Goal: Task Accomplishment & Management: Manage account settings

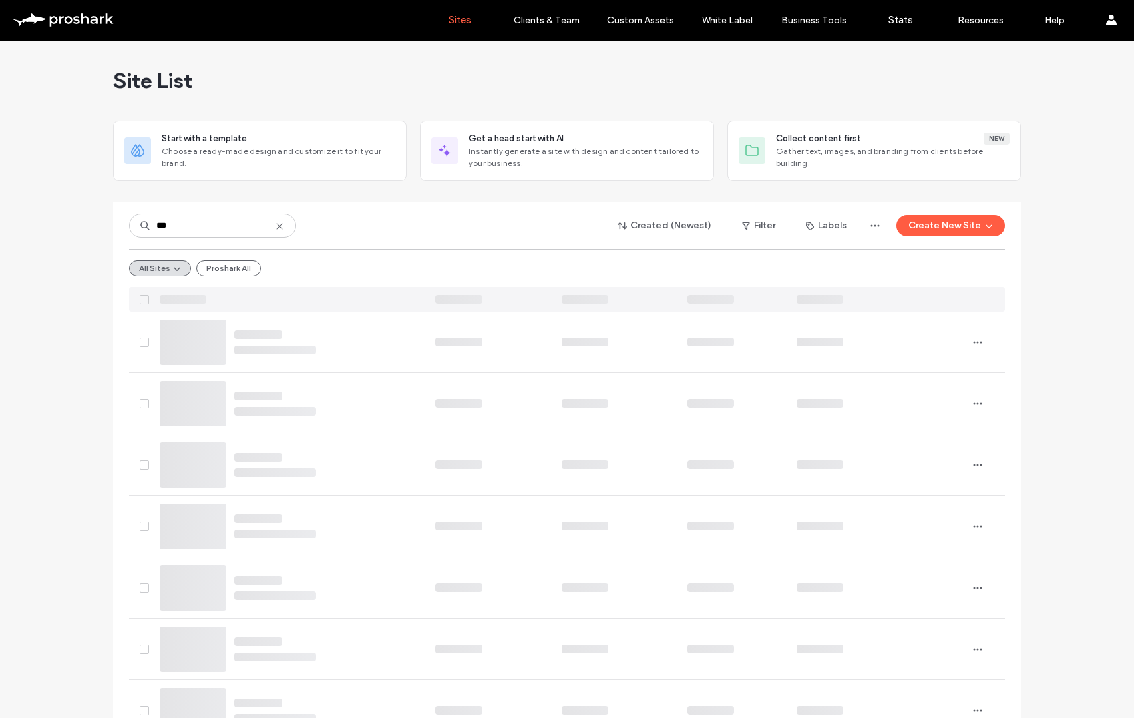
type input "***"
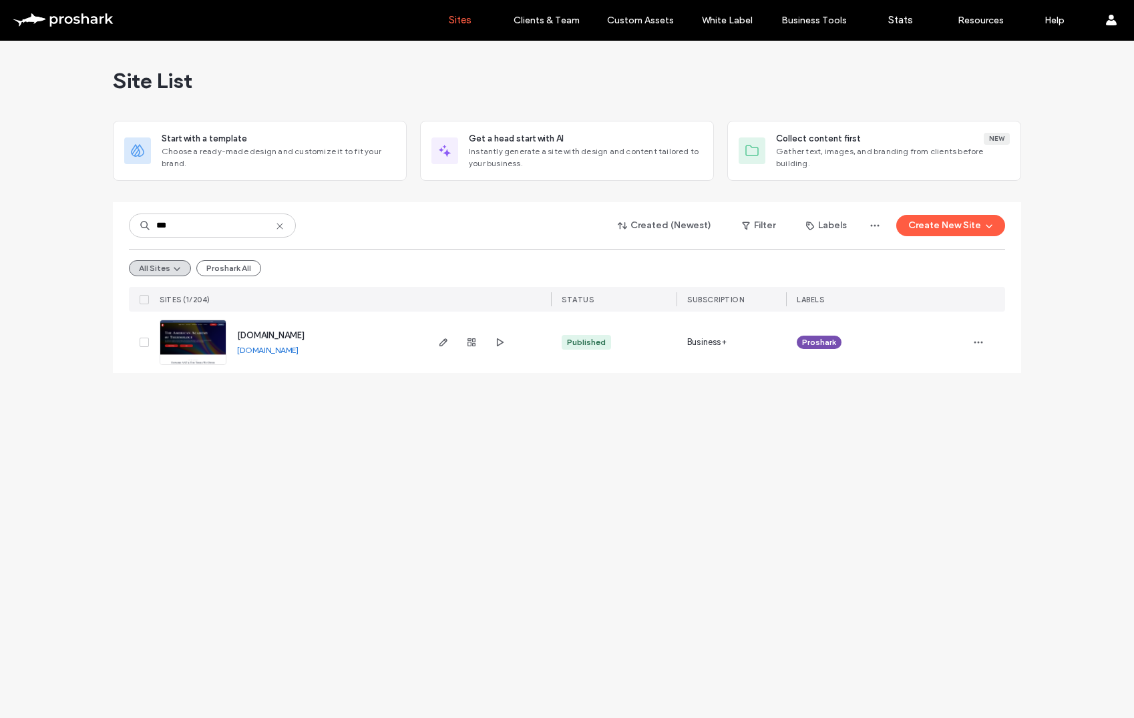
click at [290, 337] on span "www.aathermology.org" at bounding box center [270, 335] width 67 height 10
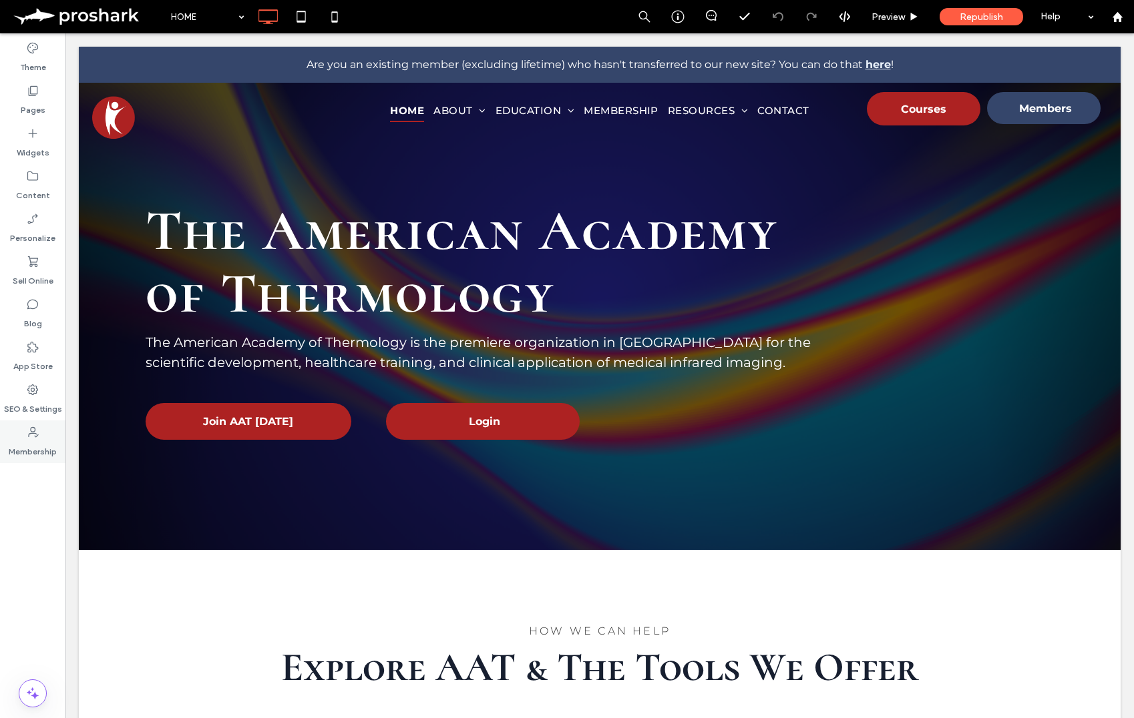
click at [24, 439] on label "Membership" at bounding box center [33, 448] width 48 height 19
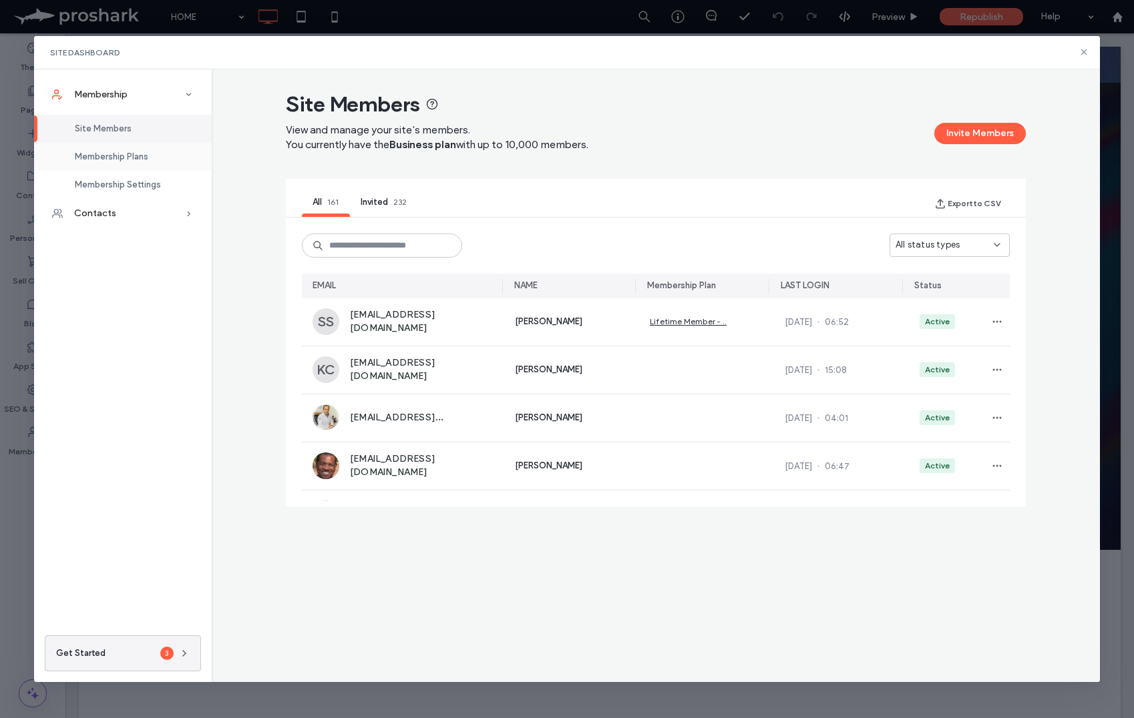
click at [126, 152] on span "Membership Plans" at bounding box center [111, 157] width 73 height 10
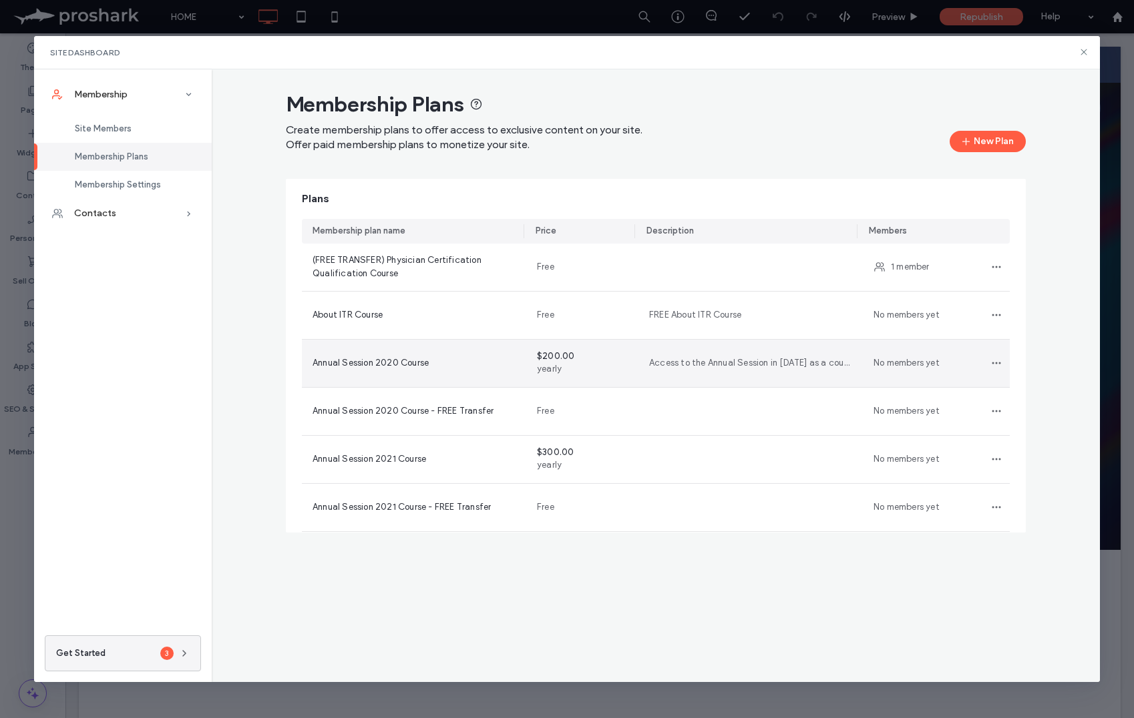
click at [544, 356] on span "$200.00" at bounding box center [555, 356] width 37 height 10
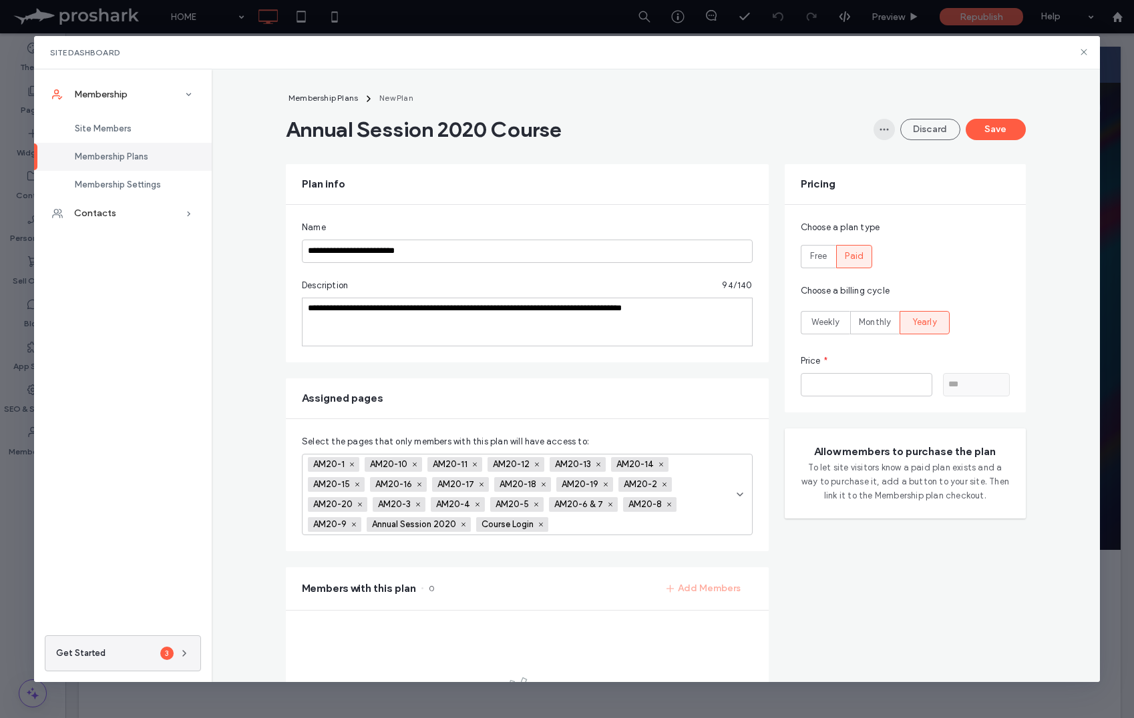
click at [887, 125] on icon "button" at bounding box center [884, 129] width 11 height 11
click at [1002, 521] on div "Pricing Choose a plan type Free Paid Choose a billing cycle Weekly Monthly Year…" at bounding box center [905, 495] width 241 height 695
click at [152, 209] on div "Contacts" at bounding box center [123, 213] width 178 height 29
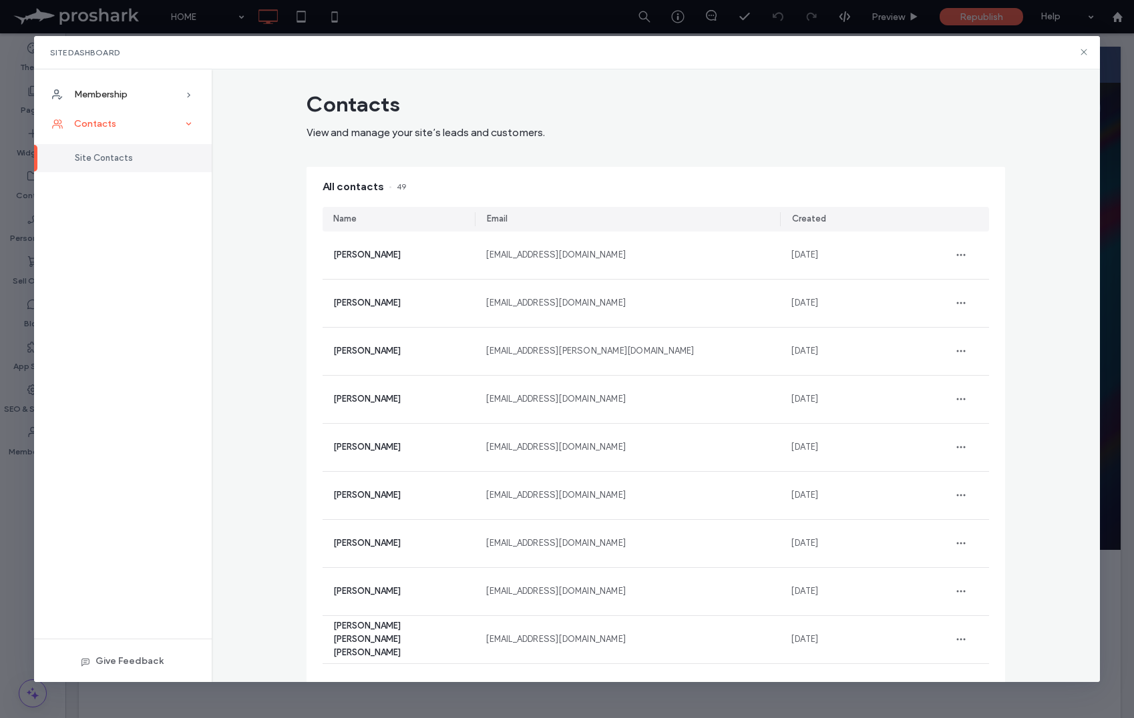
click at [103, 122] on span "Contacts" at bounding box center [95, 123] width 42 height 11
click at [184, 91] on icon at bounding box center [188, 94] width 13 height 13
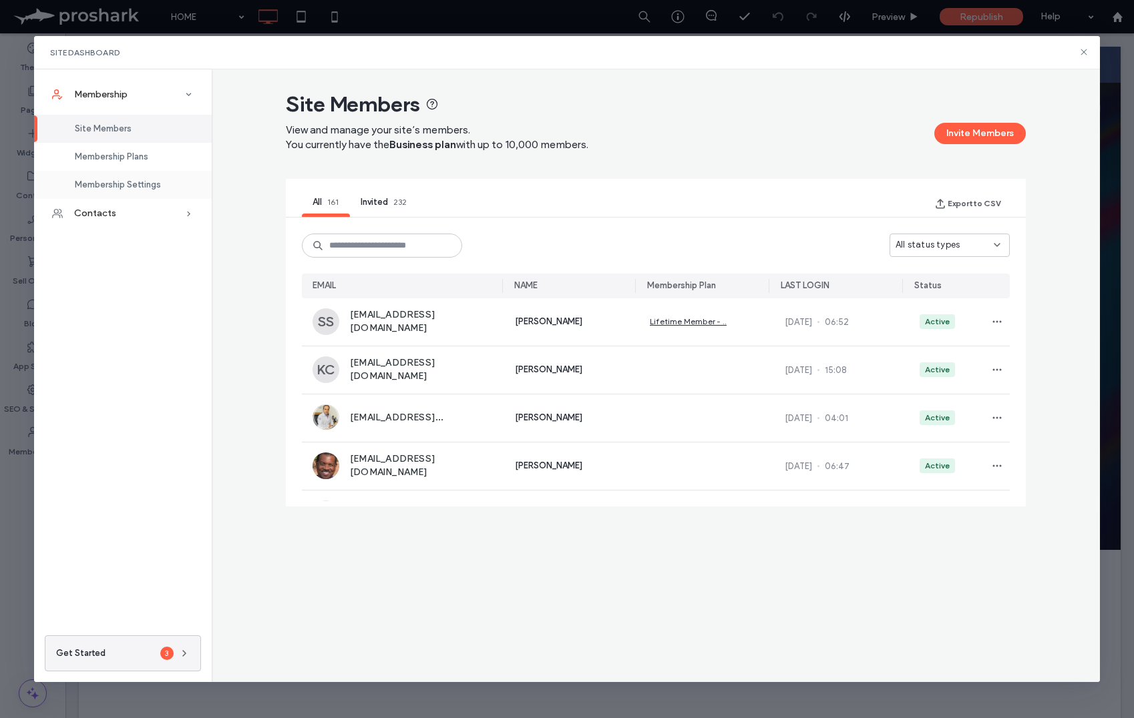
click at [132, 184] on span "Membership Settings" at bounding box center [118, 185] width 86 height 10
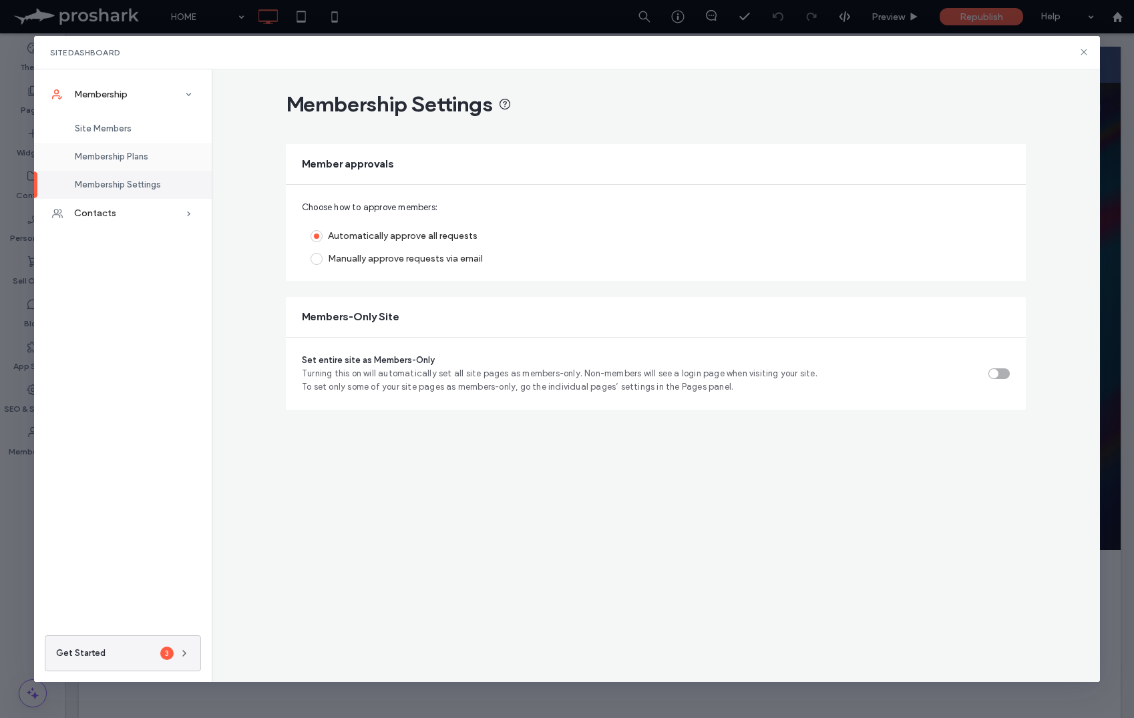
click at [129, 156] on span "Membership Plans" at bounding box center [111, 157] width 73 height 10
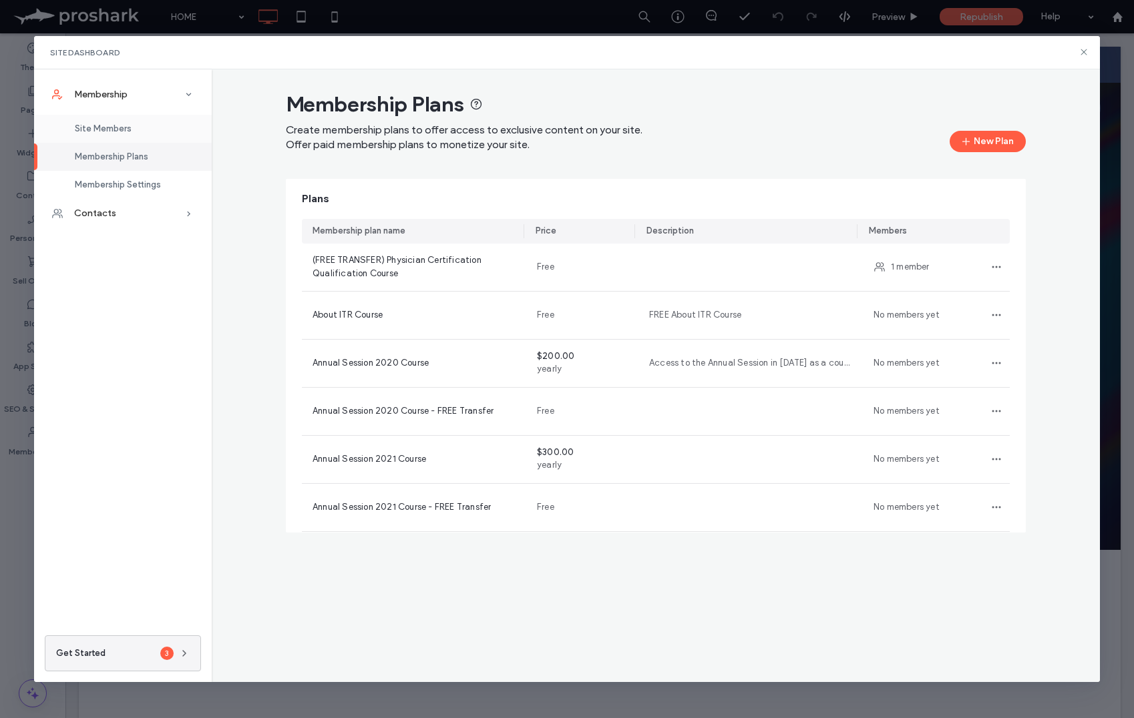
click at [121, 126] on span "Site Members" at bounding box center [103, 129] width 57 height 10
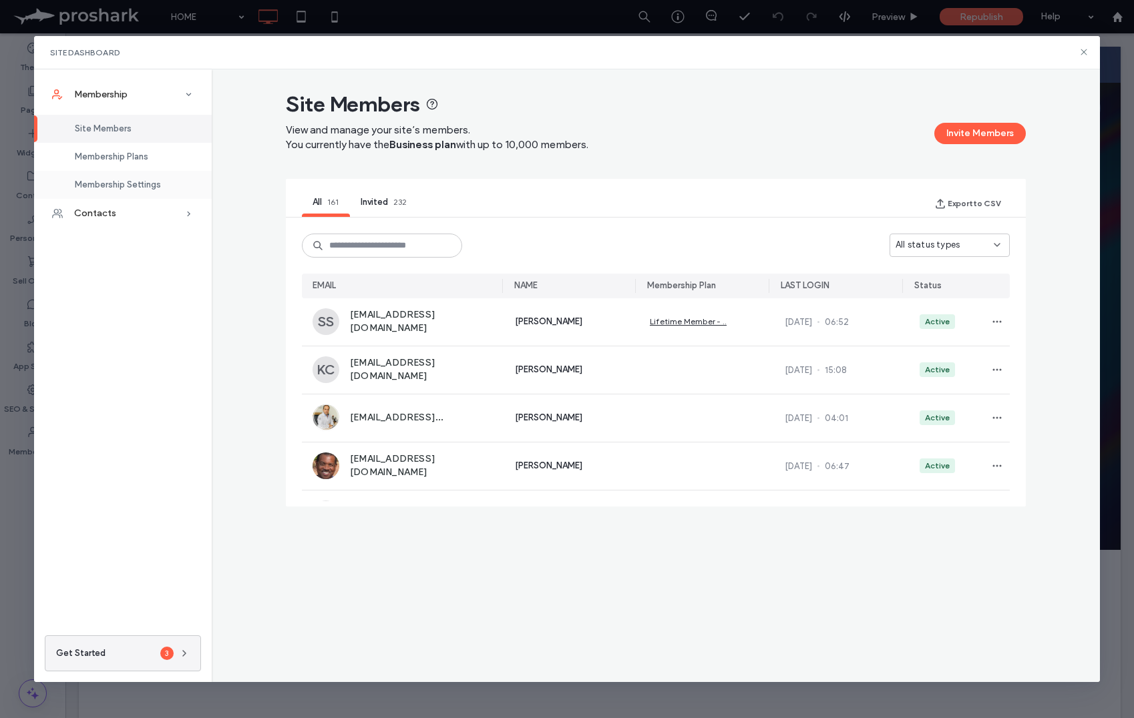
click at [136, 184] on span "Membership Settings" at bounding box center [118, 185] width 86 height 10
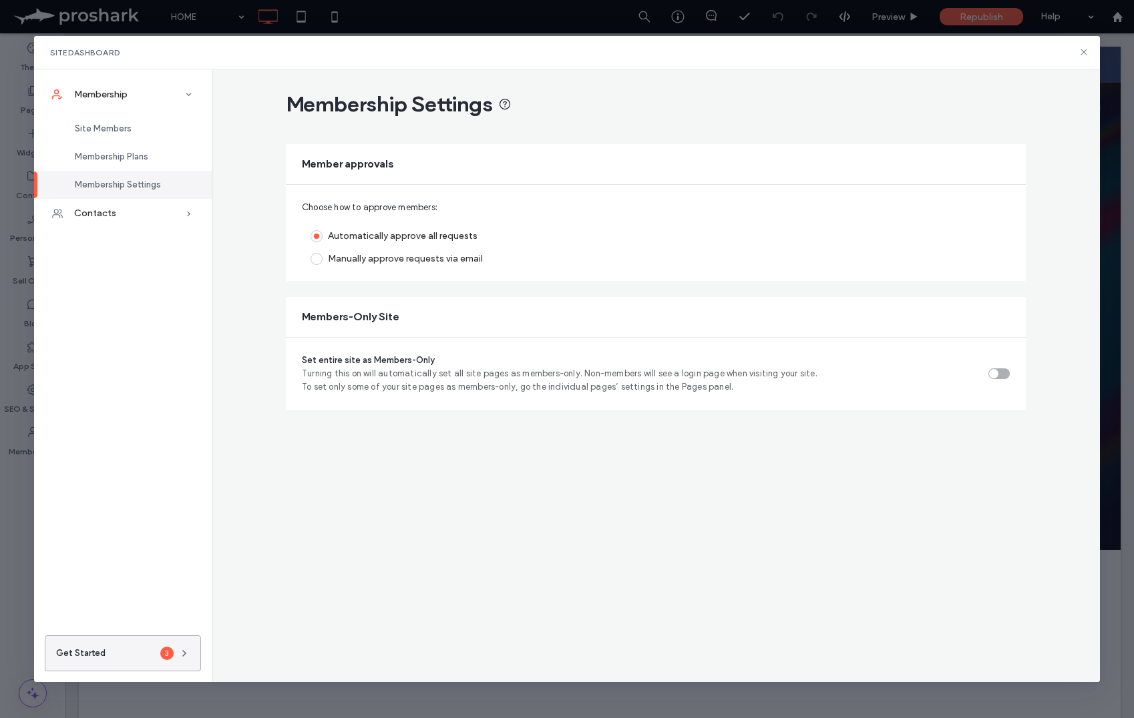
click at [142, 664] on button "Get Started 3" at bounding box center [123, 654] width 156 height 36
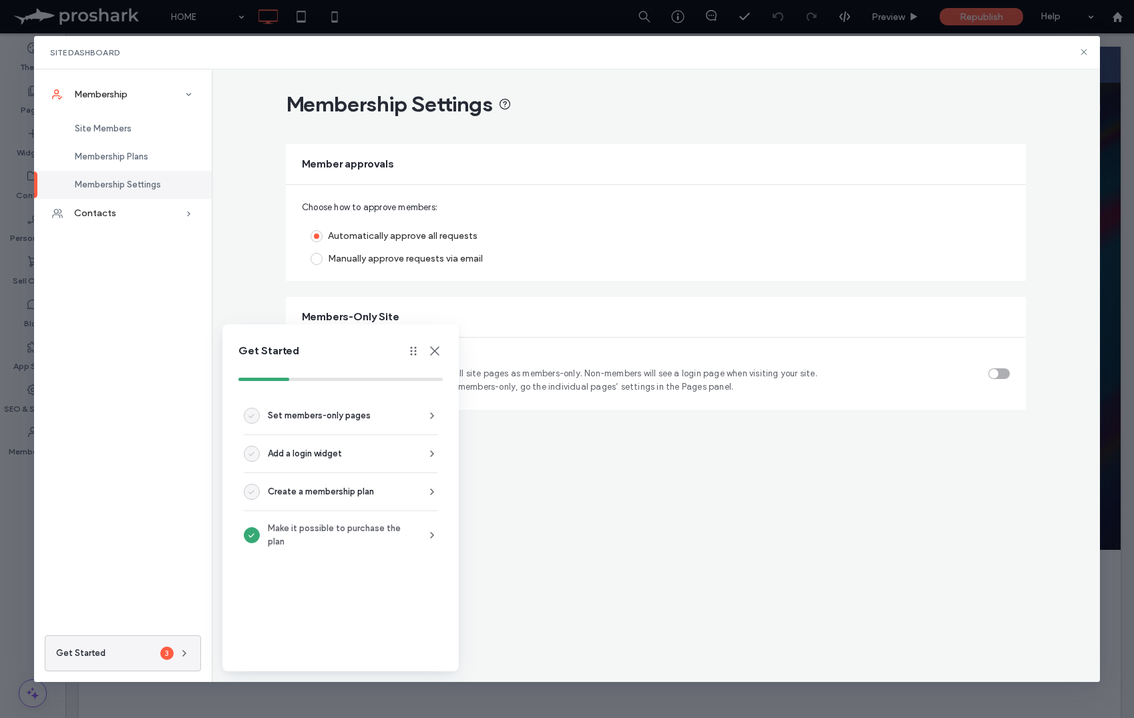
click at [437, 351] on icon at bounding box center [435, 351] width 16 height 16
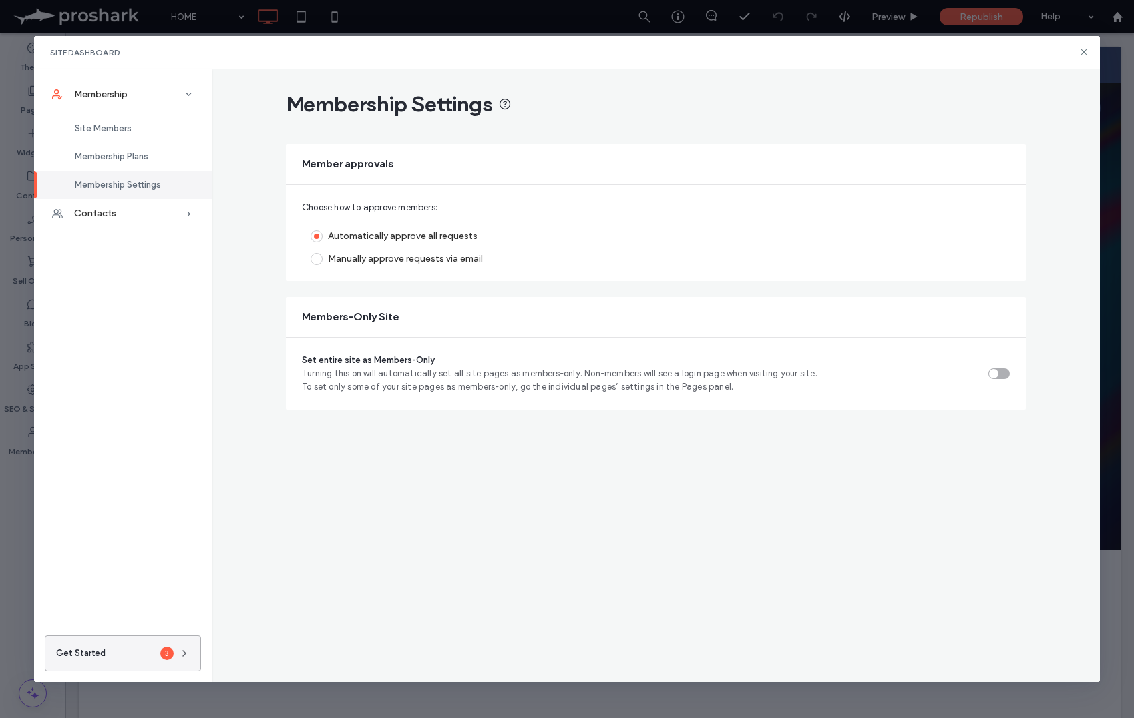
click at [168, 651] on div "3" at bounding box center [166, 653] width 13 height 13
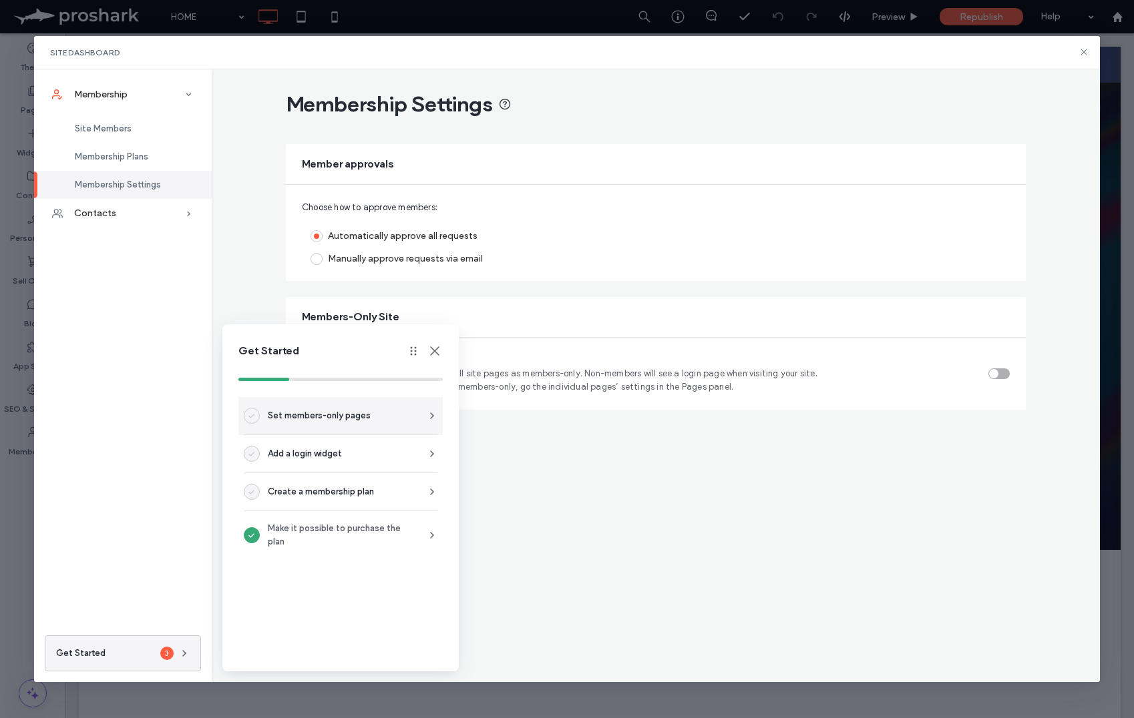
click at [340, 420] on span "Set members-only pages" at bounding box center [319, 415] width 103 height 13
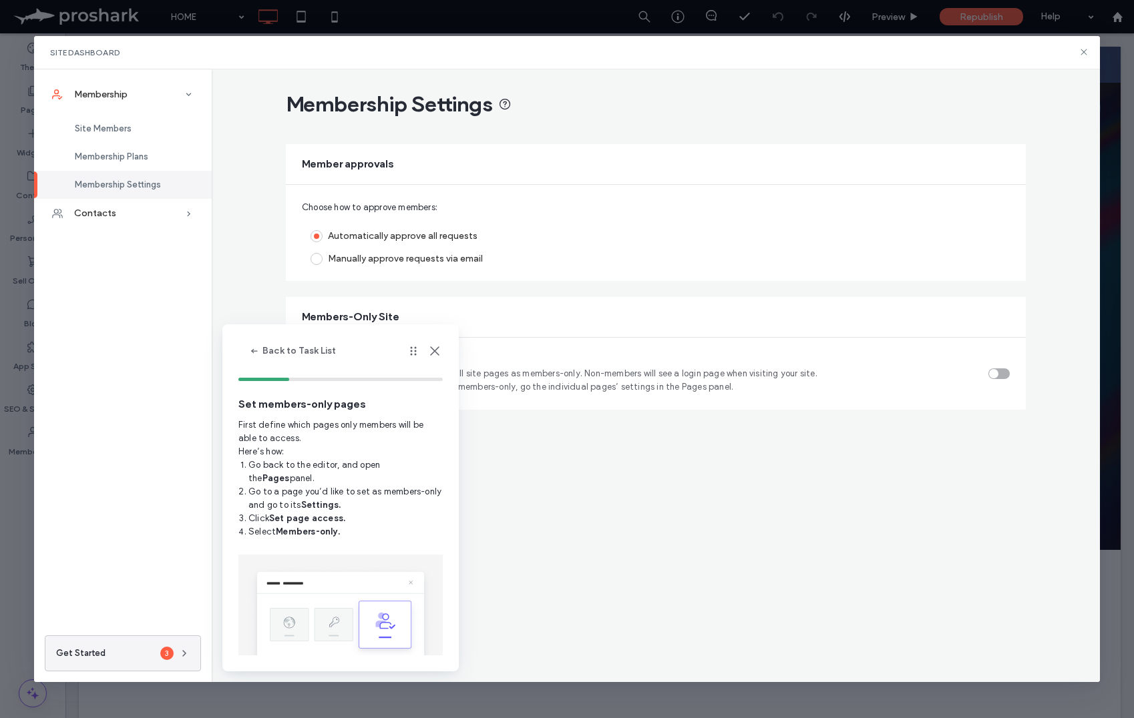
click at [433, 353] on use at bounding box center [434, 351] width 9 height 9
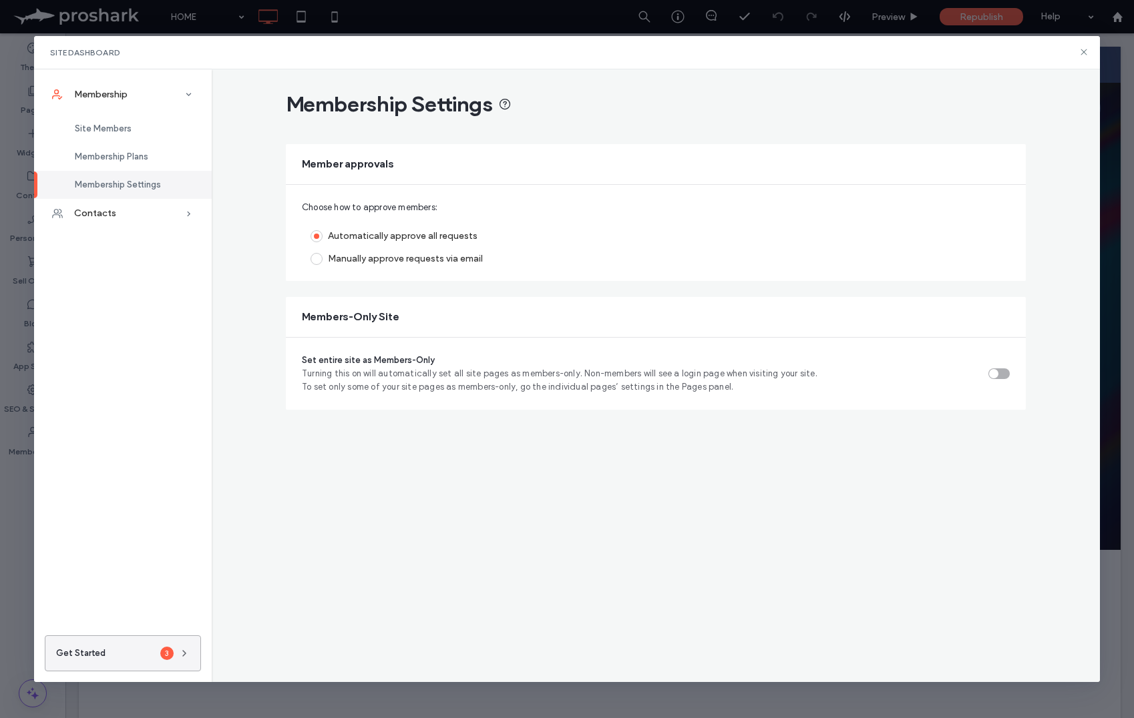
click at [132, 647] on button "Get Started 3" at bounding box center [123, 654] width 156 height 36
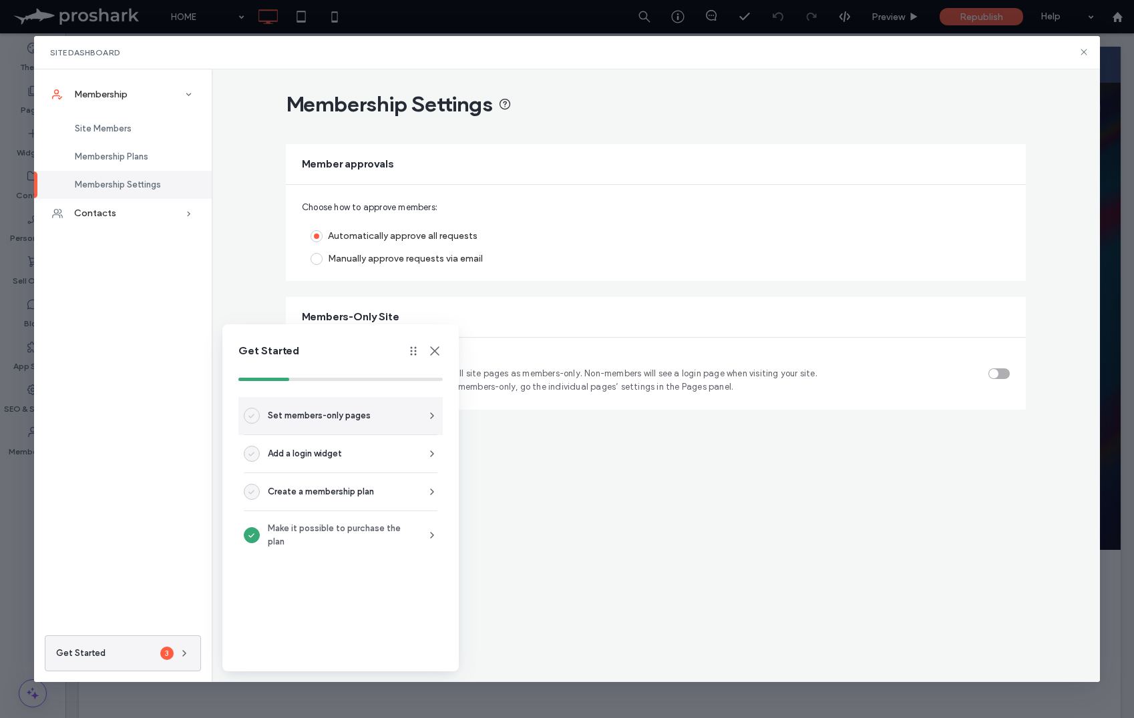
click at [254, 417] on icon at bounding box center [251, 416] width 6 height 6
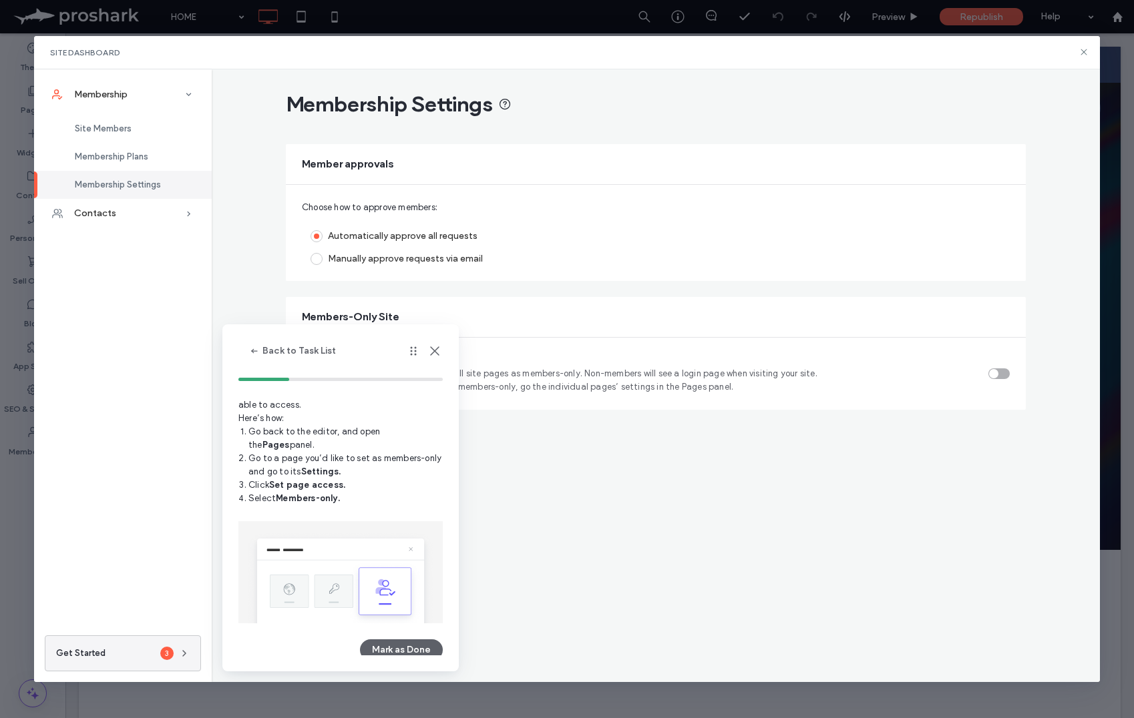
scroll to position [39, 0]
click at [394, 648] on button "Mark as Done" at bounding box center [401, 644] width 83 height 21
click at [401, 643] on button "Mark as Done" at bounding box center [401, 644] width 83 height 21
click at [385, 645] on button "Mark as Done" at bounding box center [401, 644] width 83 height 21
click at [404, 635] on button "Mark as Done" at bounding box center [401, 644] width 83 height 21
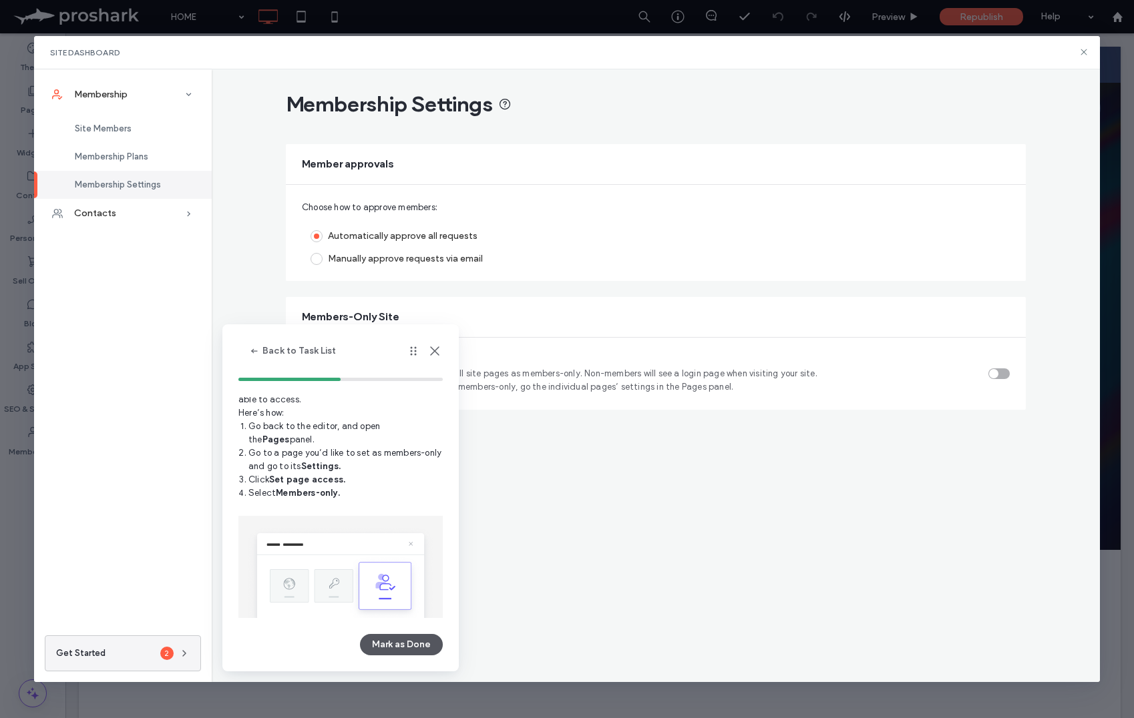
click at [404, 635] on button "Mark as Done" at bounding box center [401, 644] width 83 height 21
click at [251, 347] on icon "button" at bounding box center [254, 351] width 11 height 11
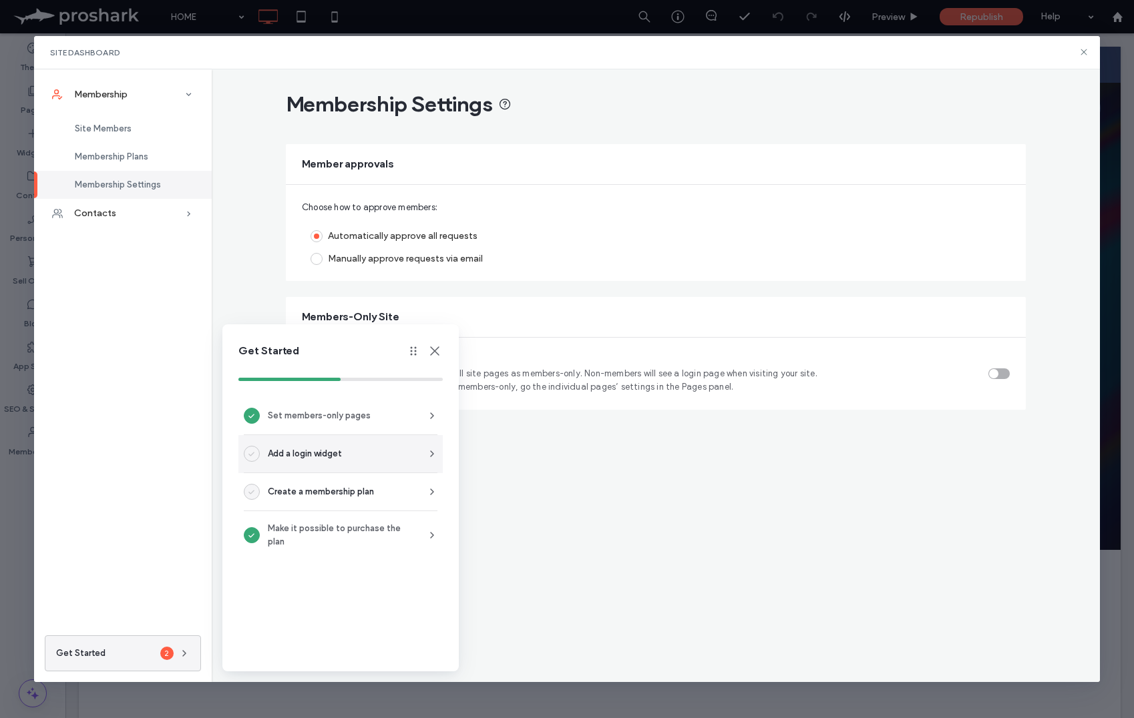
scroll to position [0, 0]
click at [278, 456] on span "Add a login widget" at bounding box center [305, 453] width 74 height 13
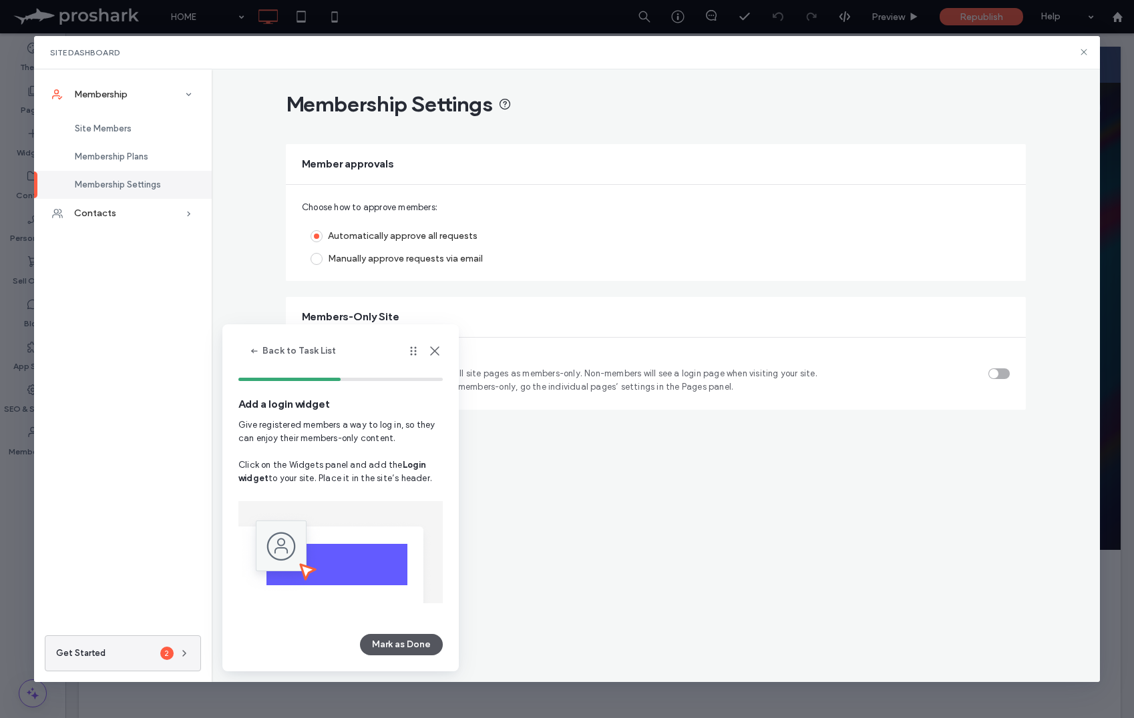
click at [421, 640] on button "Mark as Done" at bounding box center [401, 644] width 83 height 21
drag, startPoint x: 259, startPoint y: 347, endPoint x: 280, endPoint y: 391, distance: 48.1
click at [258, 348] on icon "button" at bounding box center [254, 351] width 11 height 11
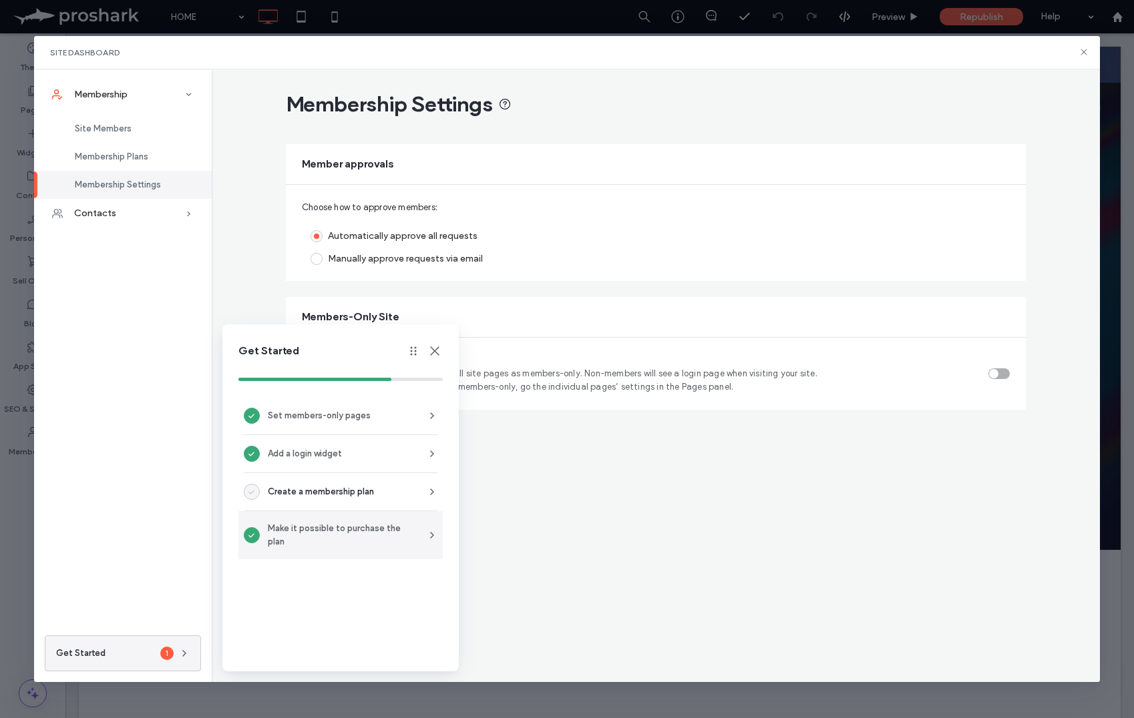
click at [311, 522] on span "Make it possible to purchase the plan" at bounding box center [339, 535] width 143 height 27
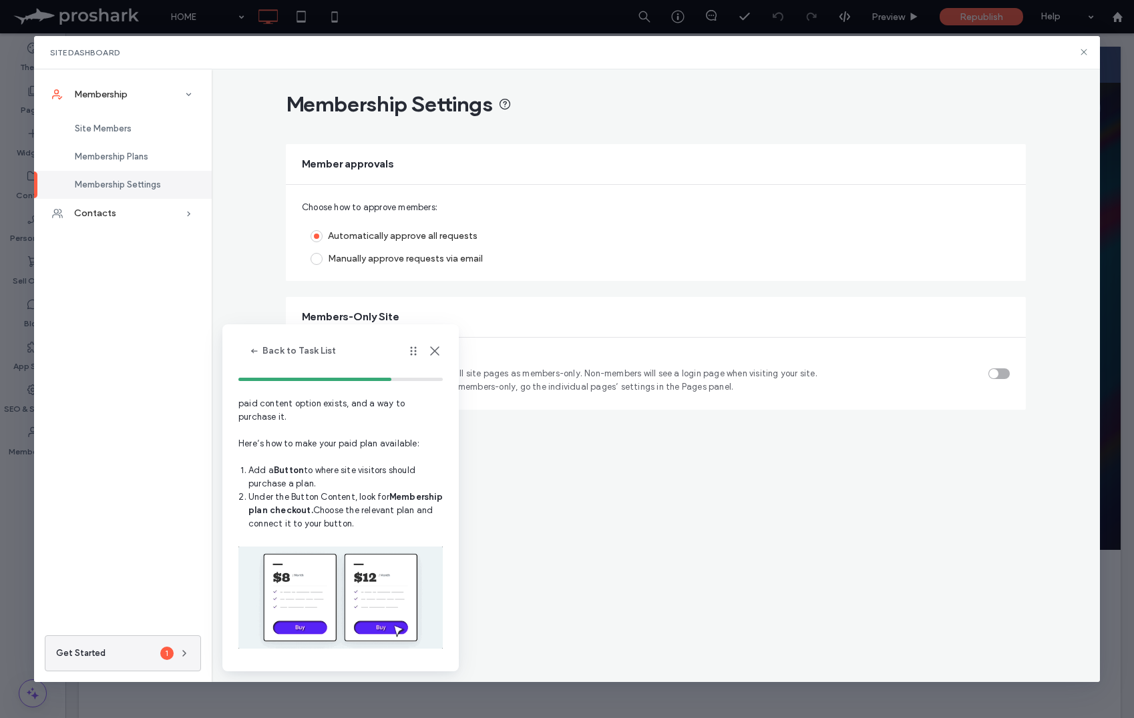
scroll to position [65, 0]
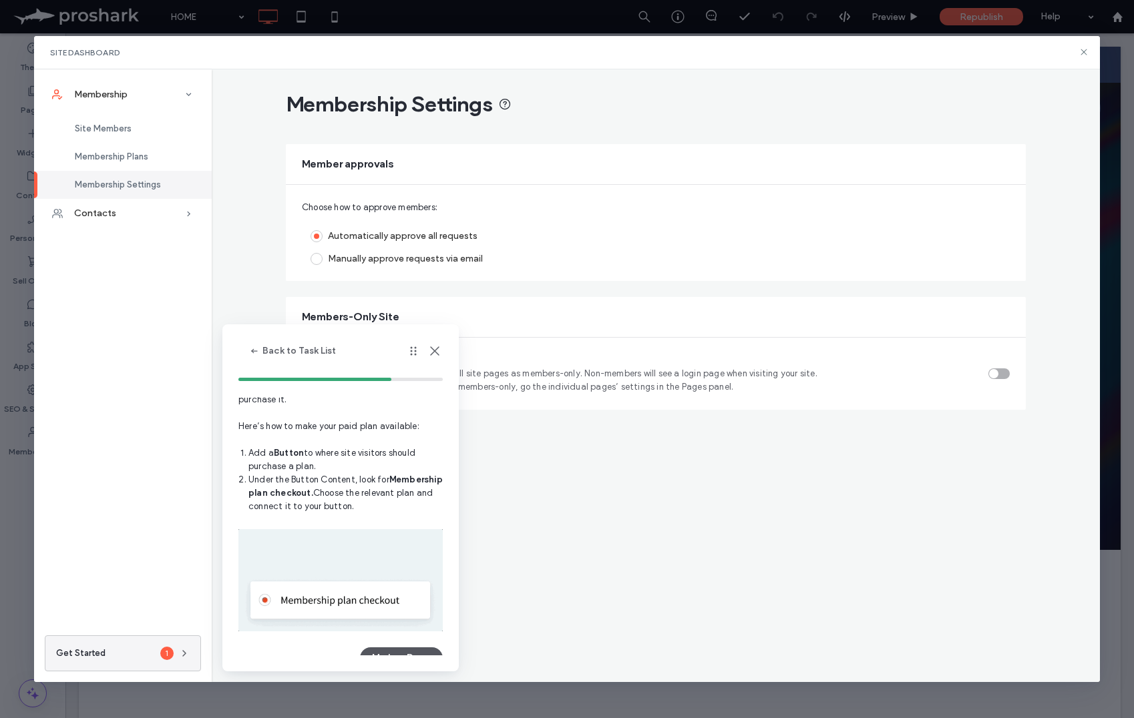
click at [426, 648] on button "Mark as Done" at bounding box center [401, 658] width 83 height 21
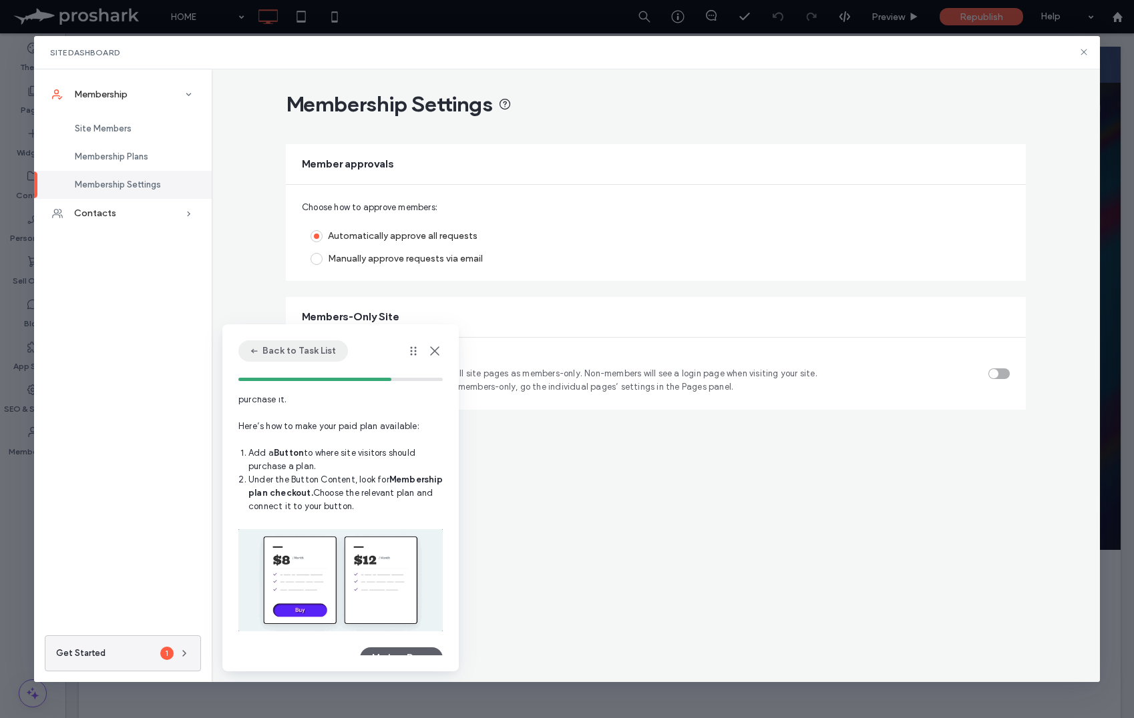
click at [262, 347] on button "Back to Task List" at bounding box center [292, 351] width 109 height 21
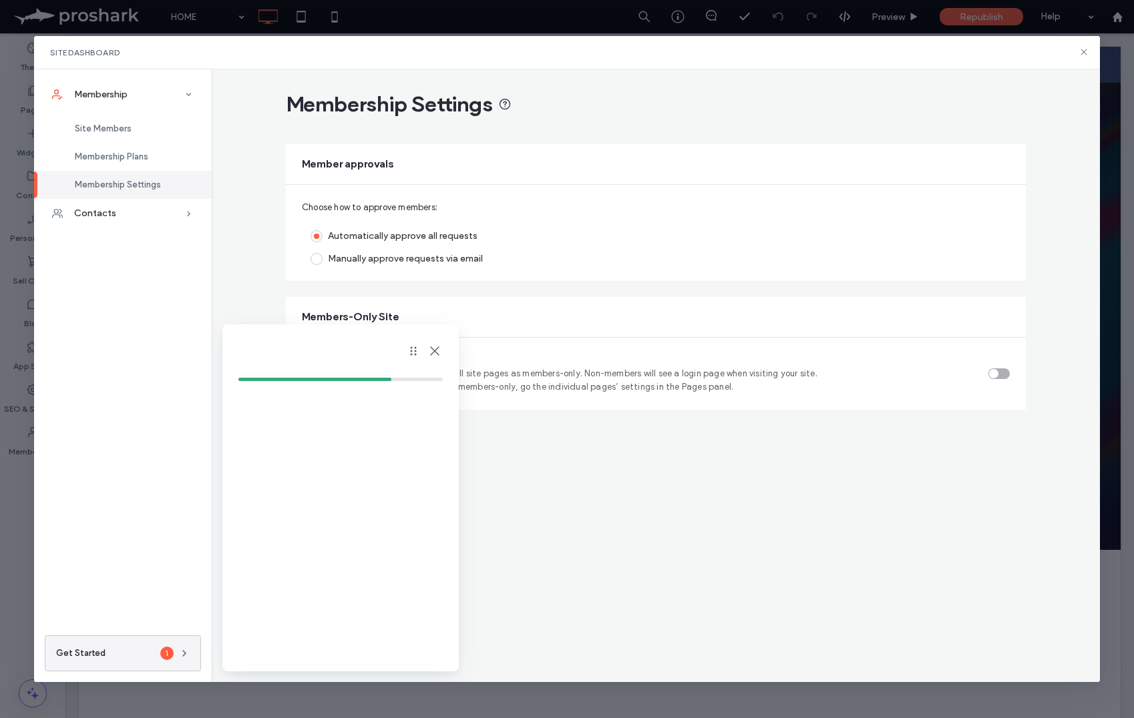
scroll to position [0, 0]
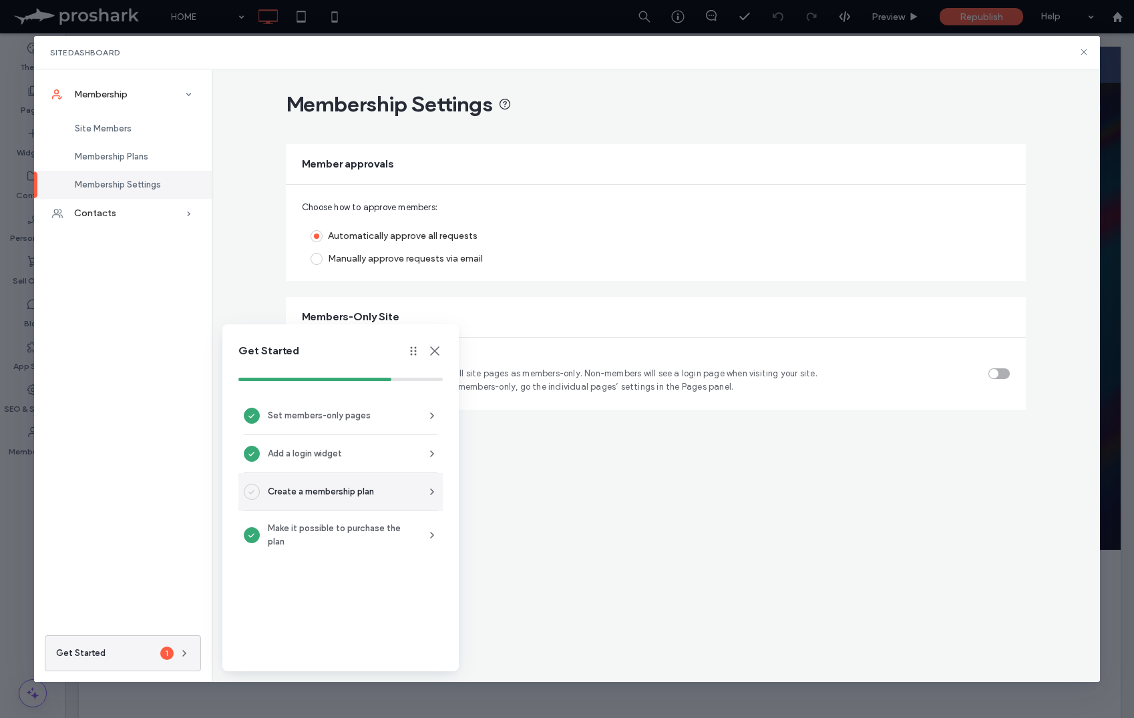
click at [262, 495] on div "Create a membership plan" at bounding box center [317, 492] width 146 height 16
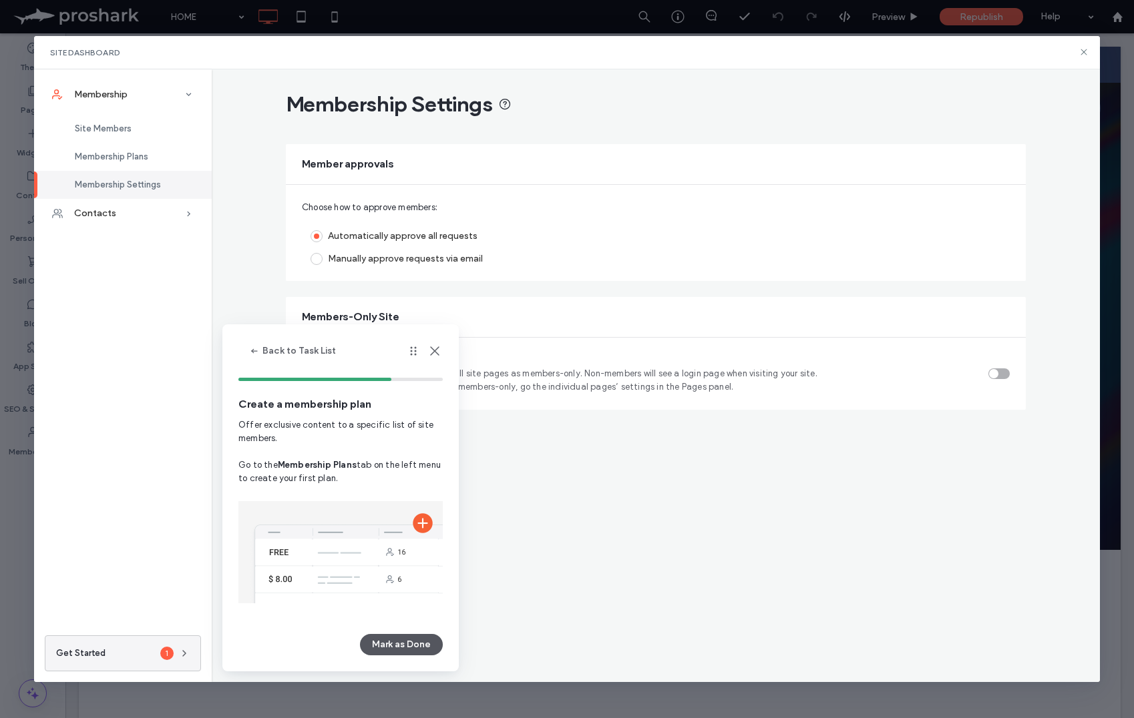
click at [425, 645] on button "Mark as Done" at bounding box center [401, 644] width 83 height 21
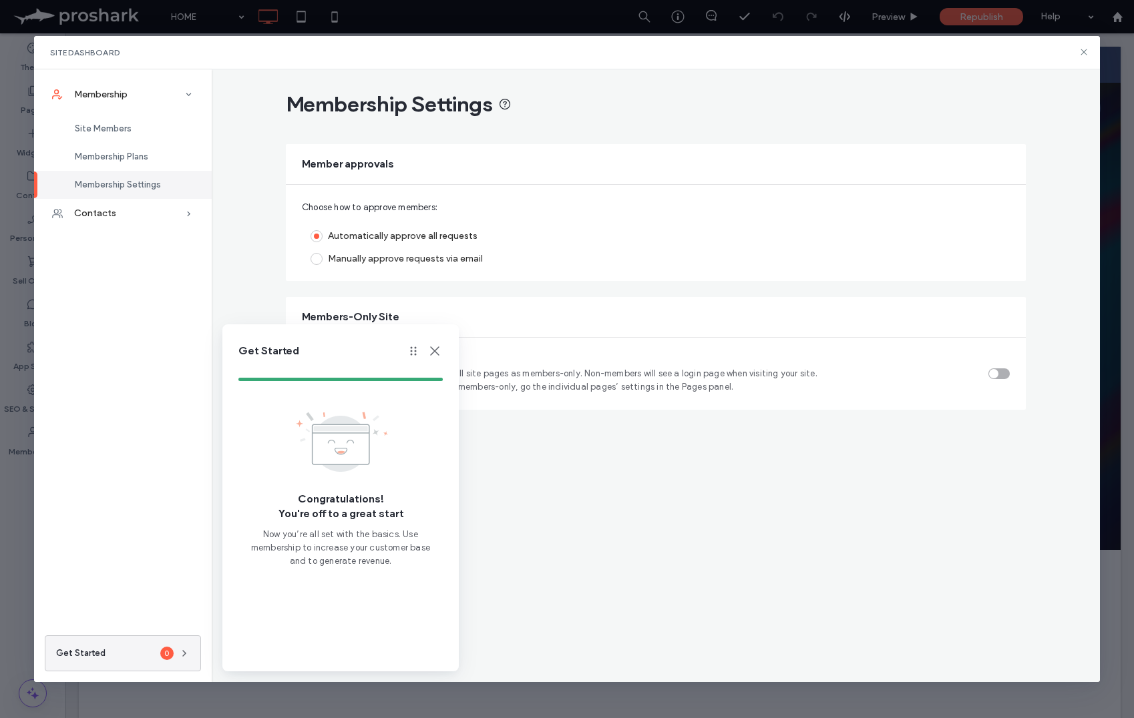
drag, startPoint x: 396, startPoint y: 520, endPoint x: 393, endPoint y: 530, distance: 10.4
click at [395, 521] on span "Congratulations! You're off to a great start" at bounding box center [340, 506] width 124 height 29
click at [420, 355] on span "button" at bounding box center [413, 351] width 16 height 16
click at [441, 351] on icon at bounding box center [435, 351] width 16 height 16
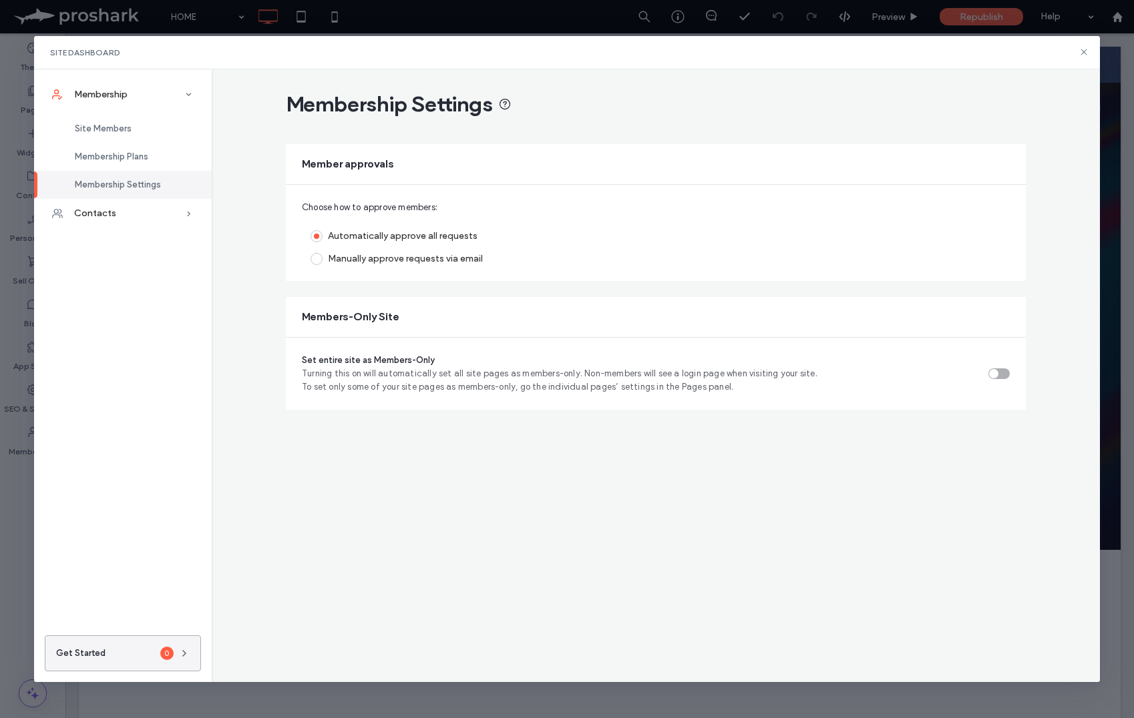
click at [182, 642] on button "Get Started 0" at bounding box center [123, 654] width 156 height 36
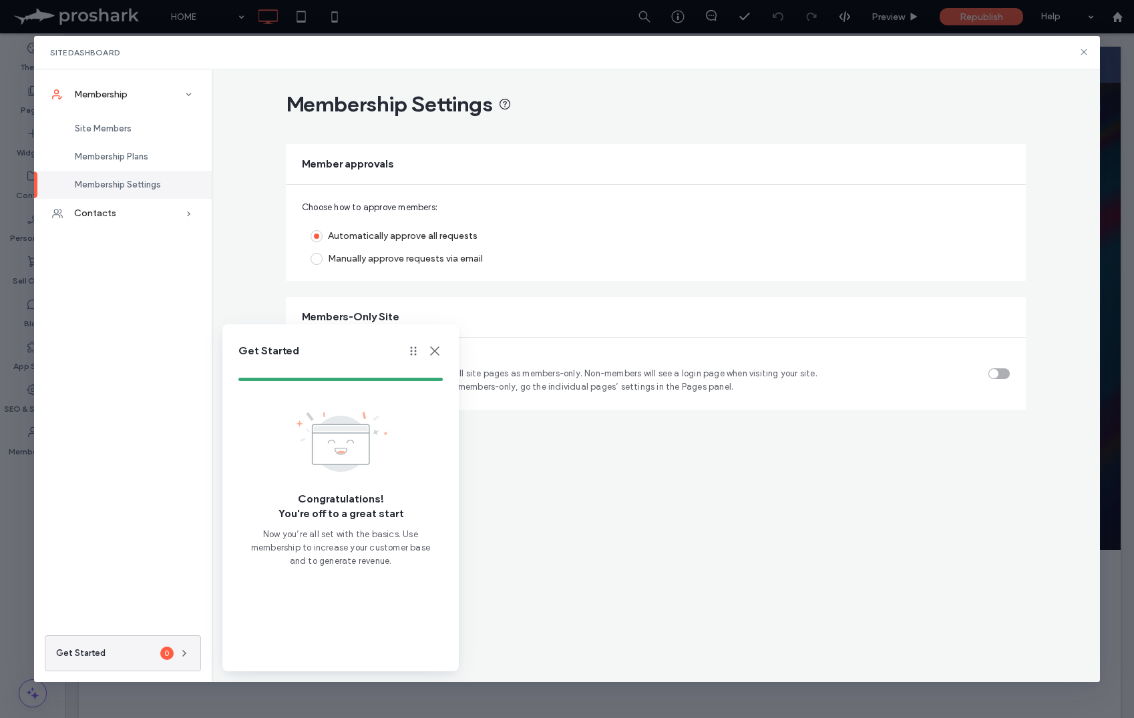
click at [435, 343] on icon at bounding box center [435, 351] width 16 height 16
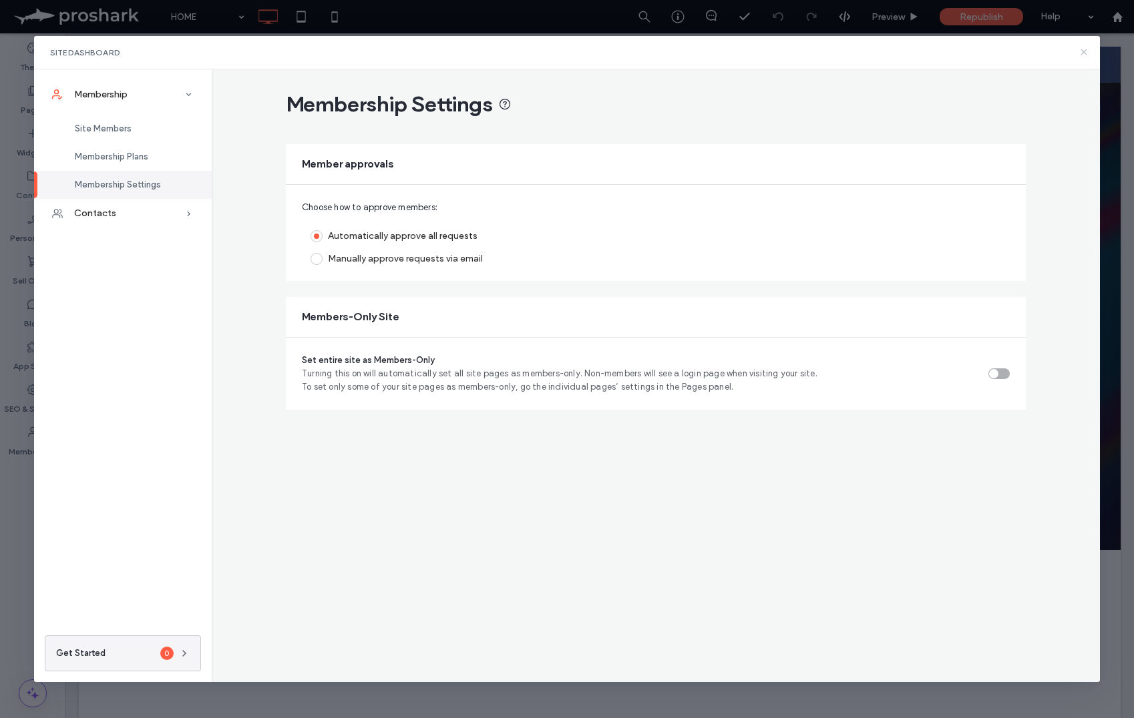
click at [1086, 53] on icon at bounding box center [1083, 52] width 11 height 11
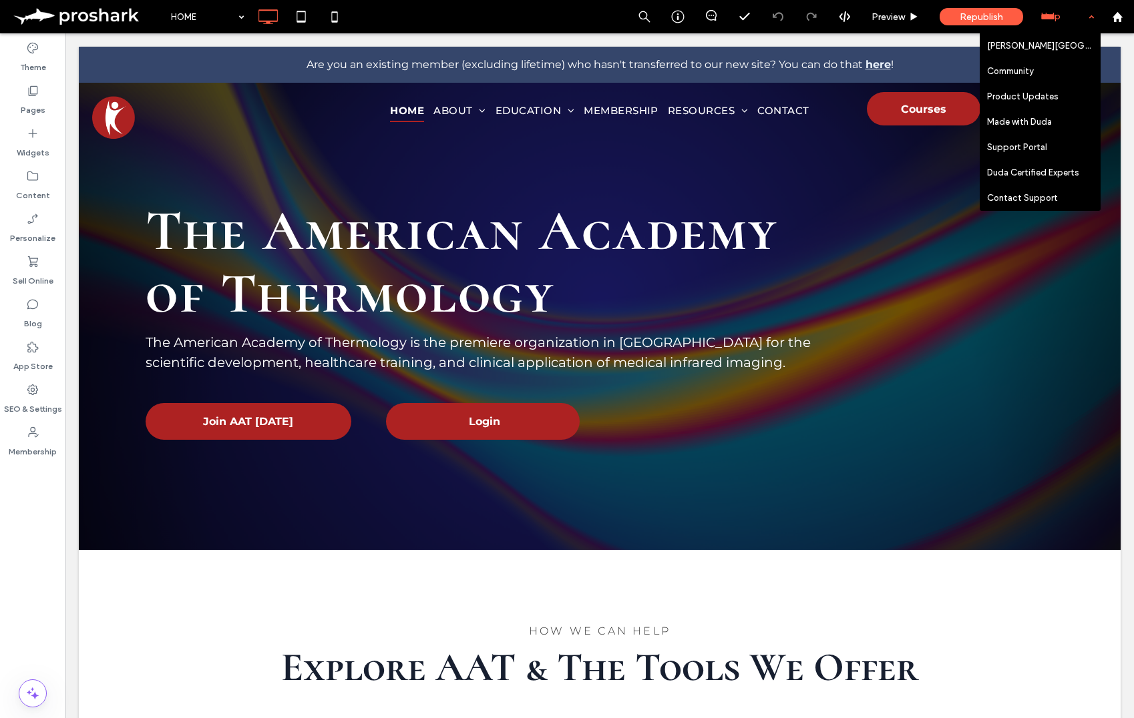
click at [1064, 16] on div "Help" at bounding box center [1067, 16] width 67 height 33
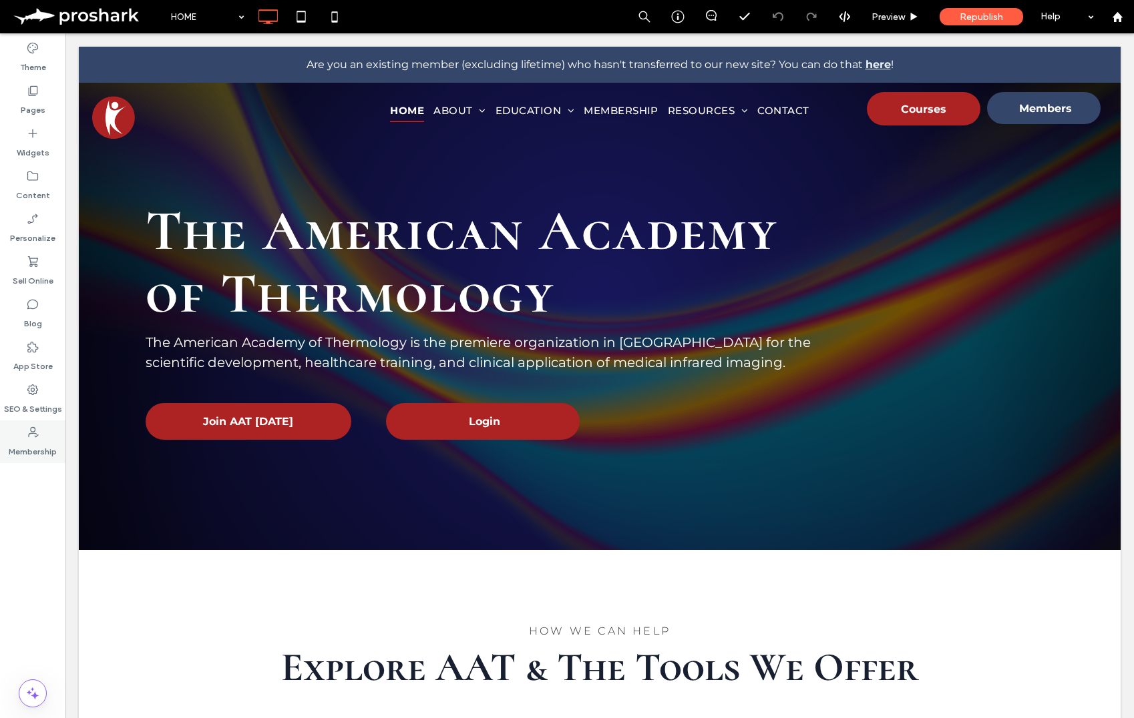
click at [42, 432] on div "Membership" at bounding box center [32, 442] width 65 height 43
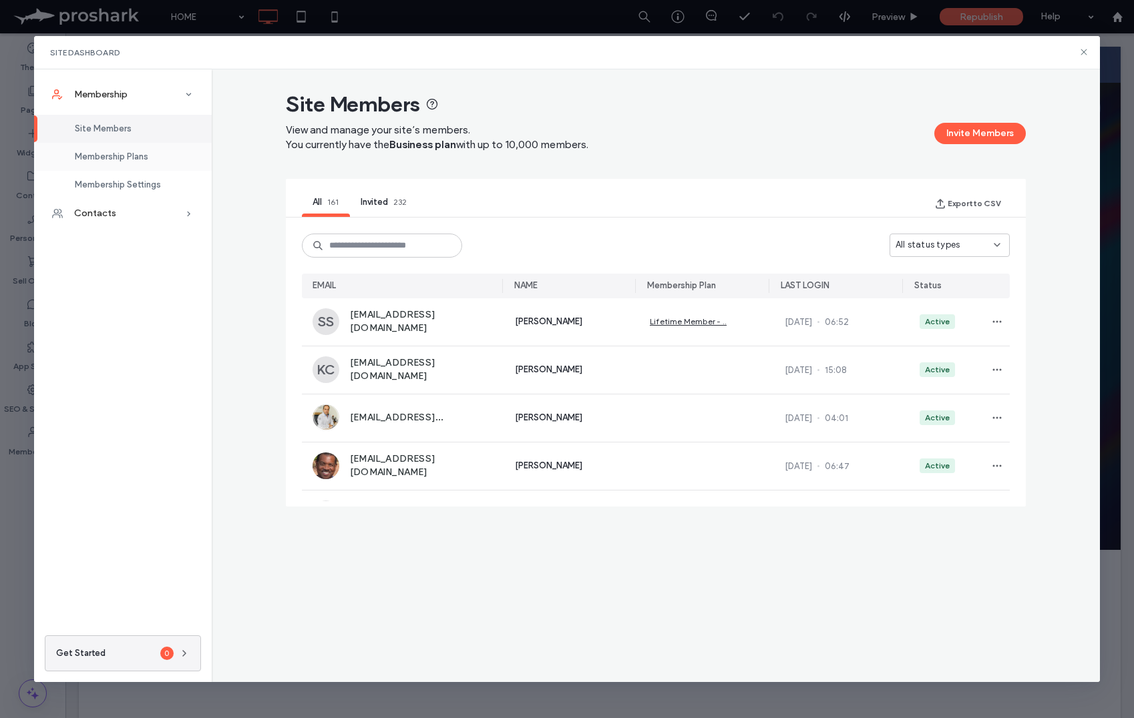
click at [138, 146] on div "Membership Plans" at bounding box center [123, 157] width 178 height 28
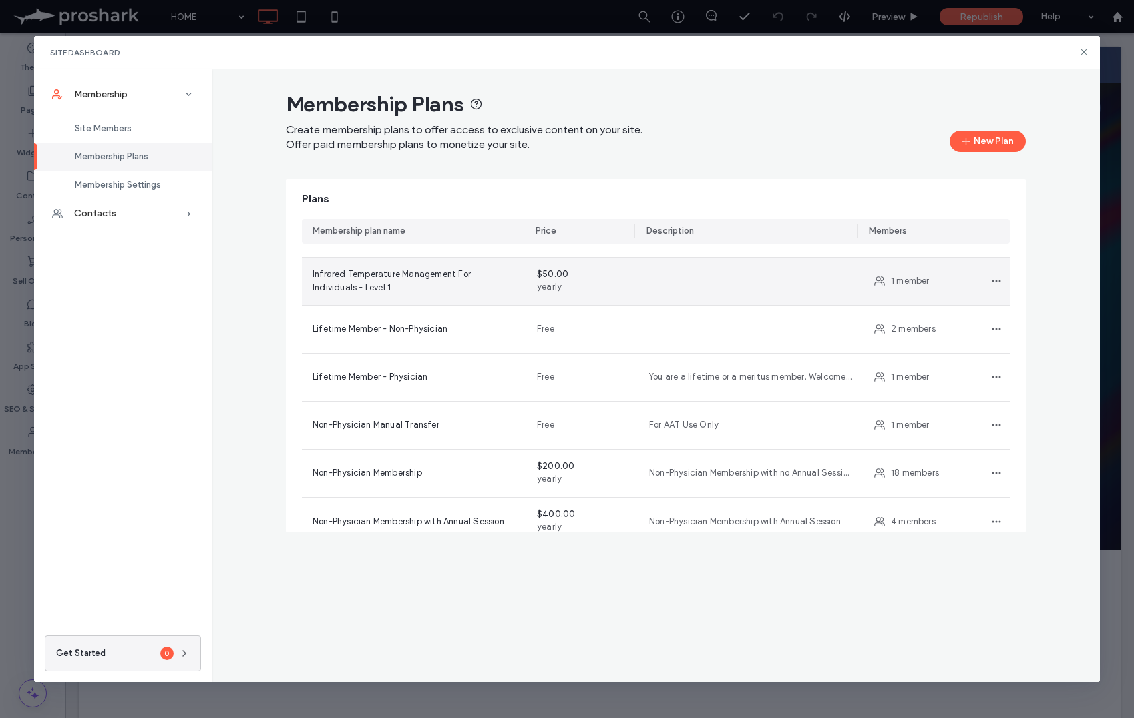
scroll to position [522, 0]
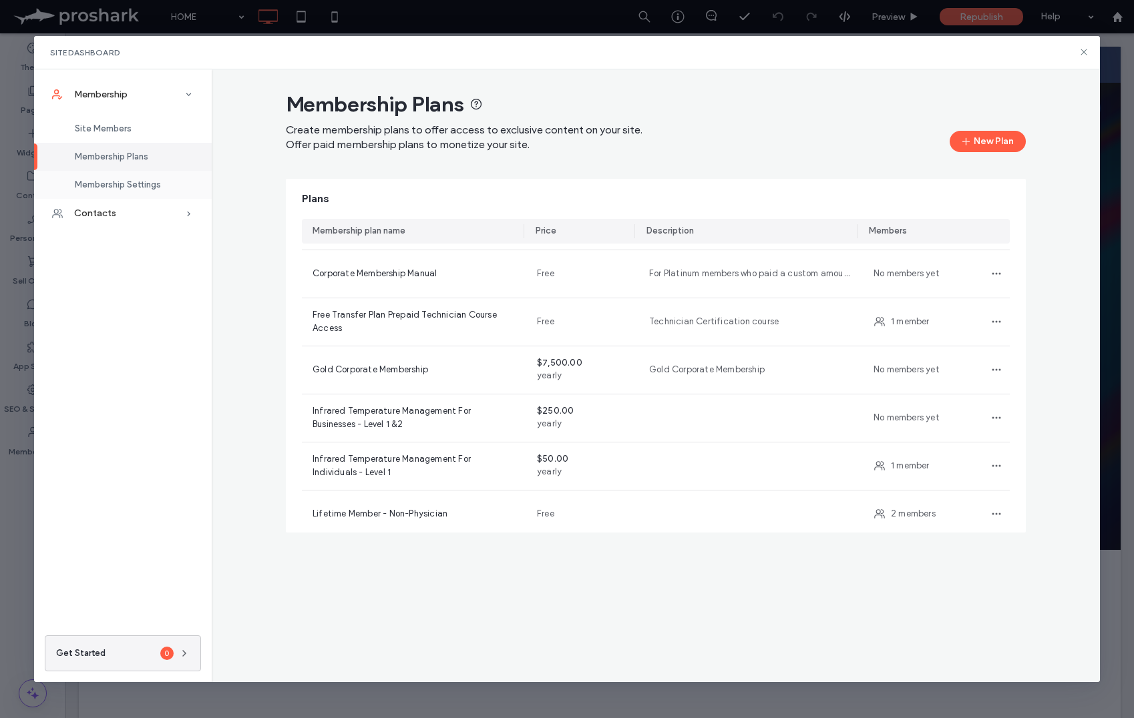
click at [145, 182] on span "Membership Settings" at bounding box center [118, 185] width 86 height 10
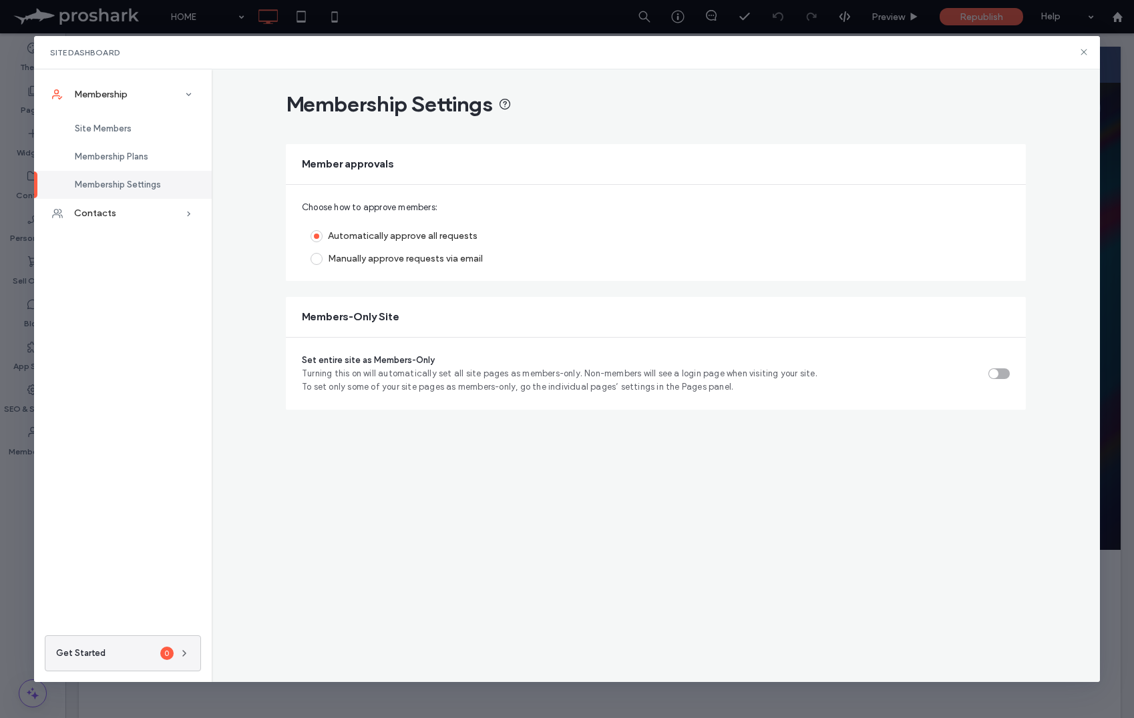
click at [357, 259] on div "Manually approve requests via email" at bounding box center [405, 258] width 155 height 11
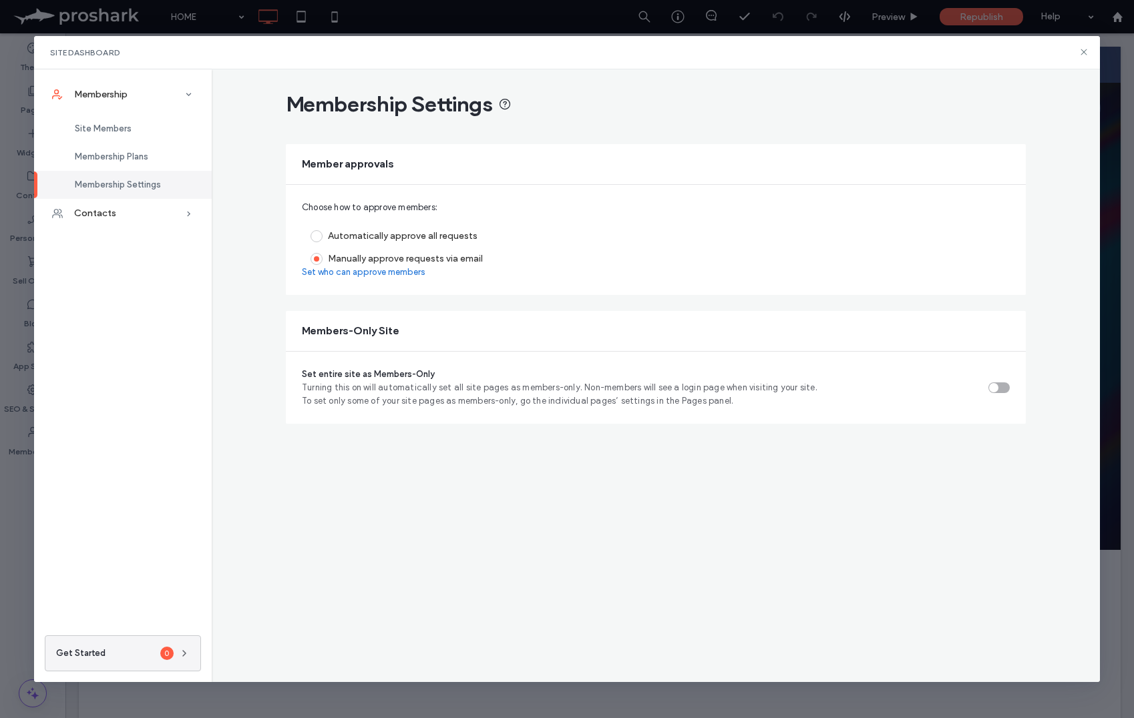
click at [338, 272] on link "Set who can approve members" at bounding box center [364, 272] width 124 height 13
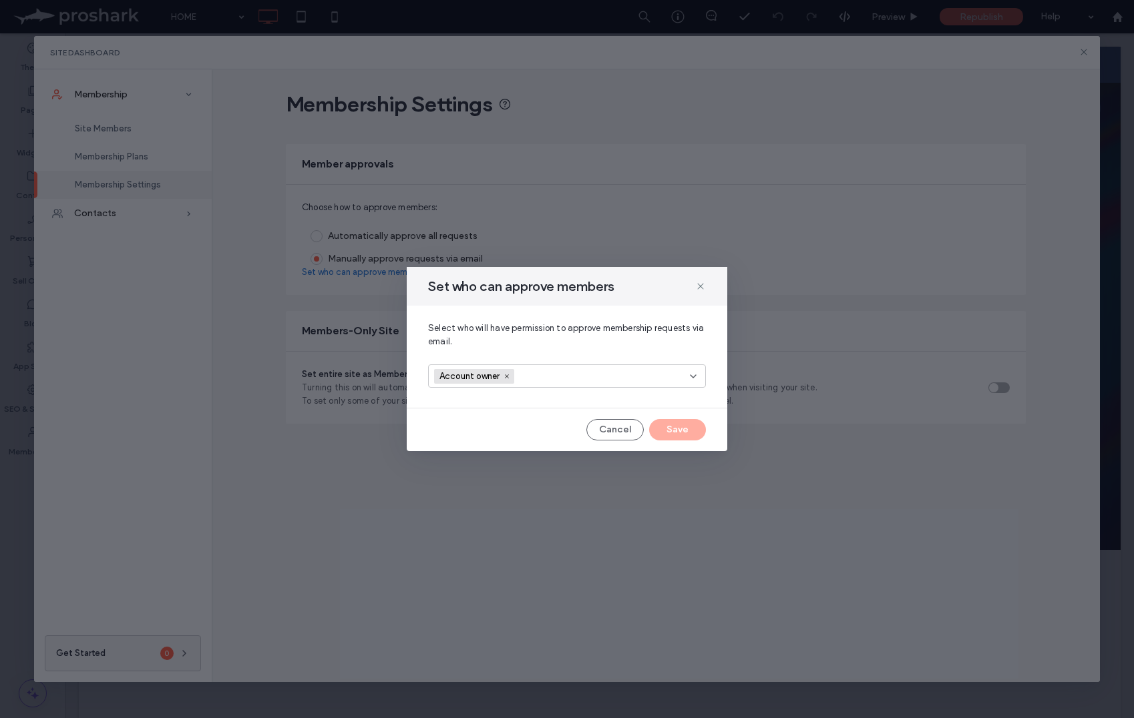
click at [702, 381] on div "Account owner" at bounding box center [567, 376] width 278 height 23
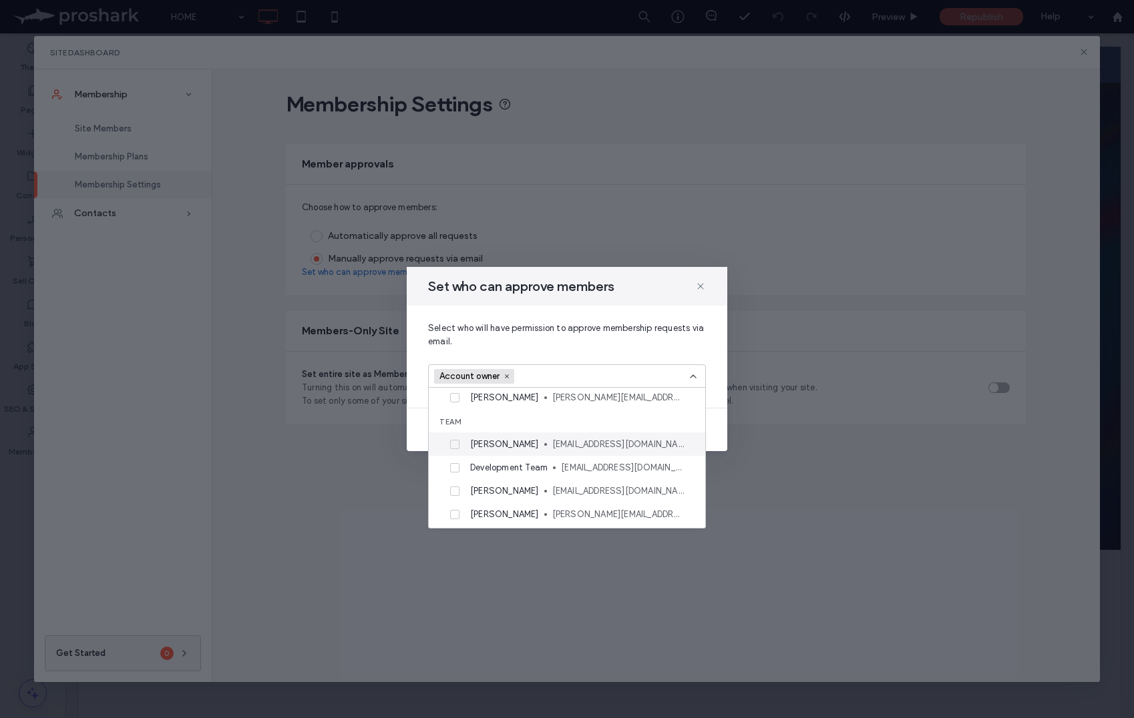
scroll to position [113, 0]
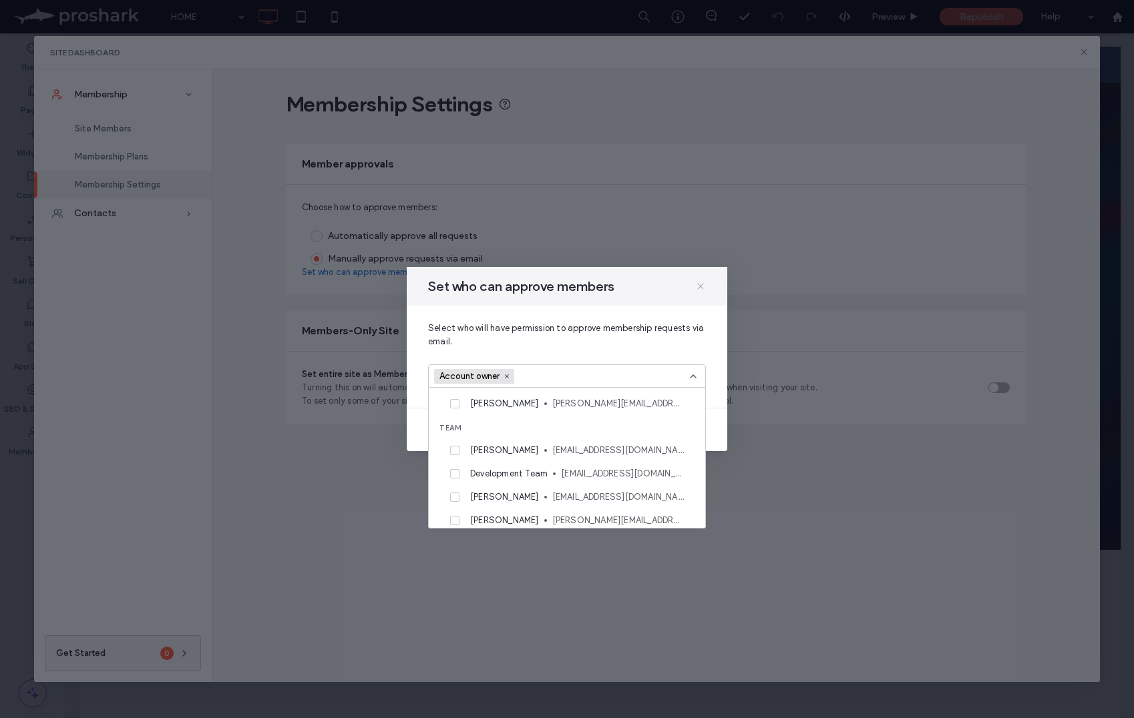
click at [698, 284] on use at bounding box center [700, 286] width 6 height 6
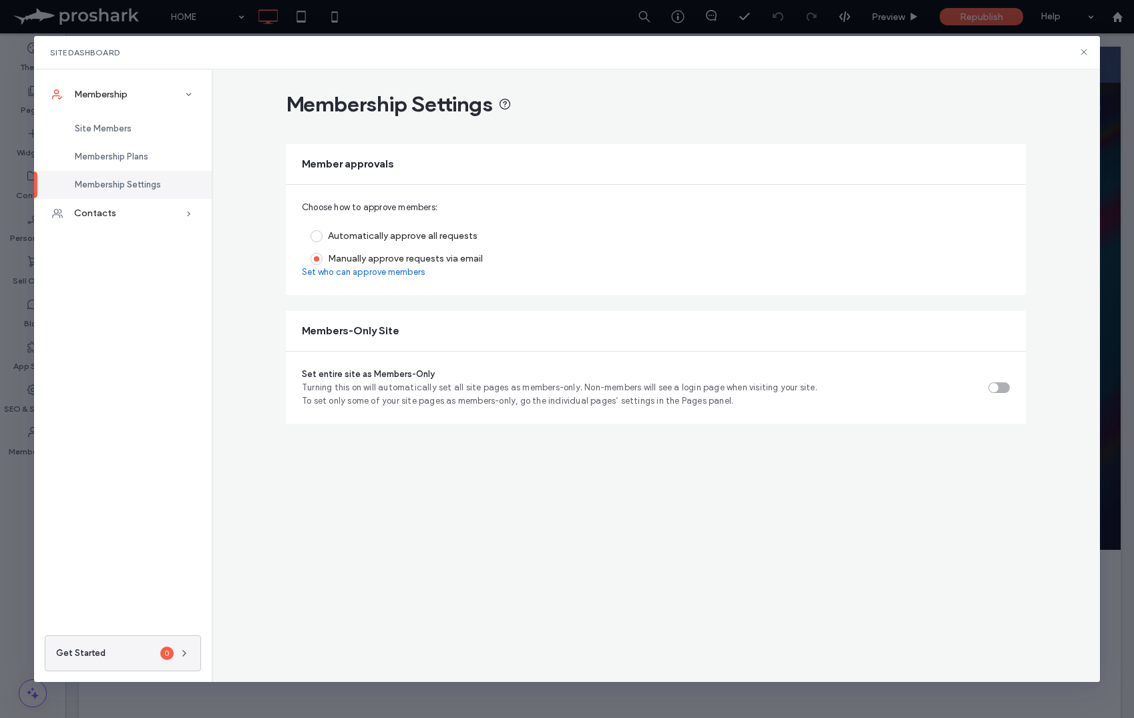
click at [318, 236] on span at bounding box center [316, 236] width 12 height 12
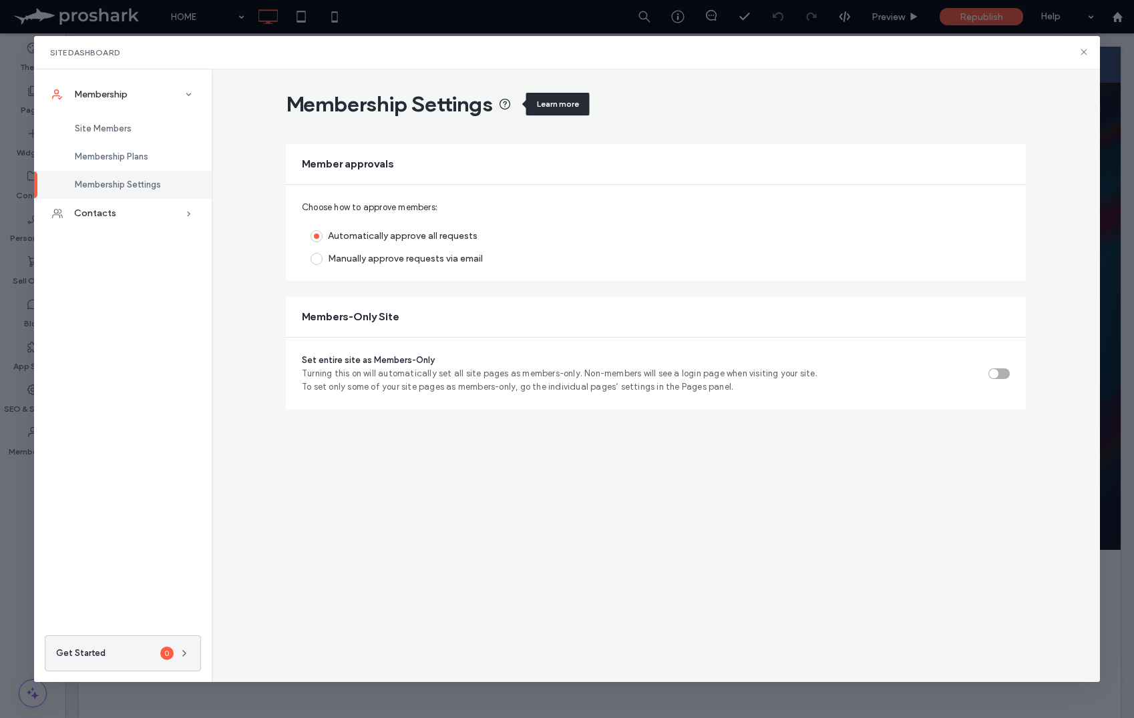
click at [511, 103] on icon at bounding box center [504, 103] width 13 height 13
click at [1086, 50] on icon at bounding box center [1083, 52] width 11 height 11
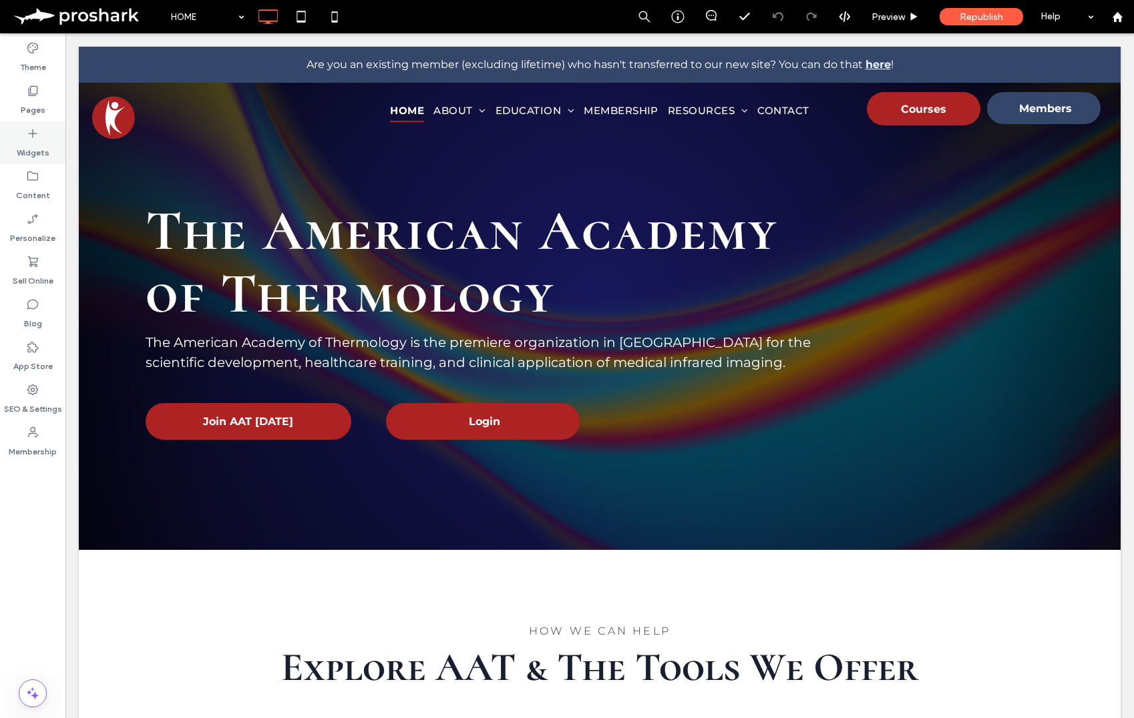
click at [28, 144] on label "Widgets" at bounding box center [33, 149] width 33 height 19
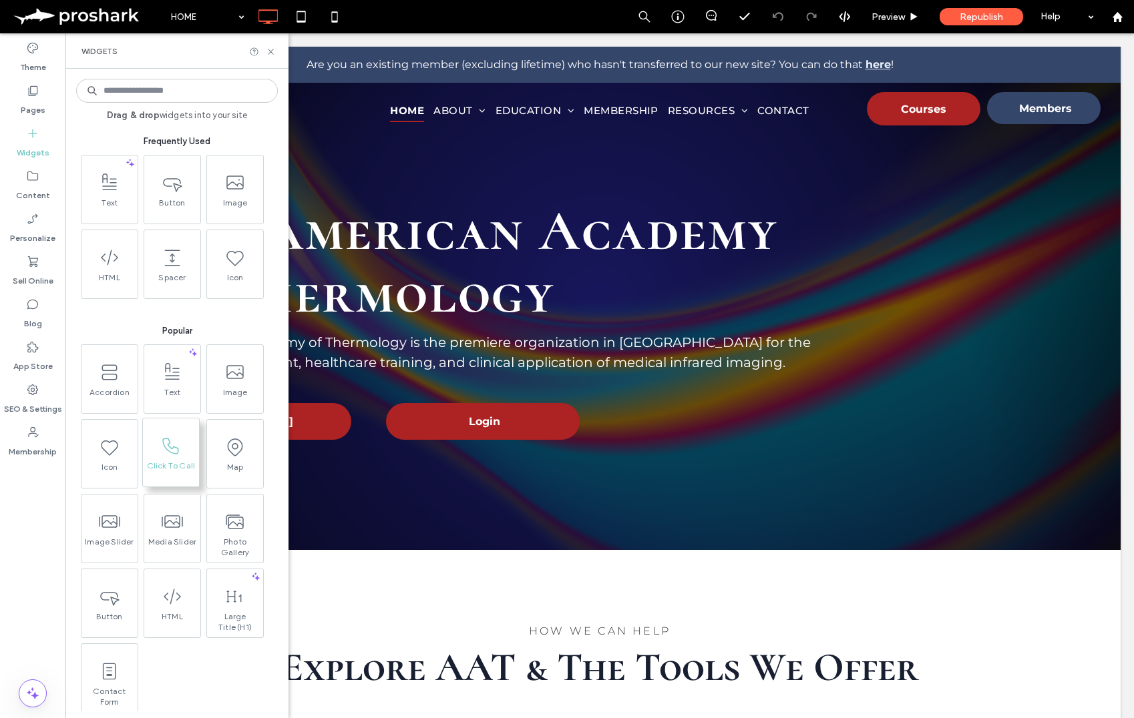
drag, startPoint x: 35, startPoint y: 98, endPoint x: 192, endPoint y: 467, distance: 401.2
click at [35, 99] on label "Pages" at bounding box center [33, 106] width 25 height 19
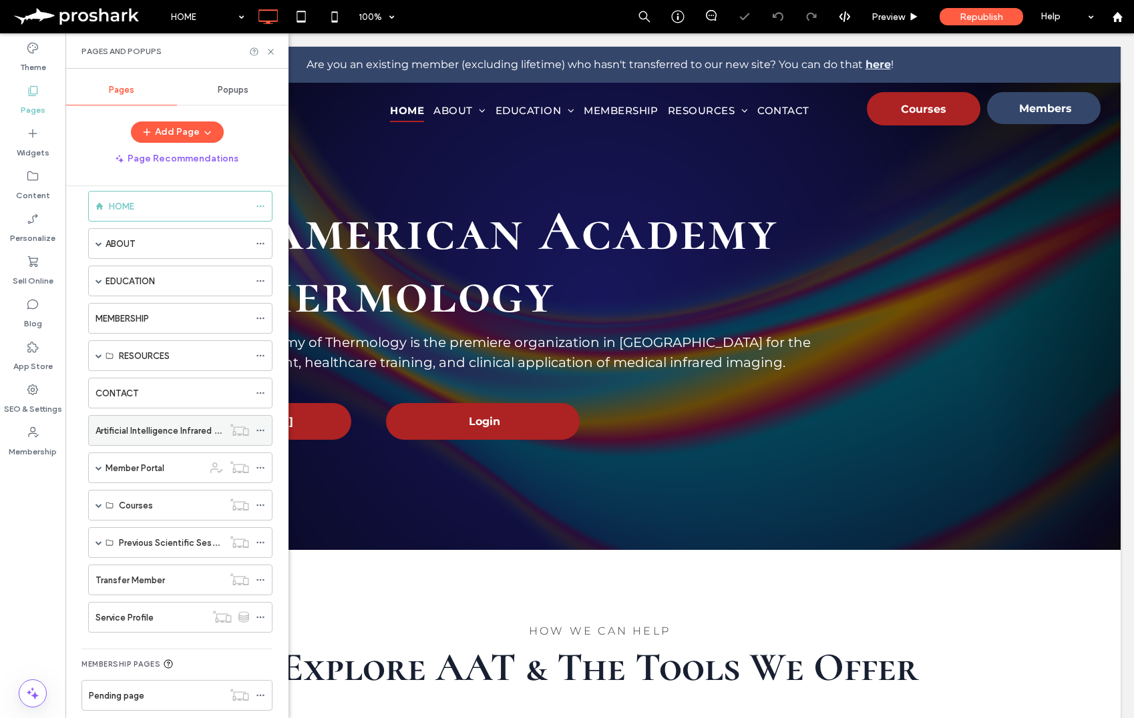
scroll to position [19, 0]
click at [95, 351] on span at bounding box center [98, 354] width 7 height 7
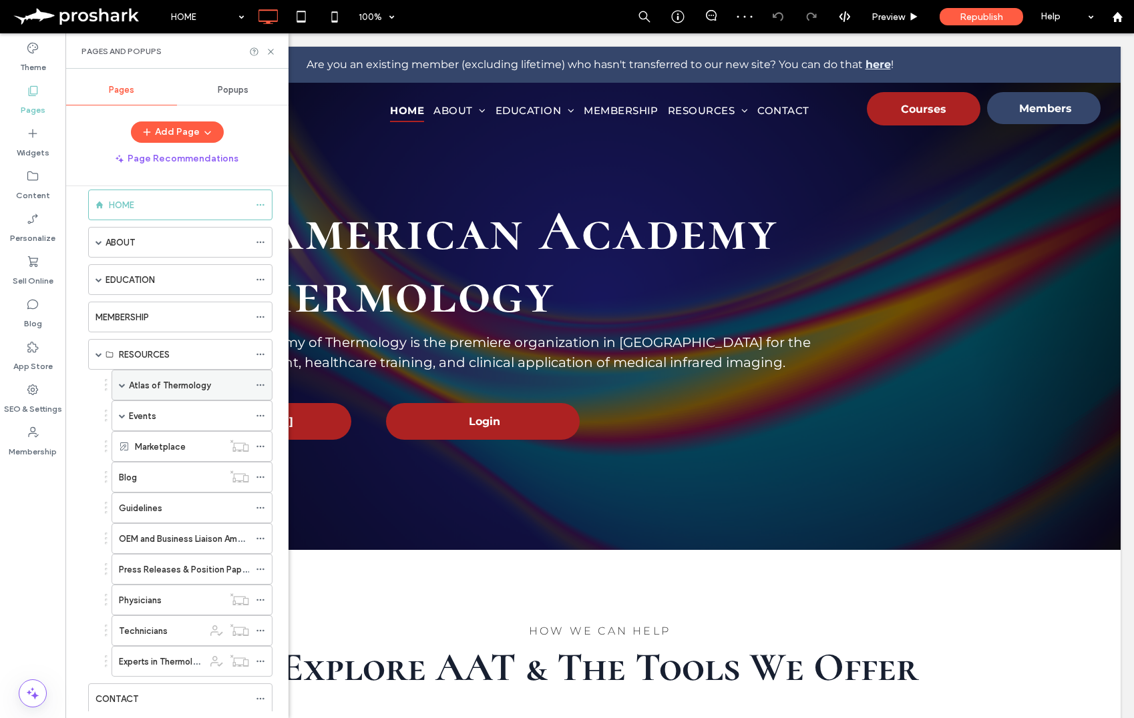
click at [160, 389] on label "Atlas of Thermology" at bounding box center [170, 385] width 82 height 23
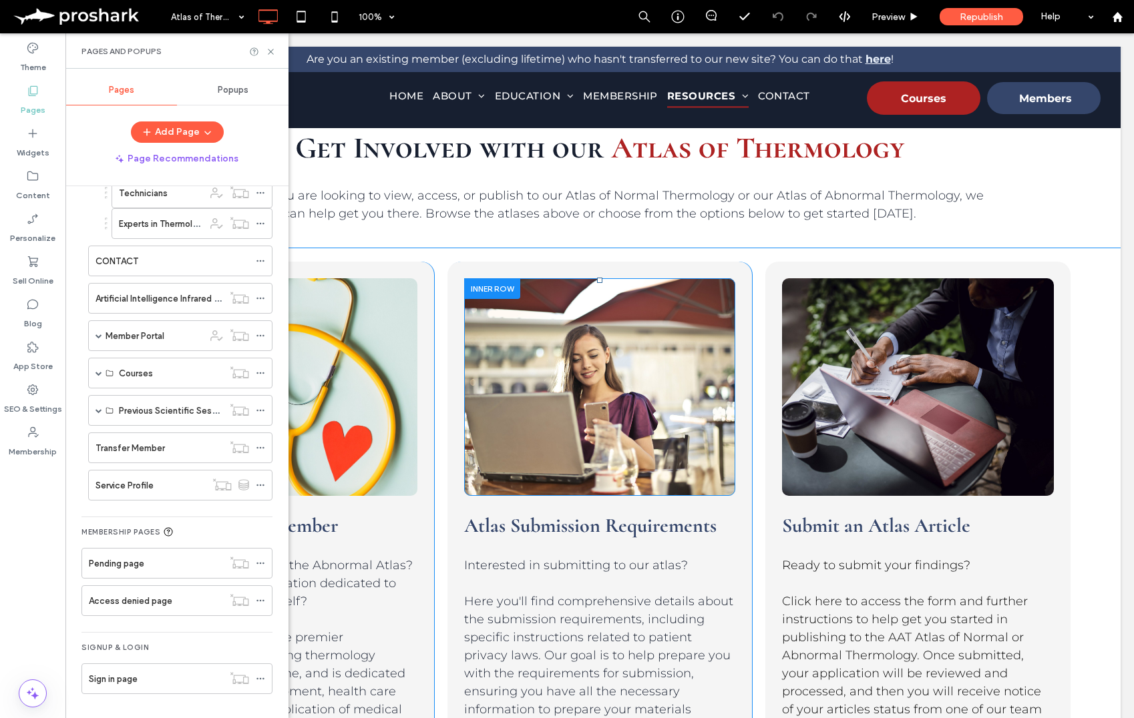
scroll to position [1475, 0]
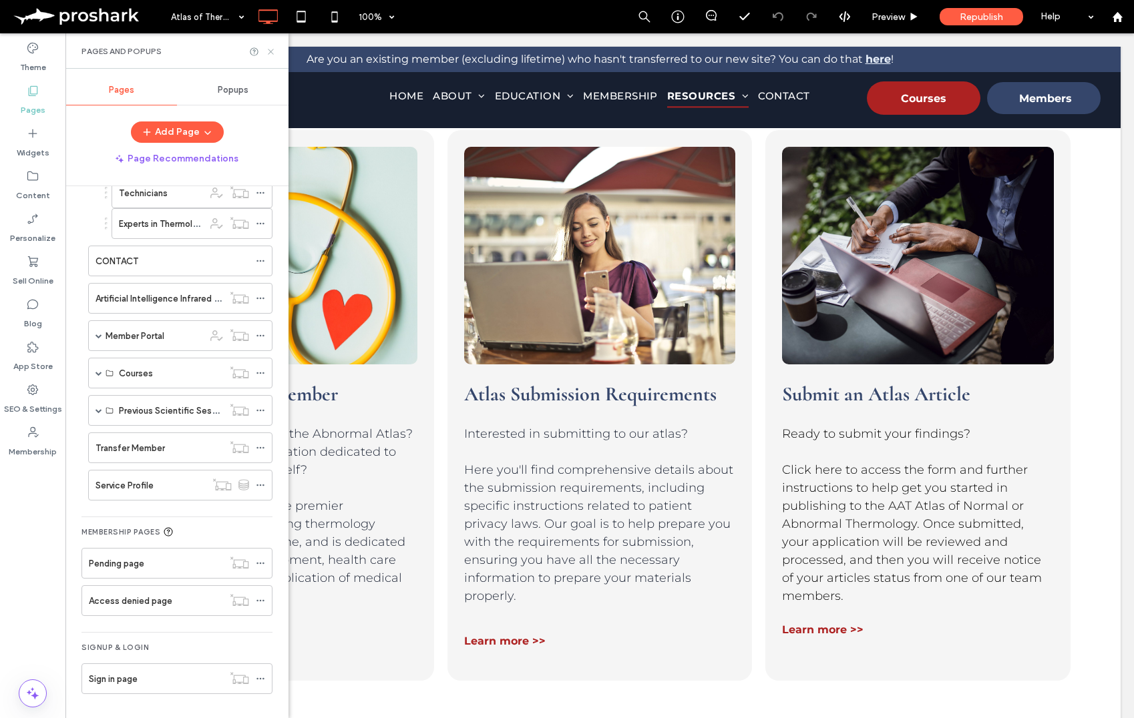
click at [273, 51] on icon at bounding box center [271, 52] width 10 height 10
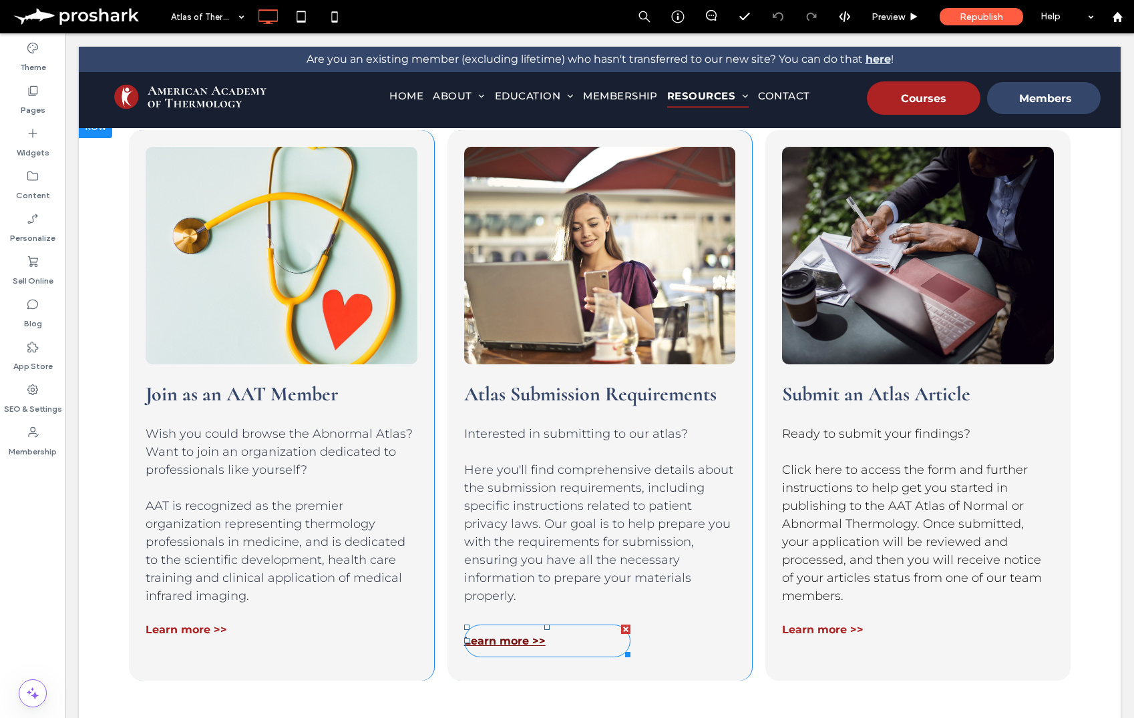
click at [500, 634] on span "Learn more >>" at bounding box center [504, 641] width 81 height 26
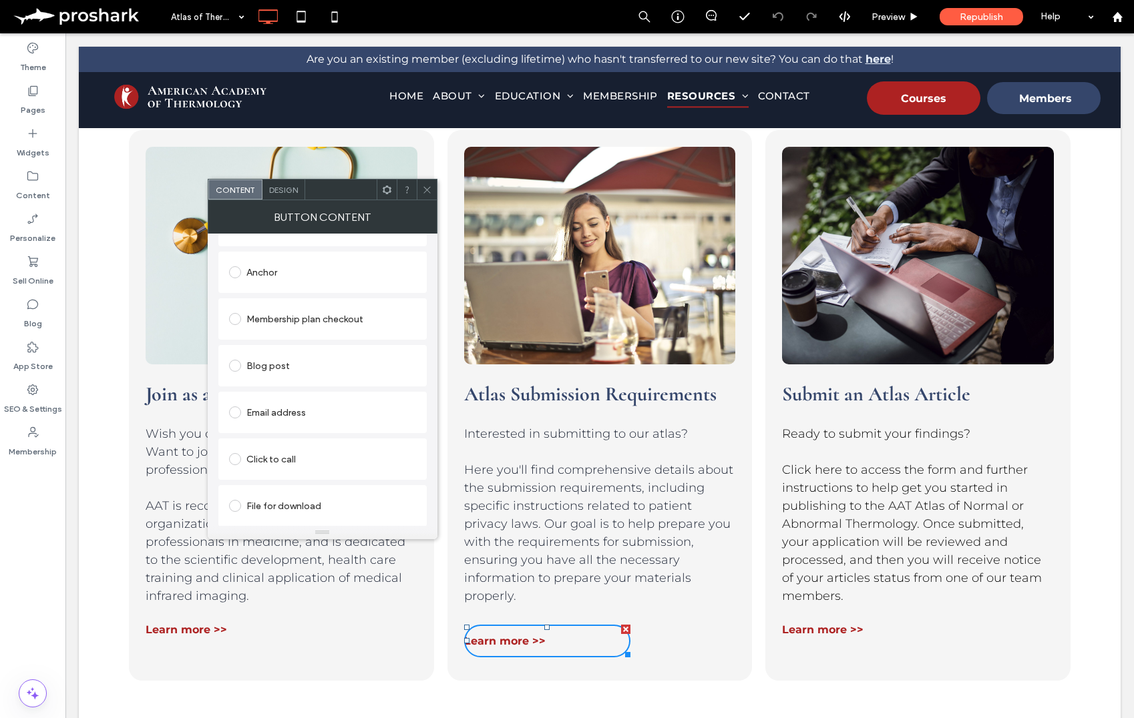
scroll to position [353, 0]
click at [295, 502] on div "File for download" at bounding box center [322, 505] width 187 height 21
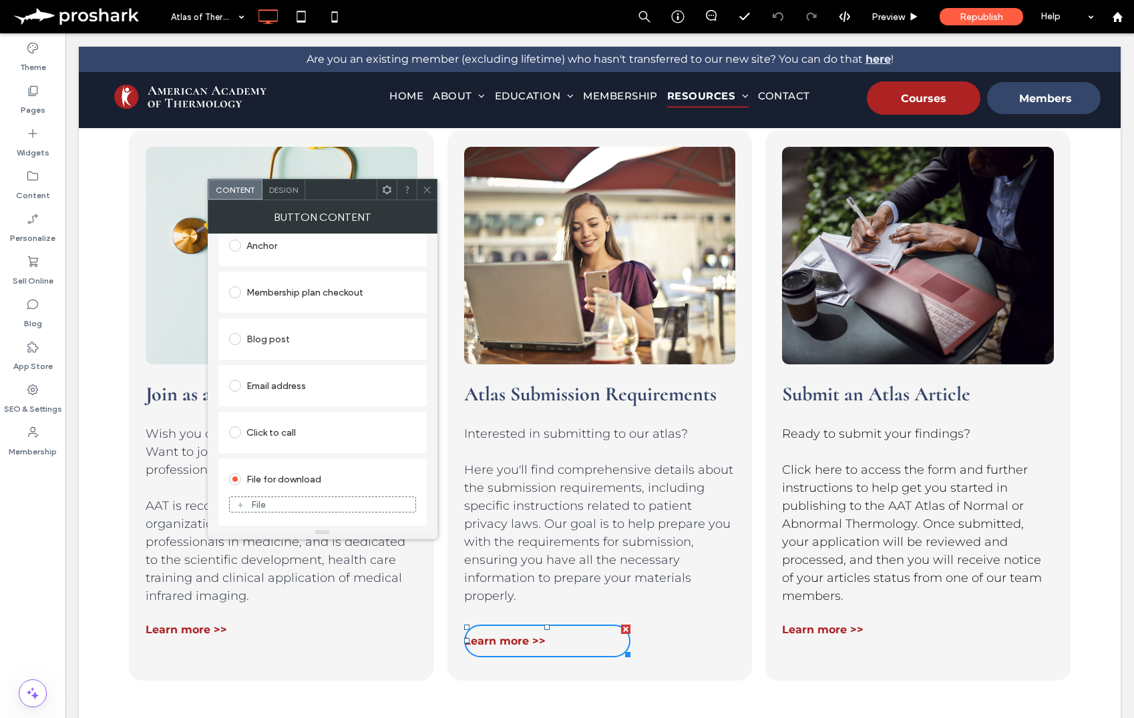
click at [321, 505] on div "File" at bounding box center [323, 505] width 186 height 12
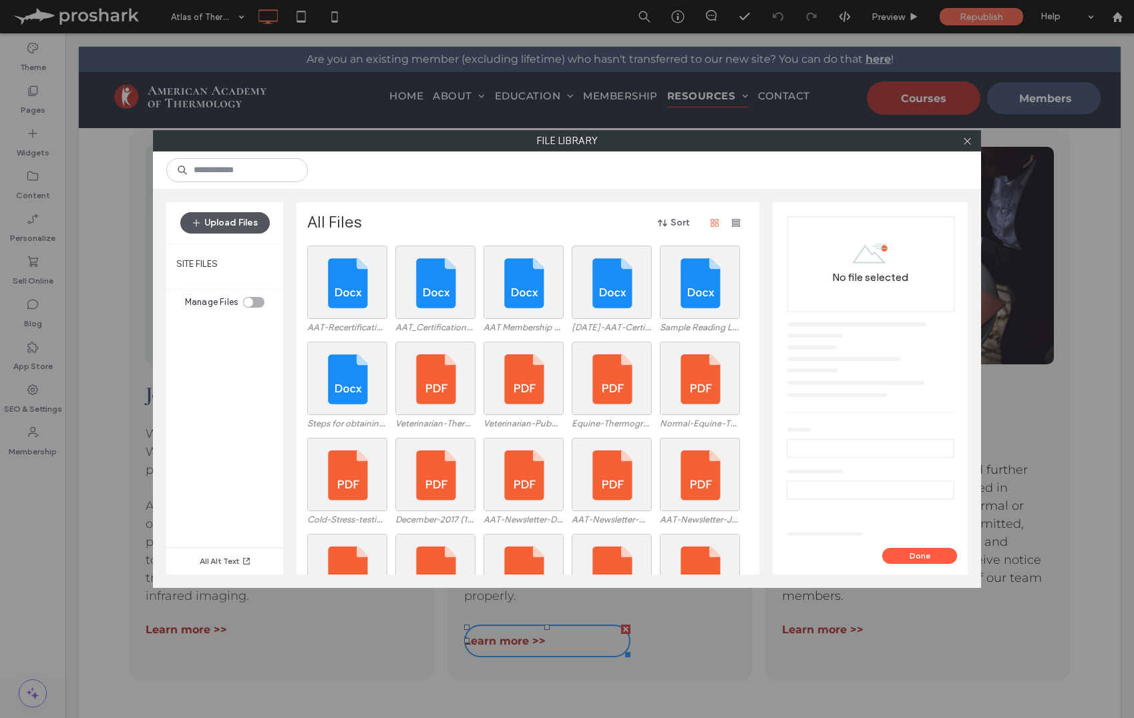
click at [232, 220] on button "Upload Files" at bounding box center [224, 222] width 89 height 21
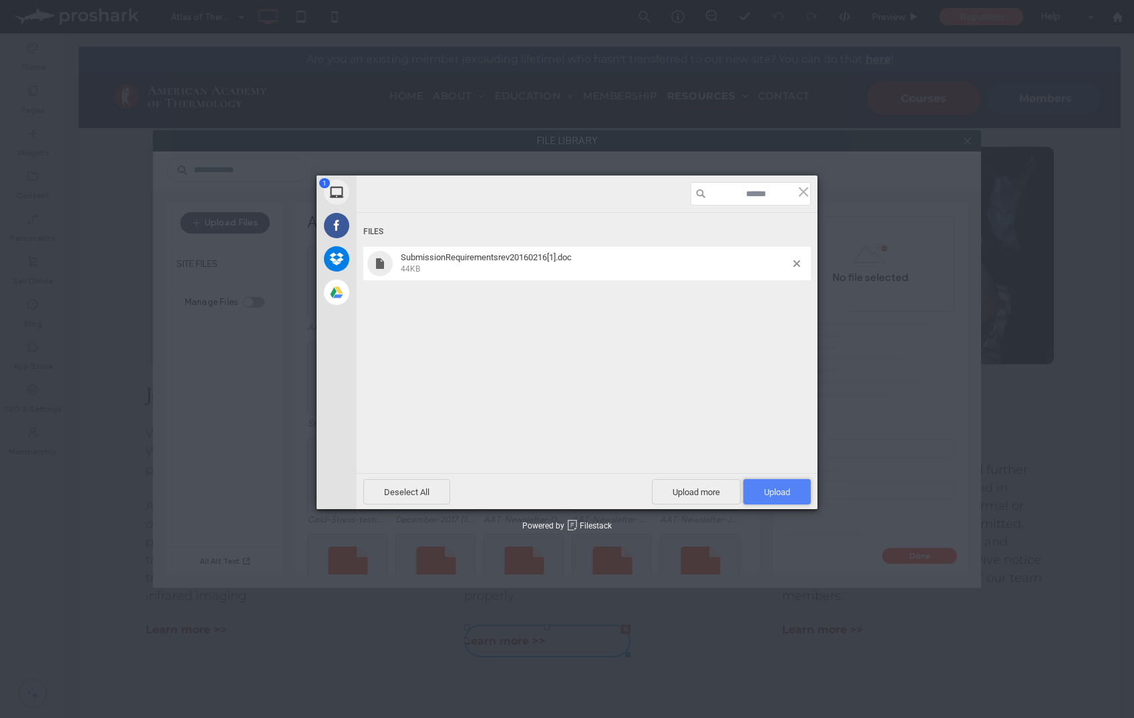
click at [785, 491] on span "Upload 1" at bounding box center [777, 492] width 26 height 10
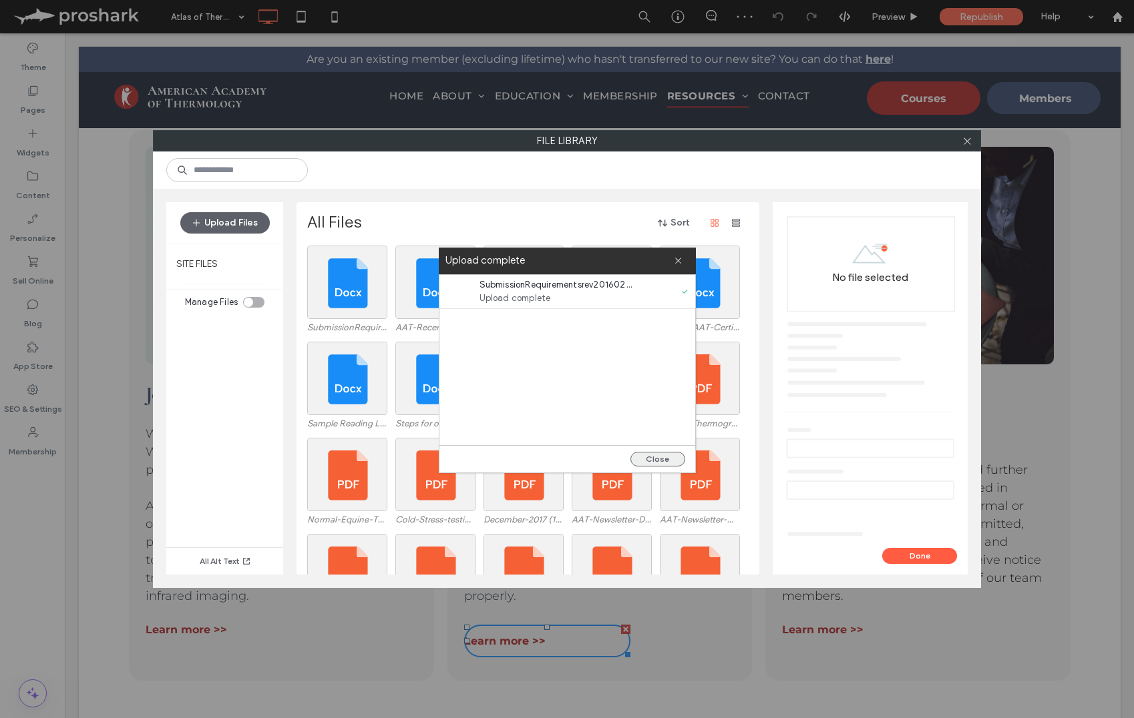
click at [652, 457] on button "Close" at bounding box center [657, 459] width 55 height 15
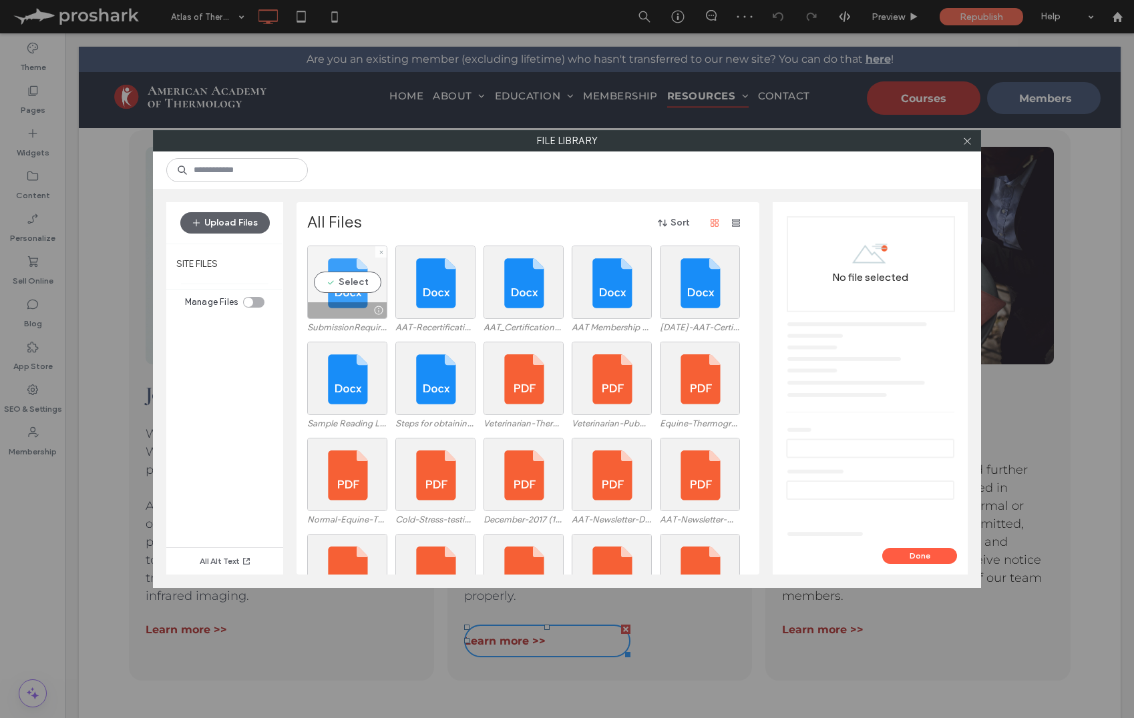
click at [340, 294] on div "Select" at bounding box center [347, 282] width 80 height 73
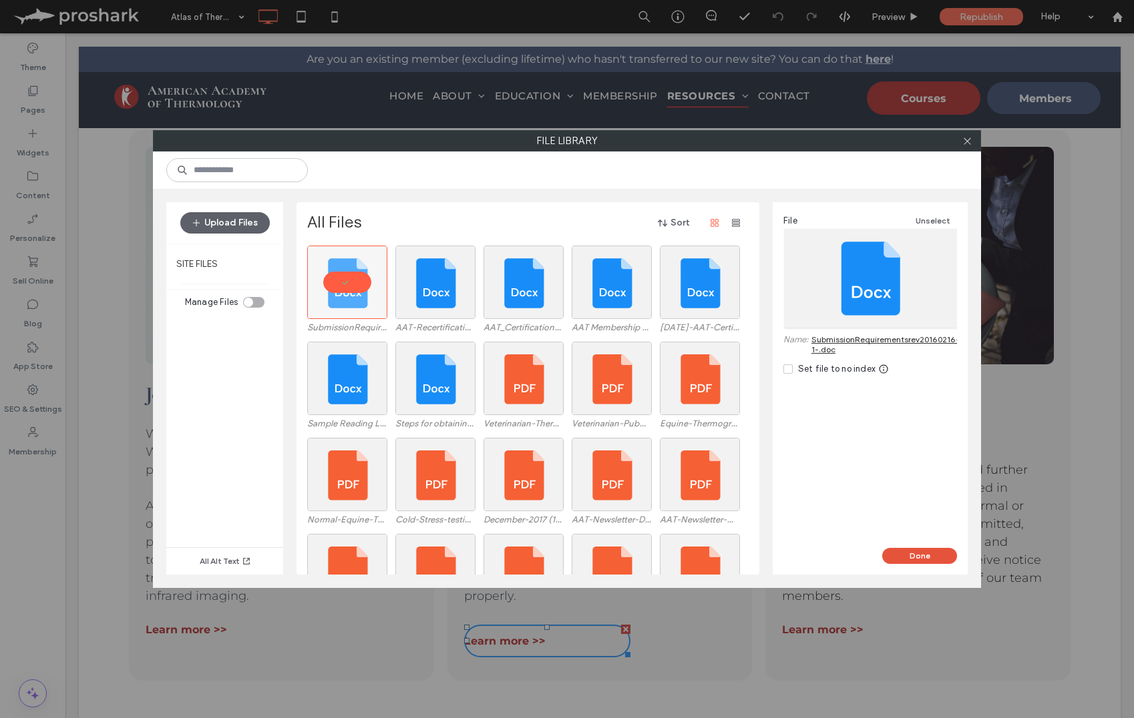
click at [918, 555] on button "Done" at bounding box center [919, 556] width 75 height 16
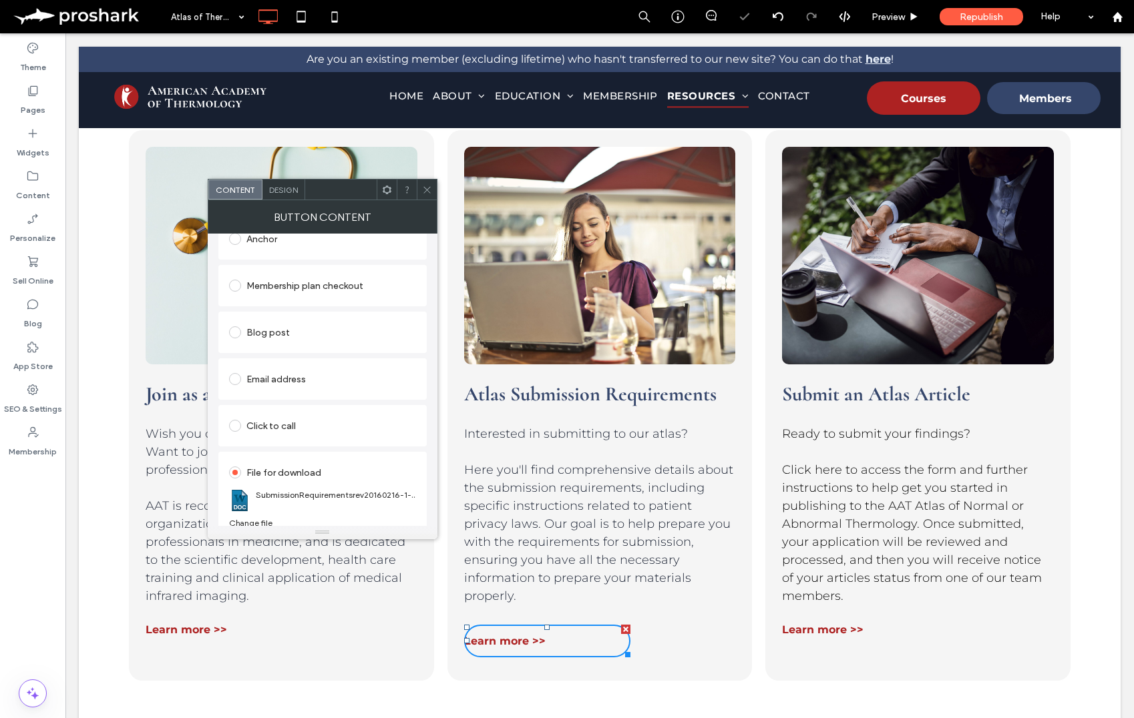
scroll to position [353, 0]
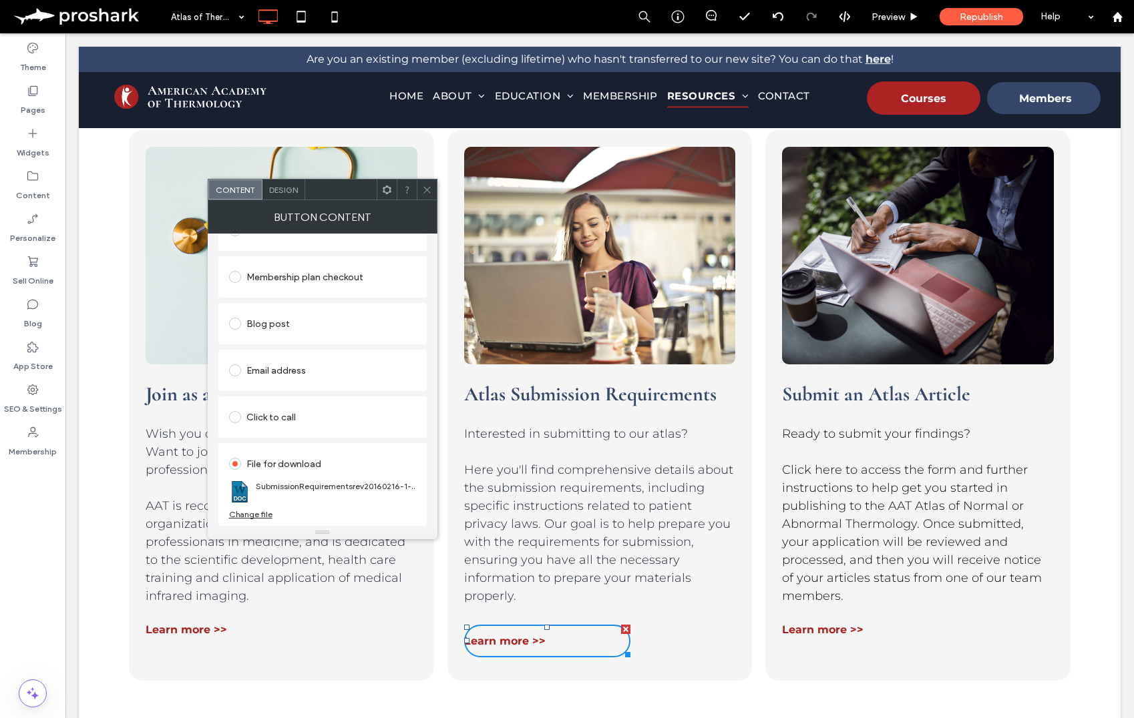
click at [427, 186] on icon at bounding box center [427, 190] width 10 height 10
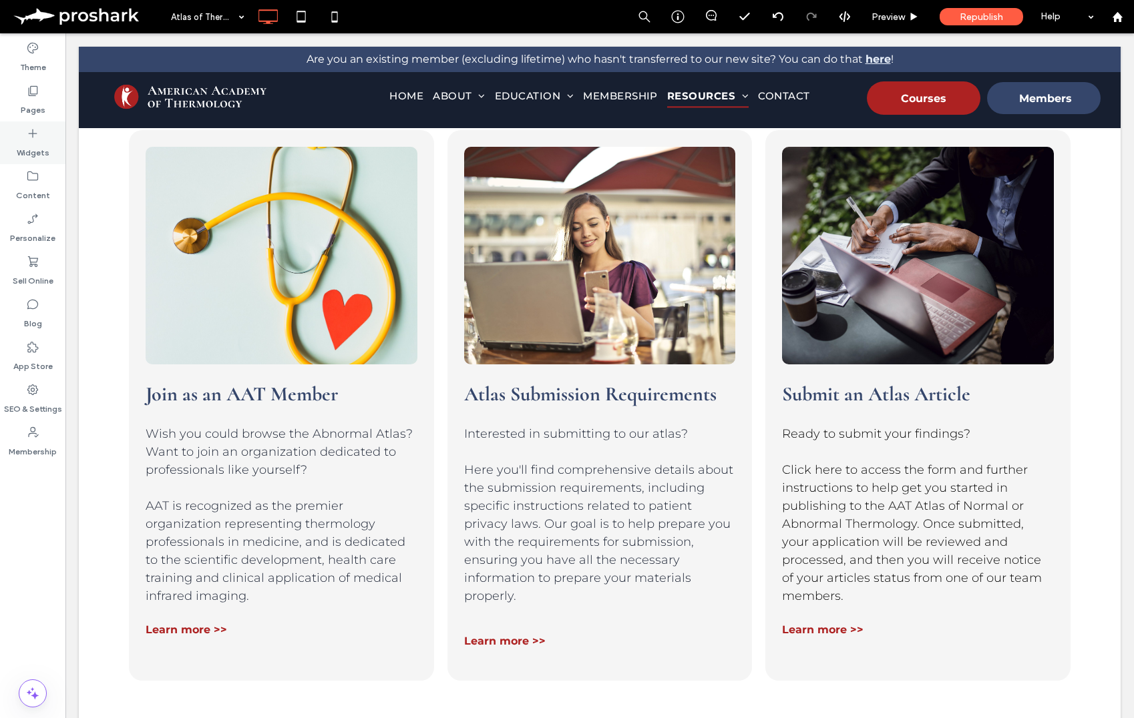
click at [29, 132] on icon at bounding box center [32, 133] width 13 height 13
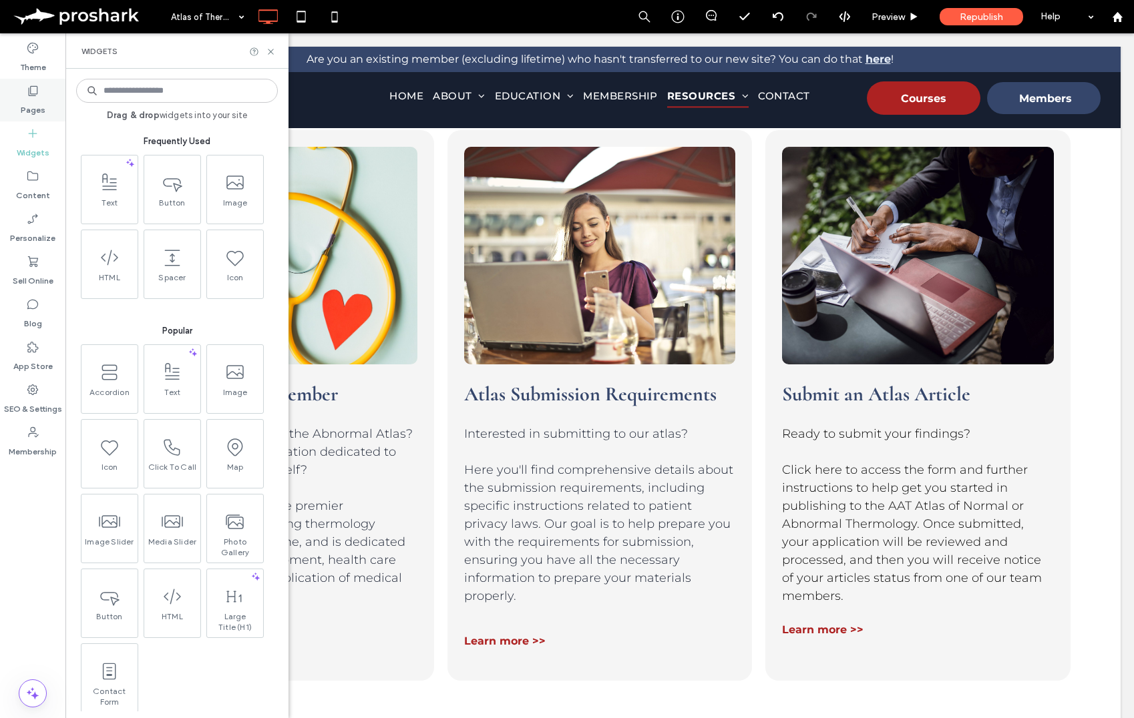
click at [31, 97] on label "Pages" at bounding box center [33, 106] width 25 height 19
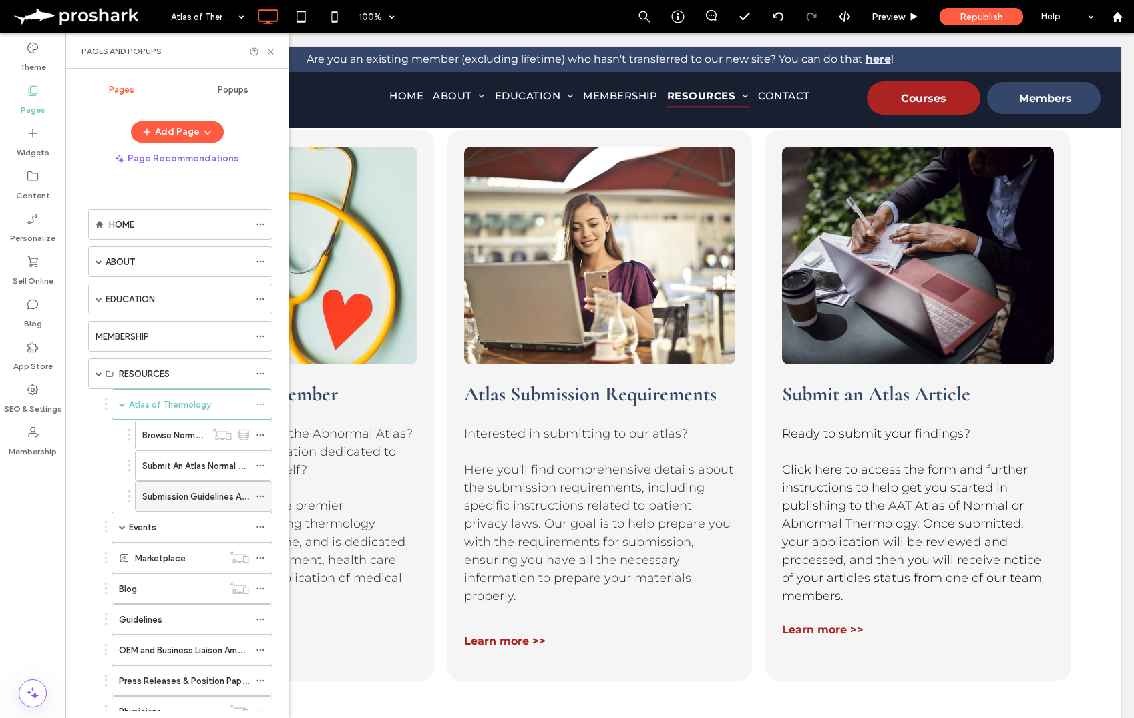
click at [262, 491] on span at bounding box center [260, 497] width 9 height 20
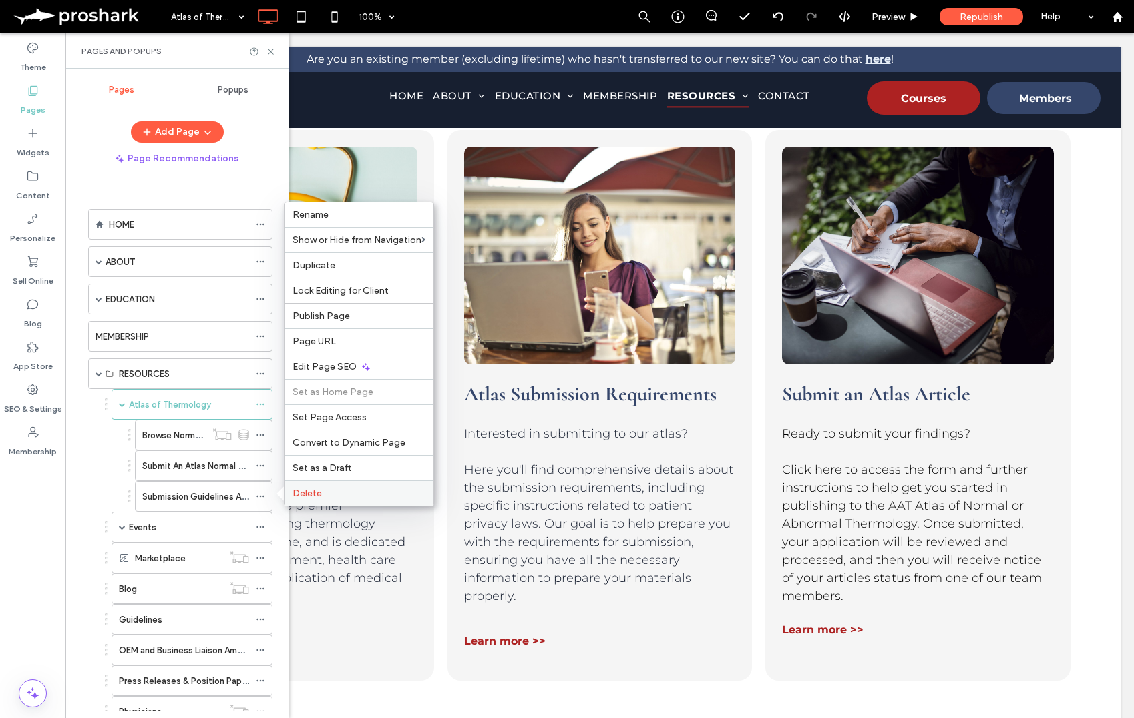
click at [343, 495] on label "Delete" at bounding box center [358, 493] width 133 height 11
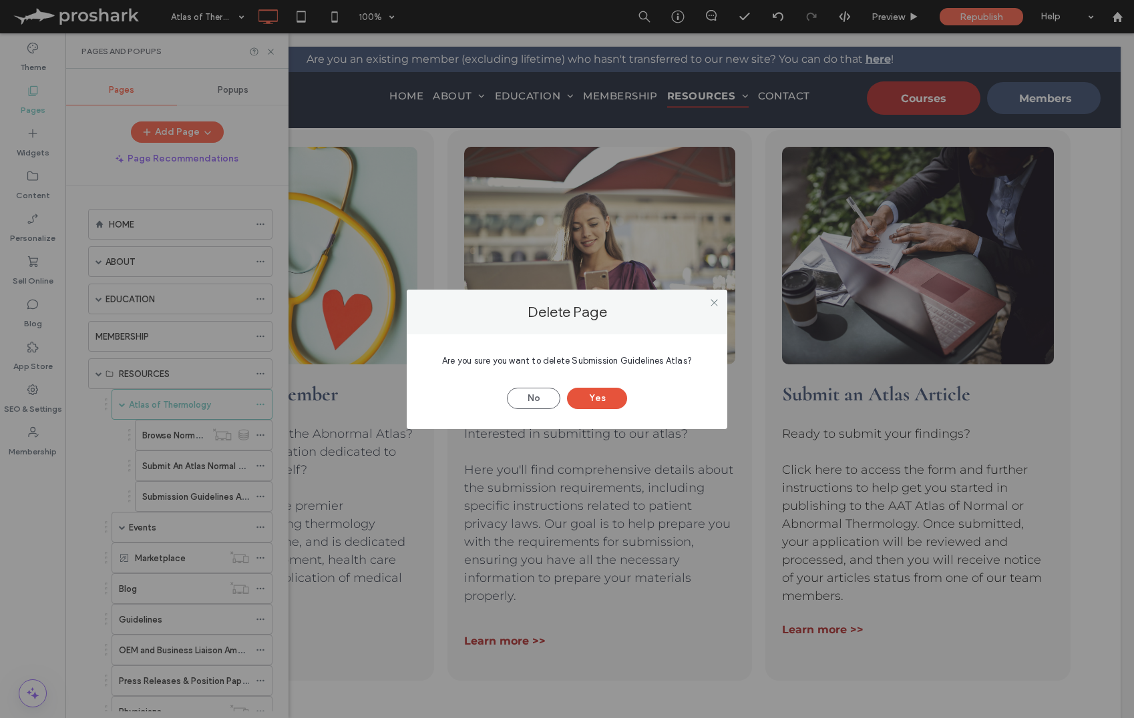
click at [601, 397] on button "Yes" at bounding box center [597, 398] width 60 height 21
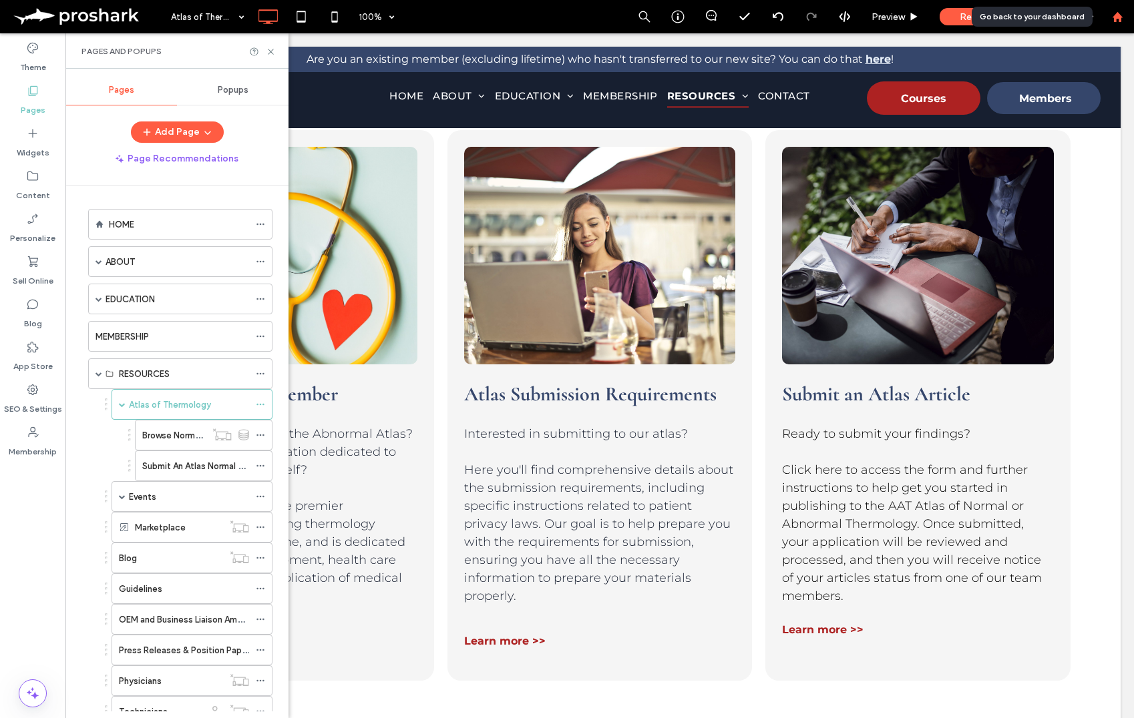
click at [1110, 12] on div at bounding box center [1117, 16] width 32 height 11
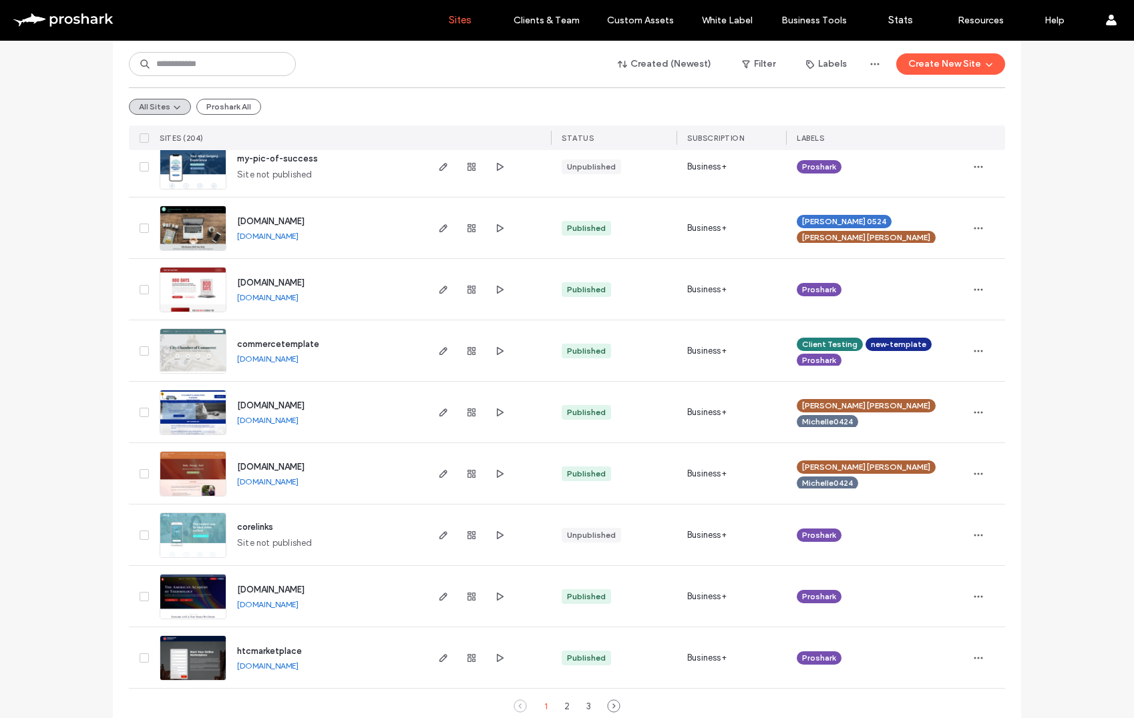
scroll to position [4248, 0]
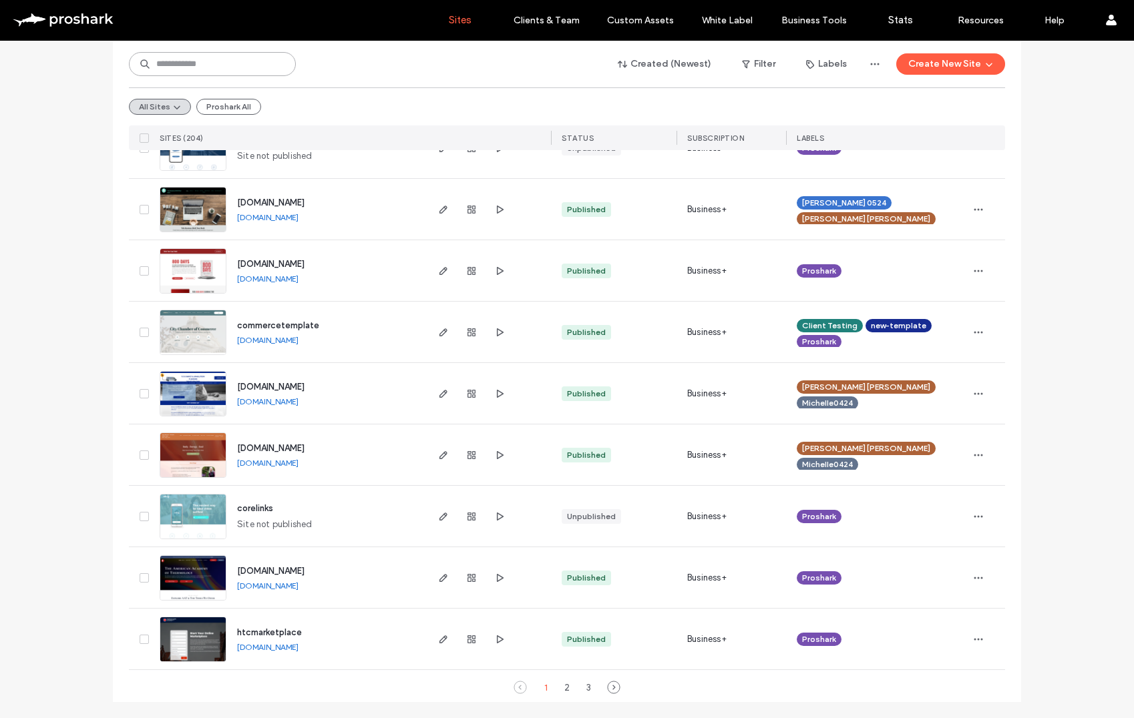
click at [188, 68] on input at bounding box center [212, 64] width 167 height 24
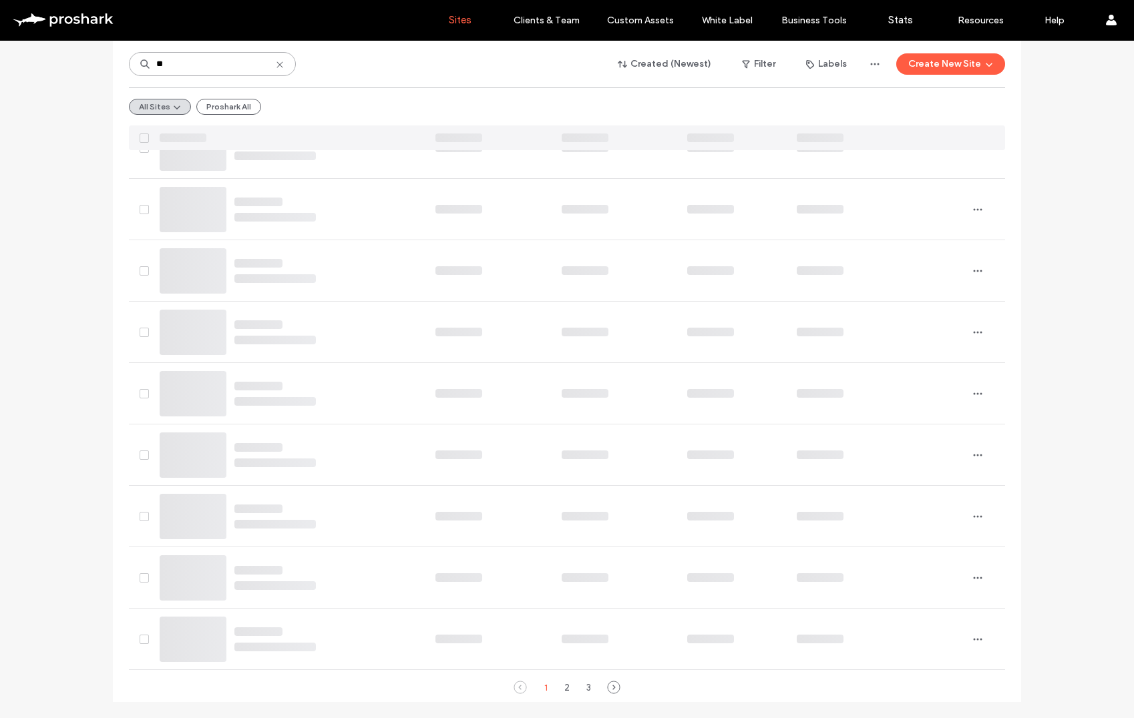
scroll to position [0, 0]
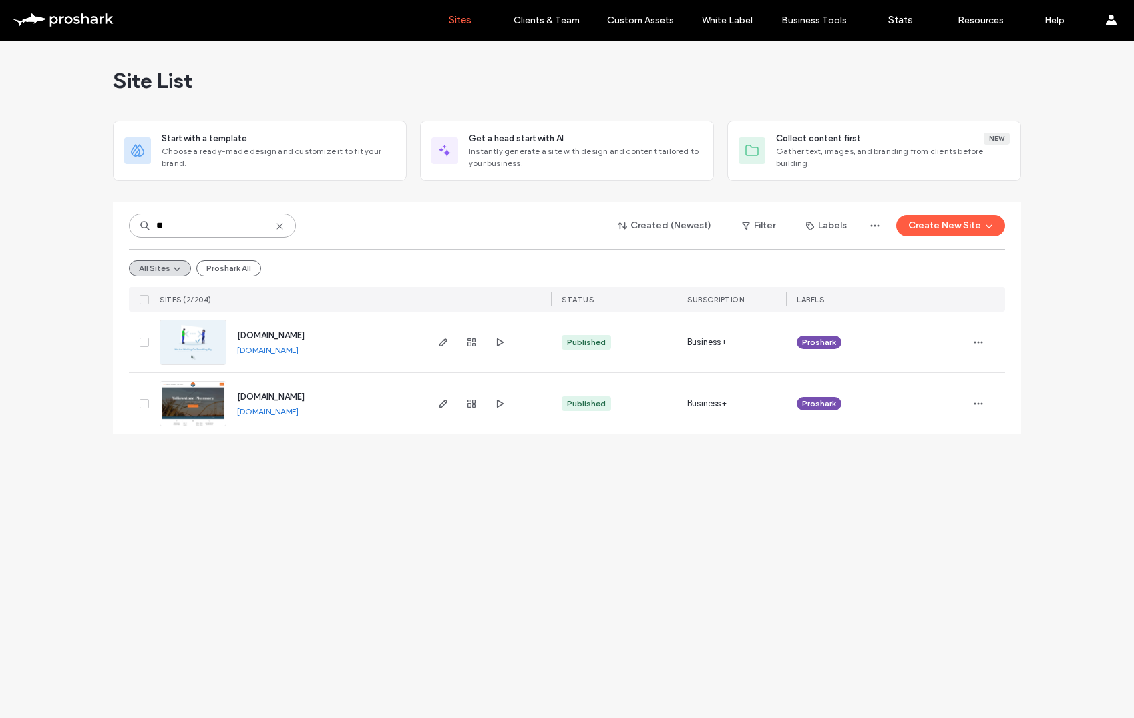
type input "**"
click at [272, 333] on span "www.rx4tax.com" at bounding box center [270, 335] width 67 height 10
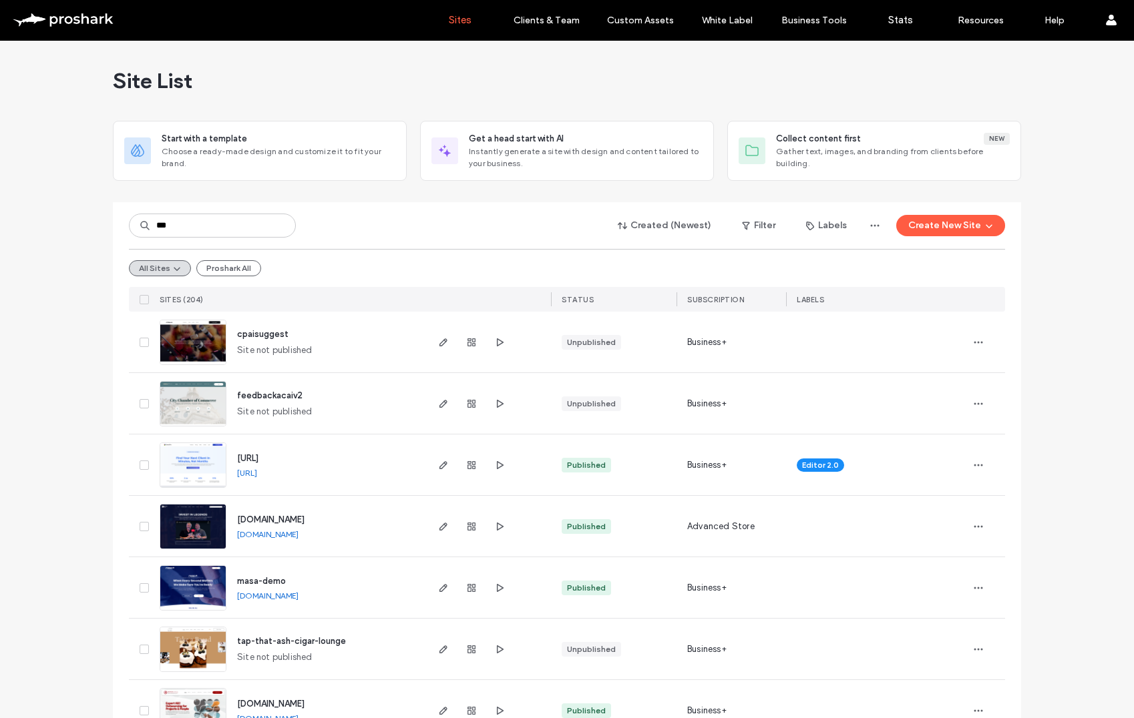
type input "***"
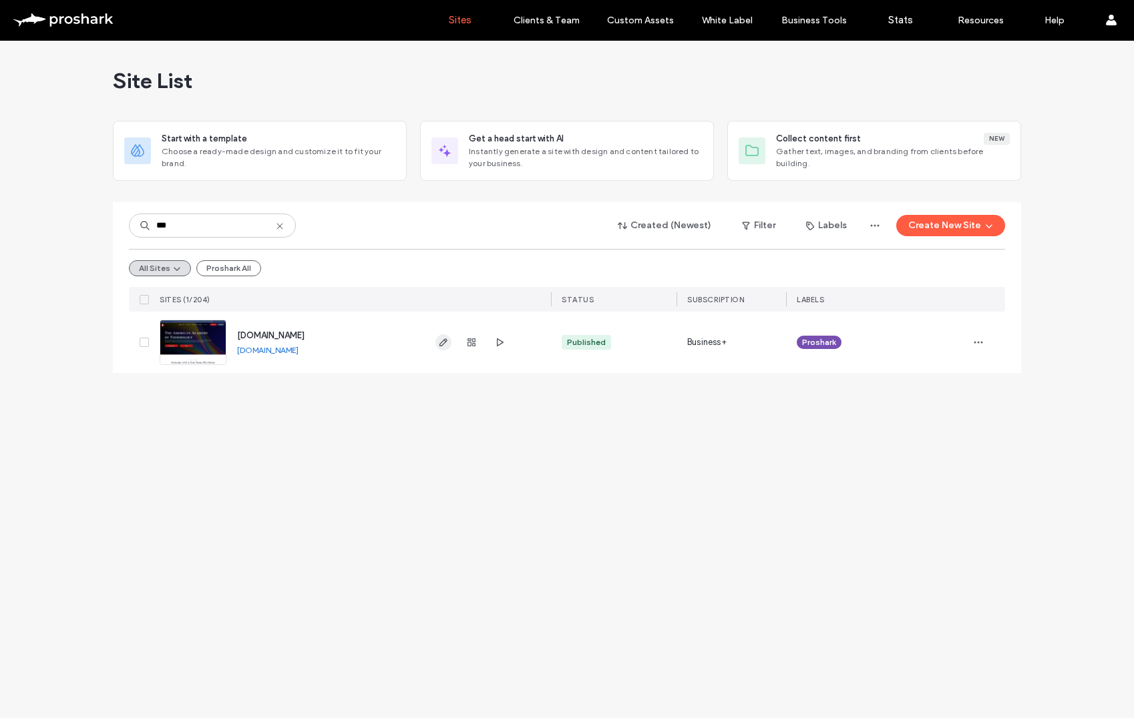
click at [438, 339] on icon "button" at bounding box center [443, 342] width 11 height 11
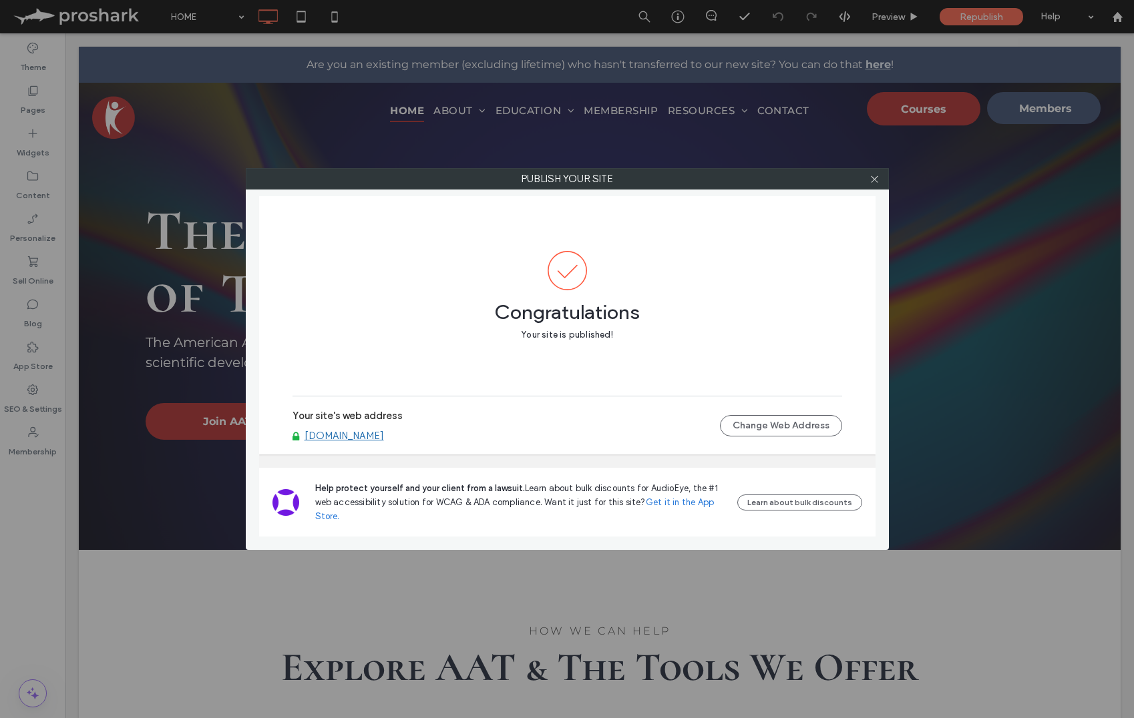
click at [1126, 23] on div "Publish your site Congratulations Your site is published! Your site's web addre…" at bounding box center [567, 359] width 1134 height 718
click at [1118, 16] on div "Publish your site Congratulations Your site is published! Your site's web addre…" at bounding box center [567, 359] width 1134 height 718
click at [867, 180] on div at bounding box center [875, 179] width 20 height 20
drag, startPoint x: 878, startPoint y: 178, endPoint x: 921, endPoint y: 164, distance: 44.8
click at [878, 178] on icon at bounding box center [874, 179] width 10 height 10
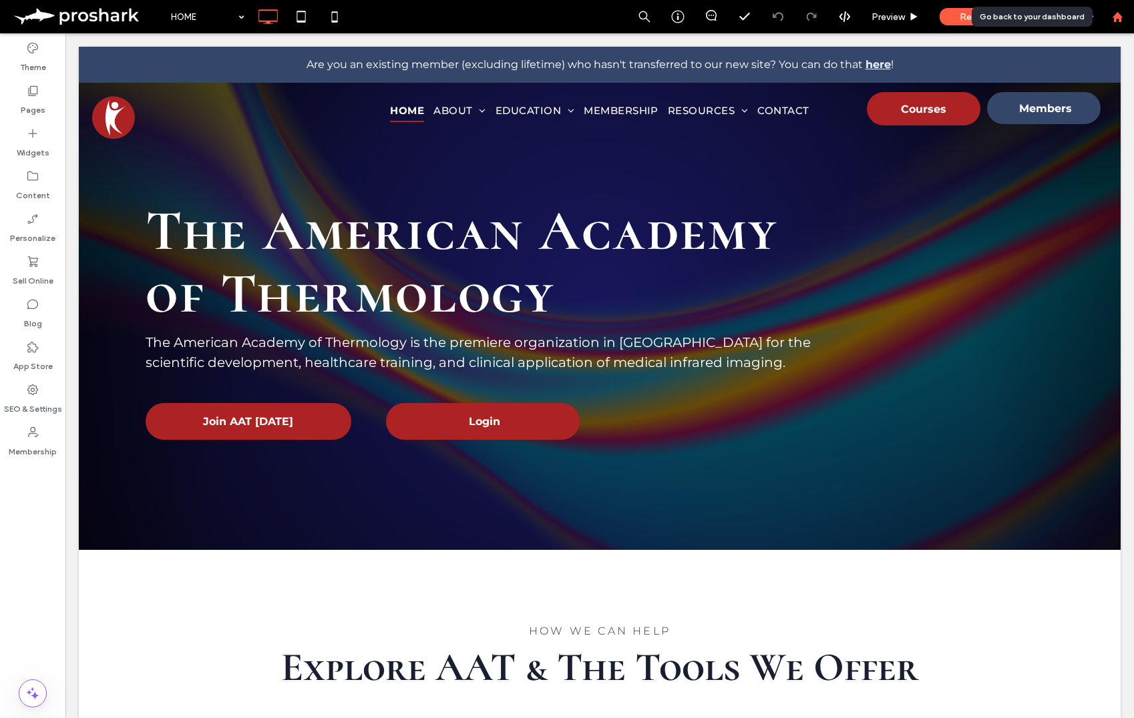
click at [1120, 15] on icon at bounding box center [1117, 16] width 11 height 11
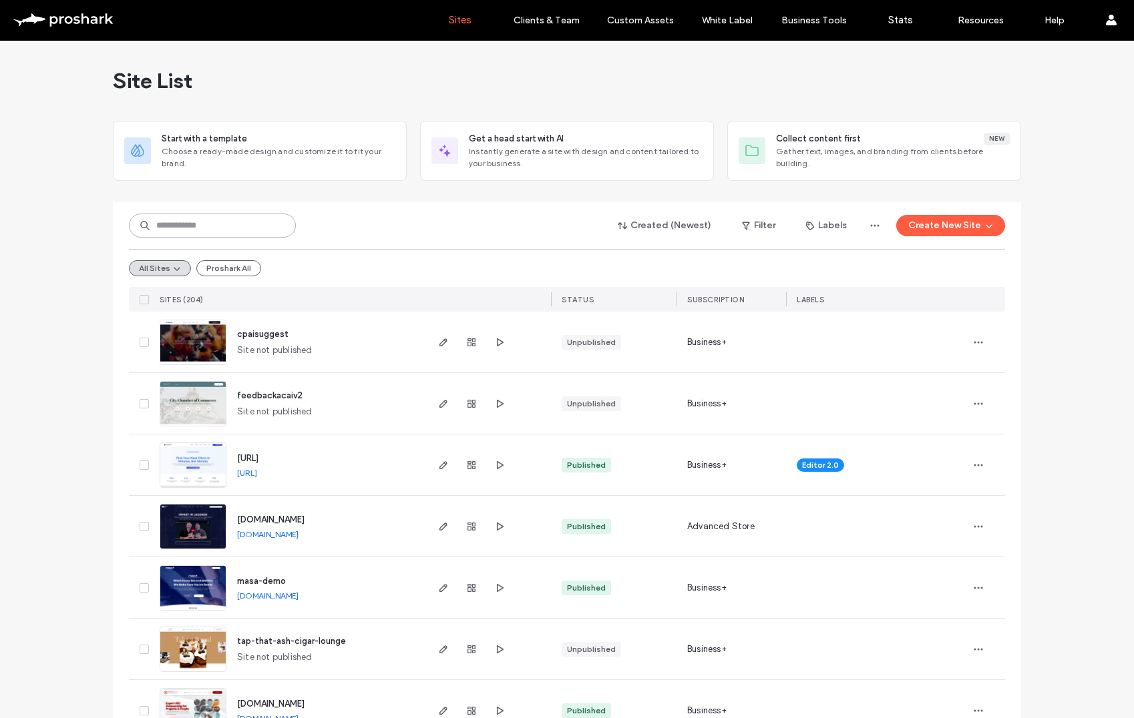
click at [209, 221] on input at bounding box center [212, 226] width 167 height 24
type input "****"
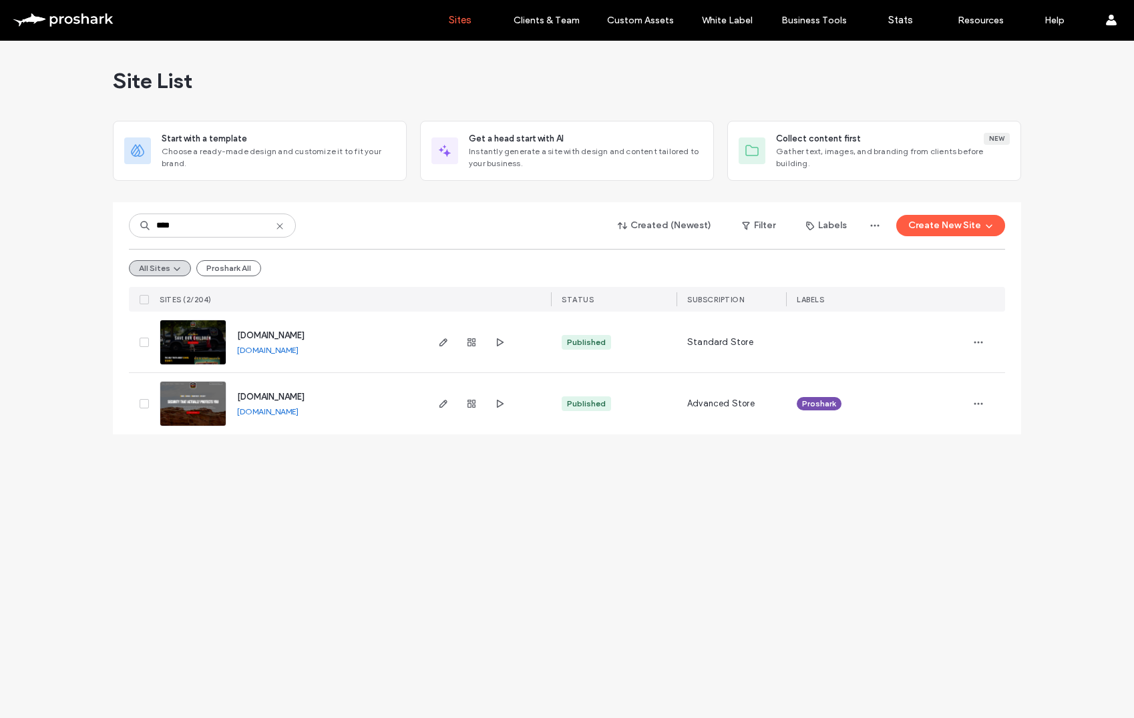
click at [281, 411] on link "www.hccisecurity.com" at bounding box center [267, 412] width 61 height 10
click at [188, 403] on img at bounding box center [192, 427] width 65 height 91
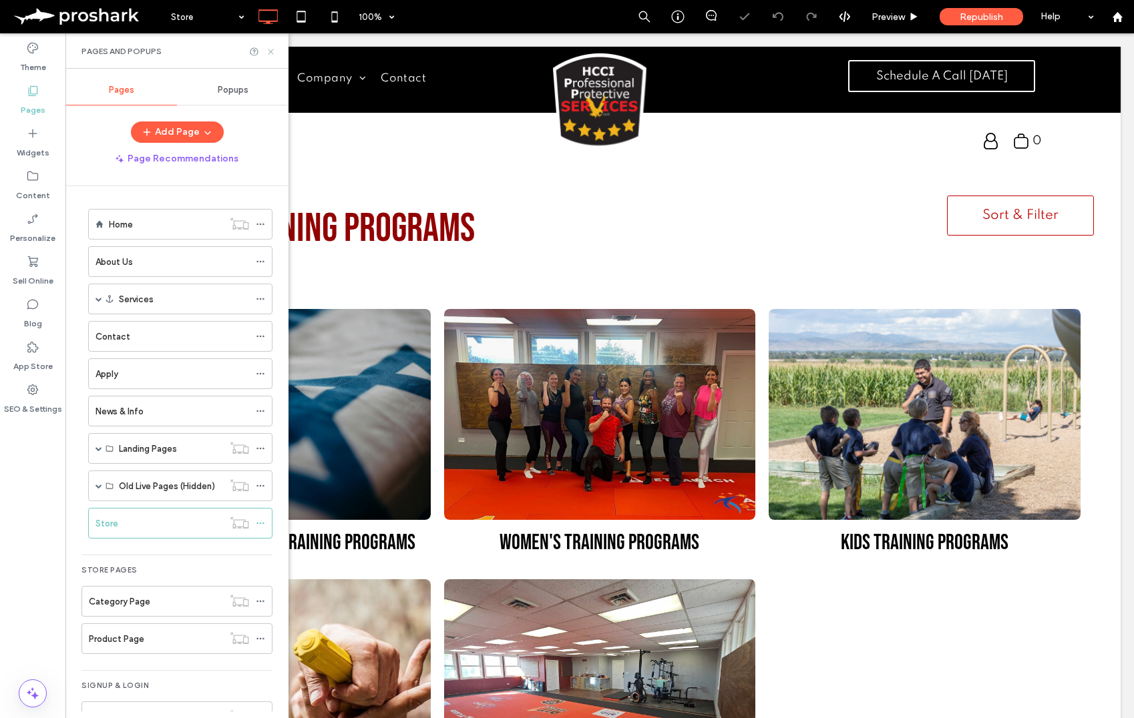
click at [268, 51] on icon at bounding box center [271, 52] width 10 height 10
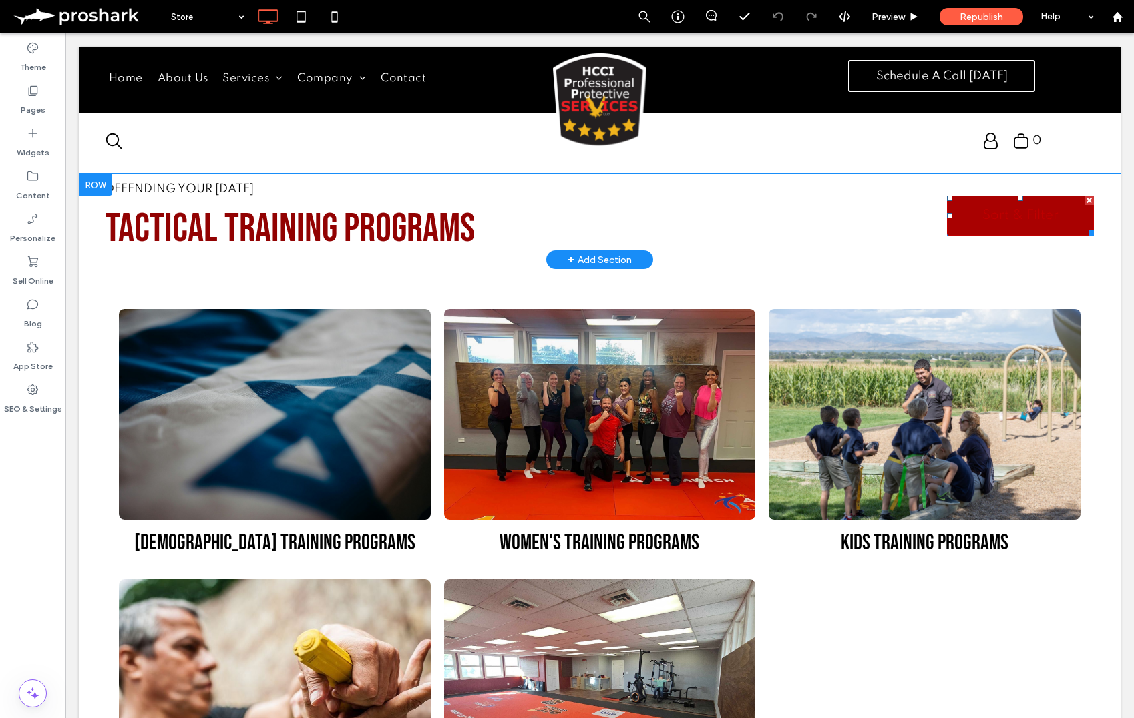
click at [1044, 221] on span "Sort & Filter" at bounding box center [1020, 215] width 127 height 27
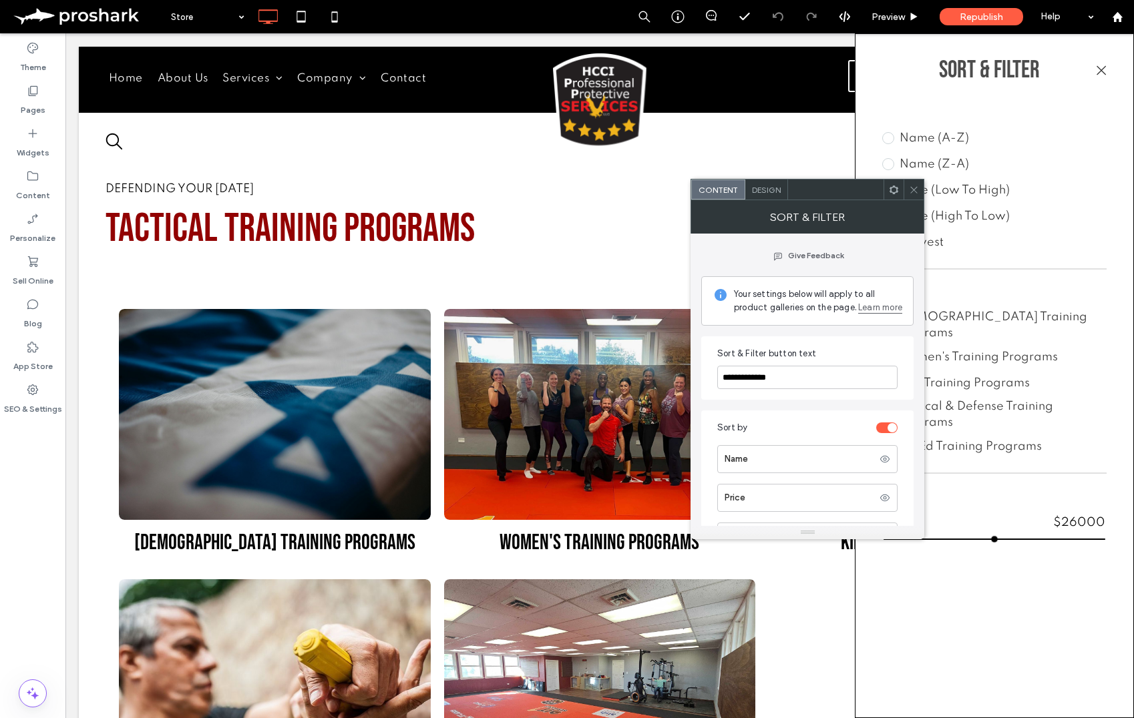
click at [910, 188] on icon at bounding box center [914, 190] width 10 height 10
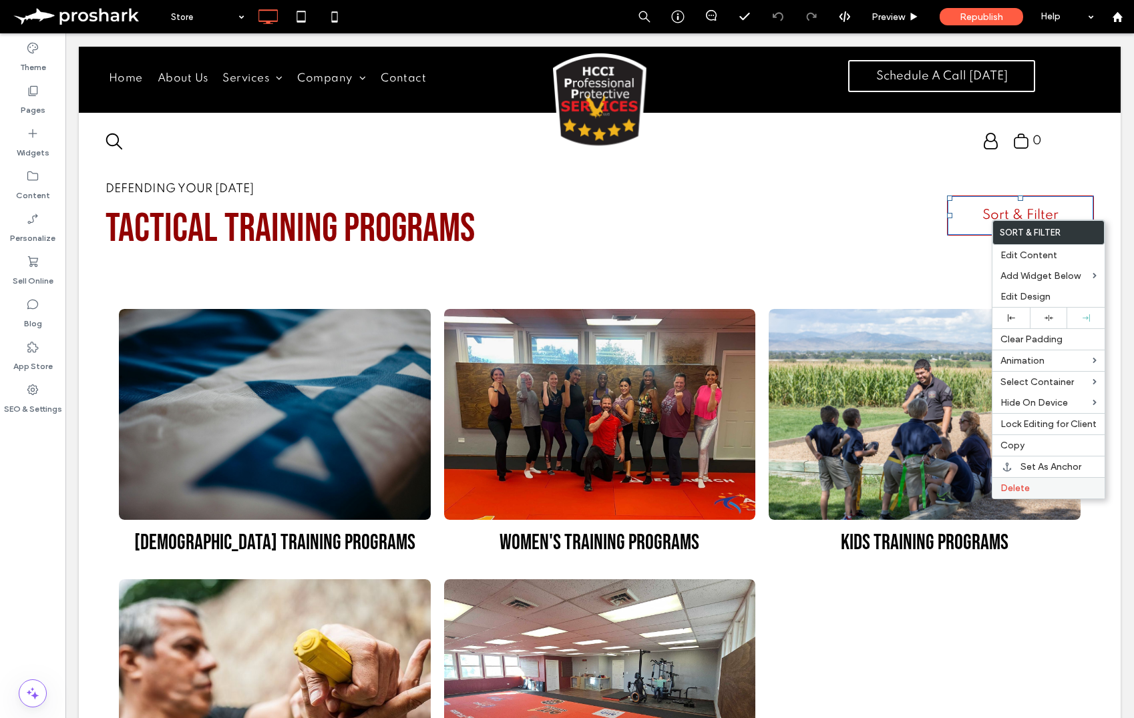
click at [1044, 488] on label "Delete" at bounding box center [1048, 488] width 96 height 11
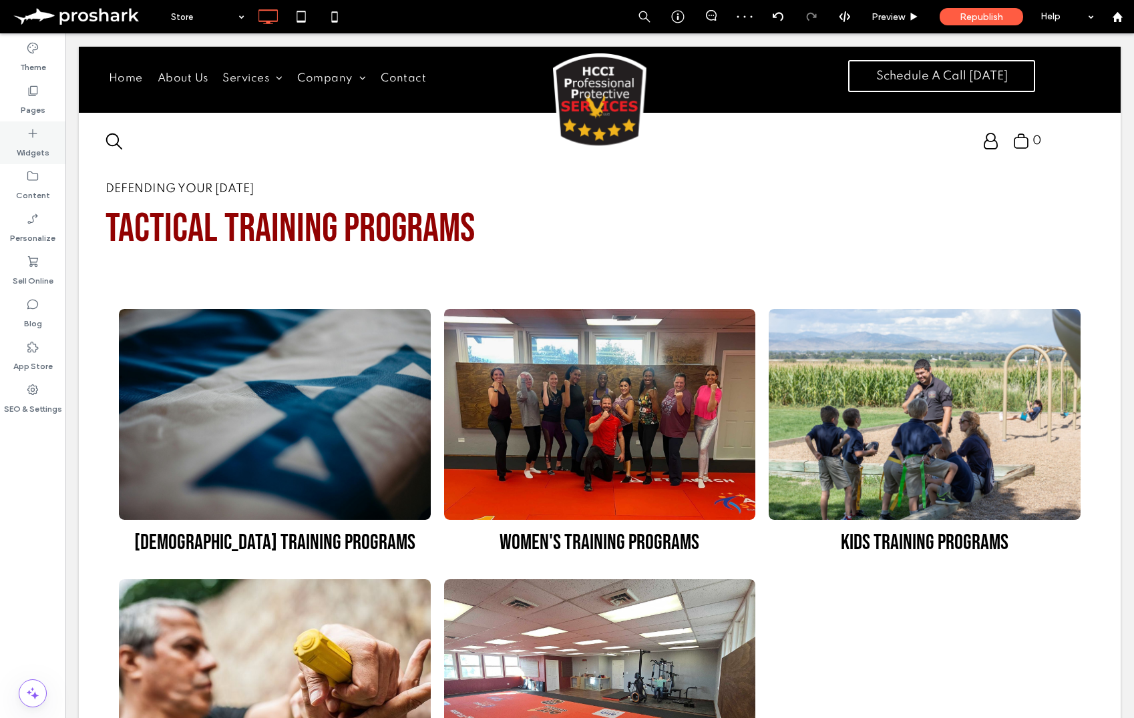
click at [45, 153] on label "Widgets" at bounding box center [33, 149] width 33 height 19
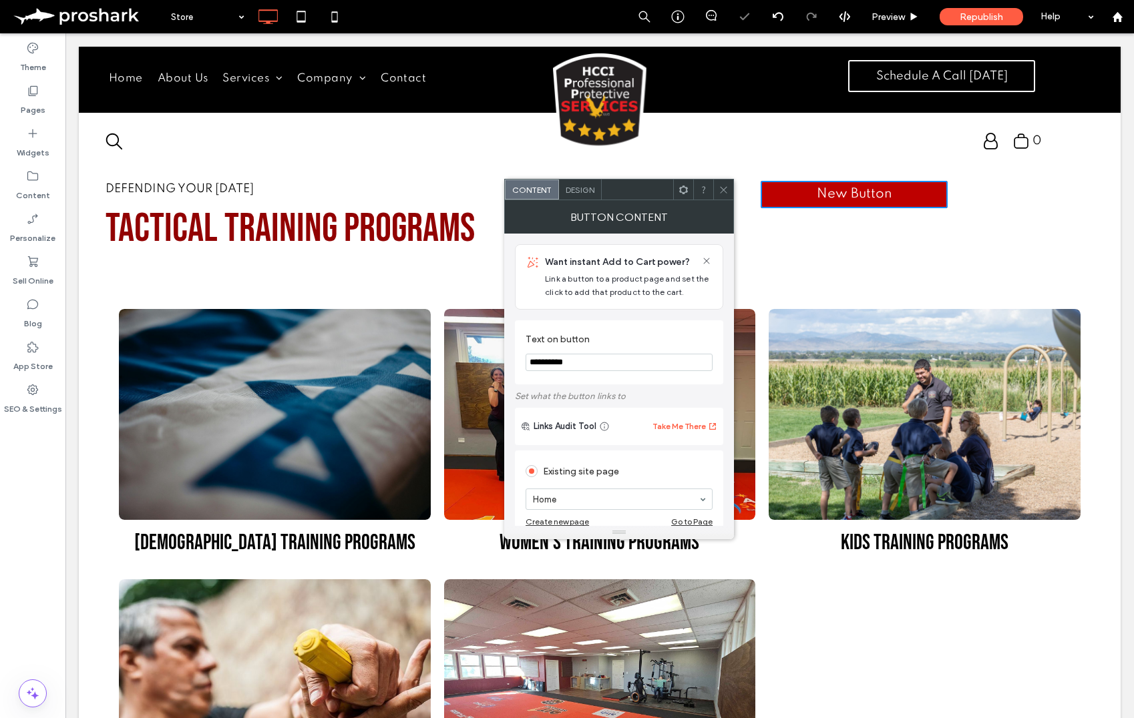
click at [588, 198] on div "Design" at bounding box center [580, 190] width 43 height 20
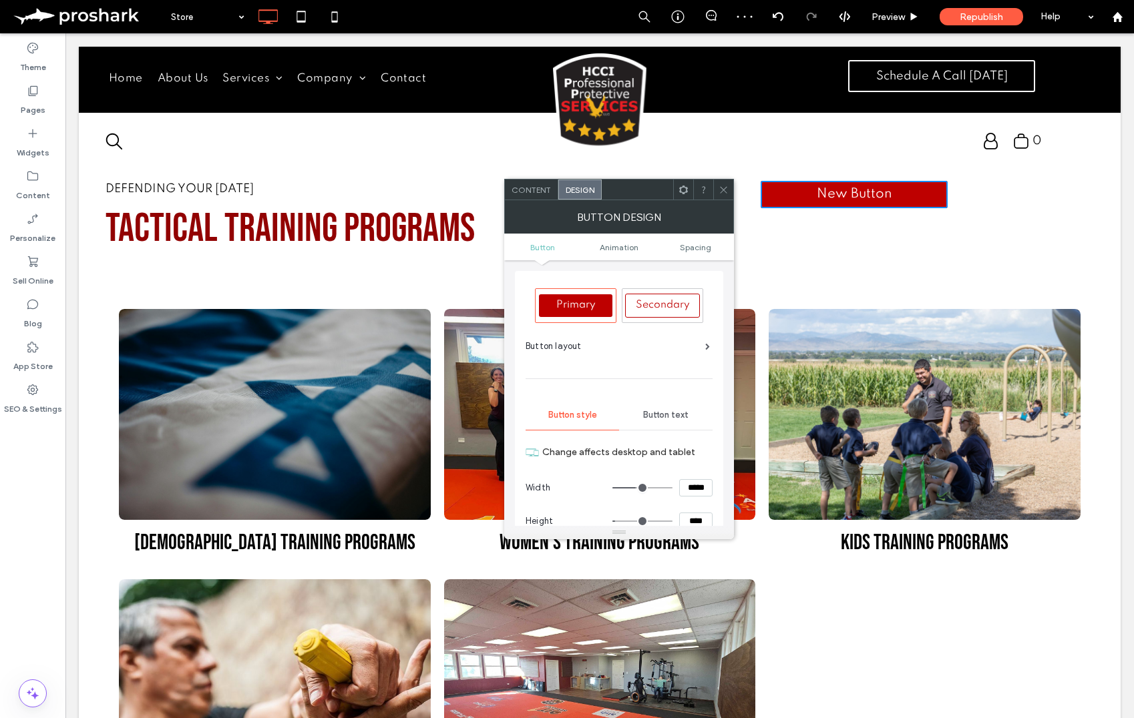
click at [663, 311] on div "Secondary" at bounding box center [662, 306] width 75 height 24
type input "**"
type input "****"
type input "*"
type input "***"
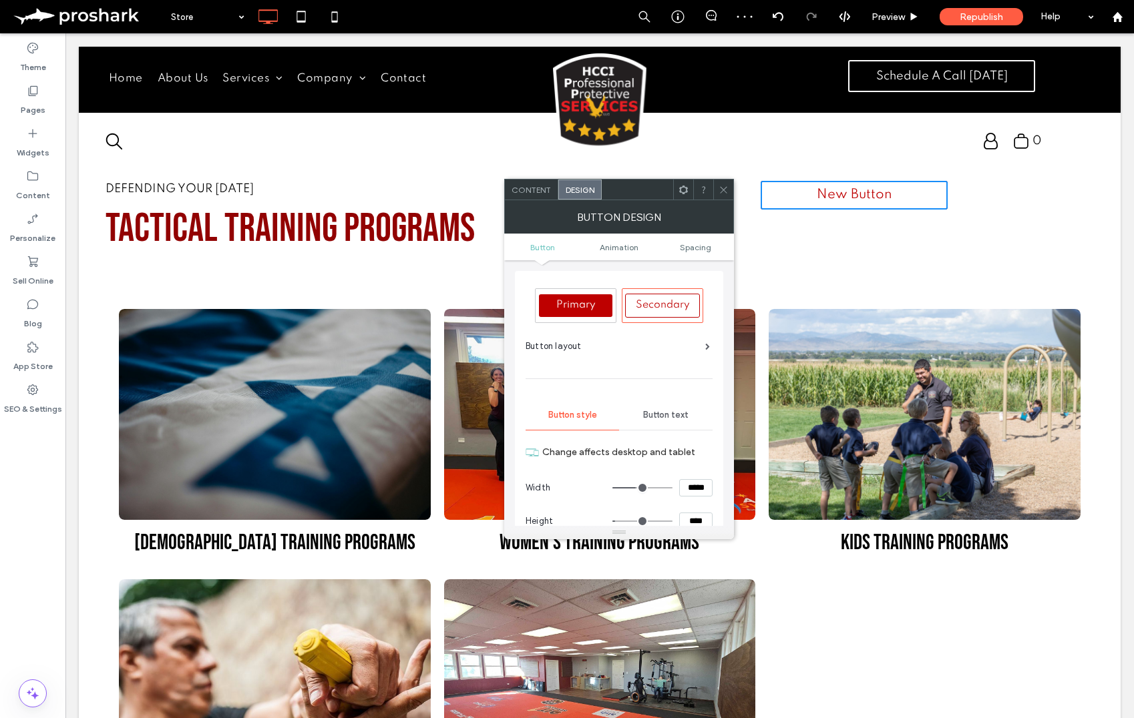
click at [546, 190] on span "Content" at bounding box center [530, 190] width 39 height 10
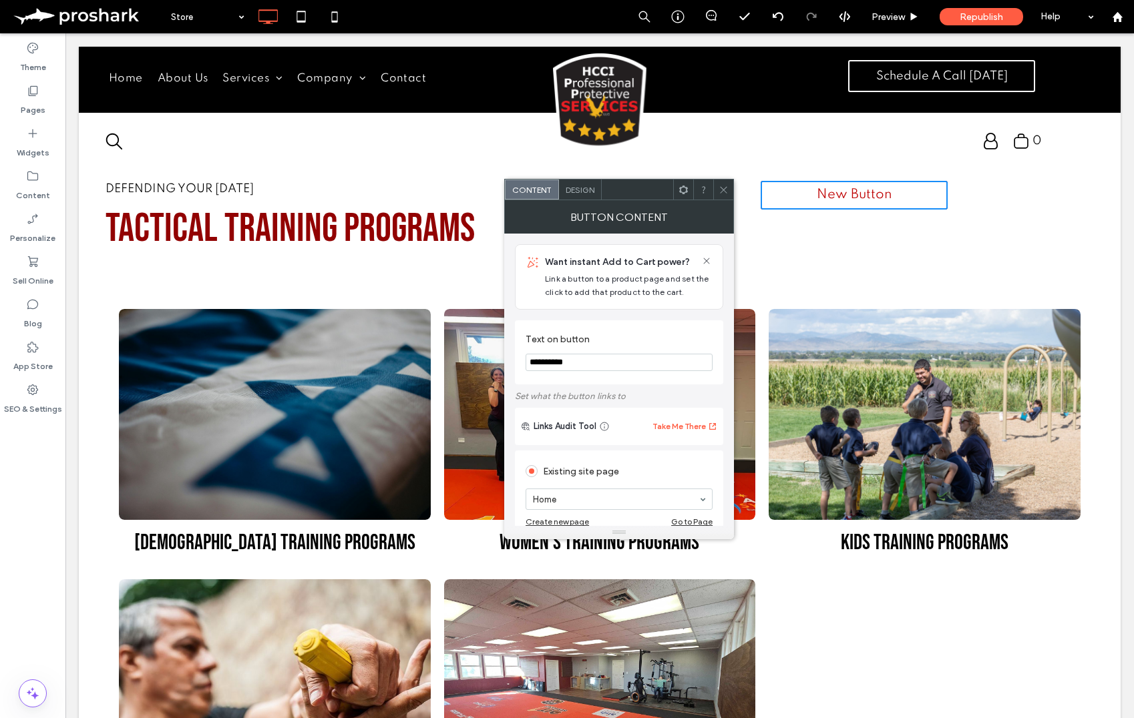
click at [610, 371] on input "**********" at bounding box center [618, 362] width 187 height 17
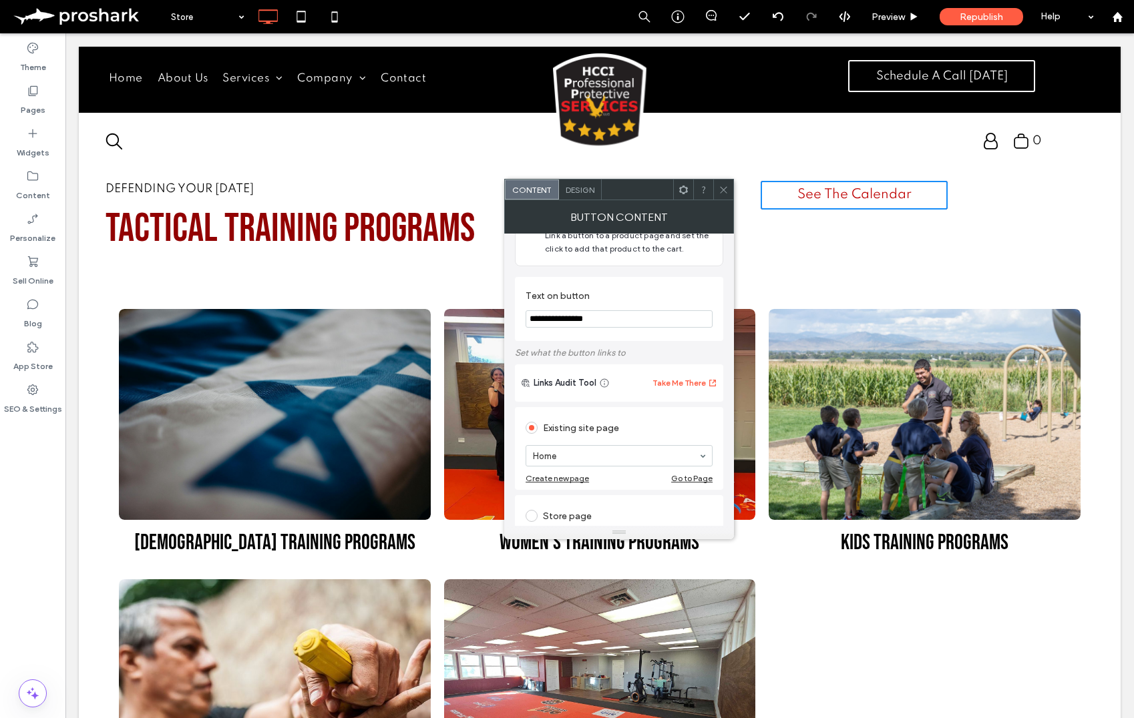
scroll to position [46, 0]
type input "**********"
click at [720, 186] on icon at bounding box center [723, 190] width 10 height 10
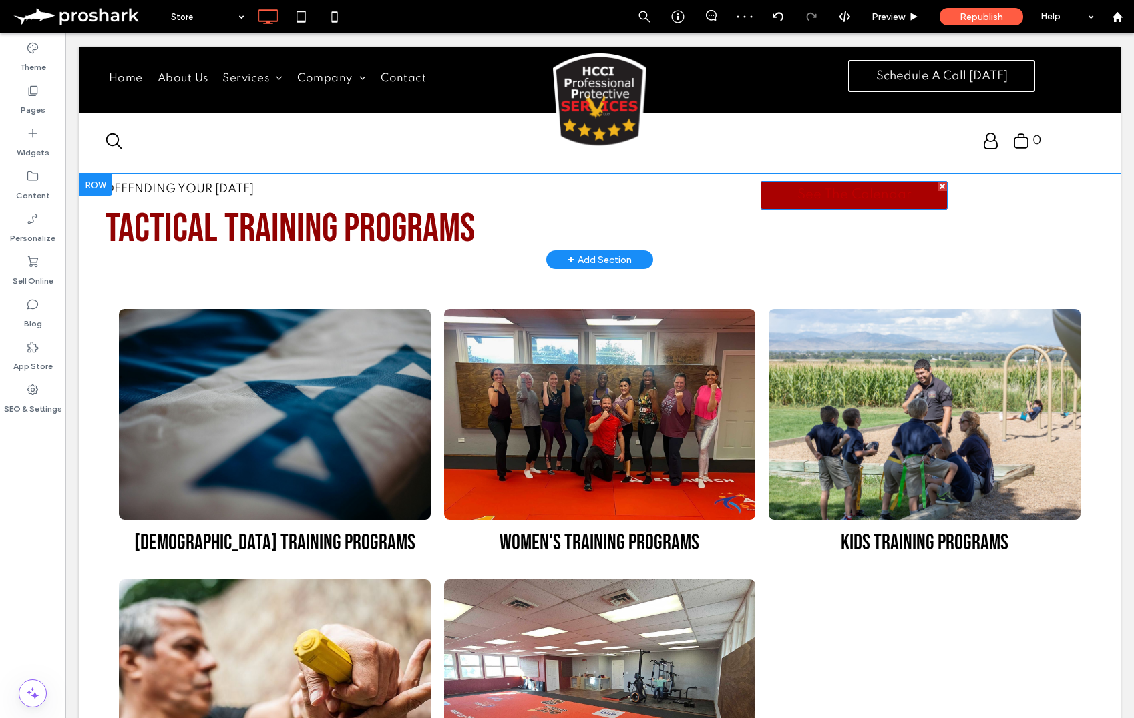
click at [891, 200] on span "See The Calendar" at bounding box center [854, 195] width 114 height 14
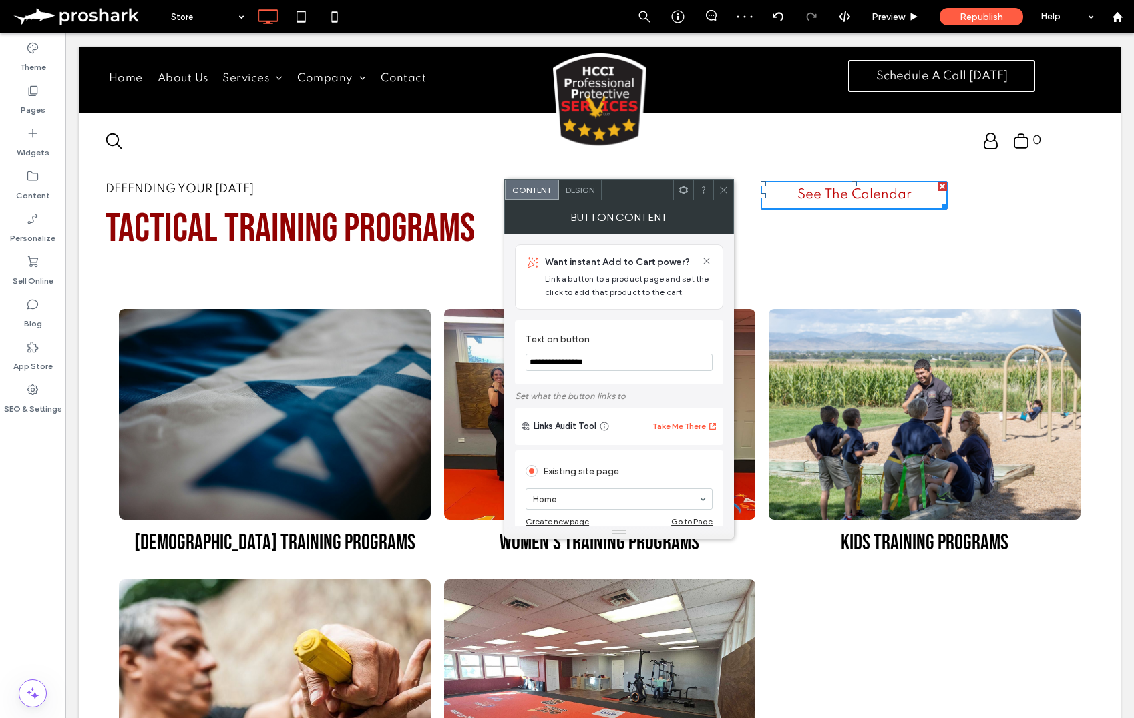
click at [582, 185] on span "Design" at bounding box center [580, 190] width 29 height 10
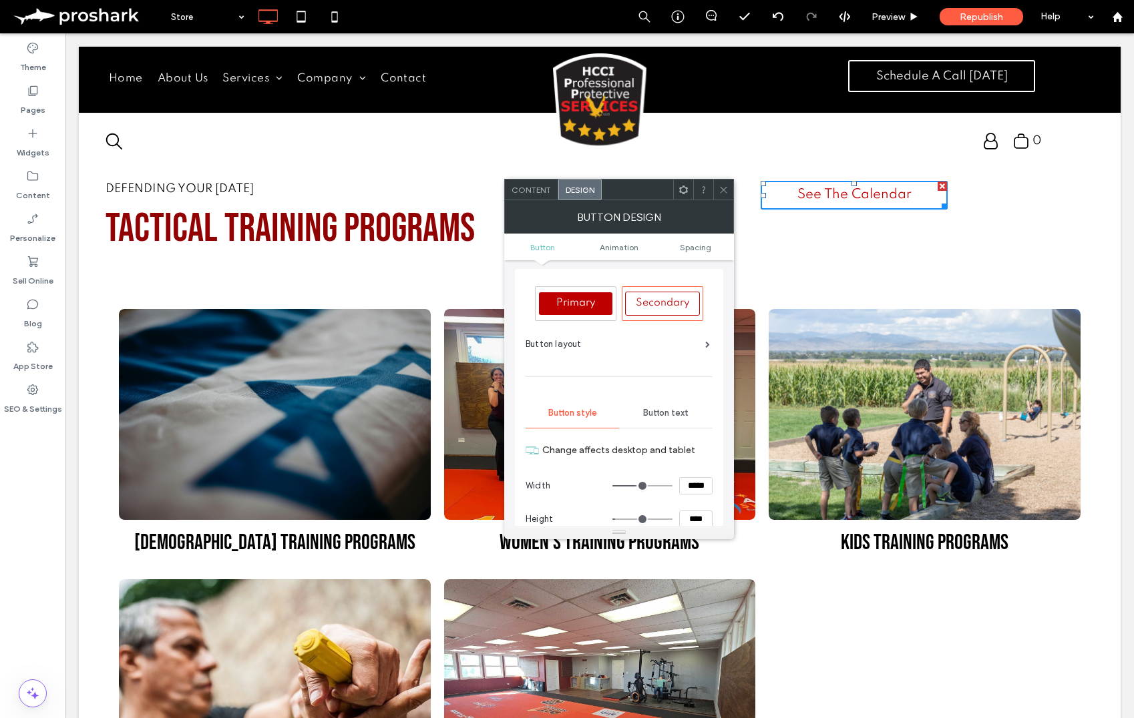
scroll to position [3, 0]
click at [671, 413] on span "Button text" at bounding box center [665, 412] width 45 height 11
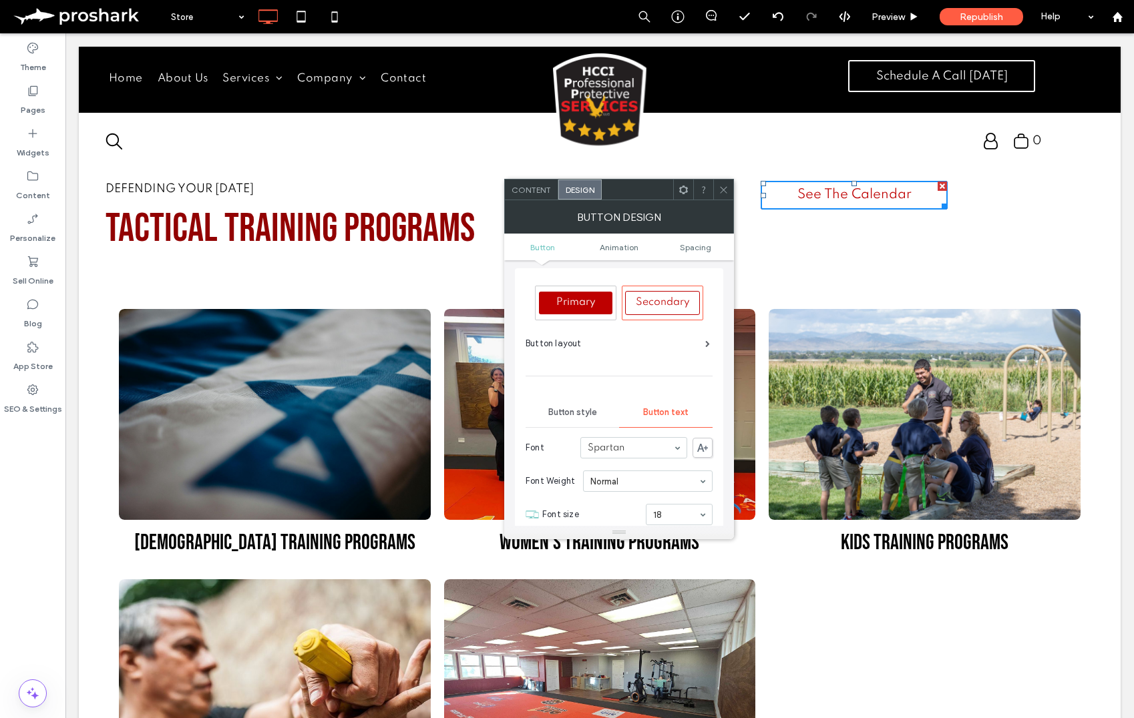
click at [598, 411] on div "Button style" at bounding box center [571, 412] width 93 height 29
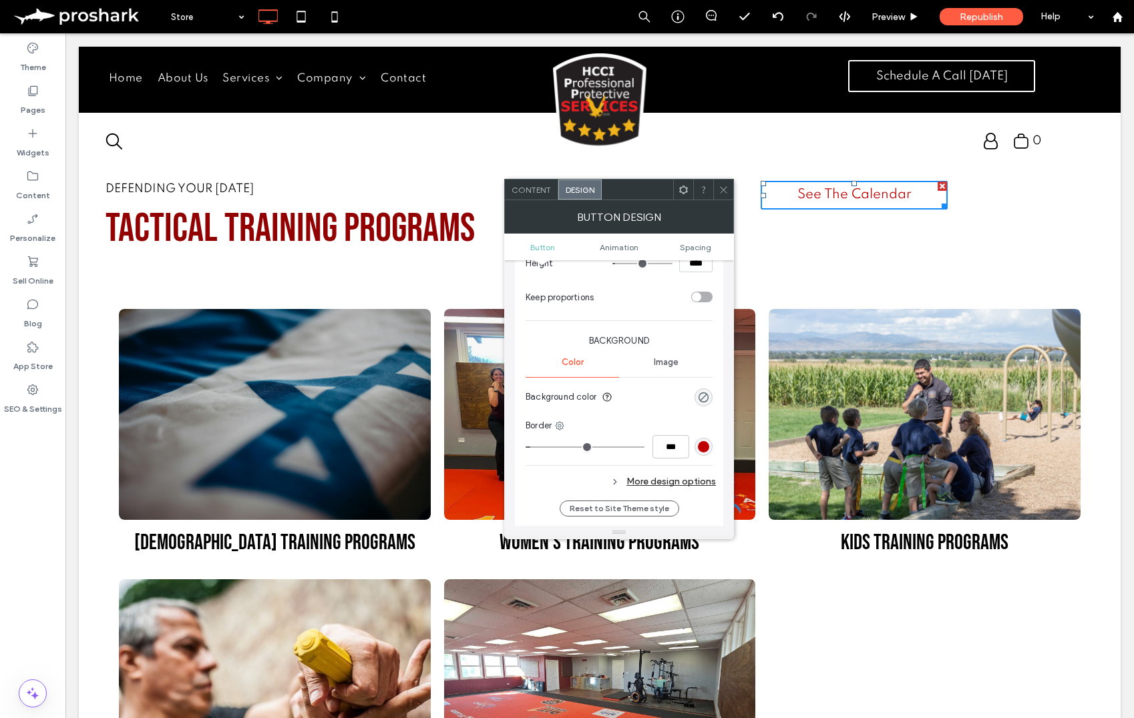
scroll to position [328, 0]
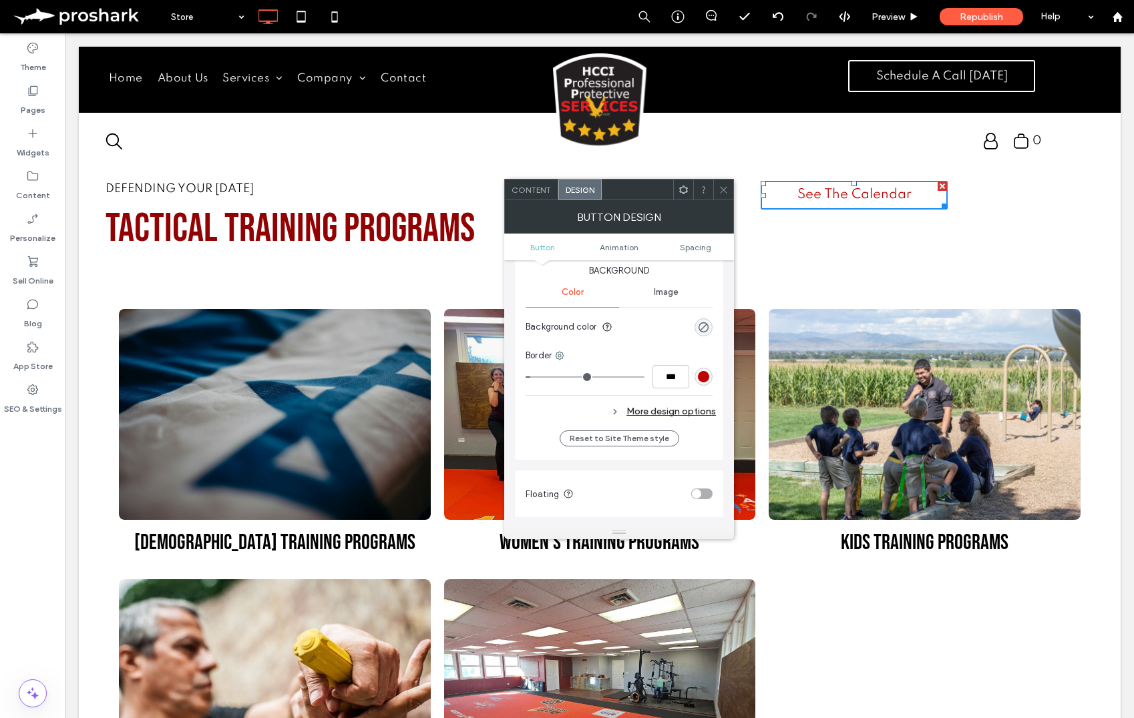
click at [704, 413] on div "More design options" at bounding box center [620, 412] width 190 height 18
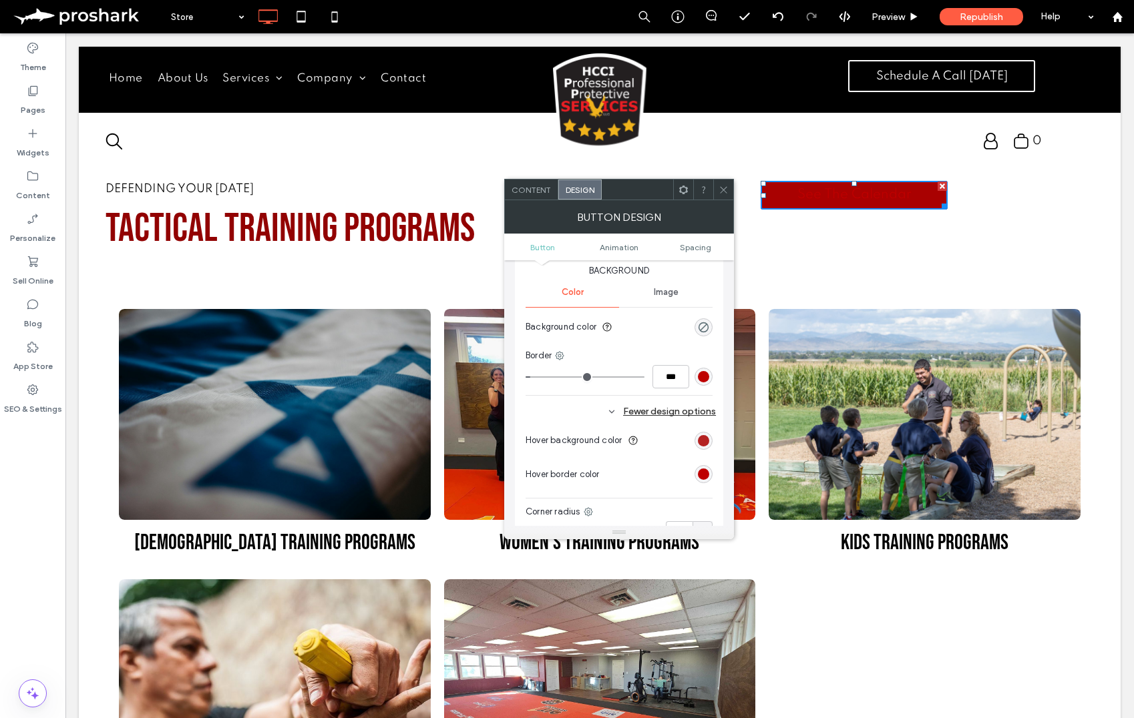
click at [706, 441] on div "rgb(169, 1, 1)" at bounding box center [703, 440] width 11 height 11
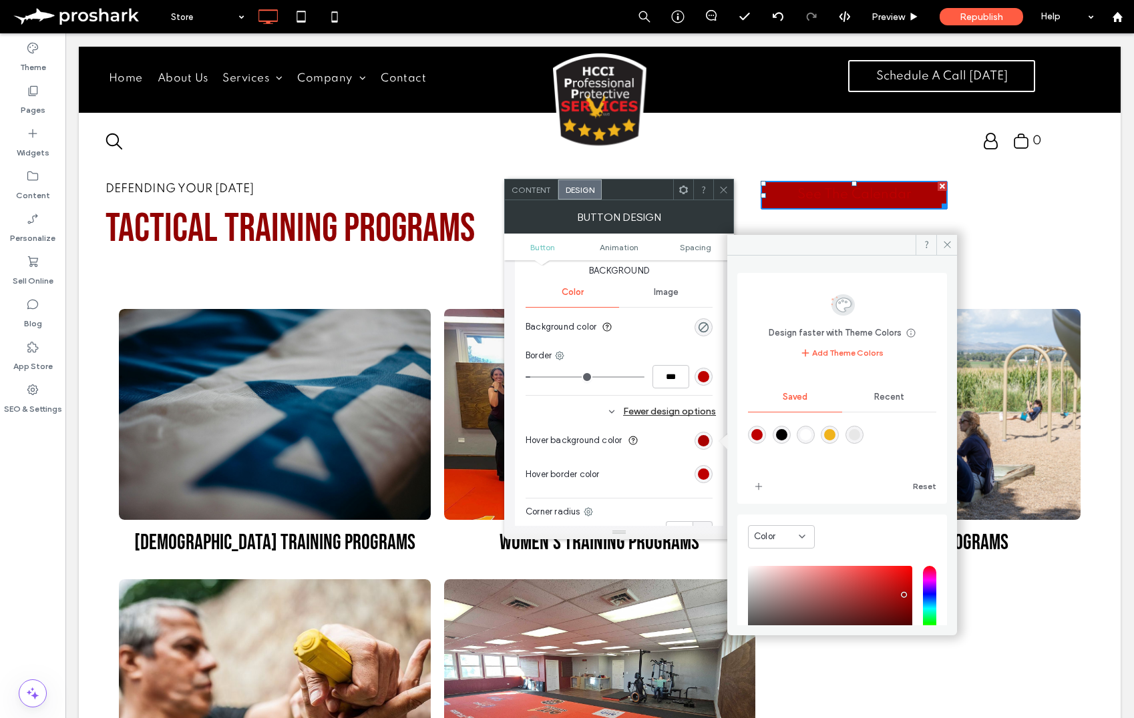
click at [702, 474] on div "rgb(190, 0, 0)" at bounding box center [703, 474] width 11 height 11
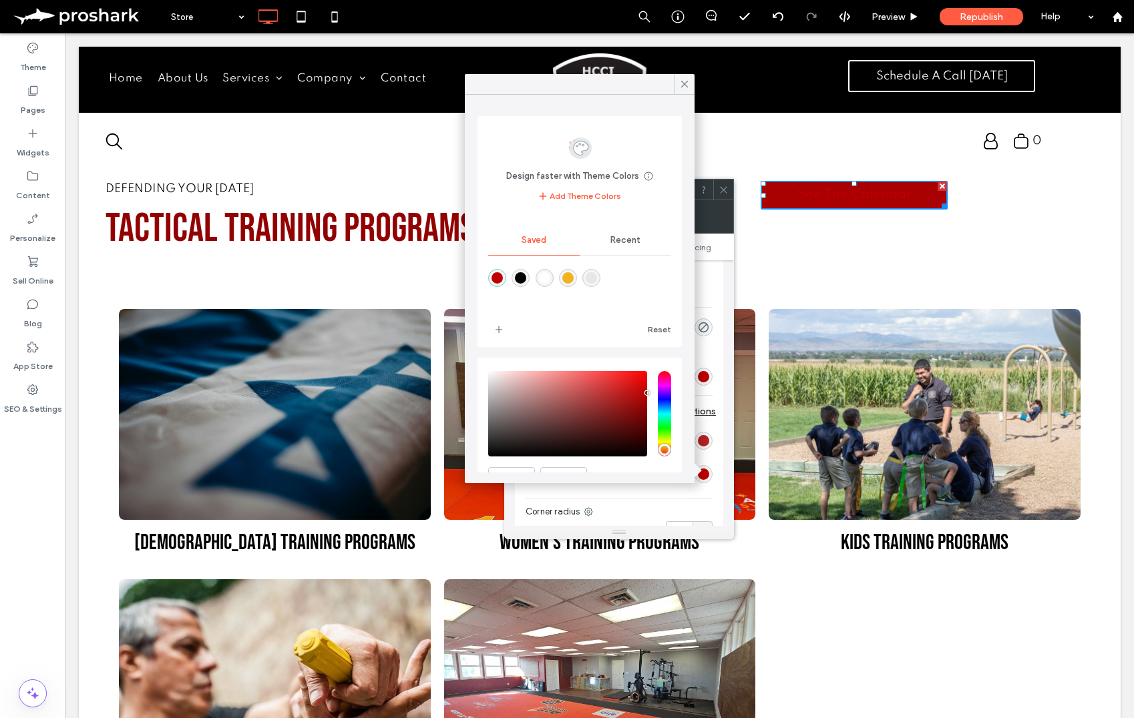
click at [703, 439] on div "rgb(169, 1, 1)" at bounding box center [703, 440] width 11 height 11
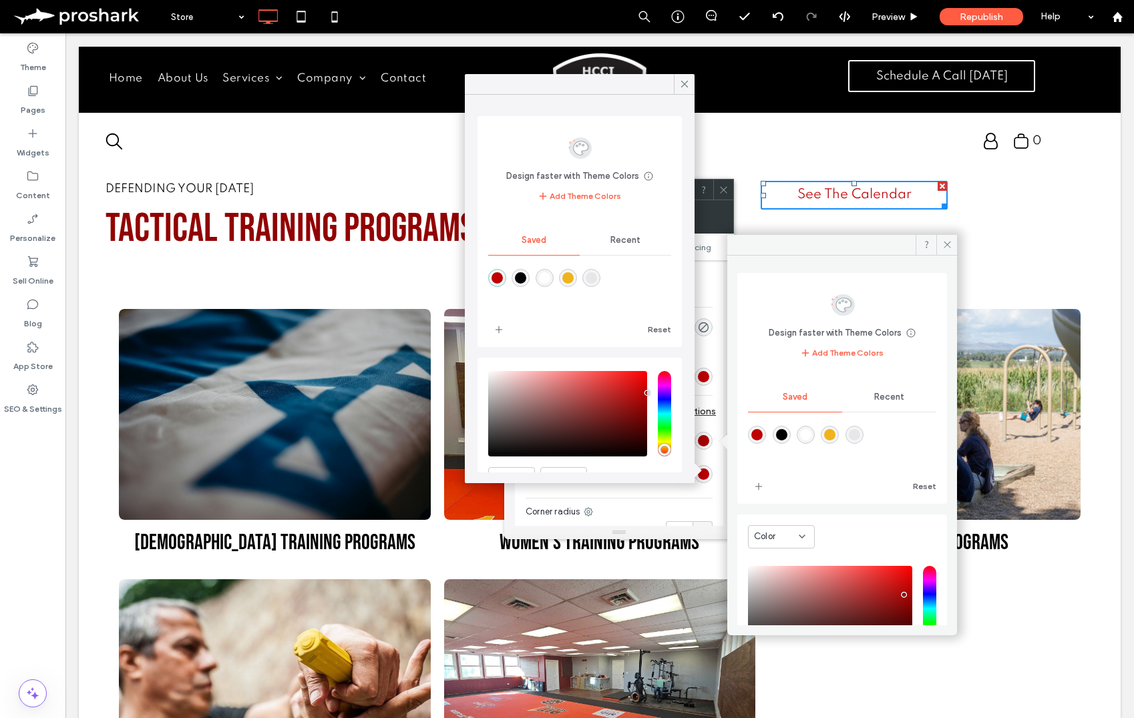
click at [811, 439] on div "rgba(255,255,255,1)" at bounding box center [805, 434] width 11 height 11
type input "*******"
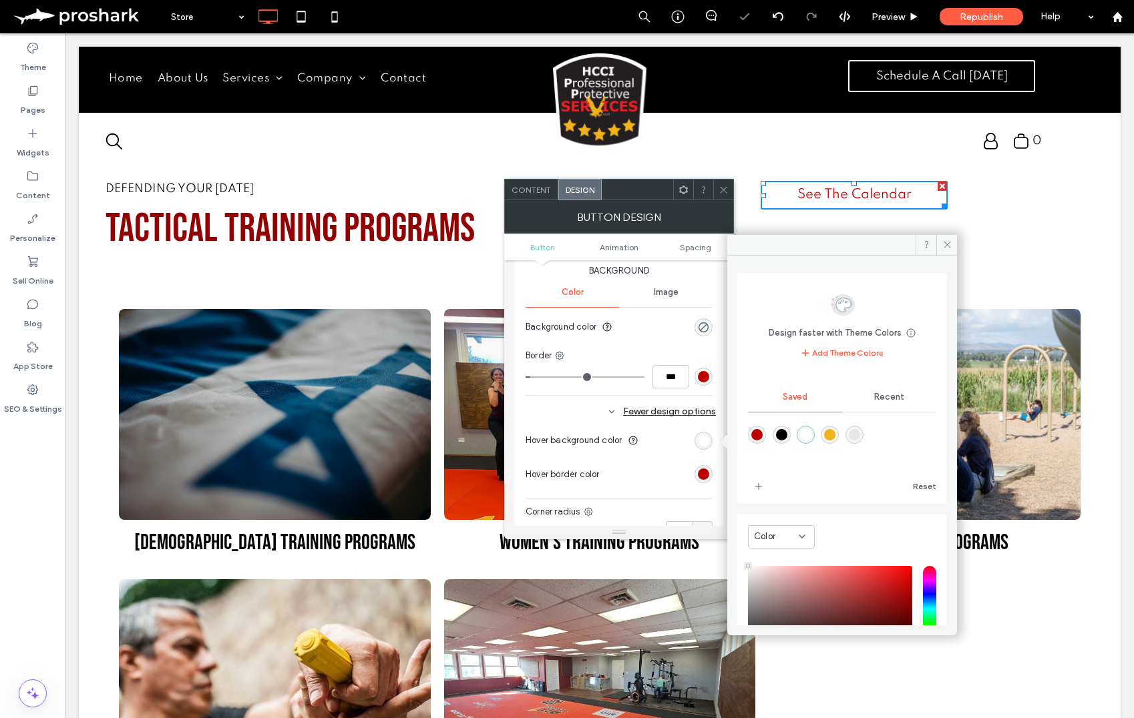
click at [701, 478] on div "rgb(190, 0, 0)" at bounding box center [703, 474] width 11 height 11
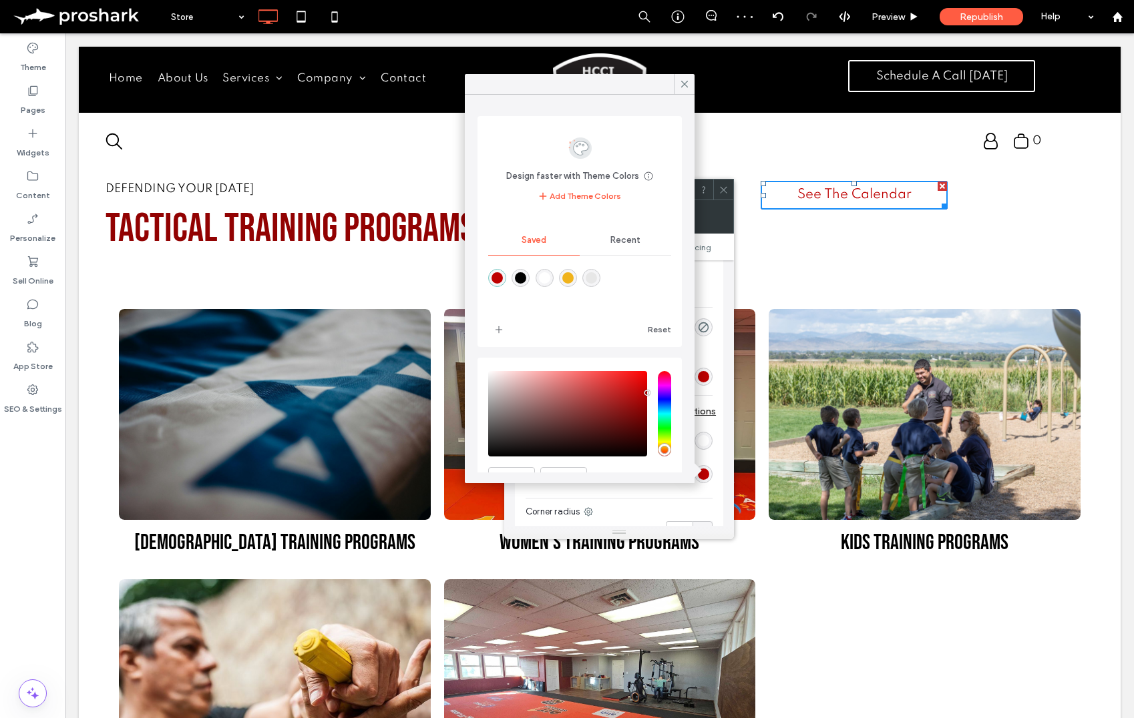
click at [517, 278] on div "rgba(0,0,0,1)" at bounding box center [520, 277] width 11 height 11
type input "*******"
drag, startPoint x: 684, startPoint y: 81, endPoint x: 632, endPoint y: 129, distance: 70.4
click at [684, 81] on icon at bounding box center [684, 84] width 12 height 12
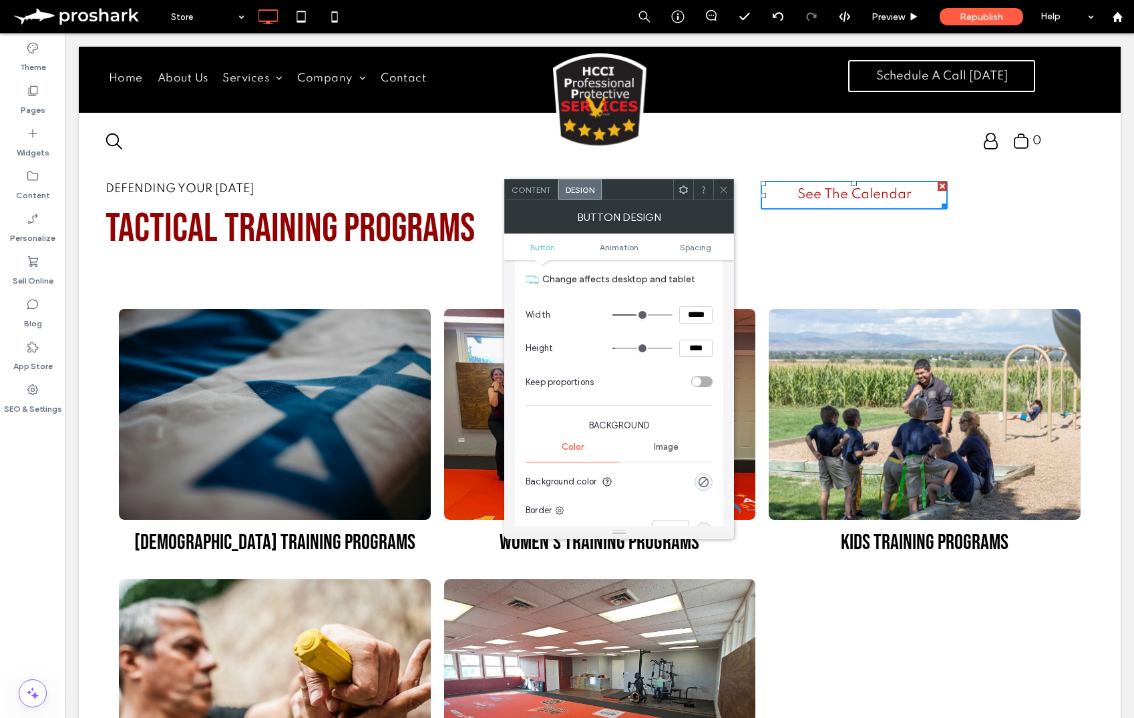
scroll to position [91, 0]
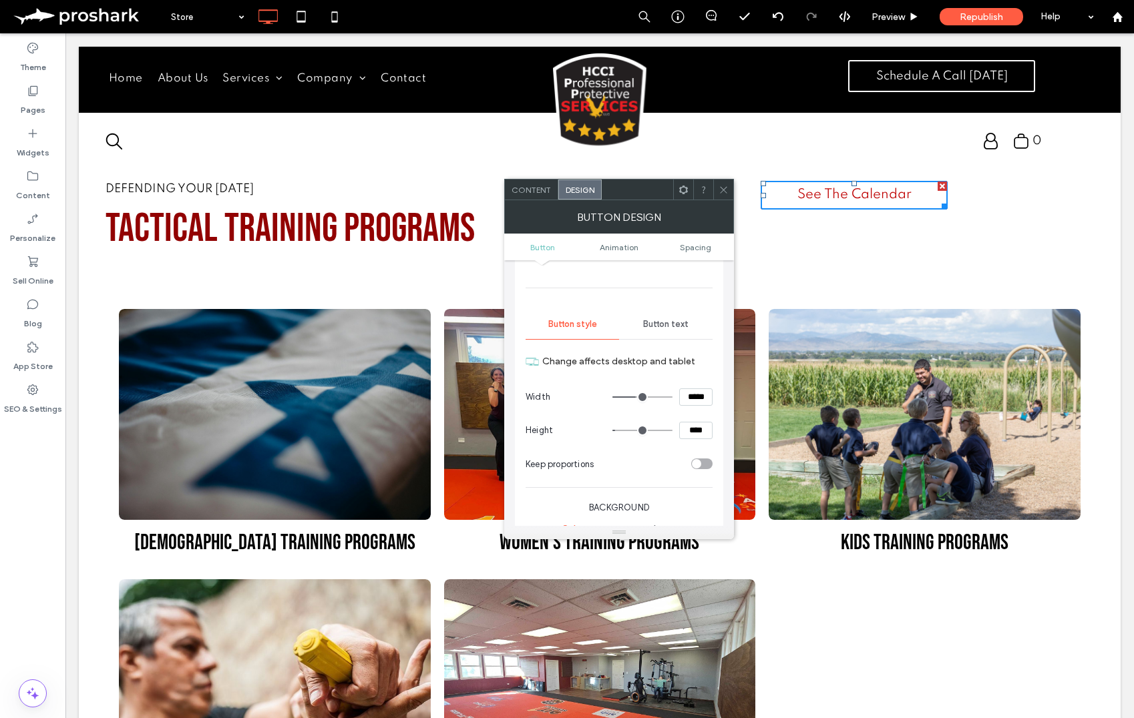
click at [653, 318] on div "Button text" at bounding box center [665, 324] width 93 height 29
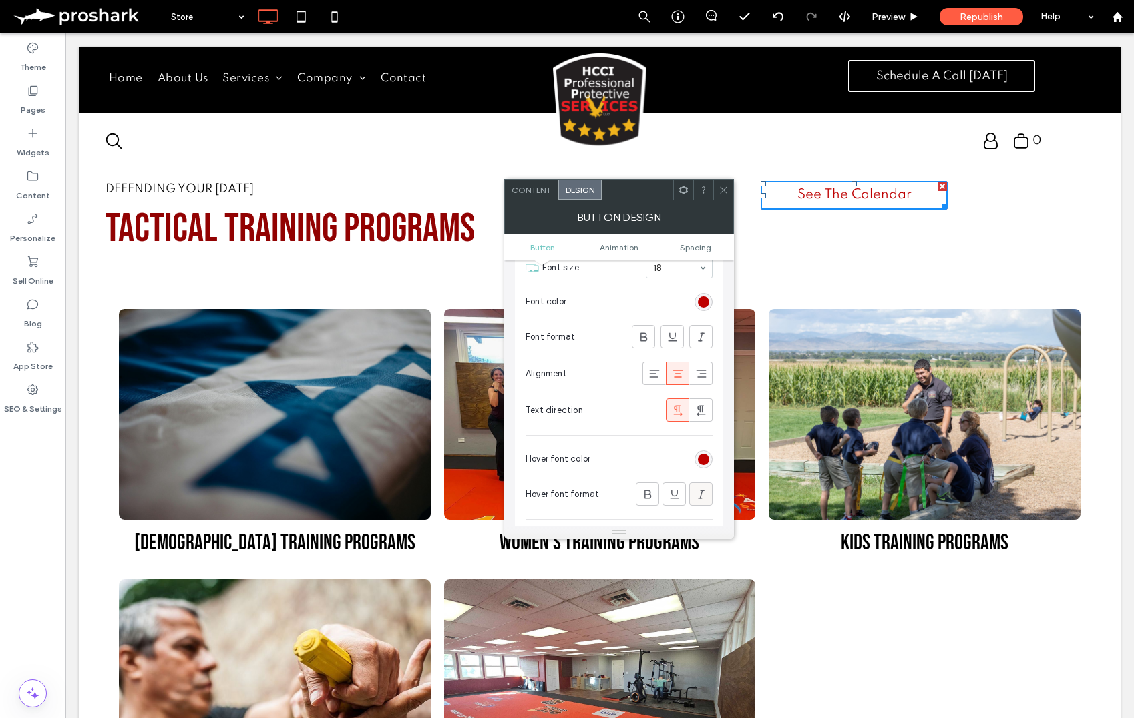
scroll to position [258, 0]
click at [710, 452] on div "rgb(190, 0, 0)" at bounding box center [703, 452] width 18 height 18
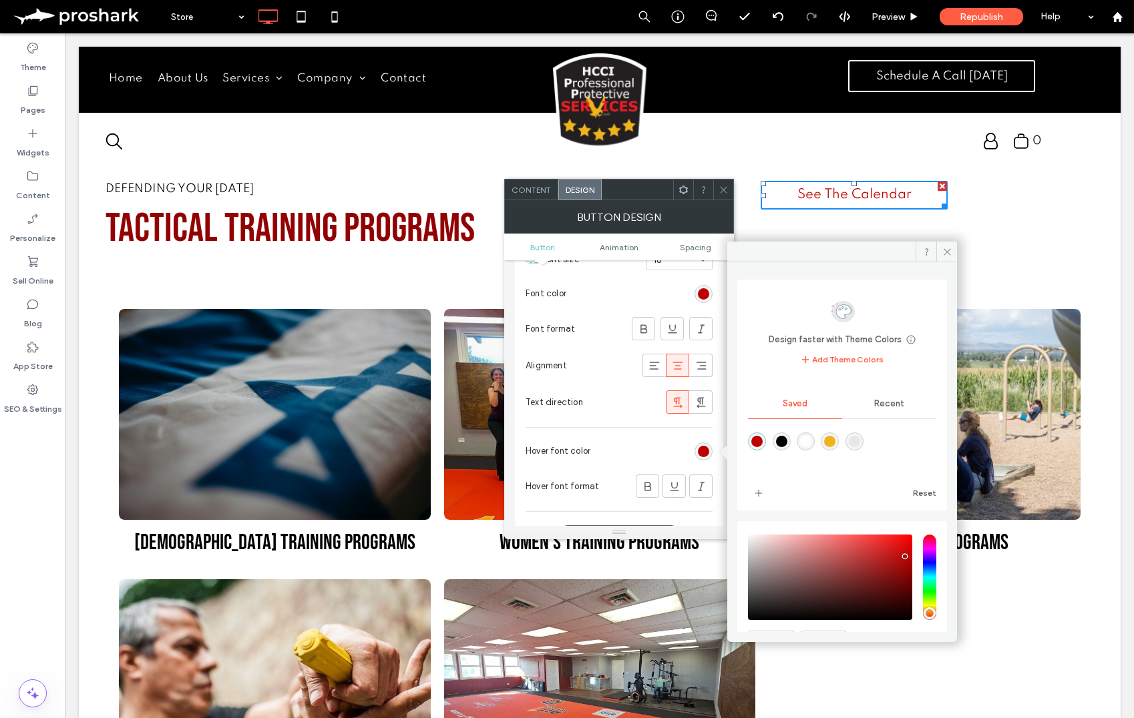
click at [787, 440] on div "rgba(0,0,0,1)" at bounding box center [781, 441] width 11 height 11
type input "*******"
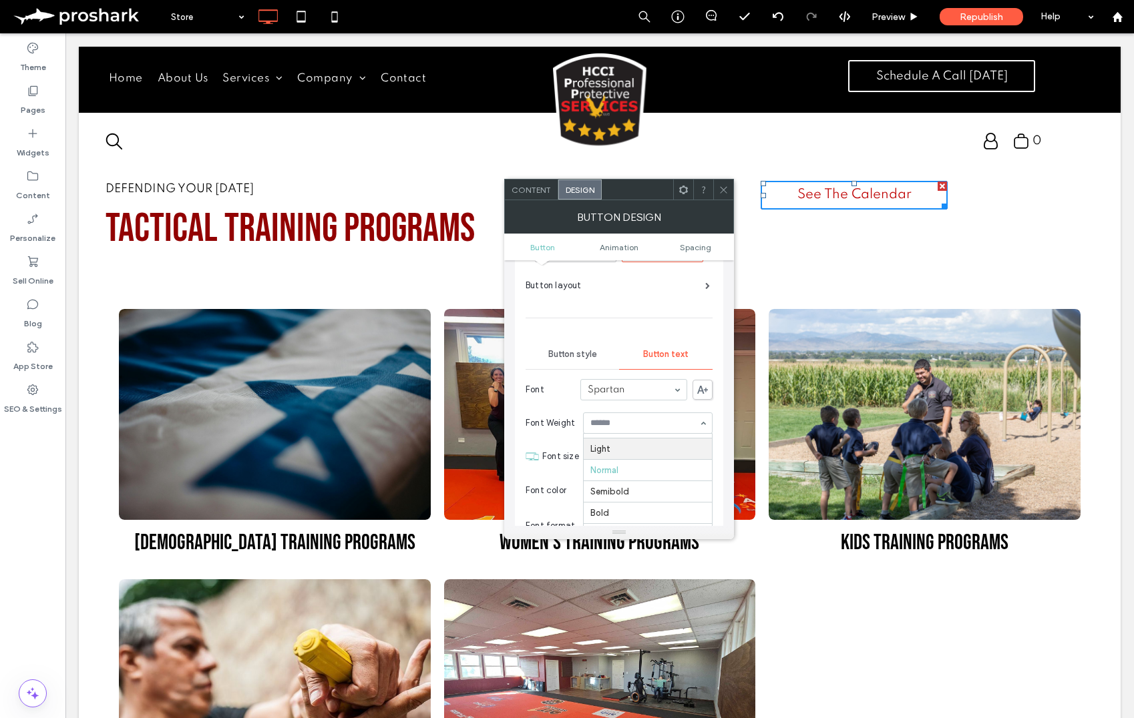
scroll to position [61, 0]
click at [723, 186] on icon at bounding box center [723, 190] width 10 height 10
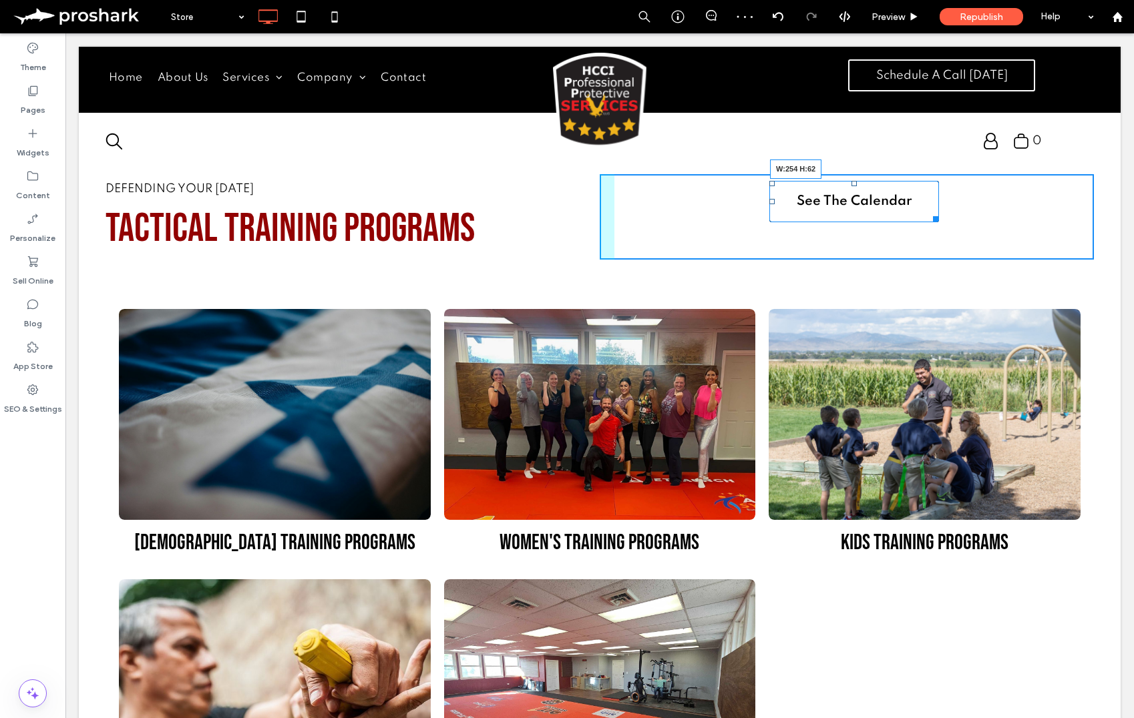
drag, startPoint x: 942, startPoint y: 206, endPoint x: 933, endPoint y: 219, distance: 15.4
click at [933, 219] on div at bounding box center [933, 217] width 10 height 10
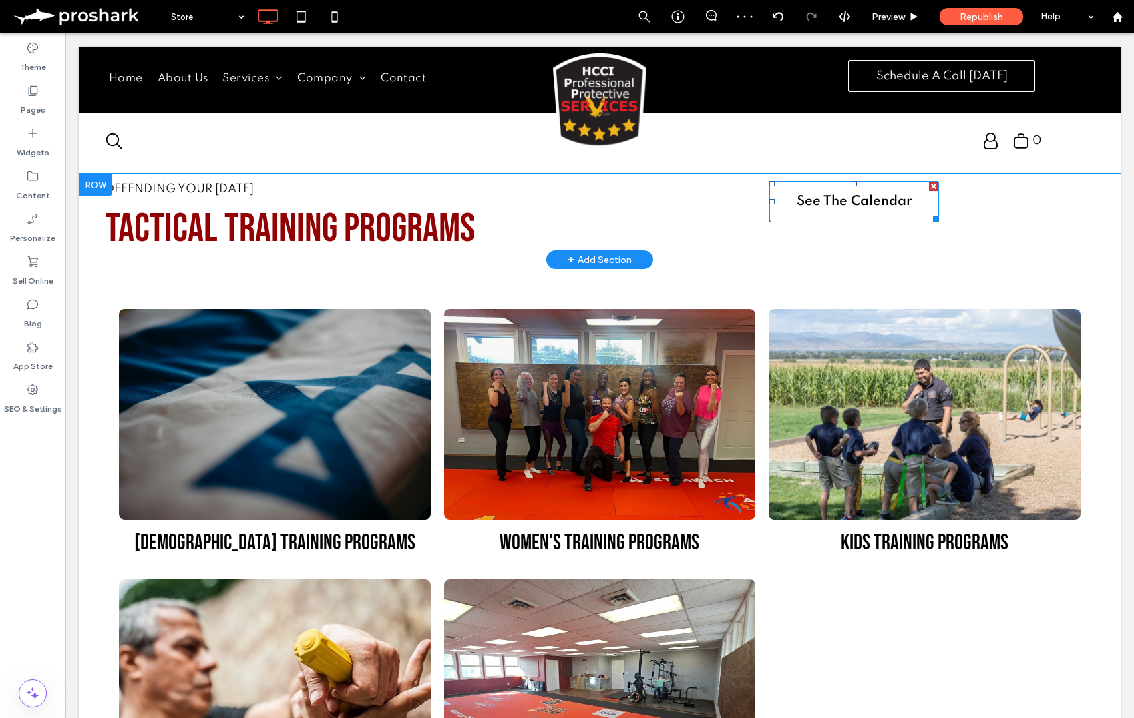
click at [891, 211] on link "See The Calendar" at bounding box center [854, 201] width 170 height 41
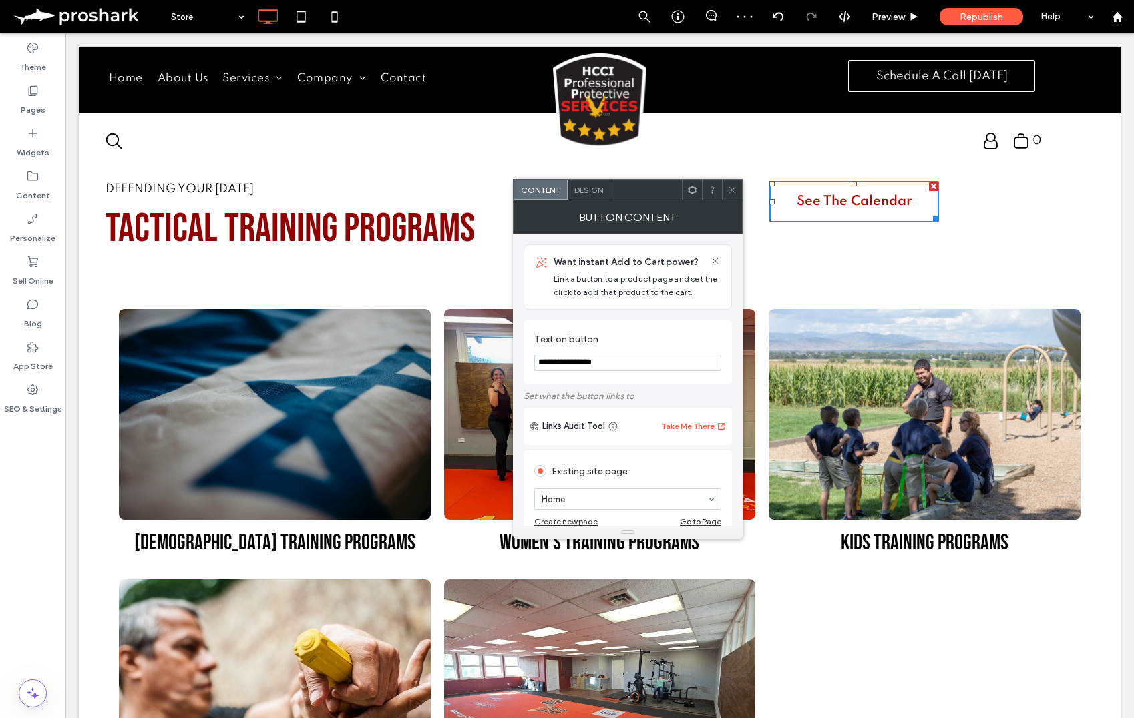
click at [595, 192] on span "Design" at bounding box center [588, 190] width 29 height 10
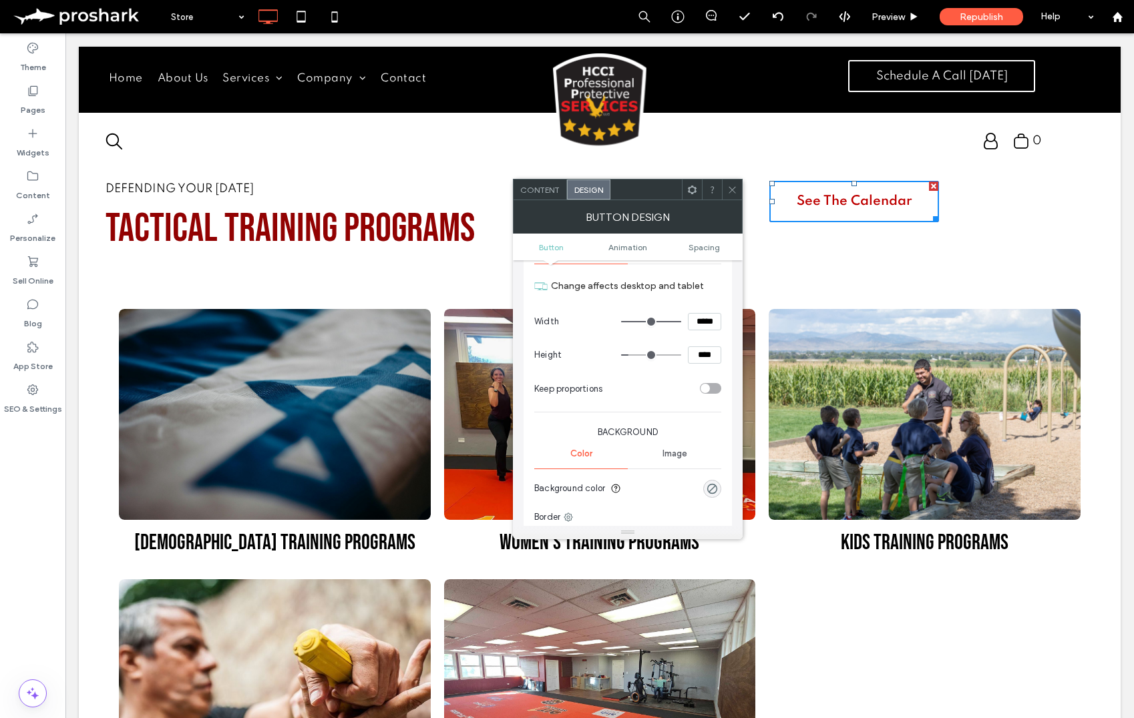
scroll to position [216, 0]
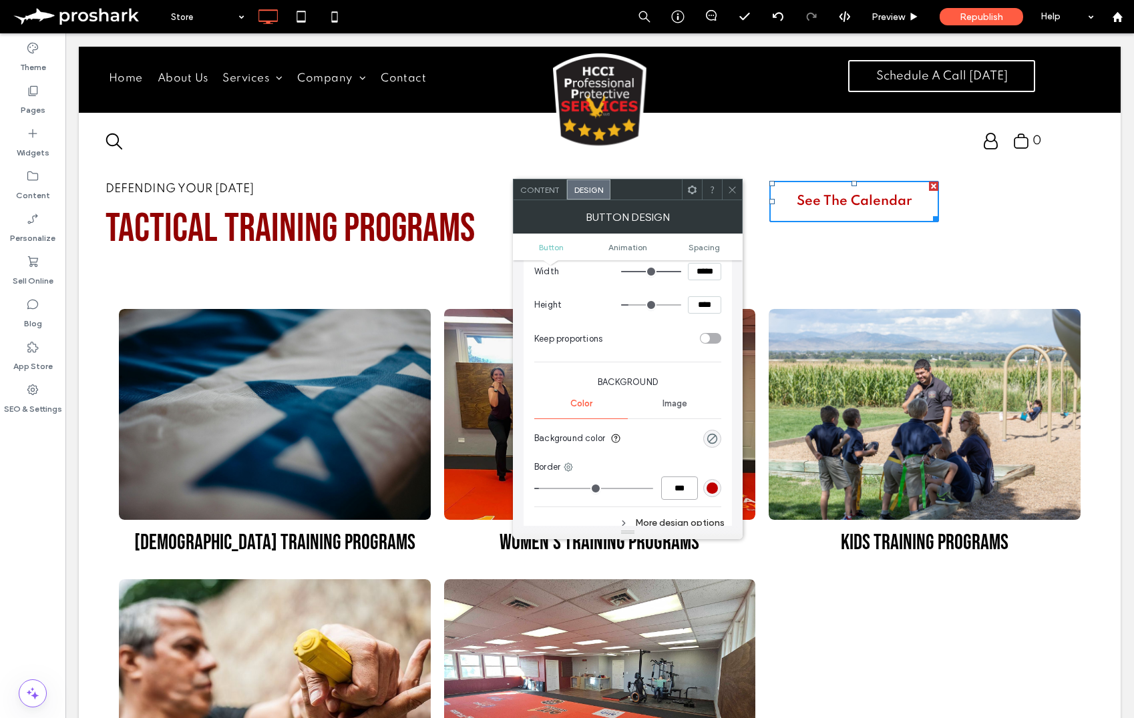
click at [675, 485] on input "***" at bounding box center [679, 488] width 37 height 23
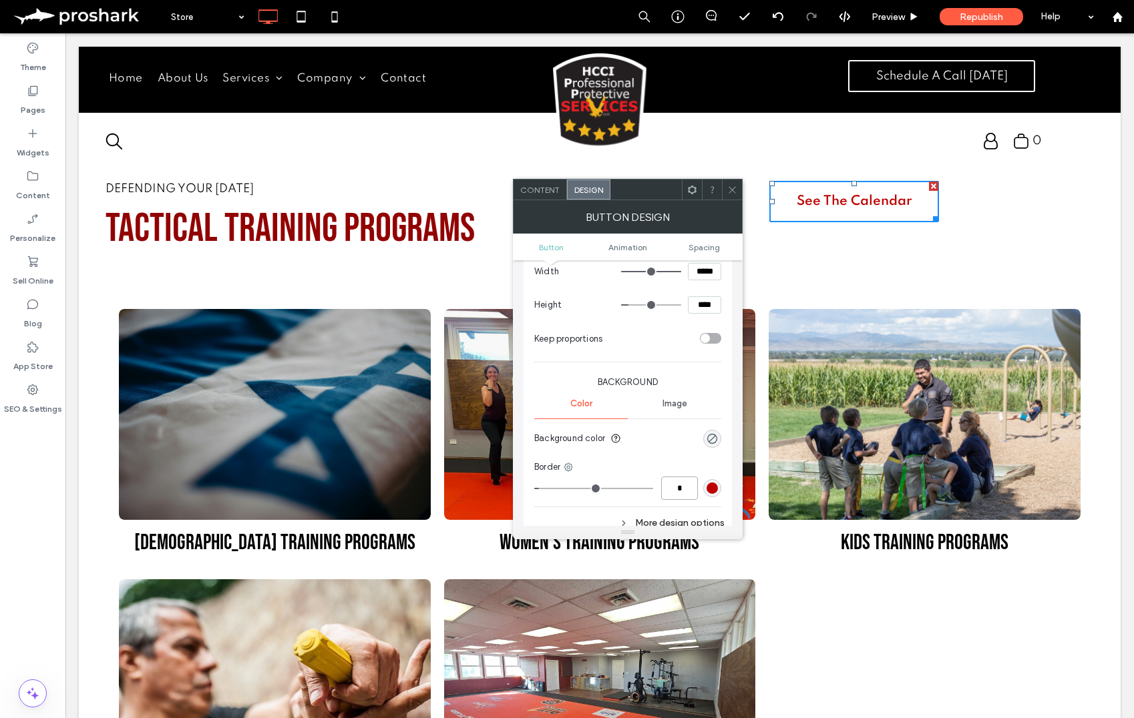
type input "*"
type input "***"
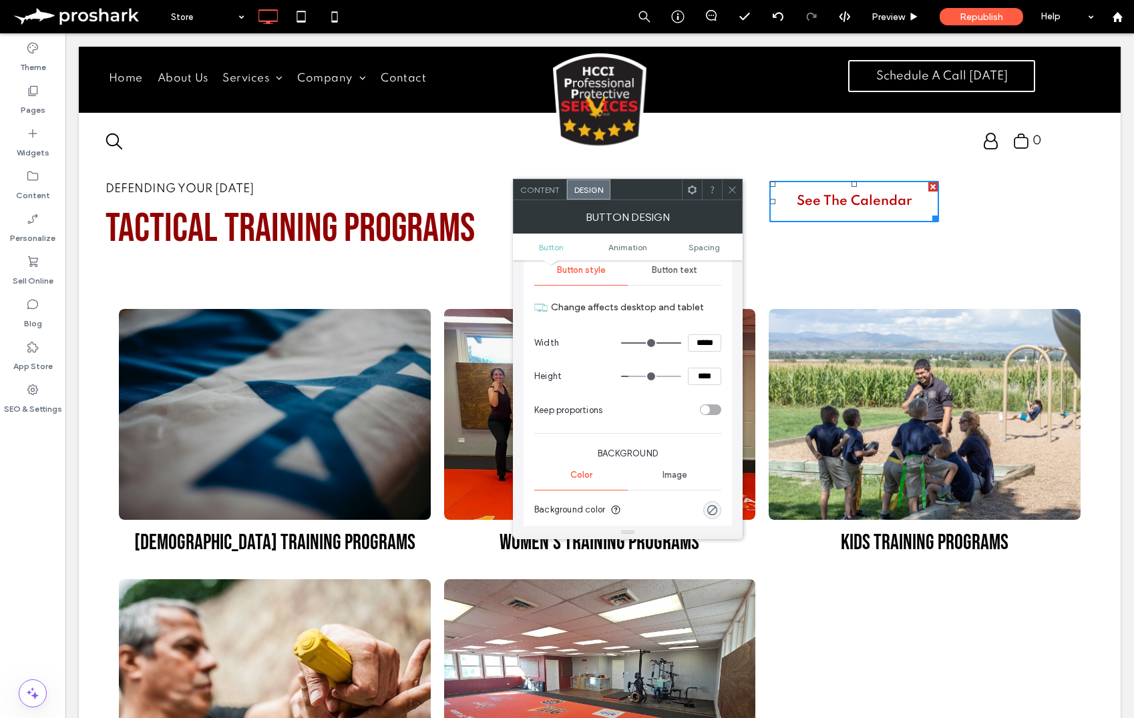
scroll to position [52, 0]
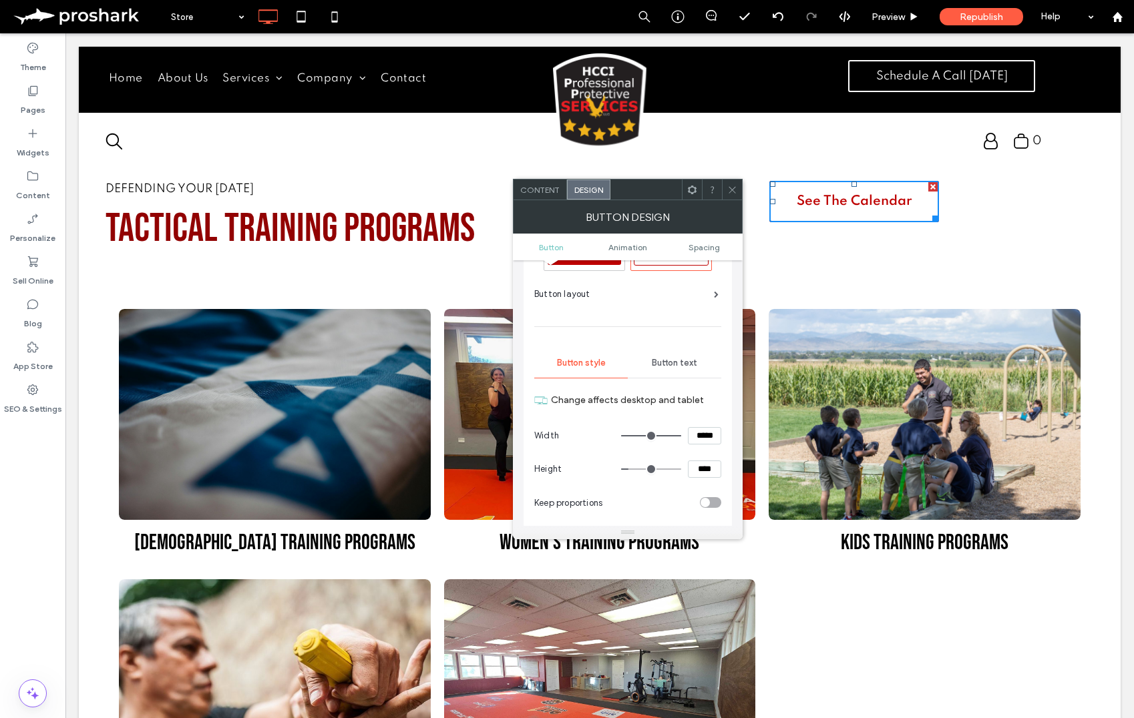
click at [674, 365] on span "Button text" at bounding box center [674, 363] width 45 height 11
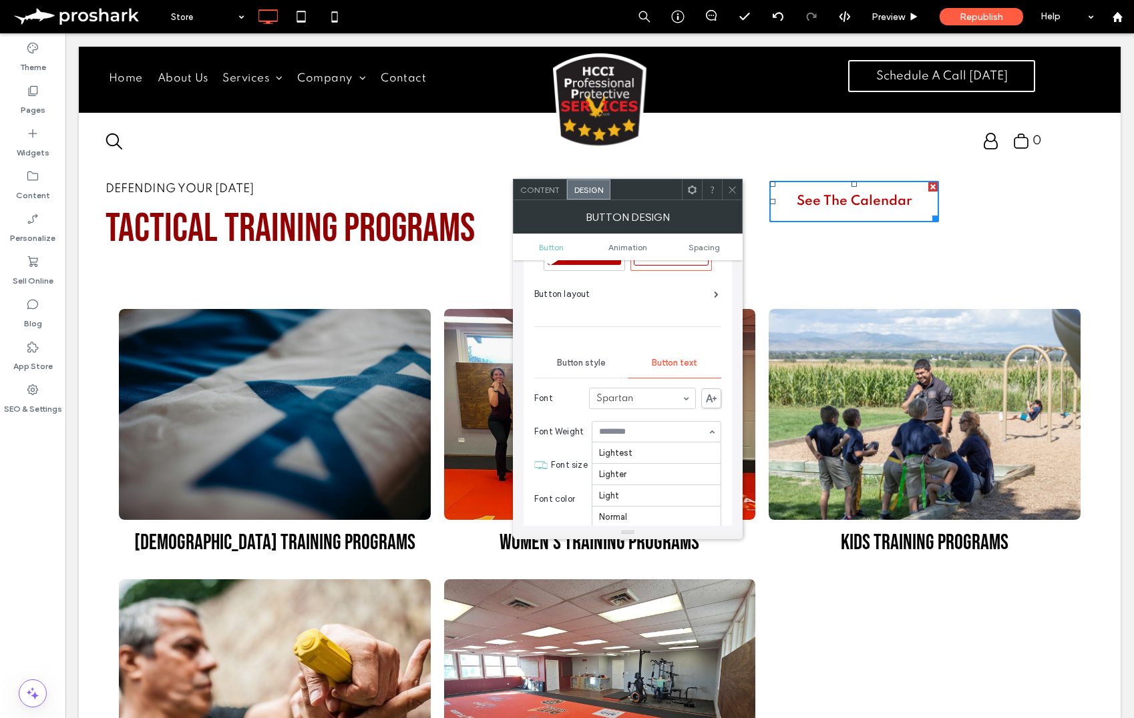
scroll to position [43, 0]
click at [723, 183] on div at bounding box center [732, 190] width 20 height 20
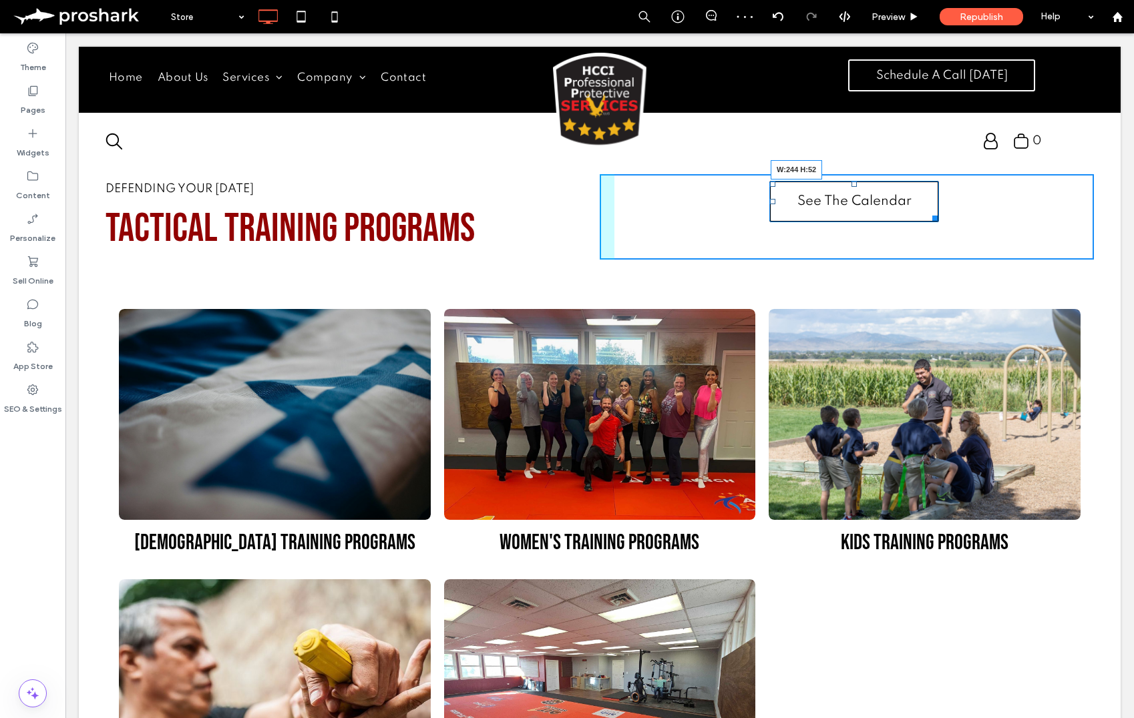
drag, startPoint x: 935, startPoint y: 218, endPoint x: 931, endPoint y: 212, distance: 7.5
click at [931, 212] on div at bounding box center [932, 216] width 10 height 10
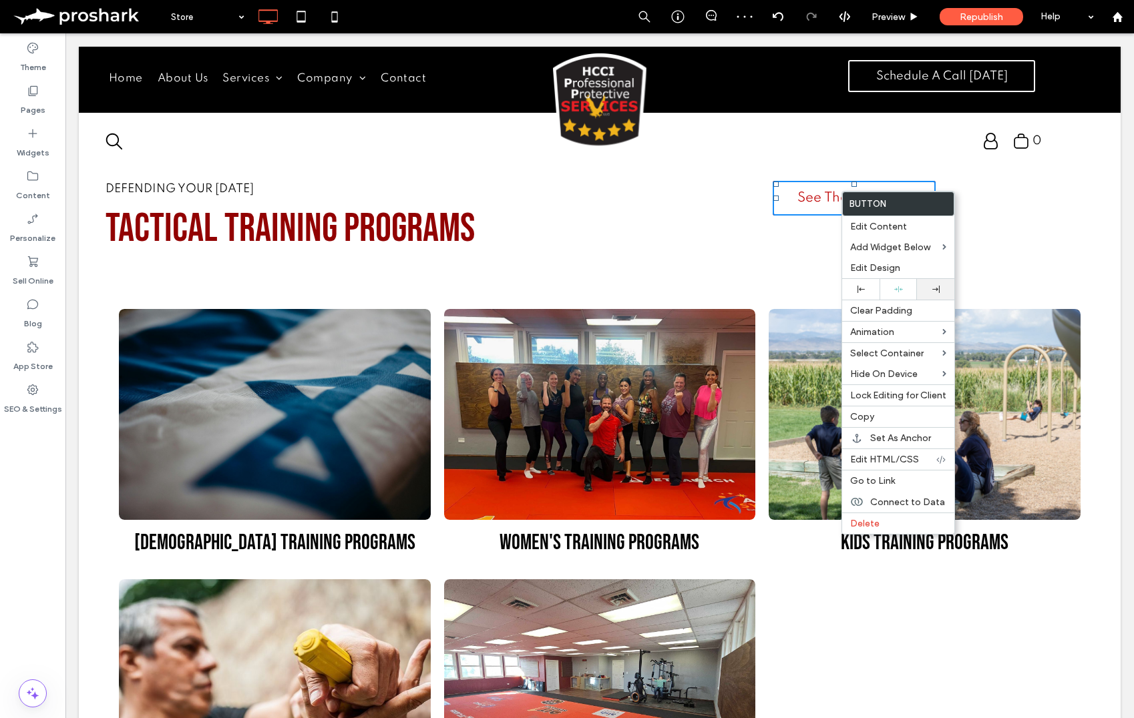
click at [933, 286] on icon at bounding box center [935, 289] width 7 height 7
click at [869, 260] on div "Edit Design" at bounding box center [898, 268] width 112 height 21
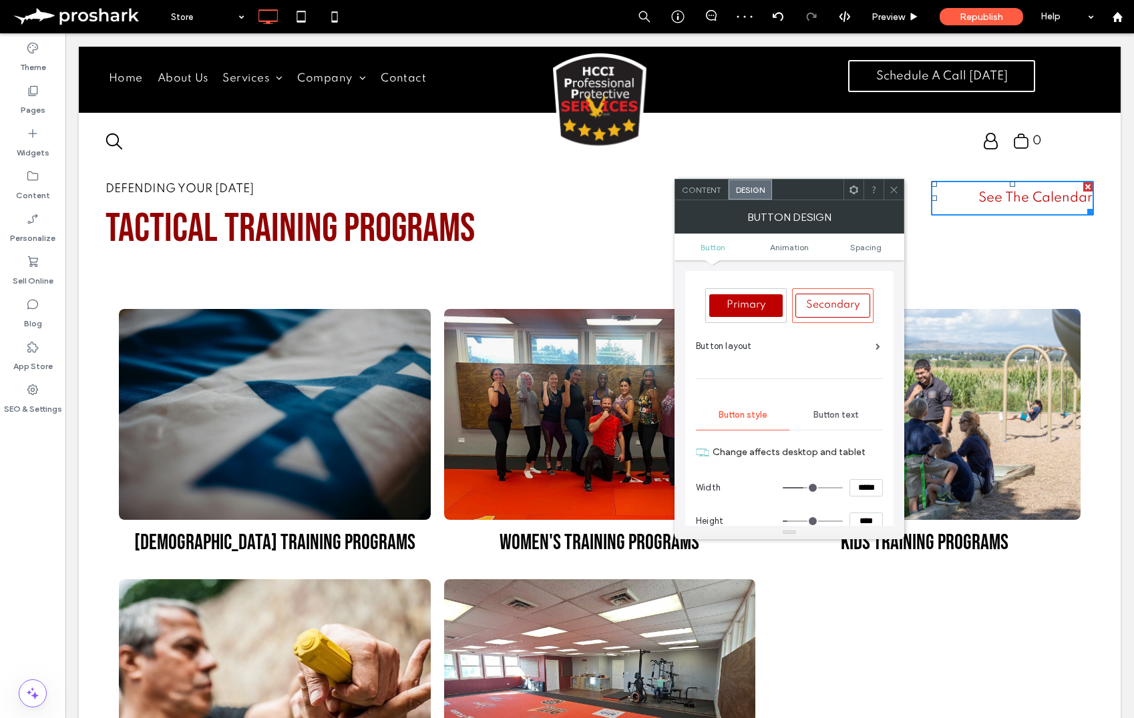
click at [845, 418] on span "Button text" at bounding box center [835, 415] width 45 height 11
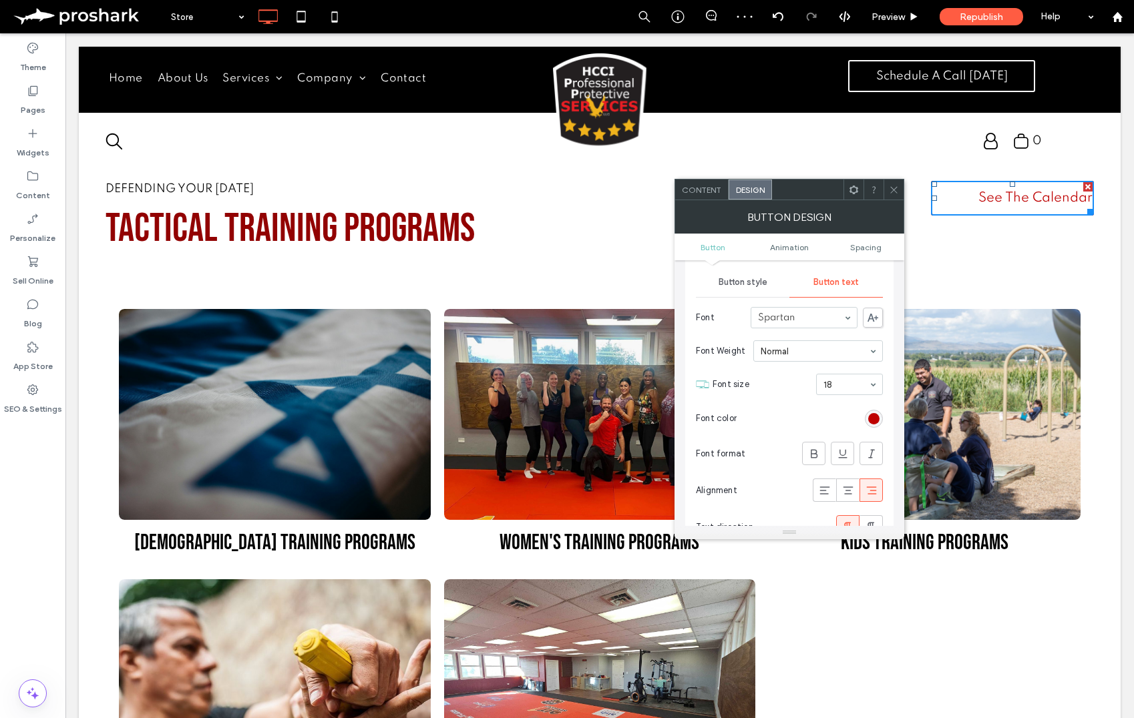
scroll to position [166, 0]
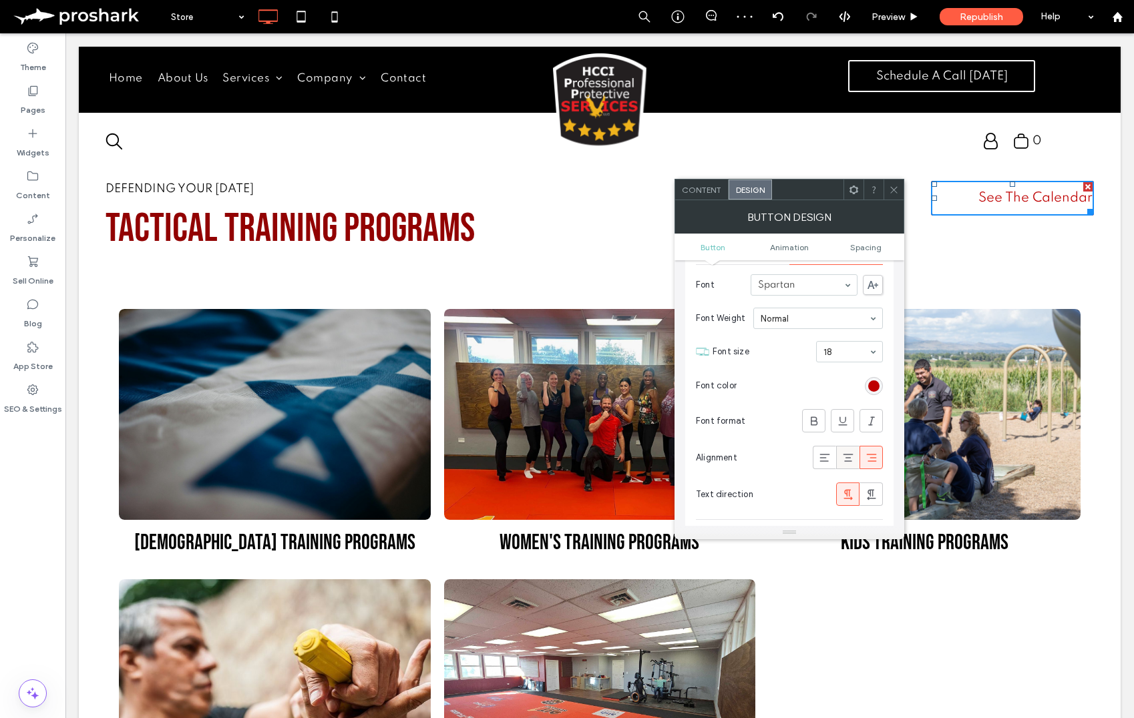
click at [841, 461] on icon at bounding box center [847, 457] width 13 height 13
click at [887, 190] on div at bounding box center [893, 190] width 20 height 20
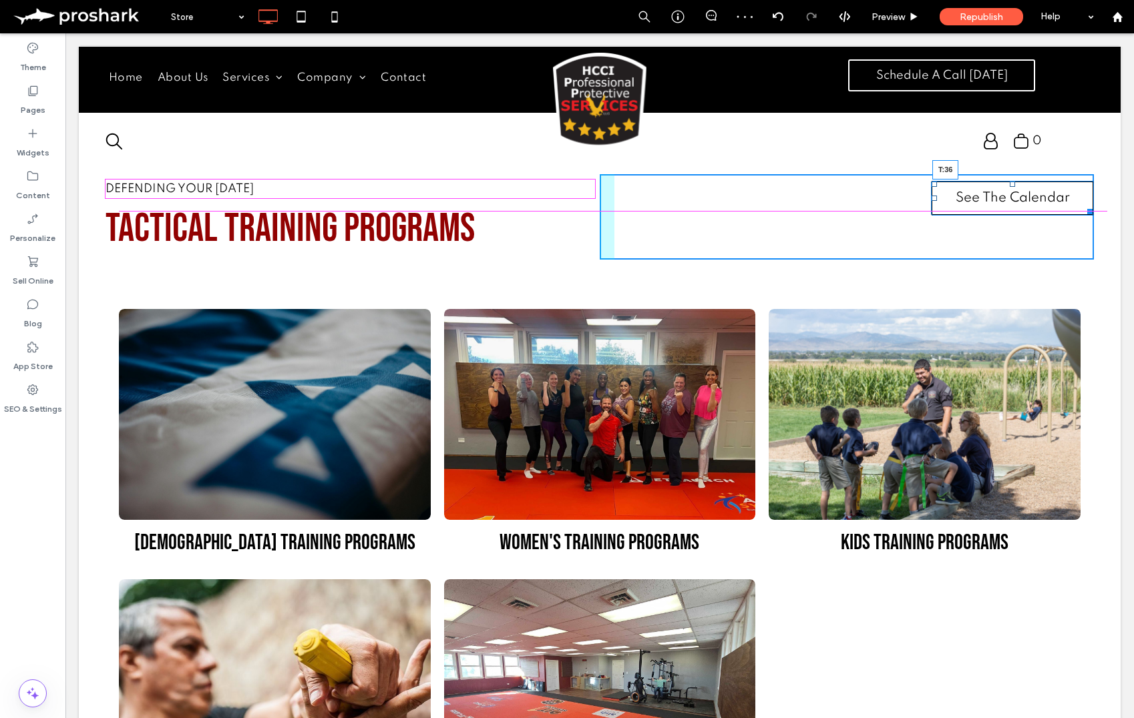
drag, startPoint x: 1014, startPoint y: 183, endPoint x: 1013, endPoint y: 202, distance: 18.7
click at [1013, 187] on div at bounding box center [1012, 184] width 5 height 5
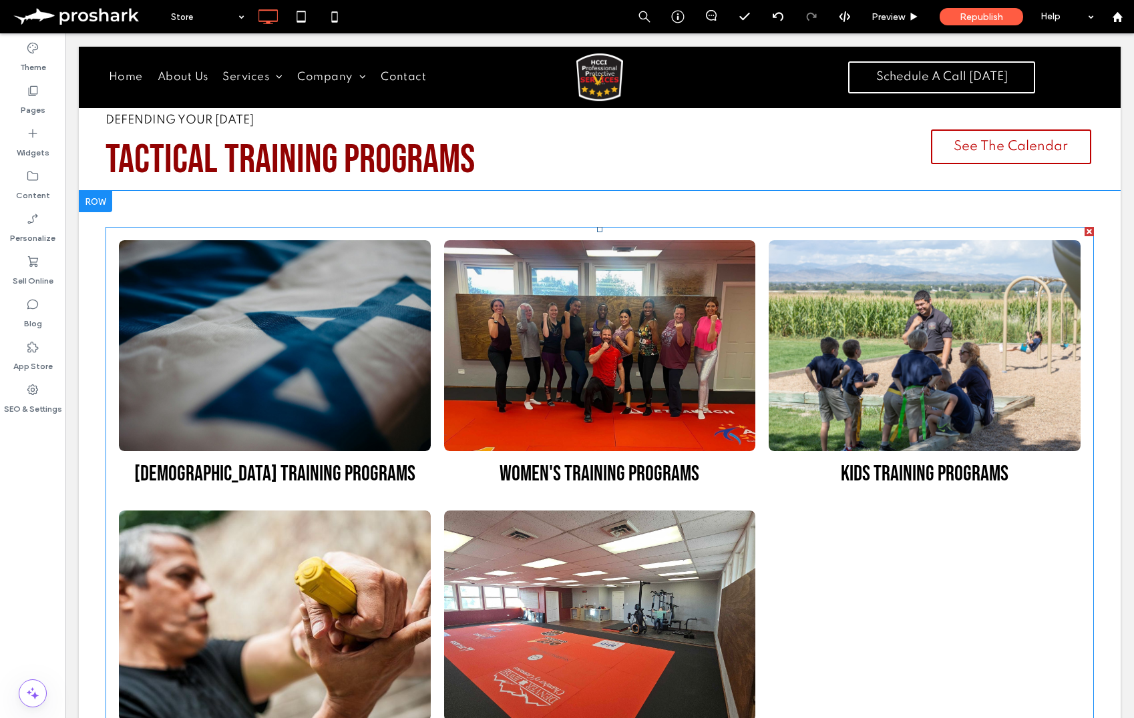
scroll to position [2, 0]
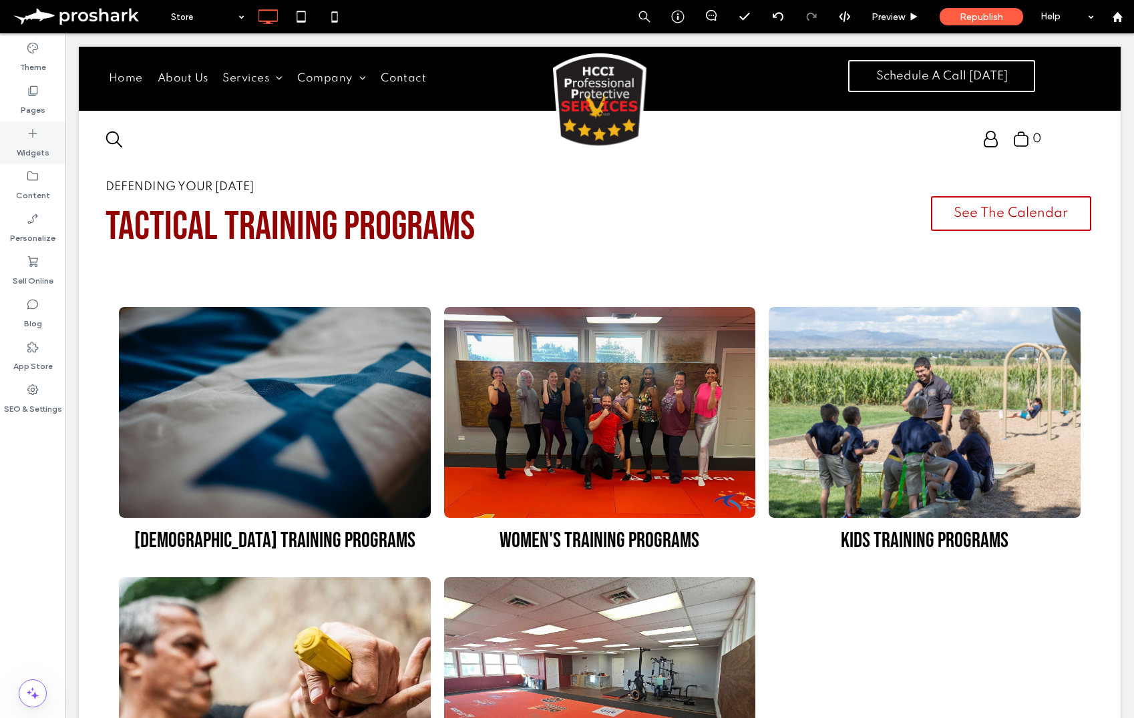
click at [46, 134] on div "Widgets" at bounding box center [32, 143] width 65 height 43
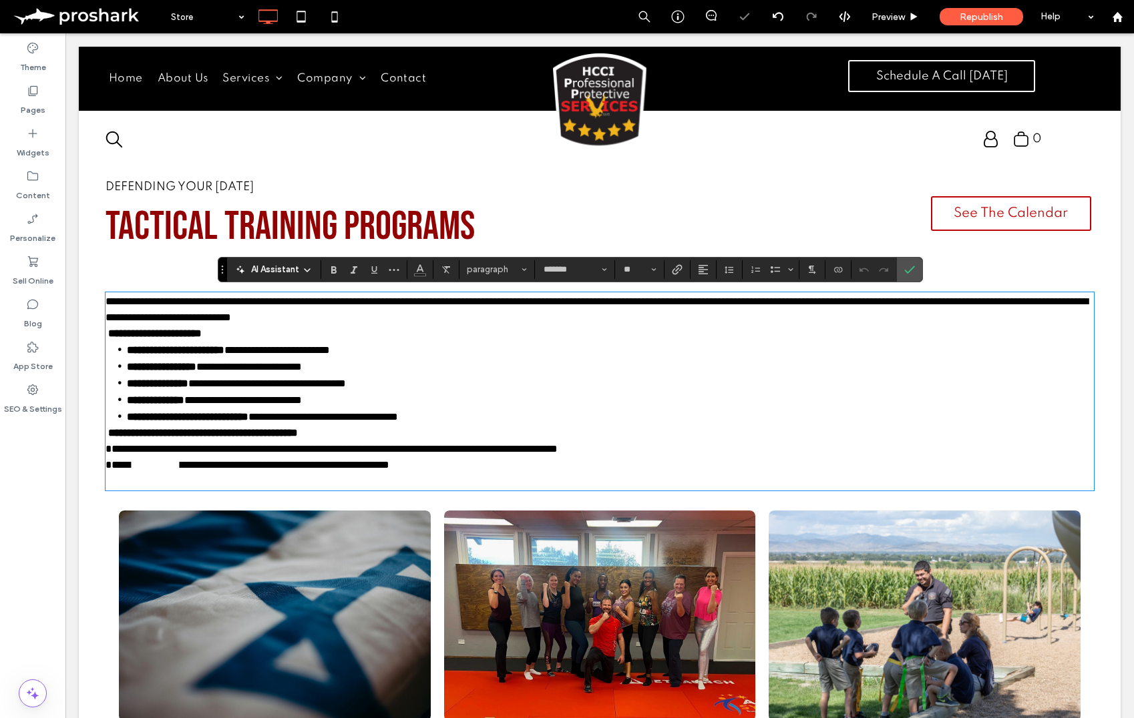
scroll to position [0, 0]
drag, startPoint x: 223, startPoint y: 468, endPoint x: 85, endPoint y: 461, distance: 137.7
click at [85, 461] on div "**********" at bounding box center [600, 683] width 1042 height 850
drag, startPoint x: 909, startPoint y: 262, endPoint x: 987, endPoint y: 248, distance: 79.3
click at [909, 262] on span "Confirm" at bounding box center [909, 269] width 11 height 23
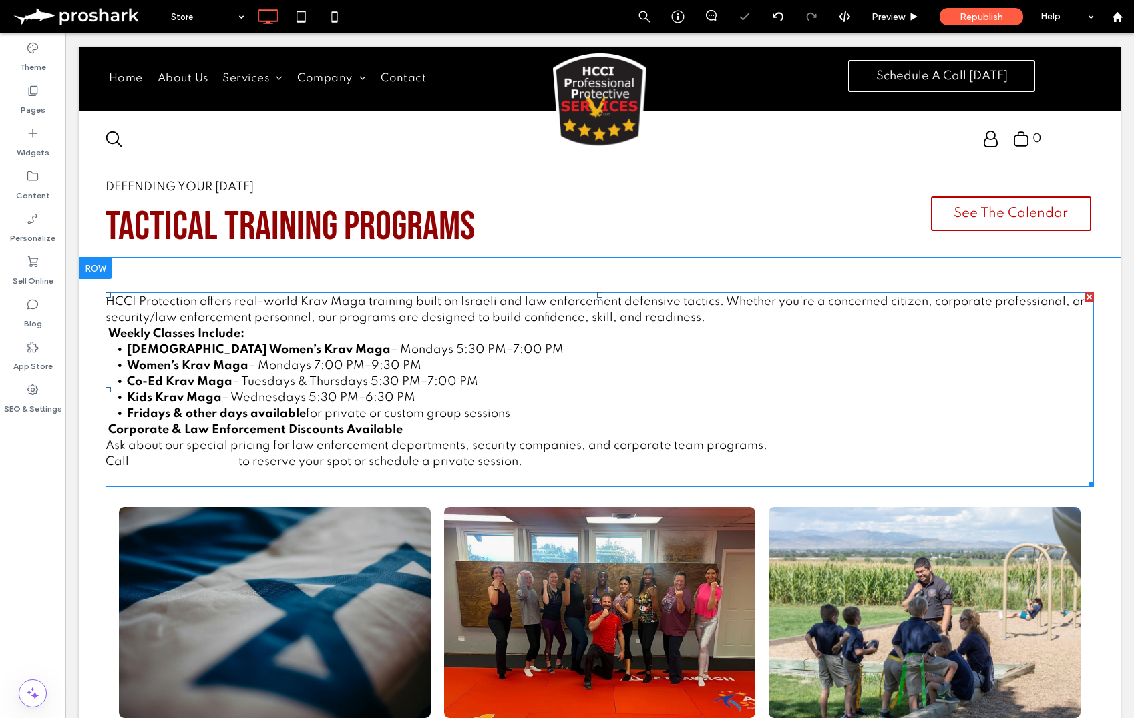
click at [1091, 296] on div at bounding box center [1088, 296] width 9 height 9
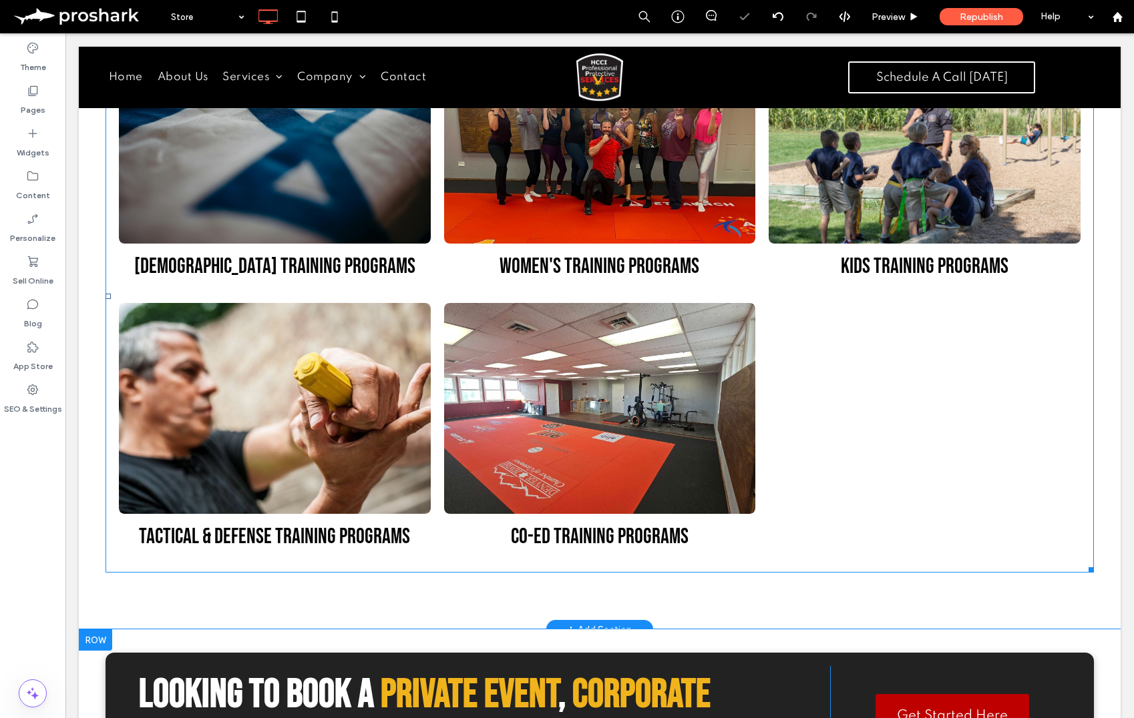
scroll to position [489, 0]
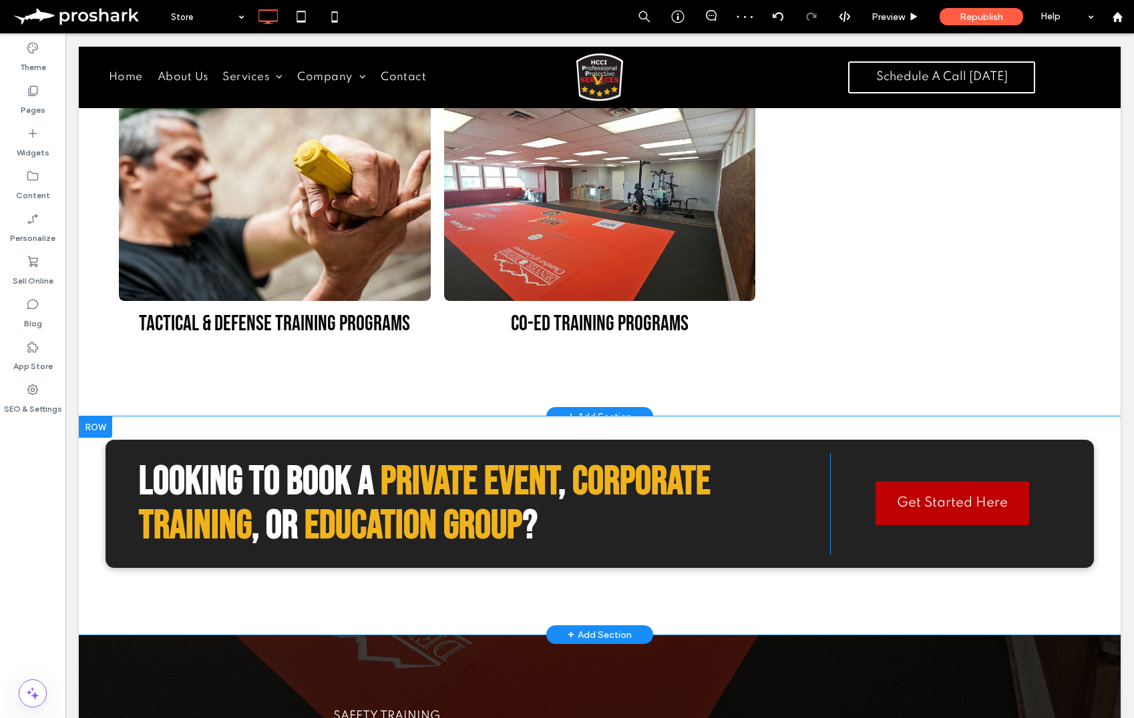
click at [107, 424] on div at bounding box center [95, 427] width 33 height 21
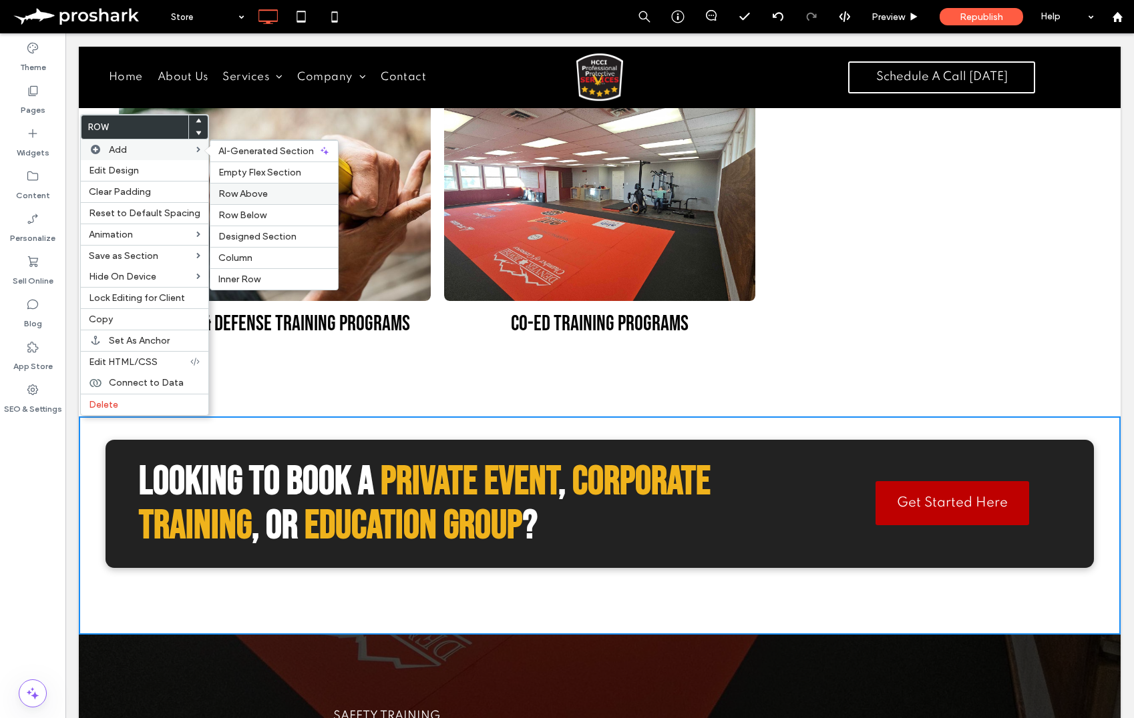
click at [269, 196] on label "Row Above" at bounding box center [274, 193] width 112 height 11
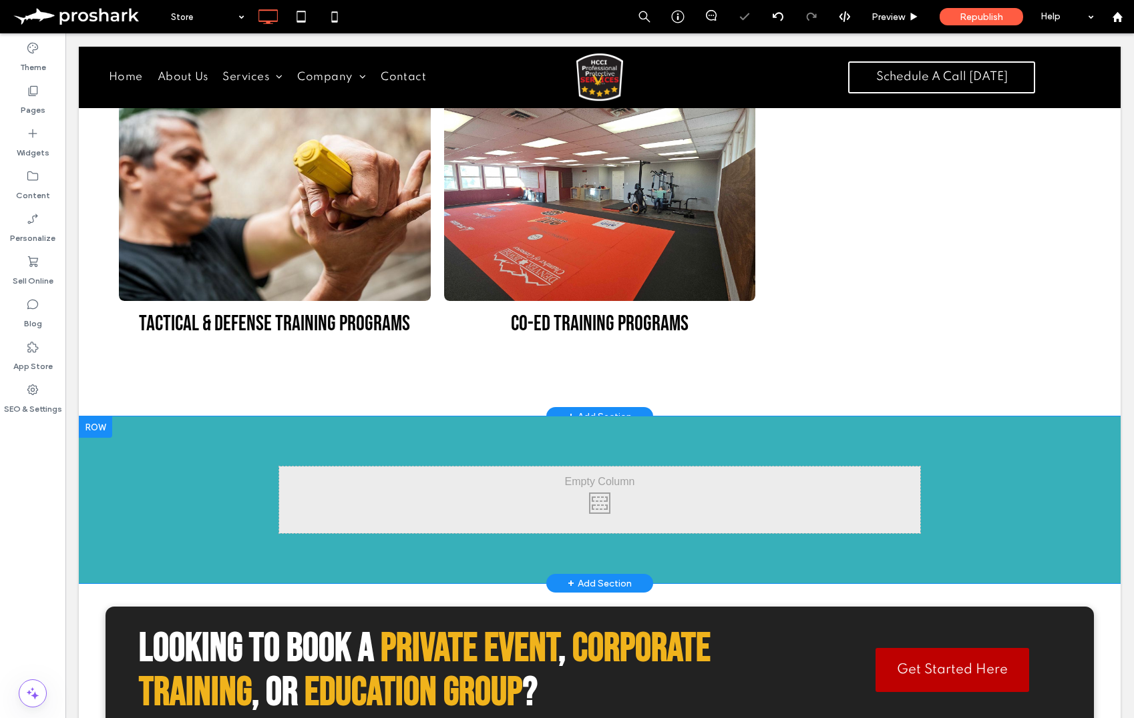
click at [182, 465] on div "Click To Paste Click To Paste Row + Add Section" at bounding box center [600, 500] width 1042 height 167
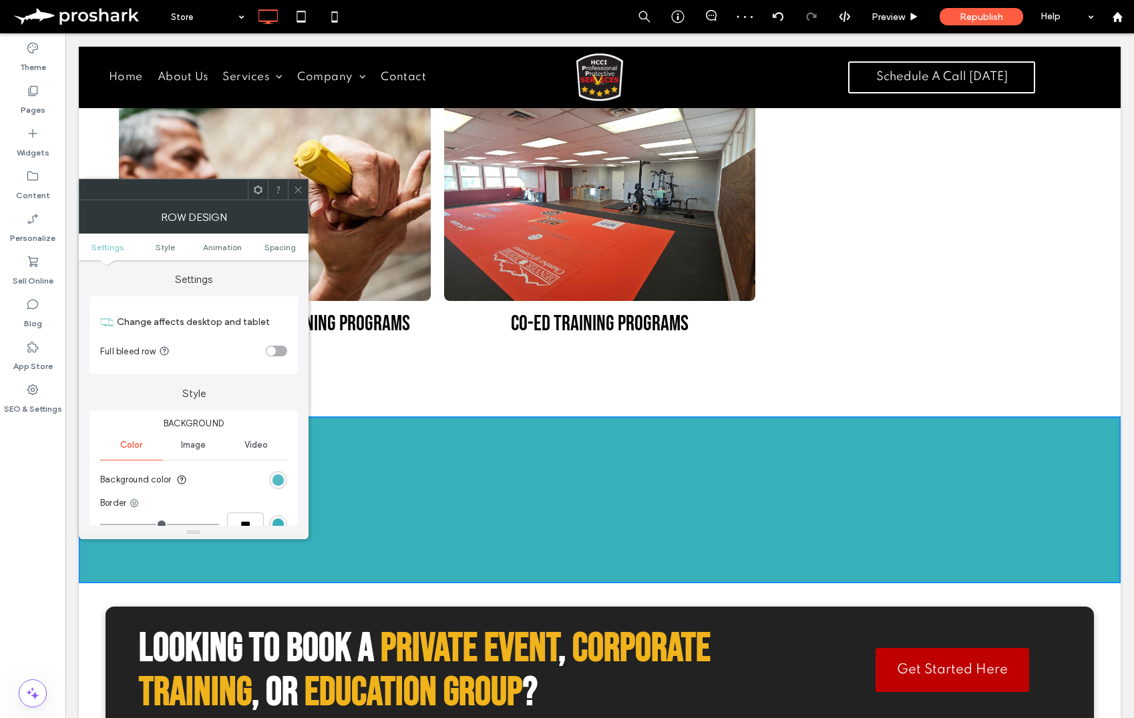
click at [282, 483] on div "rgb(55, 176, 186)" at bounding box center [277, 480] width 11 height 11
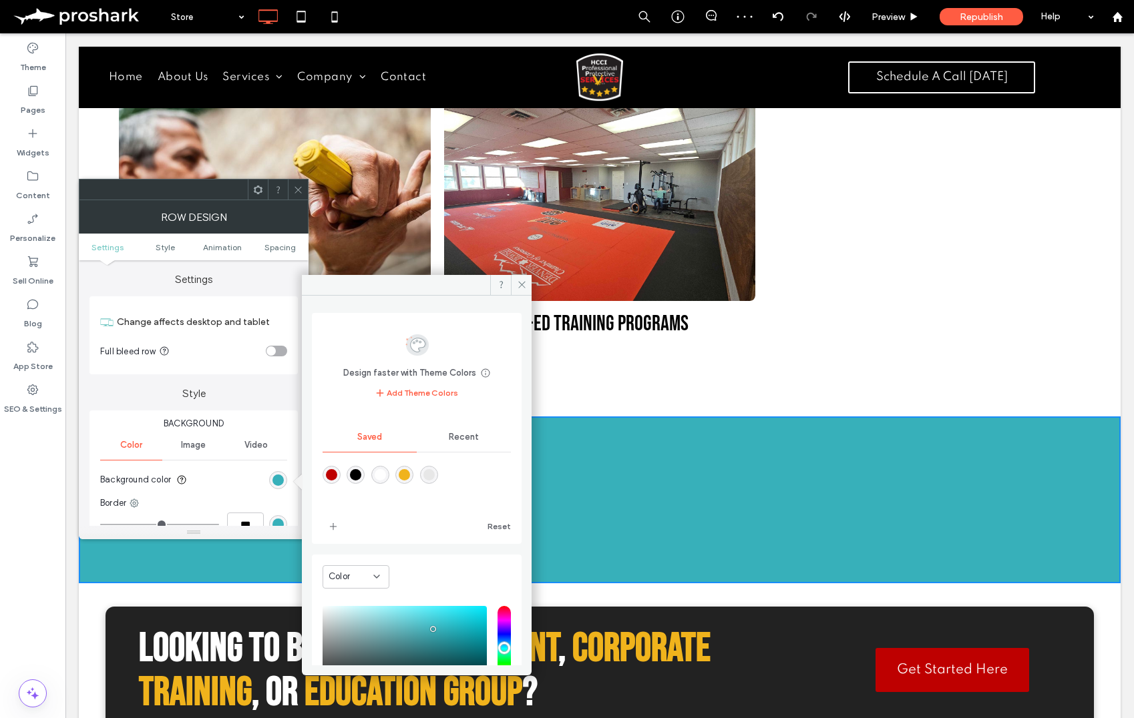
click at [384, 471] on div "rgba(255,255,255,1)" at bounding box center [380, 474] width 11 height 11
type input "*******"
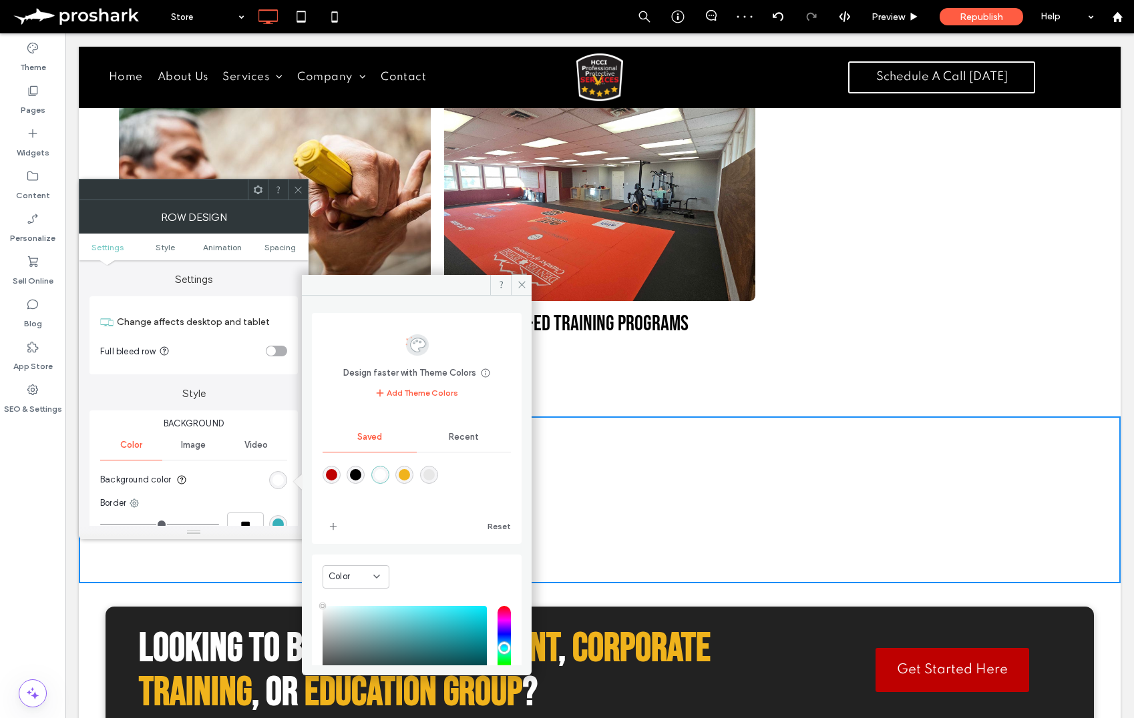
drag, startPoint x: 292, startPoint y: 186, endPoint x: 134, endPoint y: 129, distance: 167.5
click at [292, 186] on div at bounding box center [298, 190] width 20 height 20
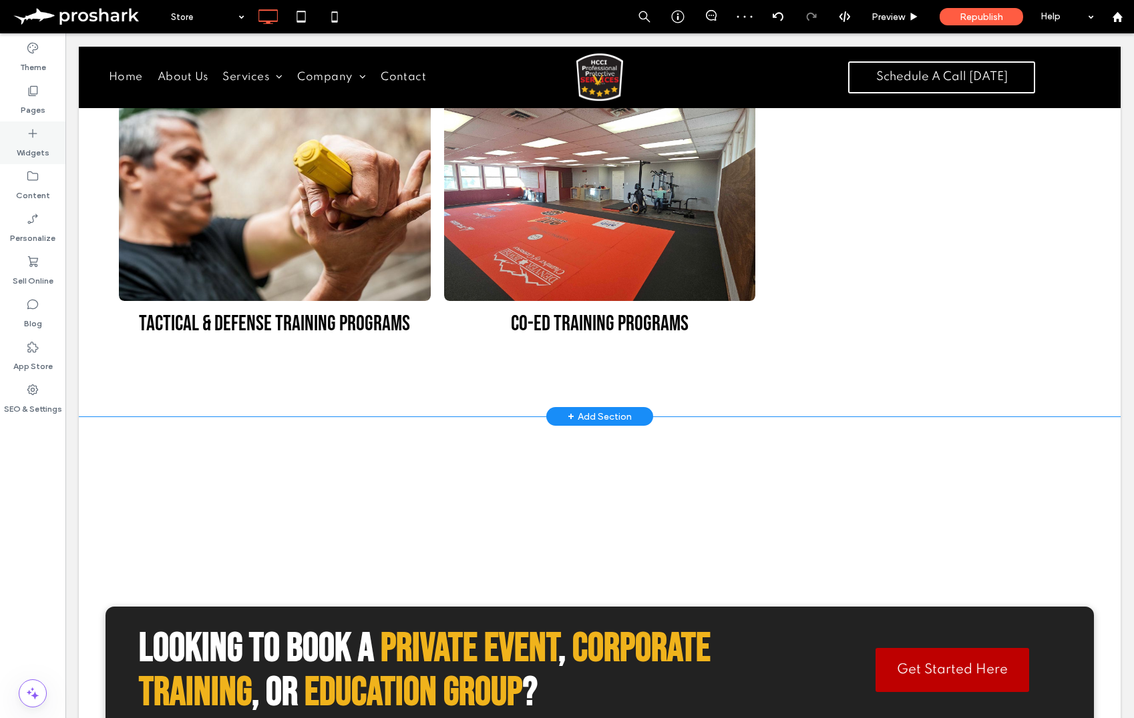
click at [35, 135] on icon at bounding box center [32, 133] width 13 height 13
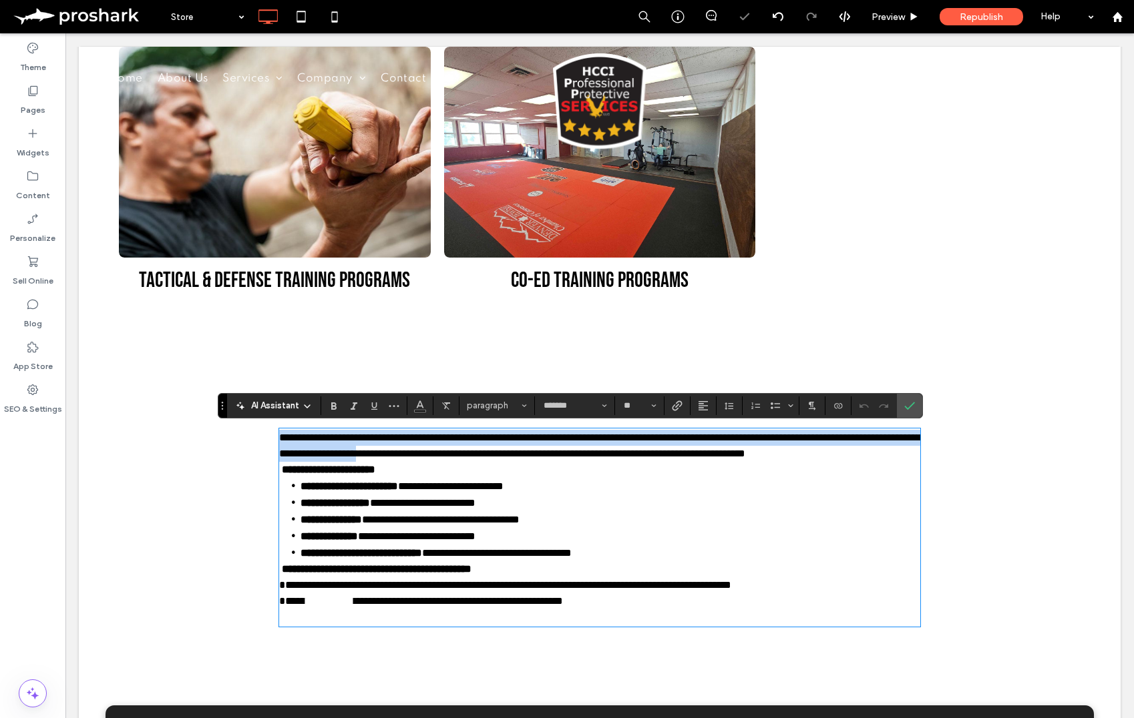
scroll to position [0, 0]
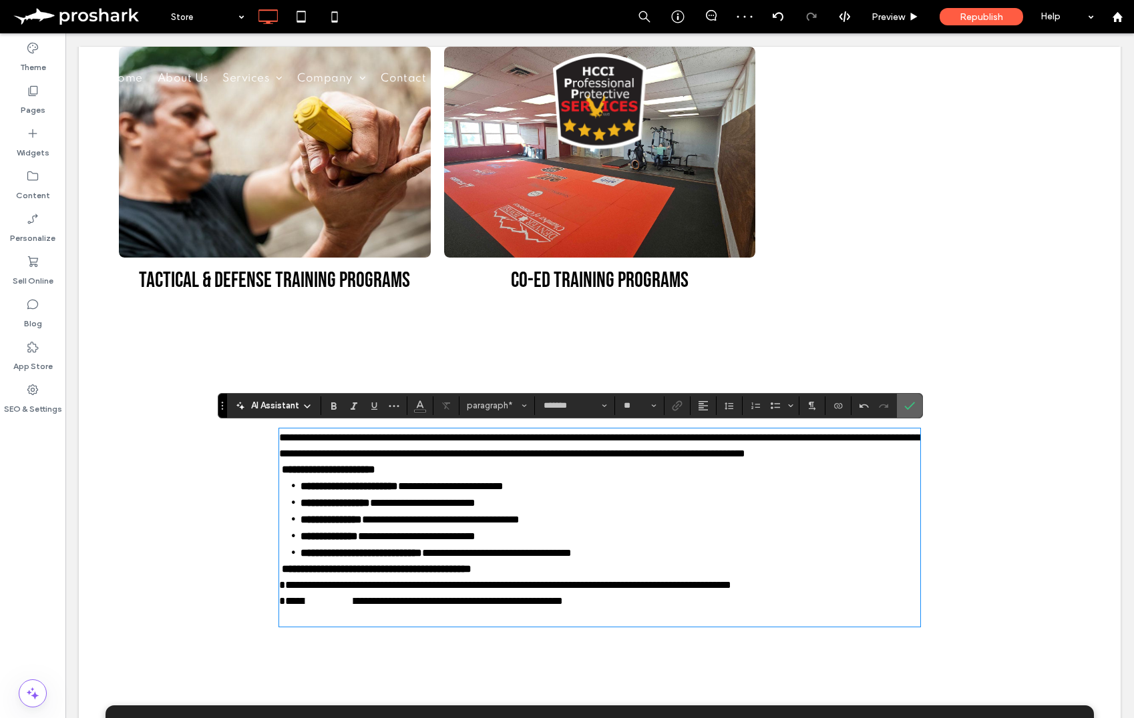
click at [907, 404] on icon "Confirm" at bounding box center [909, 406] width 11 height 11
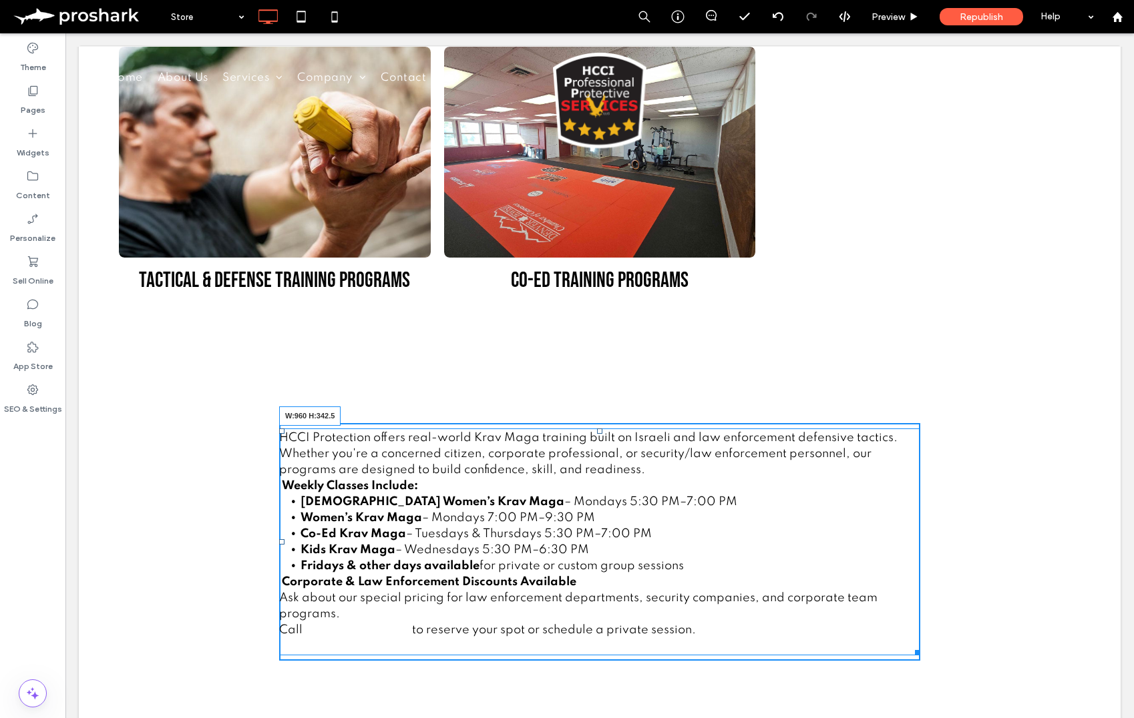
drag, startPoint x: 916, startPoint y: 652, endPoint x: 1039, endPoint y: 632, distance: 124.5
click at [1039, 632] on div "Click To Paste Click To Paste HCCI Protection offers real-world Krav Maga train…" at bounding box center [600, 542] width 1042 height 338
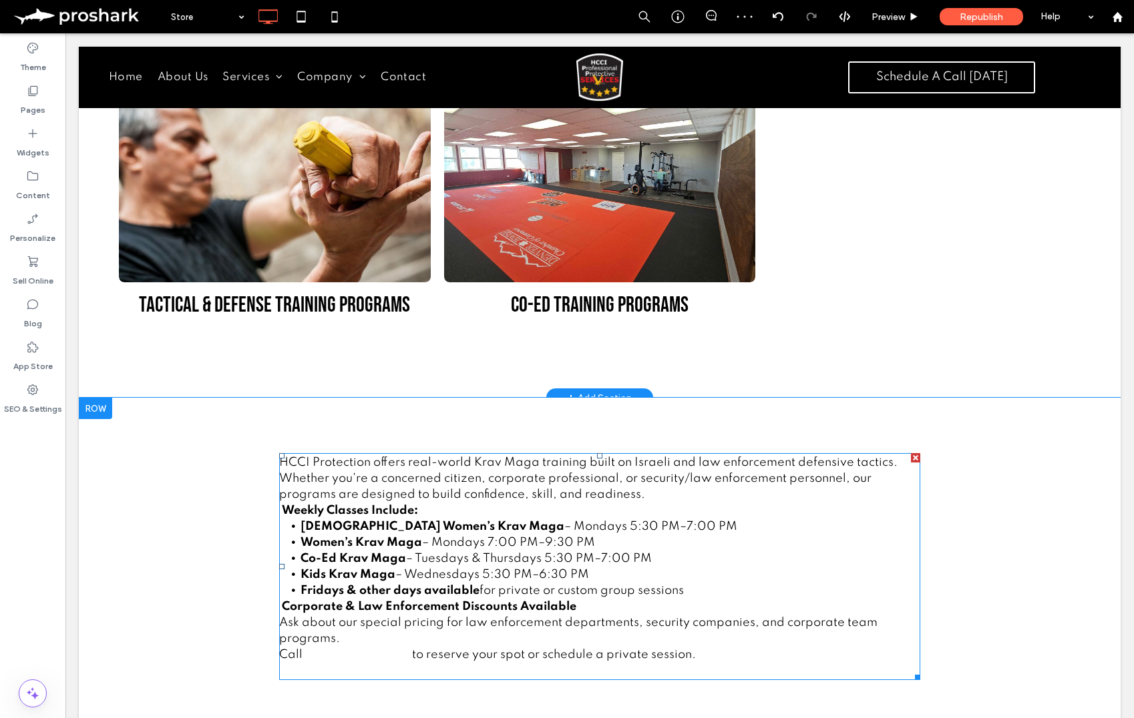
scroll to position [535, 0]
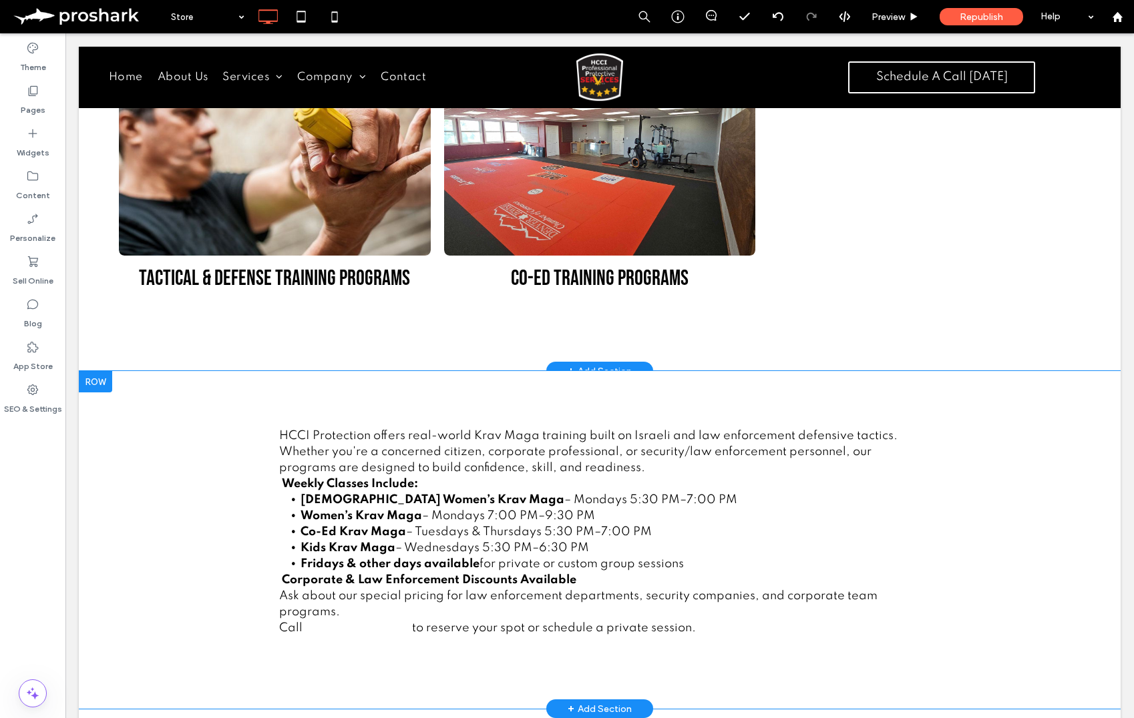
click at [158, 408] on div "Click To Paste Click To Paste HCCI Protection offers real-world Krav Maga train…" at bounding box center [600, 540] width 1042 height 338
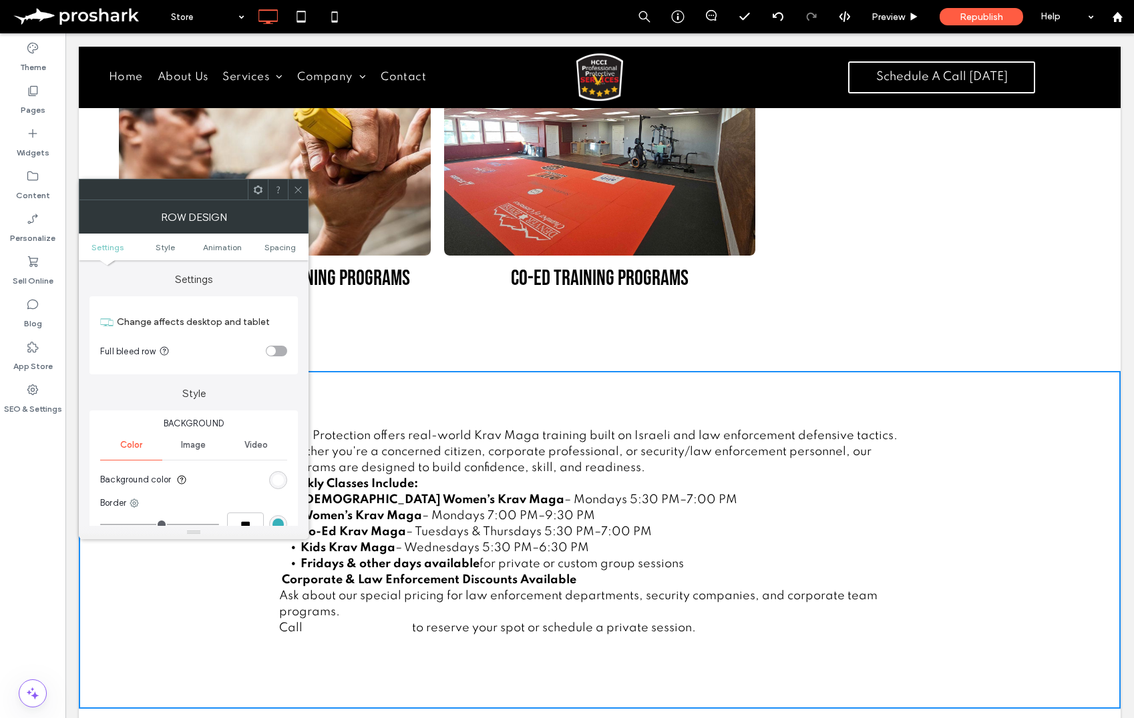
click at [301, 188] on icon at bounding box center [298, 190] width 10 height 10
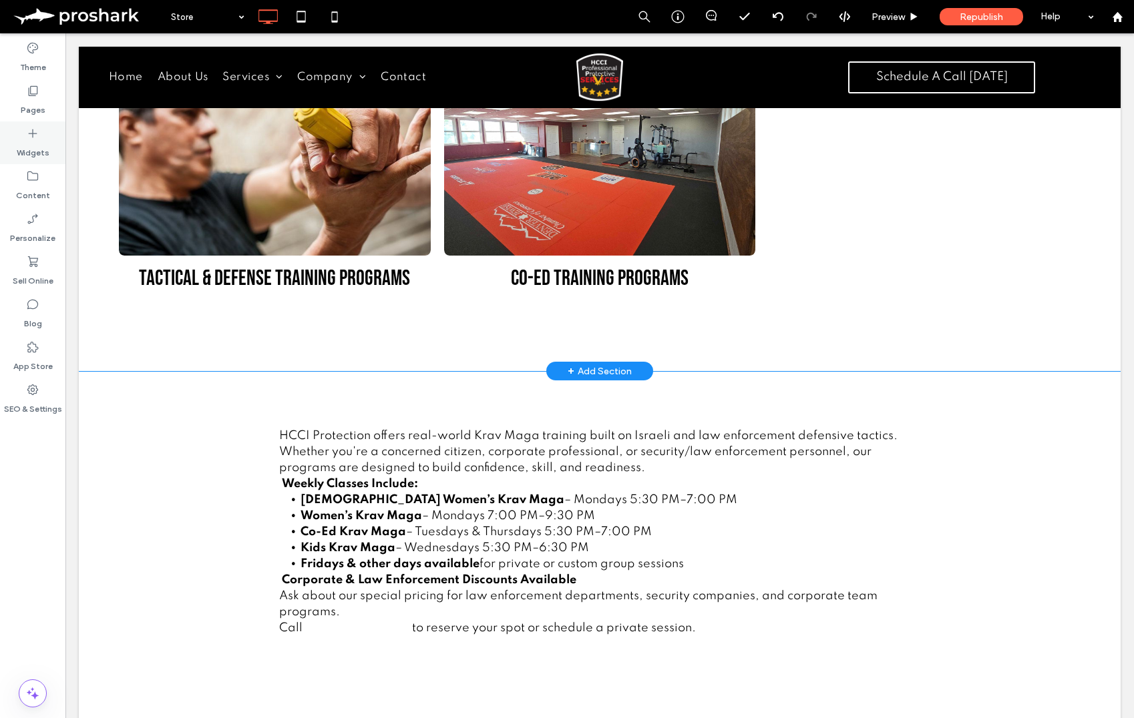
click at [45, 134] on div "Widgets" at bounding box center [32, 143] width 65 height 43
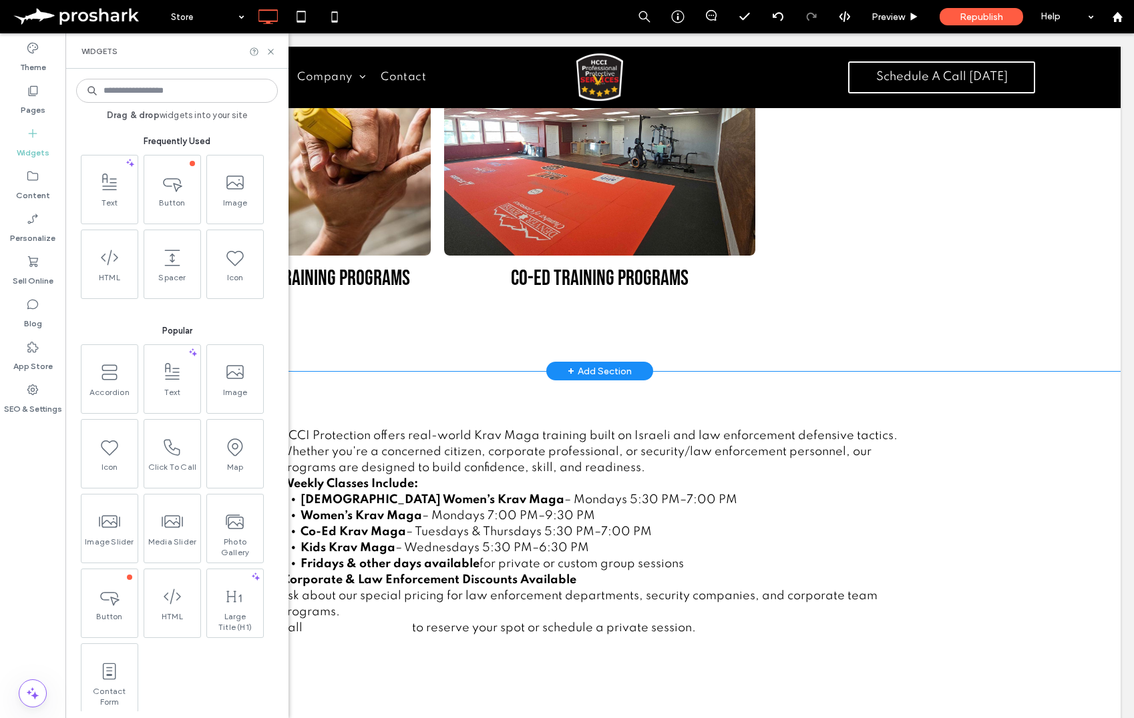
click at [172, 97] on input at bounding box center [177, 91] width 202 height 24
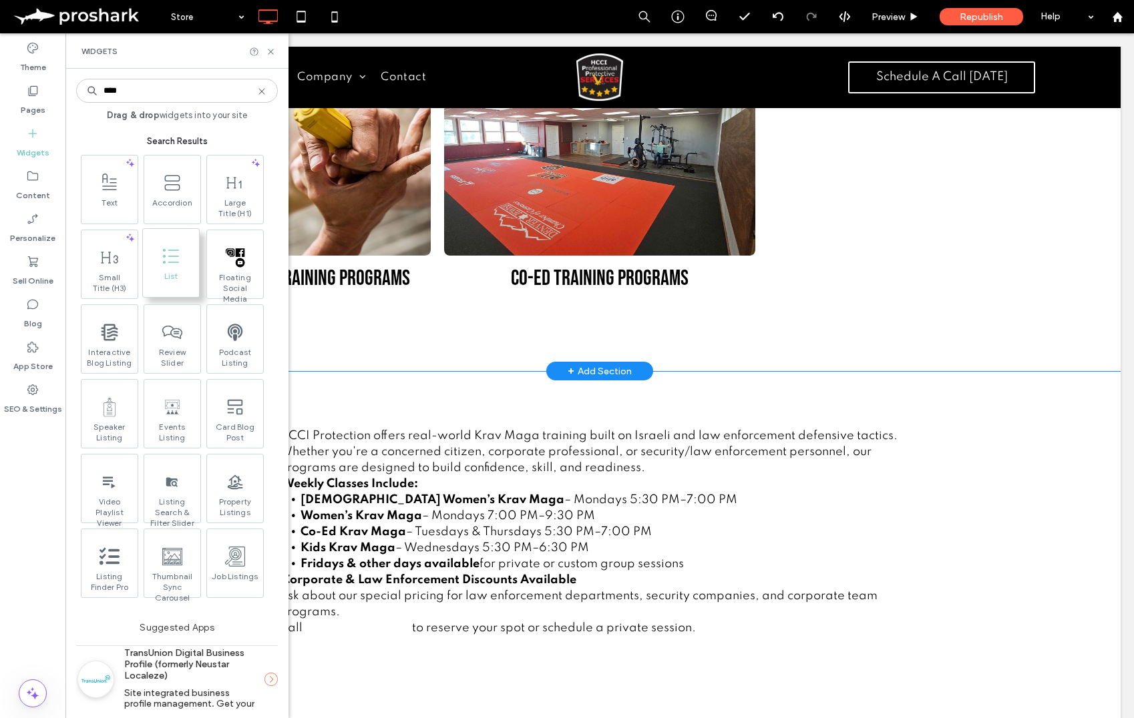
type input "****"
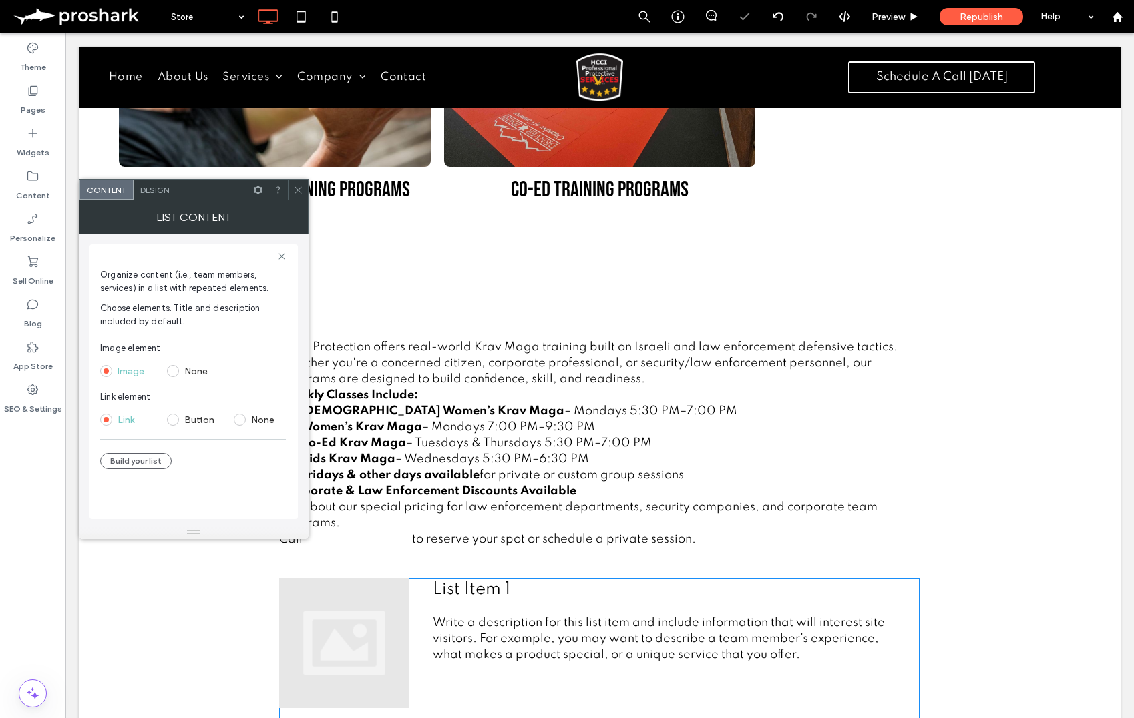
scroll to position [695, 0]
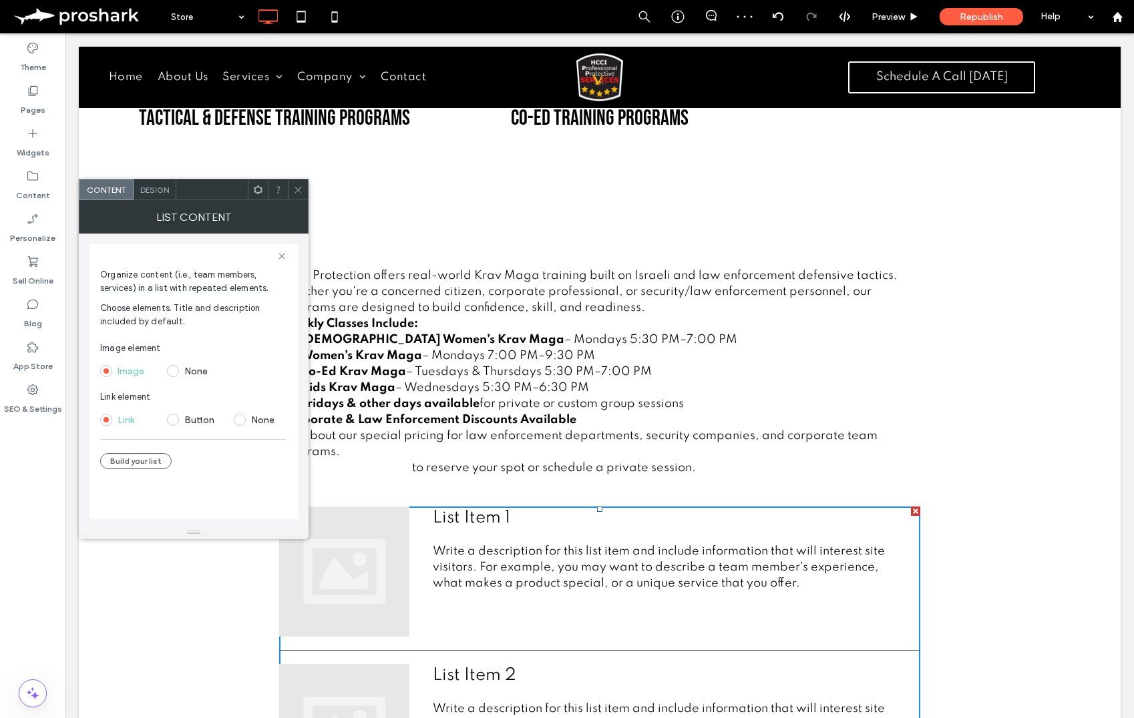
click at [293, 189] on icon at bounding box center [298, 190] width 10 height 10
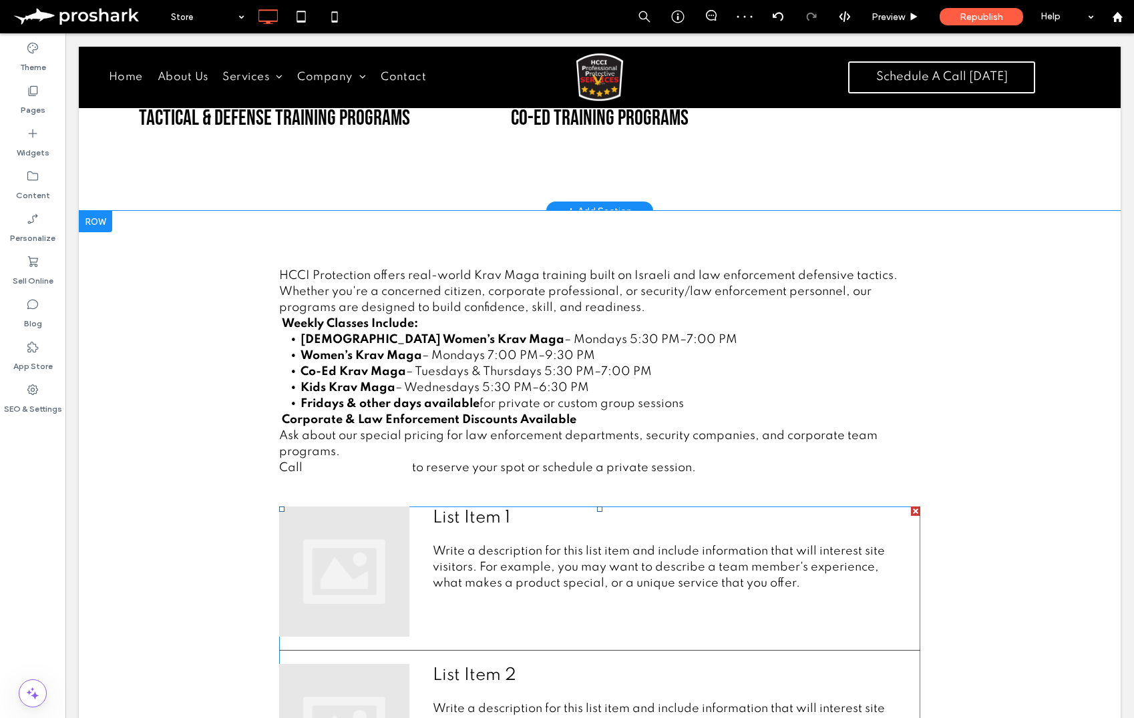
drag, startPoint x: 916, startPoint y: 511, endPoint x: 882, endPoint y: 566, distance: 64.5
click at [916, 511] on div at bounding box center [915, 511] width 9 height 9
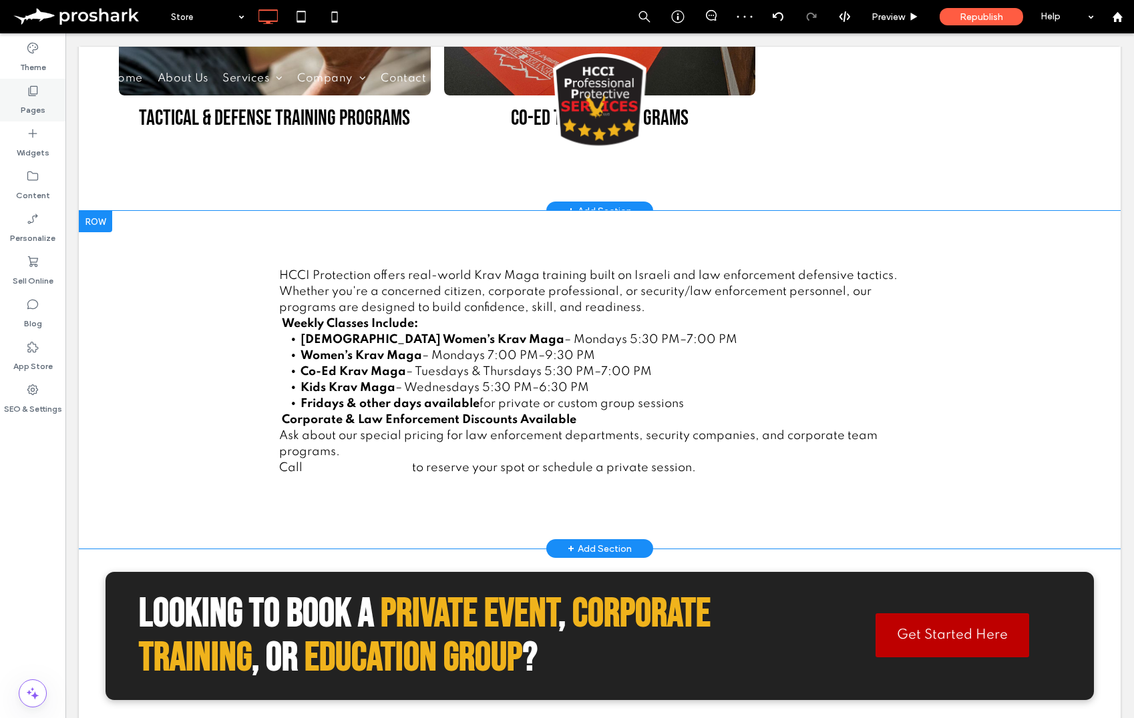
click at [59, 93] on div "Pages" at bounding box center [32, 100] width 65 height 43
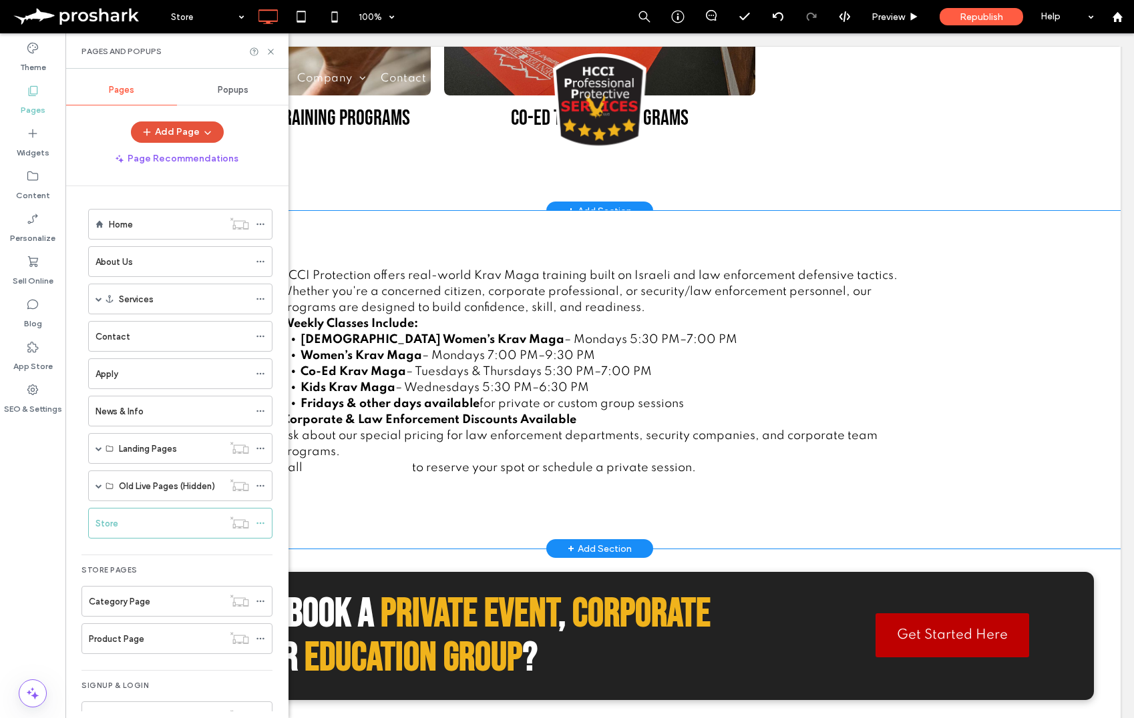
drag, startPoint x: 35, startPoint y: 138, endPoint x: 178, endPoint y: 122, distance: 143.8
click at [35, 138] on icon at bounding box center [32, 133] width 13 height 13
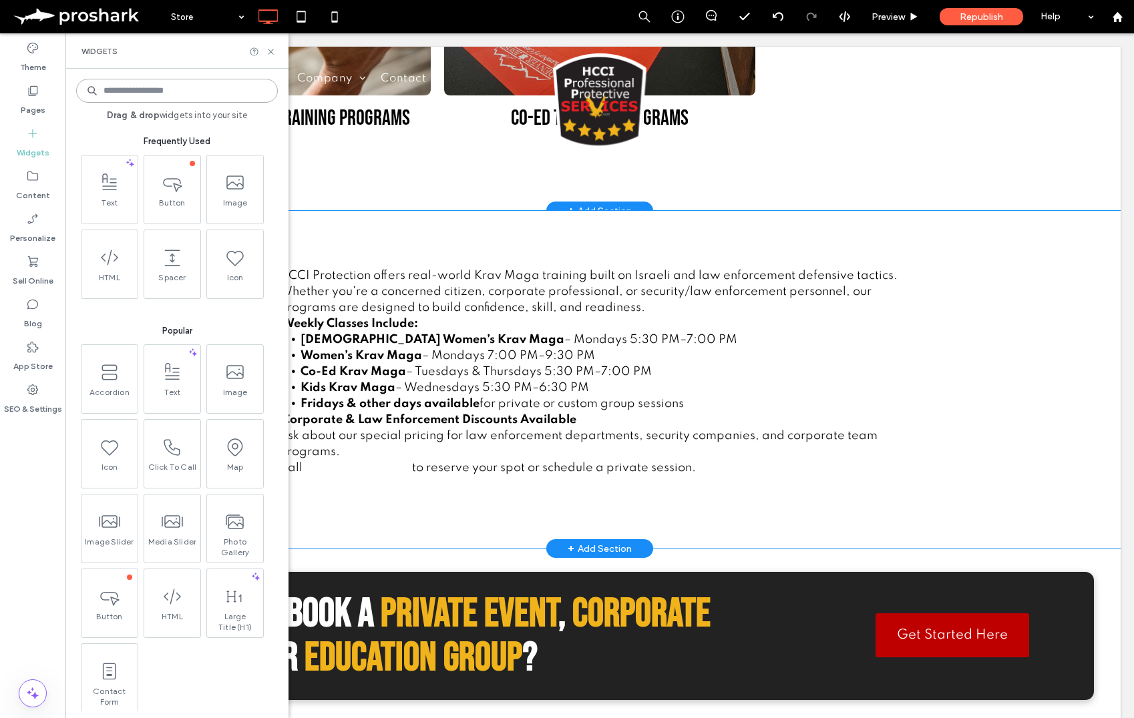
click at [174, 92] on input at bounding box center [177, 91] width 202 height 24
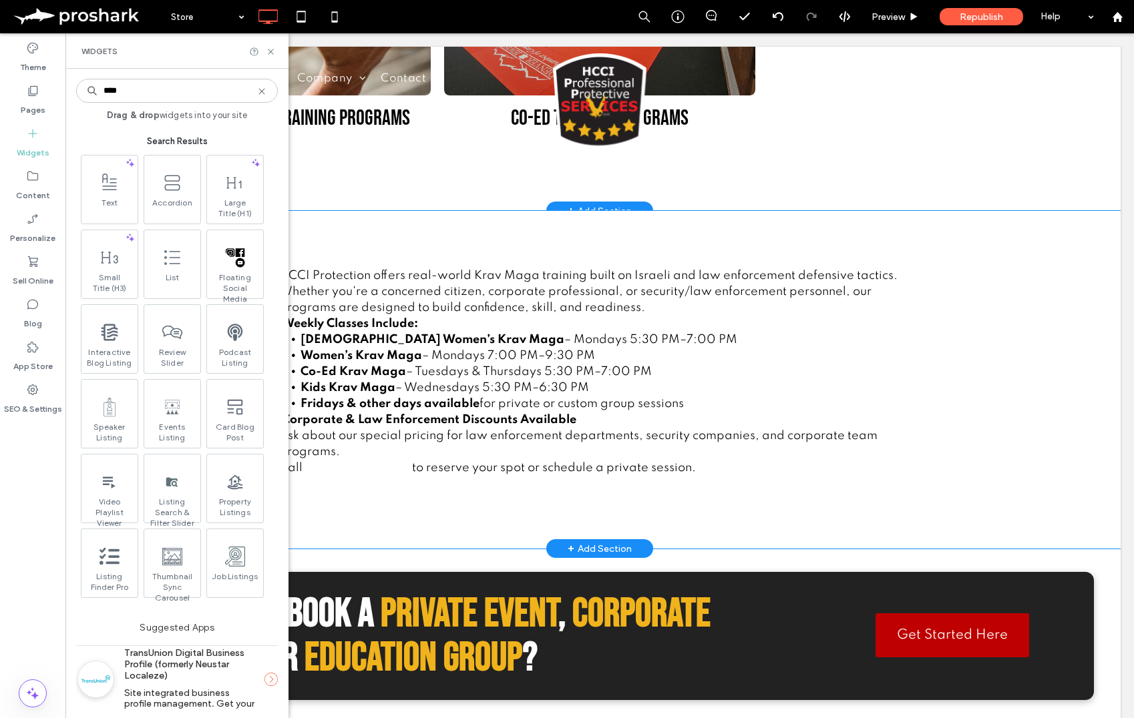
click at [141, 106] on div "**** Drag & drop widgets into your site Search Results Text Accordion Large Tit…" at bounding box center [177, 393] width 202 height 636
click at [138, 97] on input "****" at bounding box center [177, 91] width 202 height 24
type input "*****"
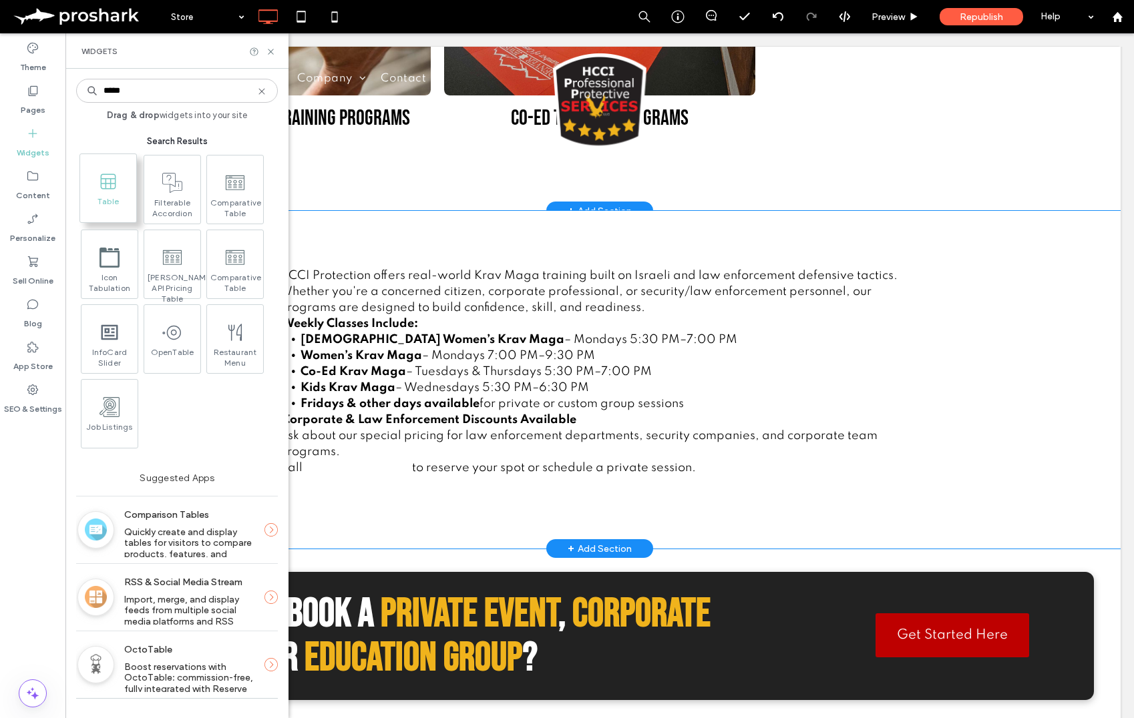
click at [109, 202] on span "Table" at bounding box center [108, 205] width 56 height 19
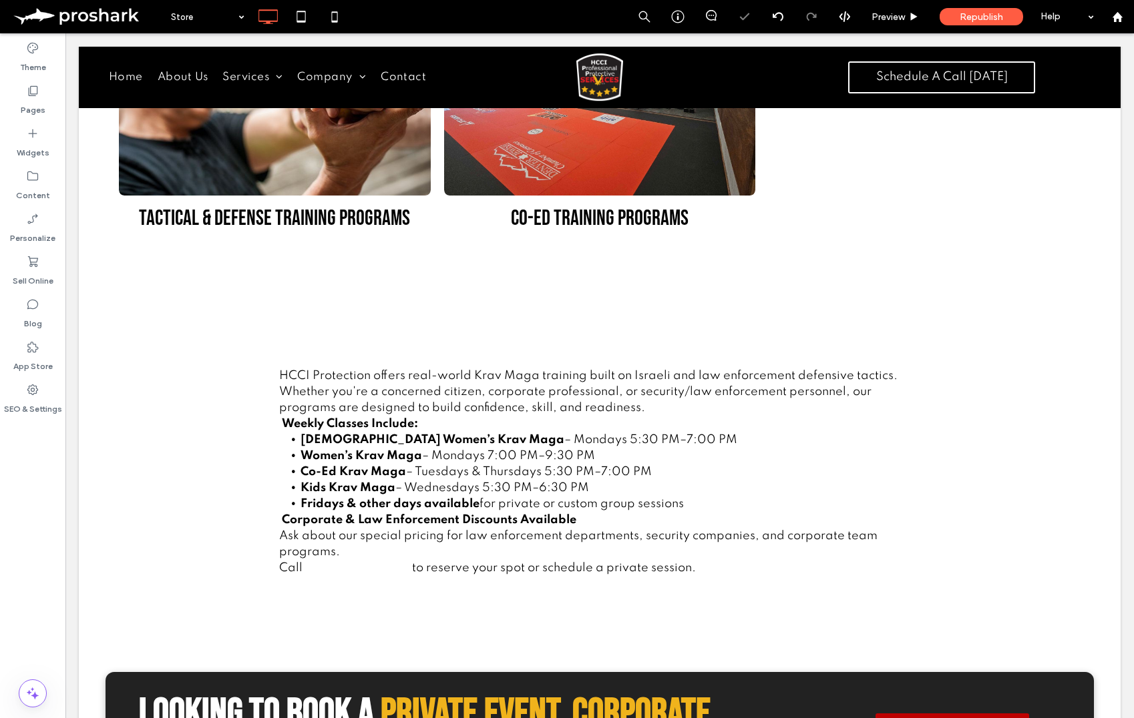
scroll to position [795, 0]
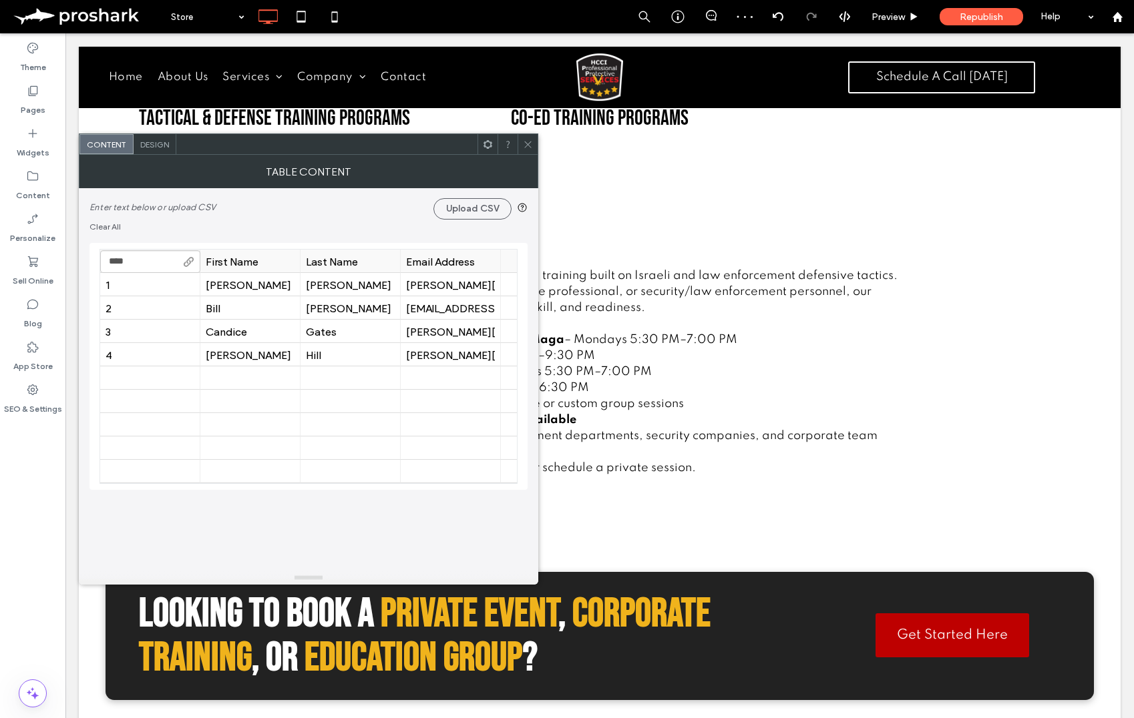
type input "*****"
click at [275, 259] on div "First Name" at bounding box center [250, 261] width 89 height 13
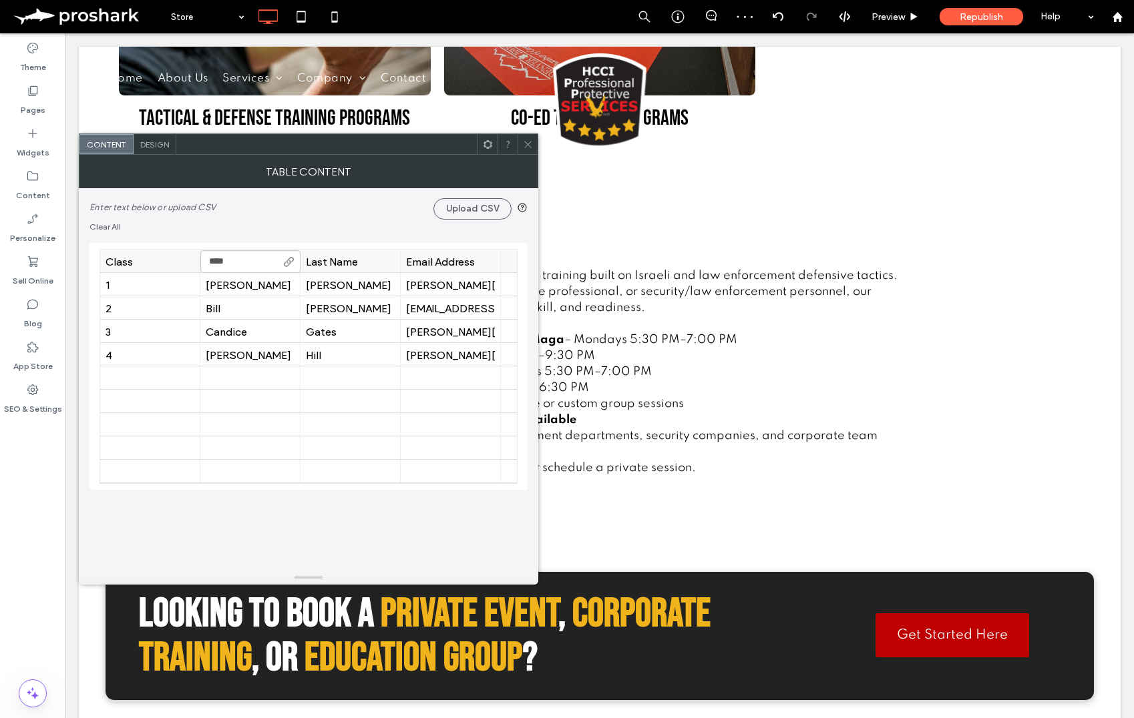
type input "****"
click at [330, 255] on div "Last Name" at bounding box center [350, 261] width 89 height 13
click at [329, 256] on div "Last Name" at bounding box center [350, 261] width 89 height 13
type input "****"
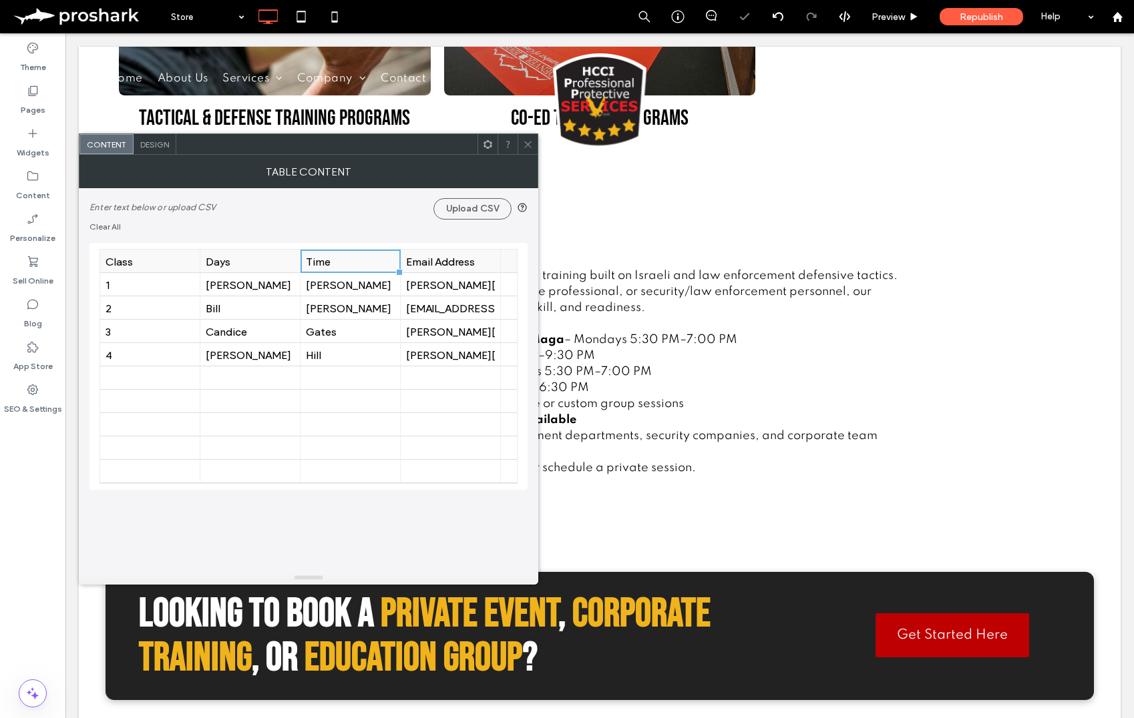
drag, startPoint x: 474, startPoint y: 404, endPoint x: 449, endPoint y: 258, distance: 147.6
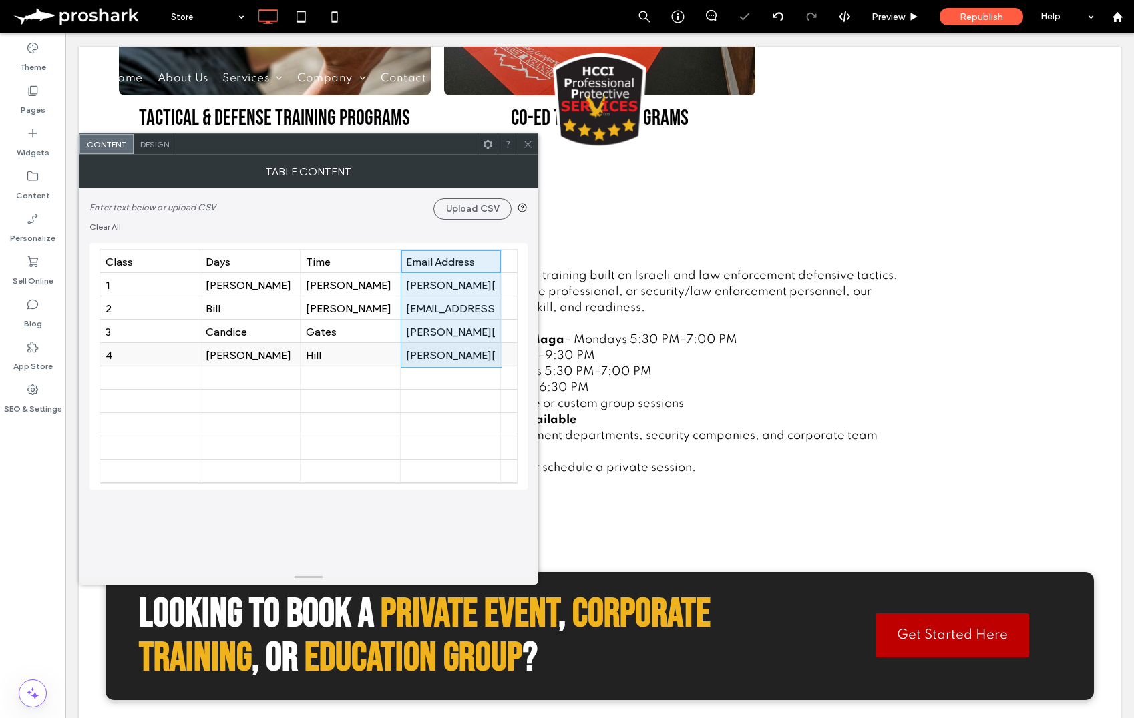
drag, startPoint x: 449, startPoint y: 259, endPoint x: 455, endPoint y: 358, distance: 99.0
click at [529, 146] on use at bounding box center [527, 144] width 7 height 7
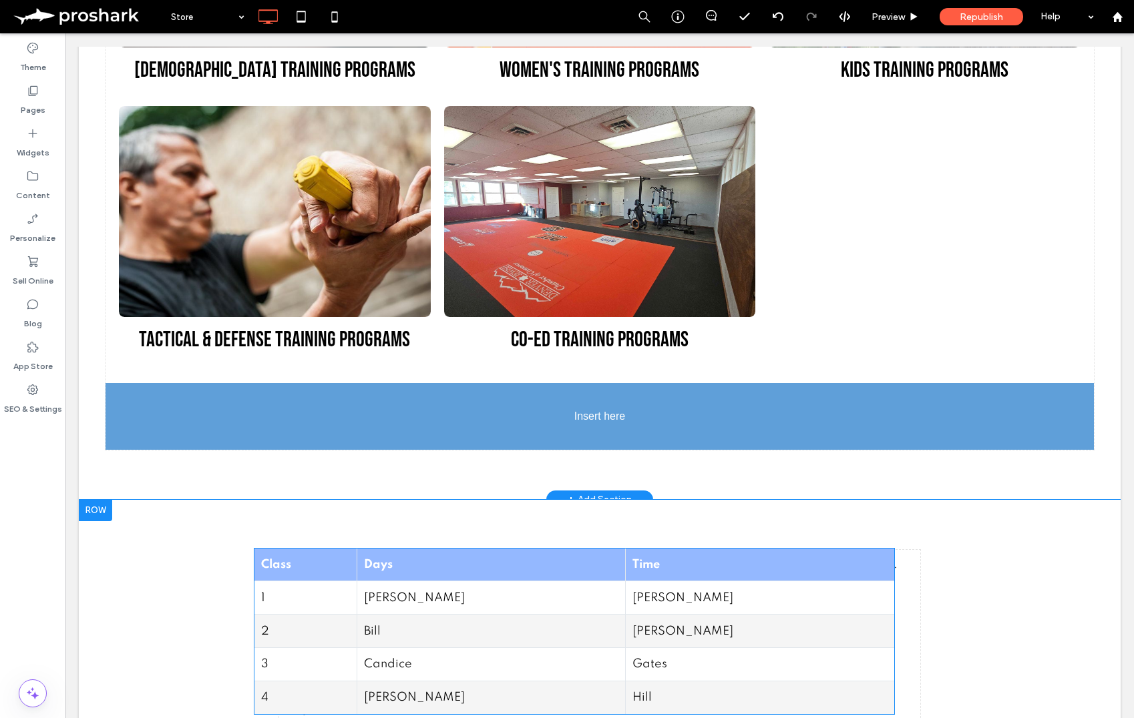
scroll to position [641, 0]
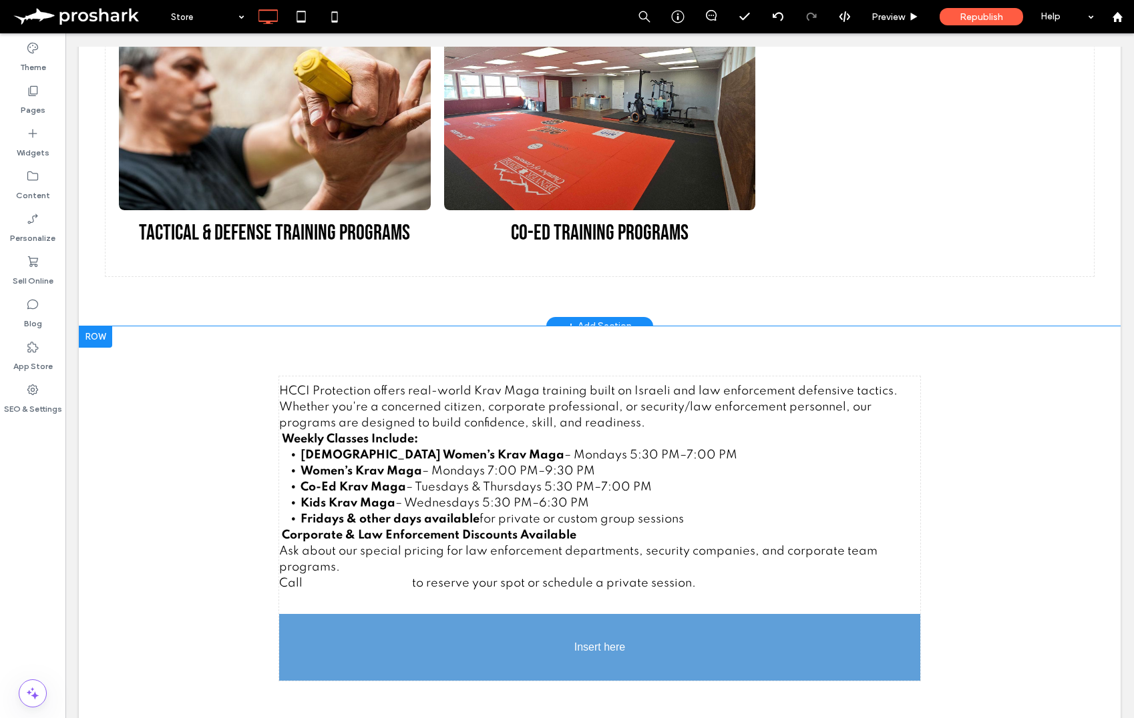
drag, startPoint x: 360, startPoint y: 160, endPoint x: 283, endPoint y: 521, distance: 369.3
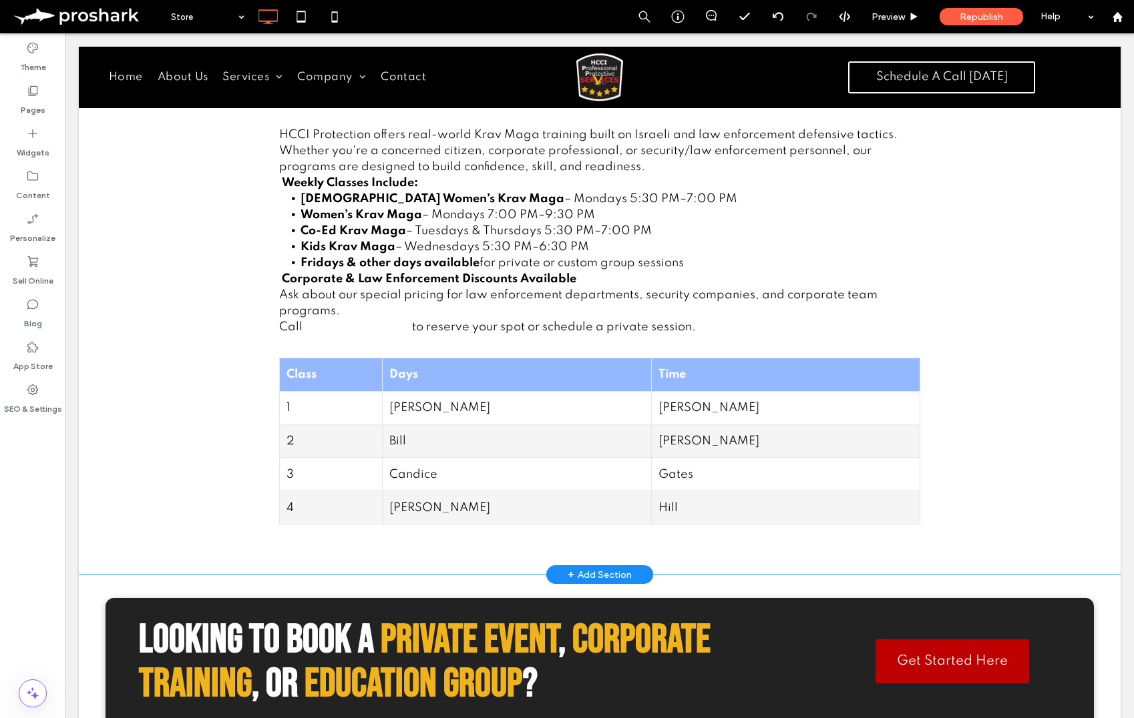
scroll to position [741, 0]
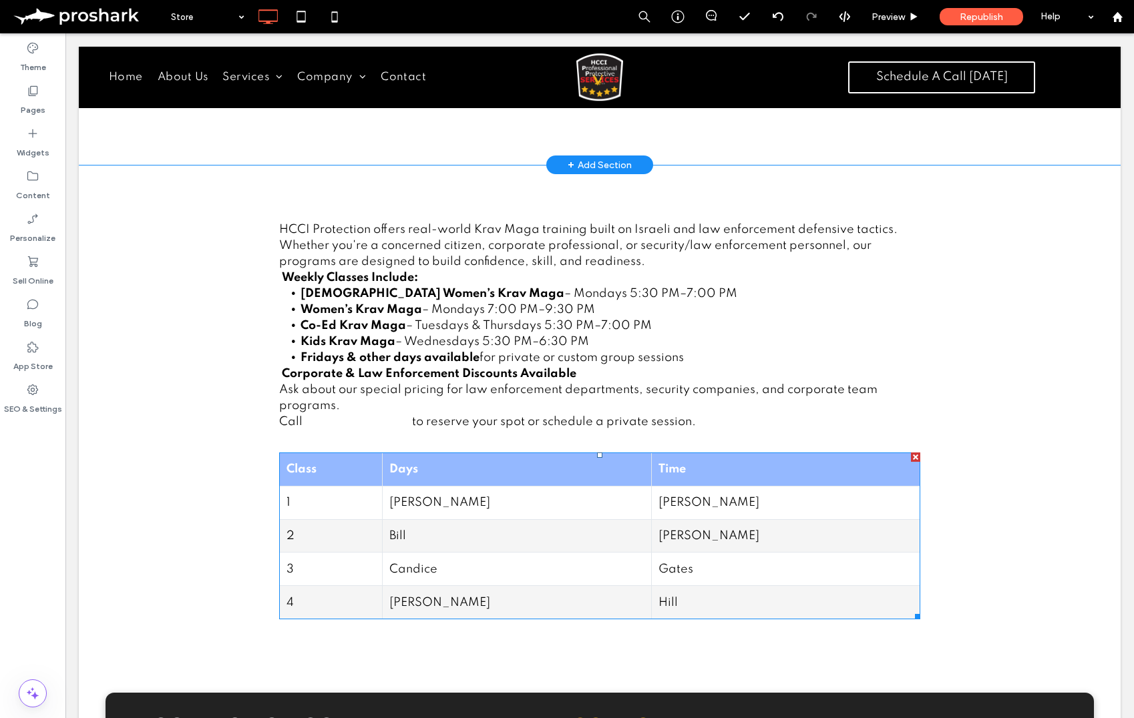
click at [383, 525] on td "2" at bounding box center [331, 535] width 103 height 33
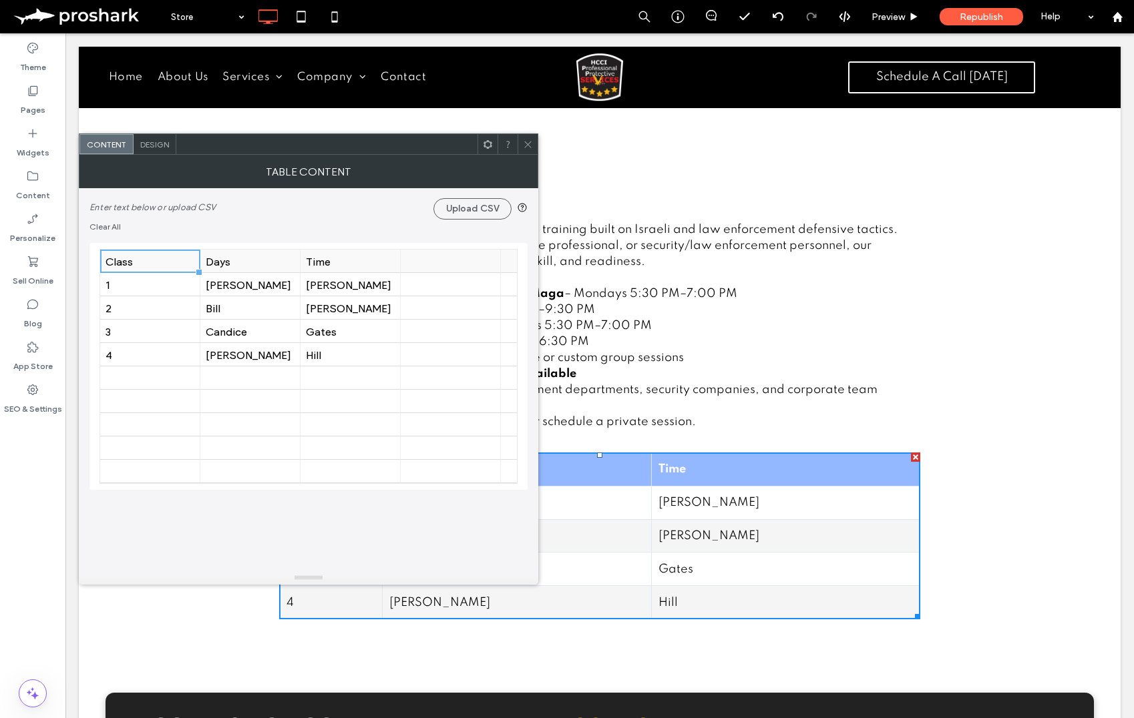
click at [105, 260] on div "Class" at bounding box center [150, 261] width 100 height 23
click at [106, 262] on div "Class" at bounding box center [149, 261] width 89 height 13
click at [107, 263] on div "Class" at bounding box center [149, 261] width 89 height 13
click at [526, 141] on icon at bounding box center [528, 145] width 10 height 10
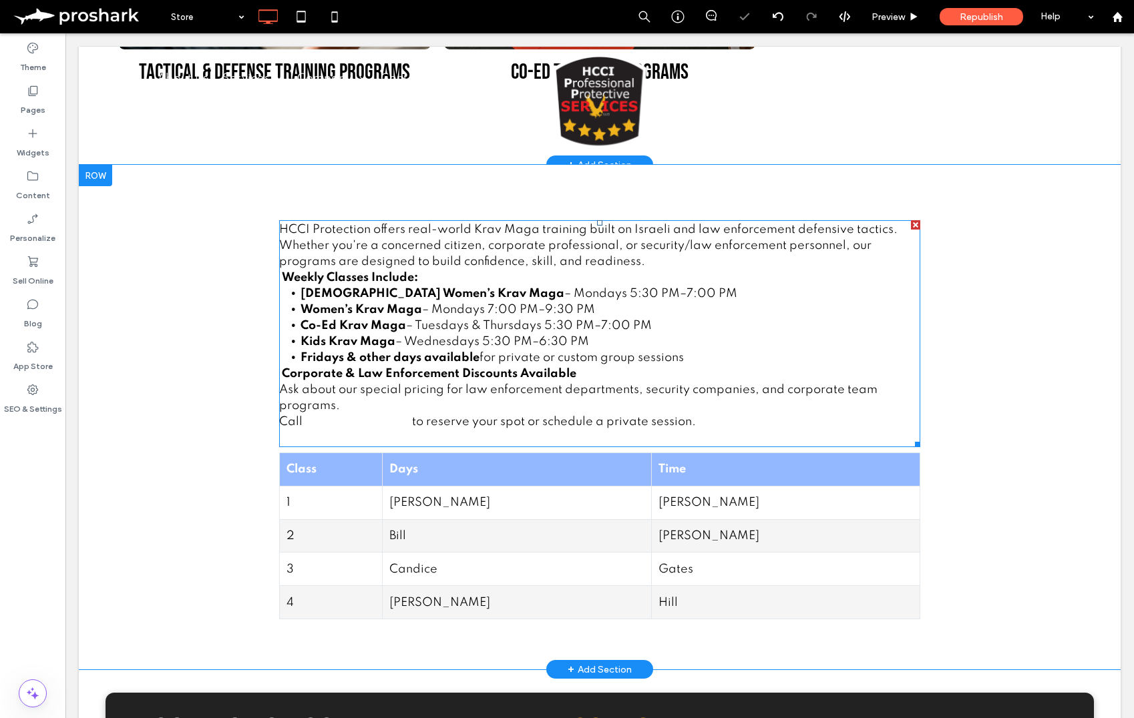
click at [421, 290] on strong "Jewish Women’s Krav Maga" at bounding box center [432, 294] width 264 height 12
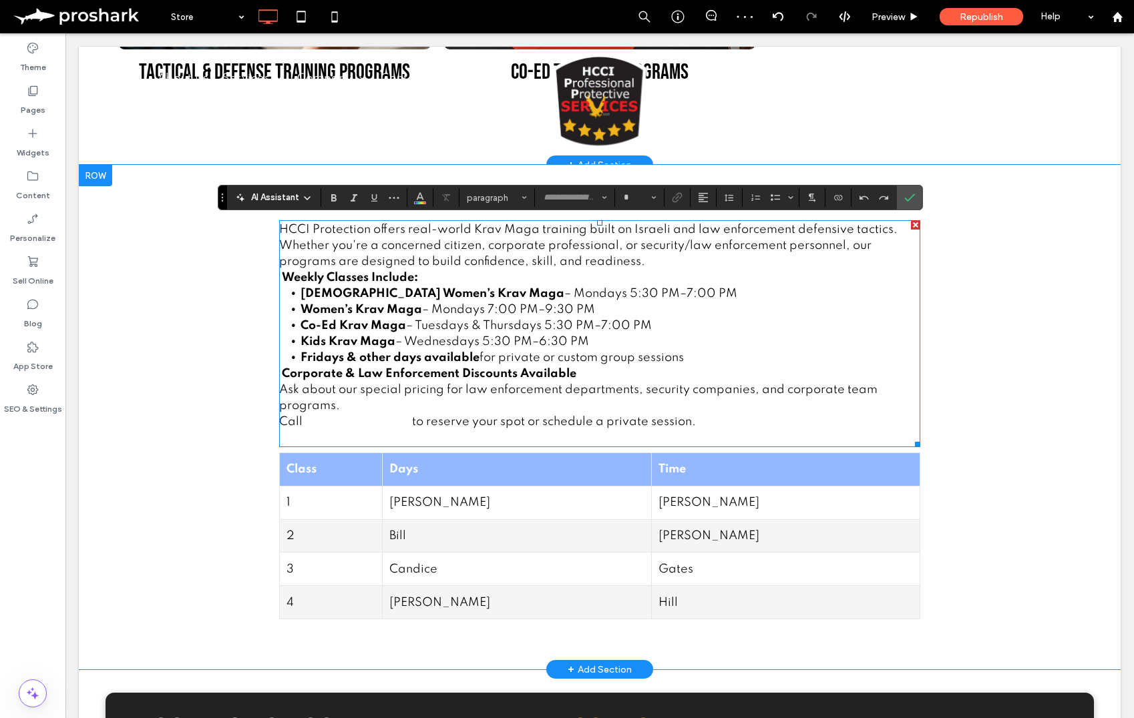
type input "*******"
type input "**"
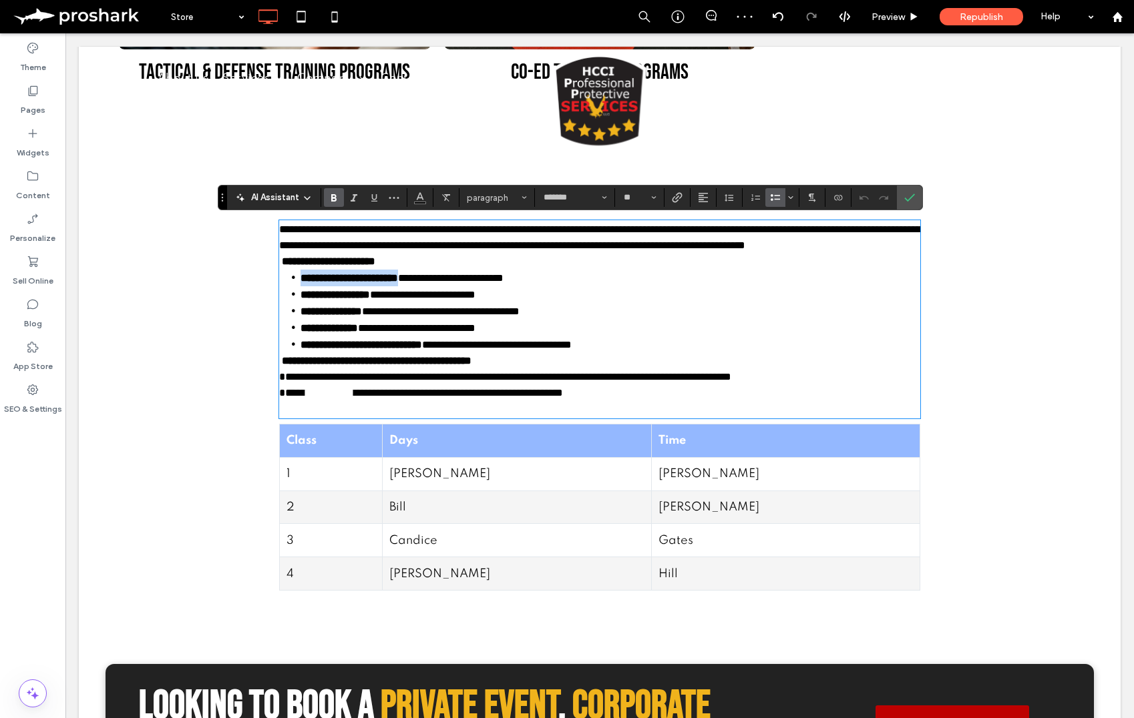
drag, startPoint x: 463, startPoint y: 294, endPoint x: 246, endPoint y: 291, distance: 217.0
click at [246, 291] on div "**********" at bounding box center [600, 403] width 1042 height 476
copy strong "**********"
click at [383, 491] on td "1" at bounding box center [331, 473] width 103 height 33
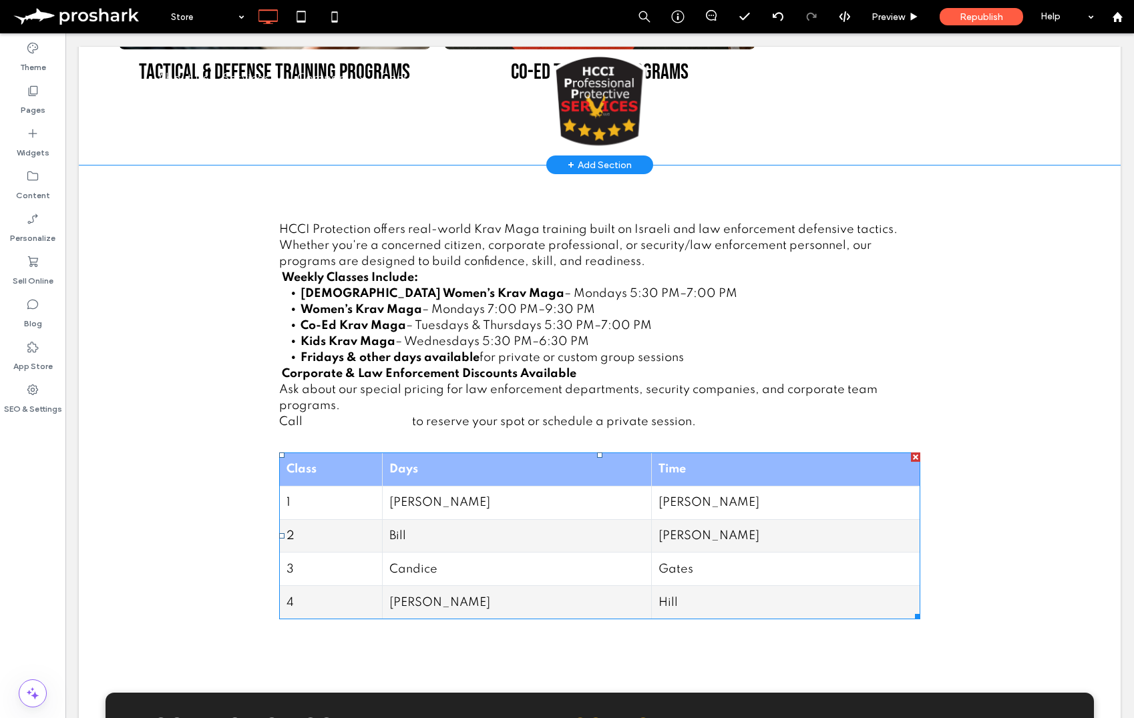
click at [375, 502] on td "1" at bounding box center [331, 502] width 103 height 33
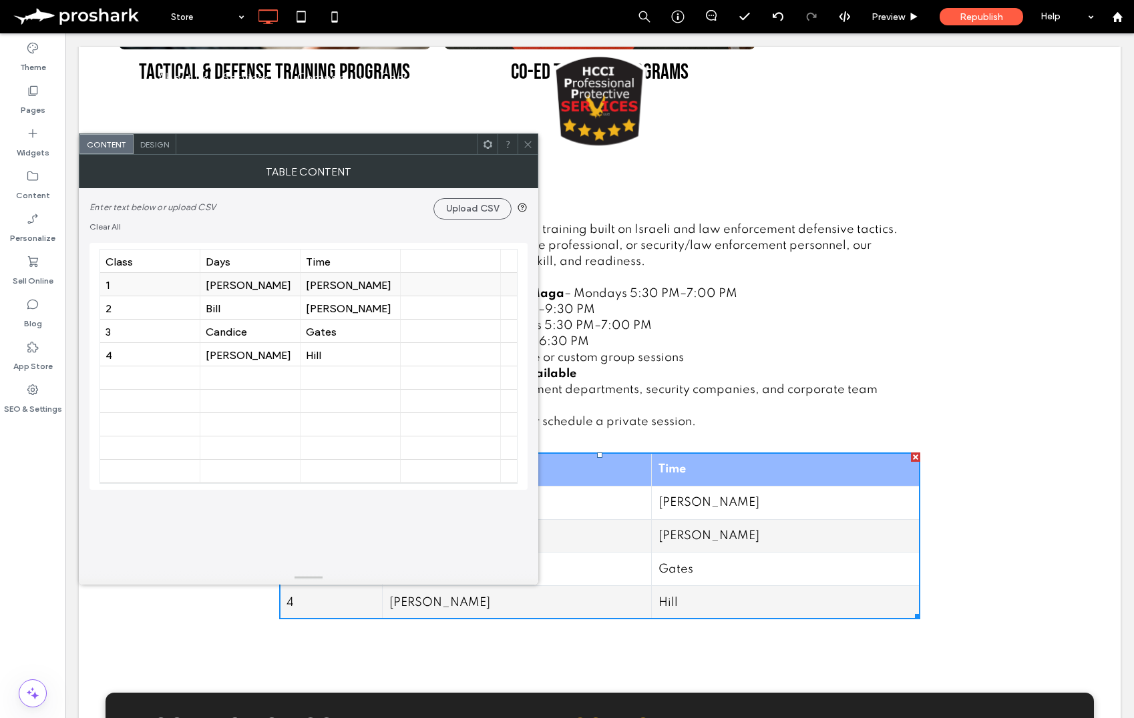
click at [160, 280] on div "1" at bounding box center [149, 284] width 89 height 13
type input "**********"
click at [252, 288] on div "Anne" at bounding box center [250, 284] width 89 height 13
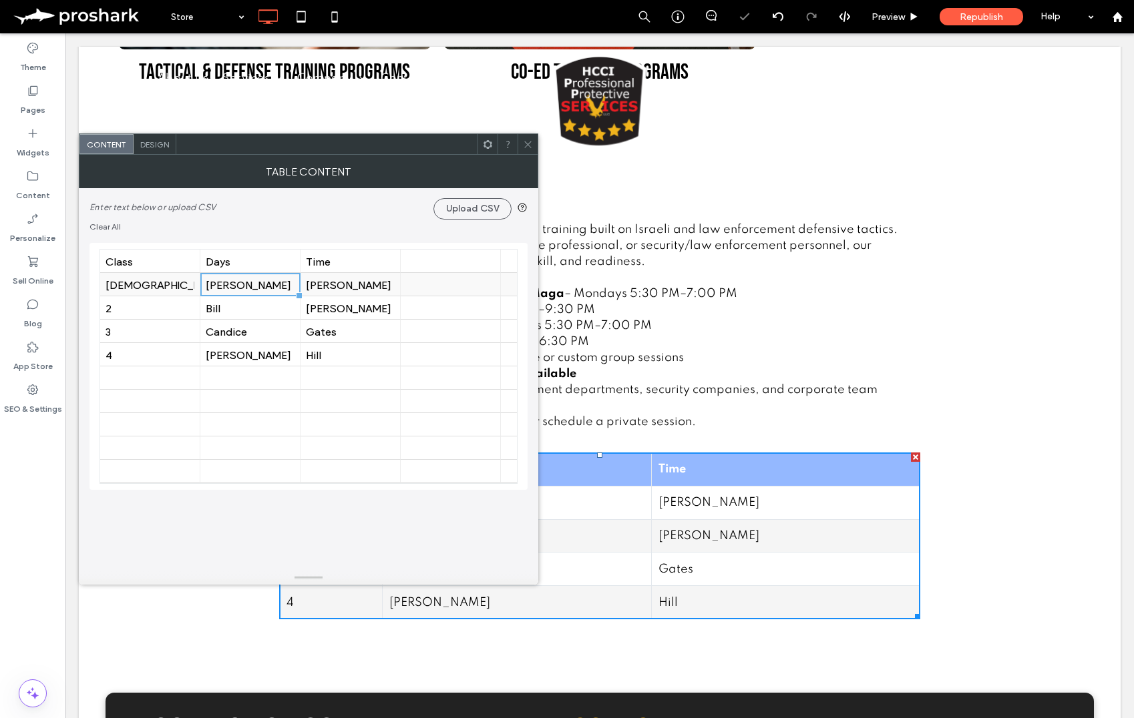
click at [252, 288] on div "Anne" at bounding box center [250, 284] width 89 height 13
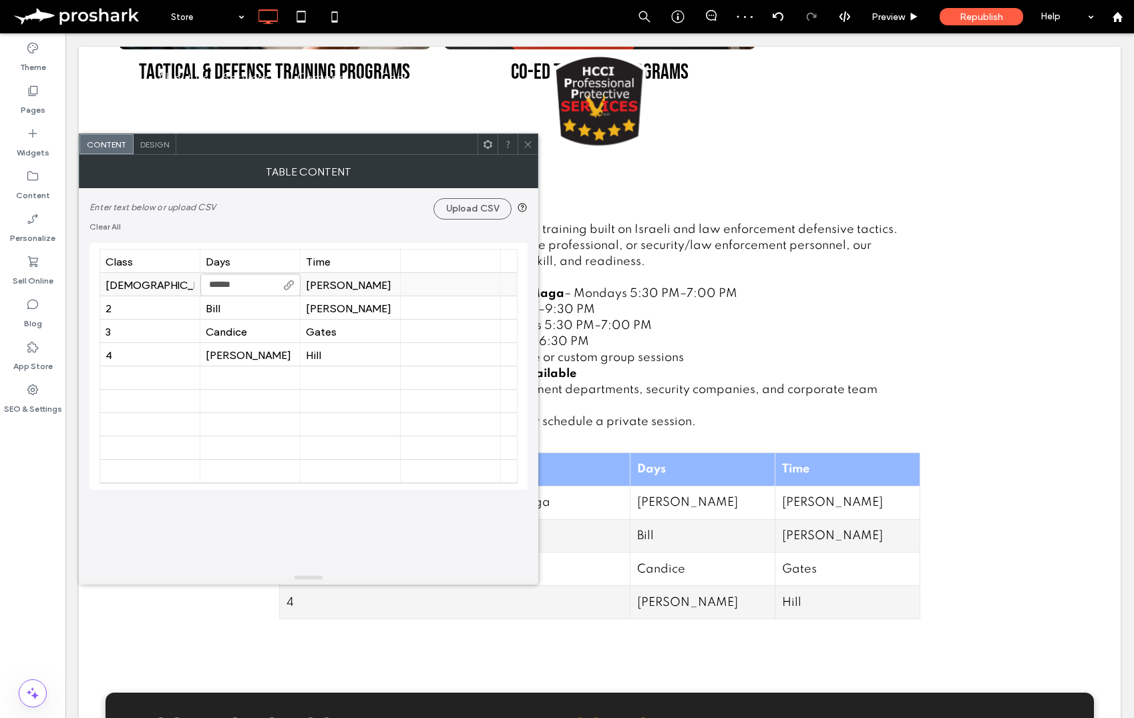
type input "*******"
click at [324, 279] on div "Evans" at bounding box center [350, 284] width 89 height 13
type input "**********"
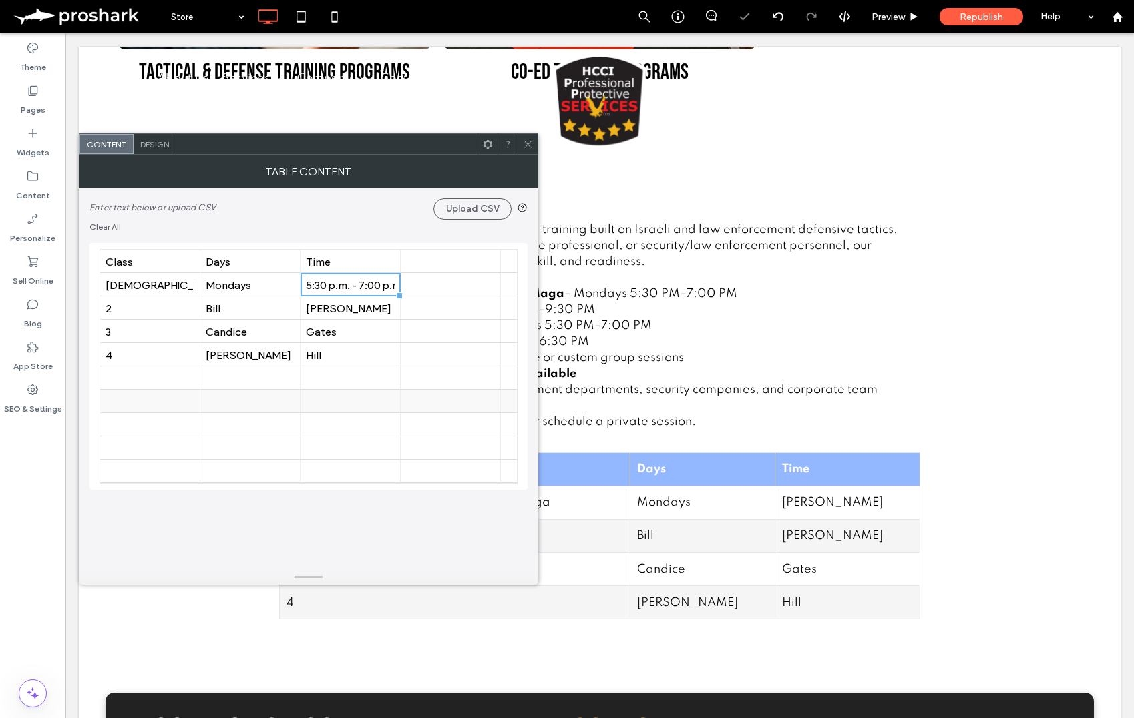
click at [332, 397] on div at bounding box center [350, 401] width 89 height 23
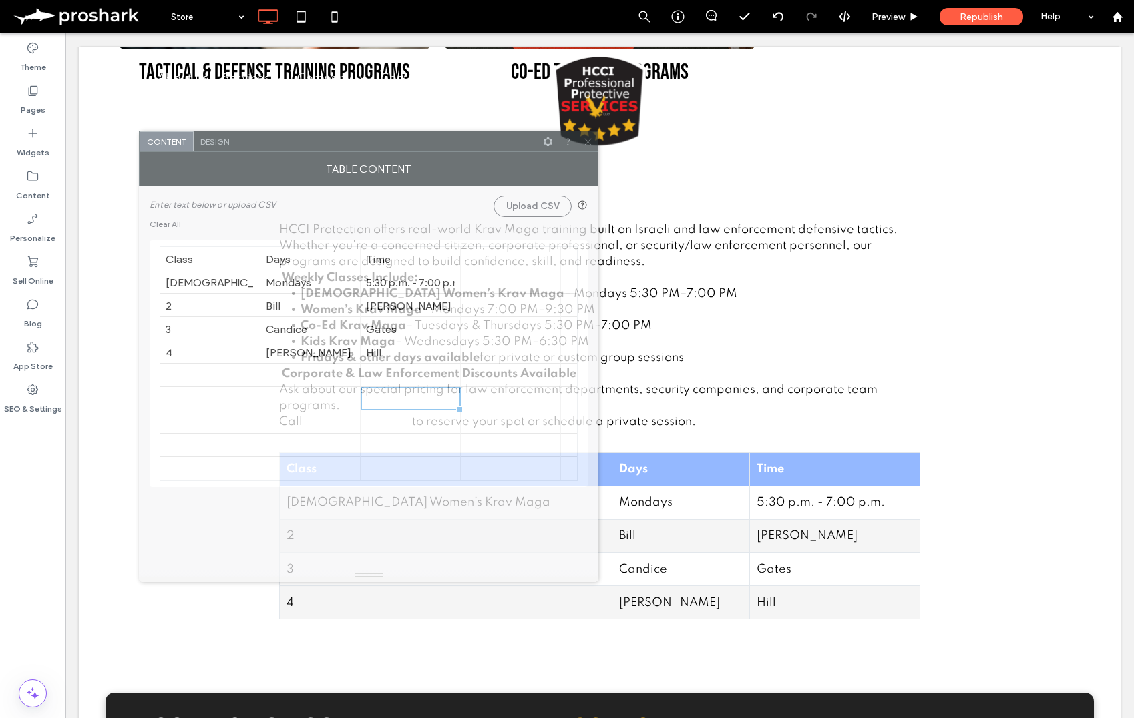
drag, startPoint x: 510, startPoint y: 146, endPoint x: 459, endPoint y: 148, distance: 51.4
click at [459, 148] on div at bounding box center [386, 142] width 301 height 20
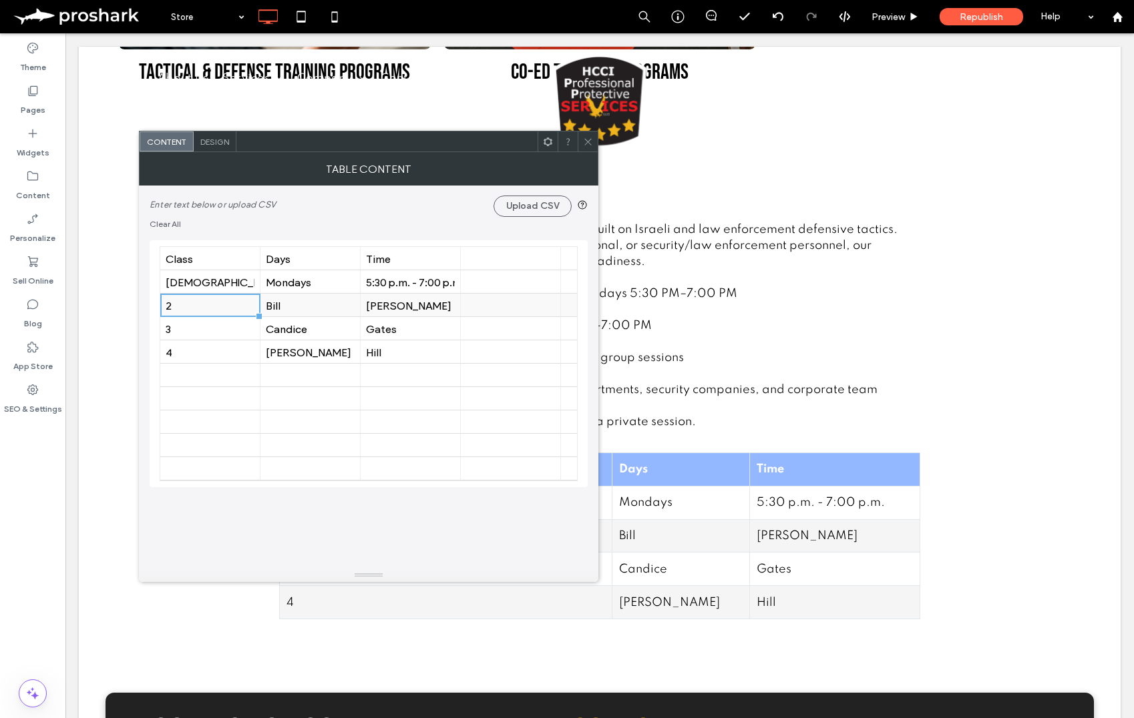
click at [217, 310] on div "2" at bounding box center [210, 305] width 89 height 13
click at [200, 282] on div "Jewish Women’s Krav Maga" at bounding box center [210, 282] width 89 height 13
click at [202, 309] on div "2" at bounding box center [210, 305] width 89 height 13
click at [202, 309] on div "Jewish Women’s Krav Maga" at bounding box center [210, 305] width 89 height 13
click at [200, 304] on div "Jewish Women’s Krav Maga" at bounding box center [210, 305] width 89 height 13
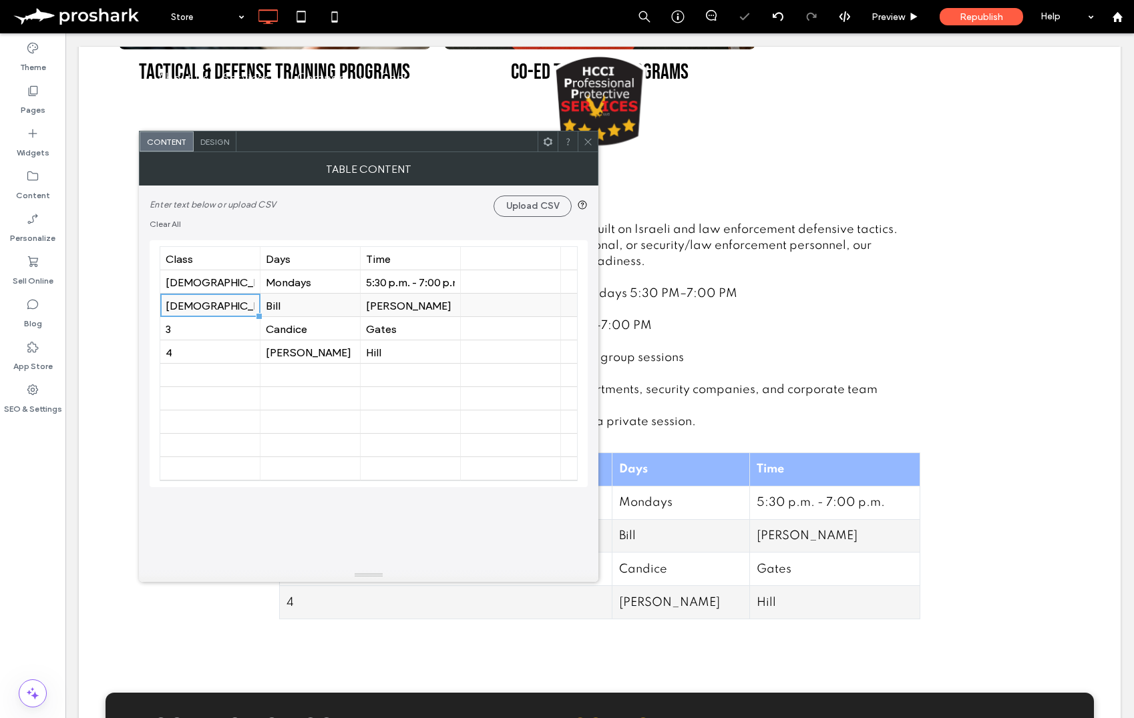
click at [200, 304] on div "Jewish Women’s Krav Maga" at bounding box center [210, 305] width 89 height 13
type input "**********"
click at [284, 307] on div "Bill" at bounding box center [310, 305] width 89 height 13
type input "*******"
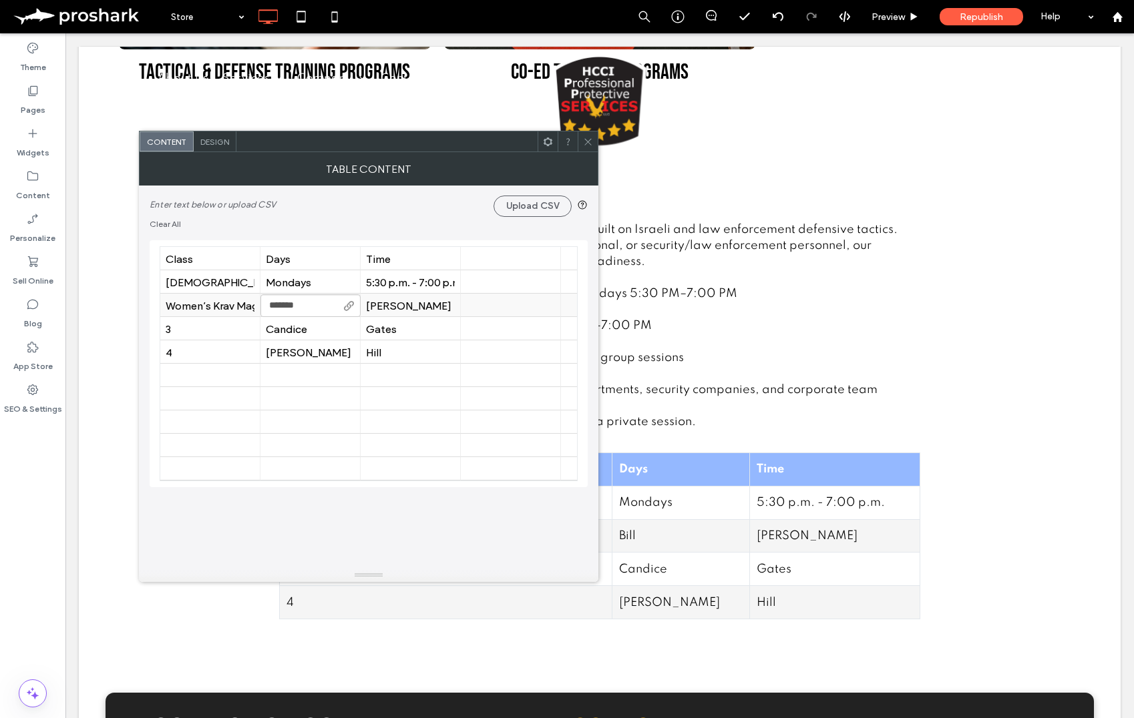
click at [411, 304] on div "Fernandez" at bounding box center [410, 305] width 89 height 13
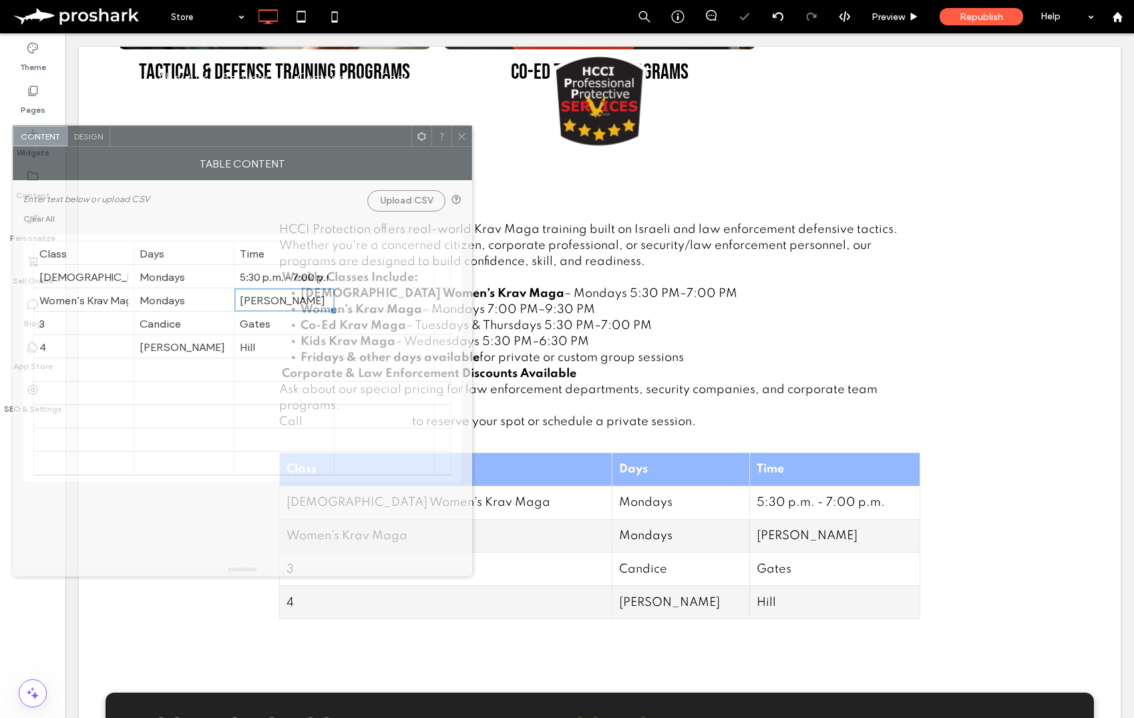
drag, startPoint x: 435, startPoint y: 148, endPoint x: 309, endPoint y: 142, distance: 126.3
click at [309, 142] on div at bounding box center [260, 136] width 301 height 20
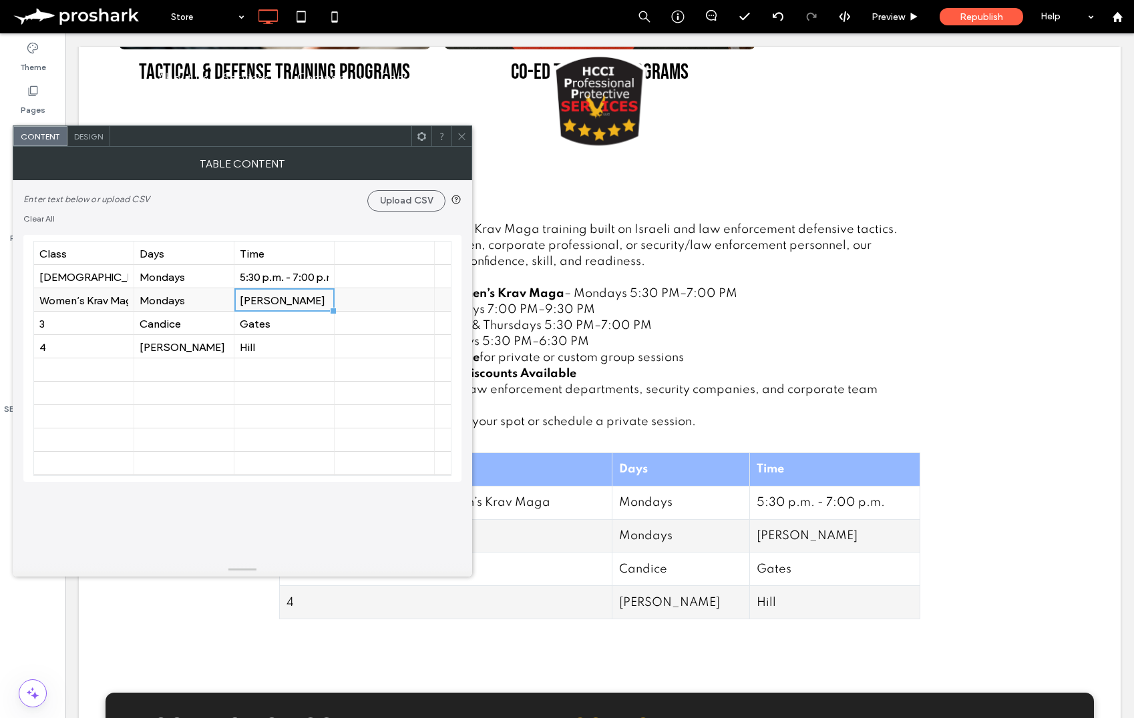
click at [301, 304] on div "Fernandez" at bounding box center [284, 300] width 89 height 13
type input "**********"
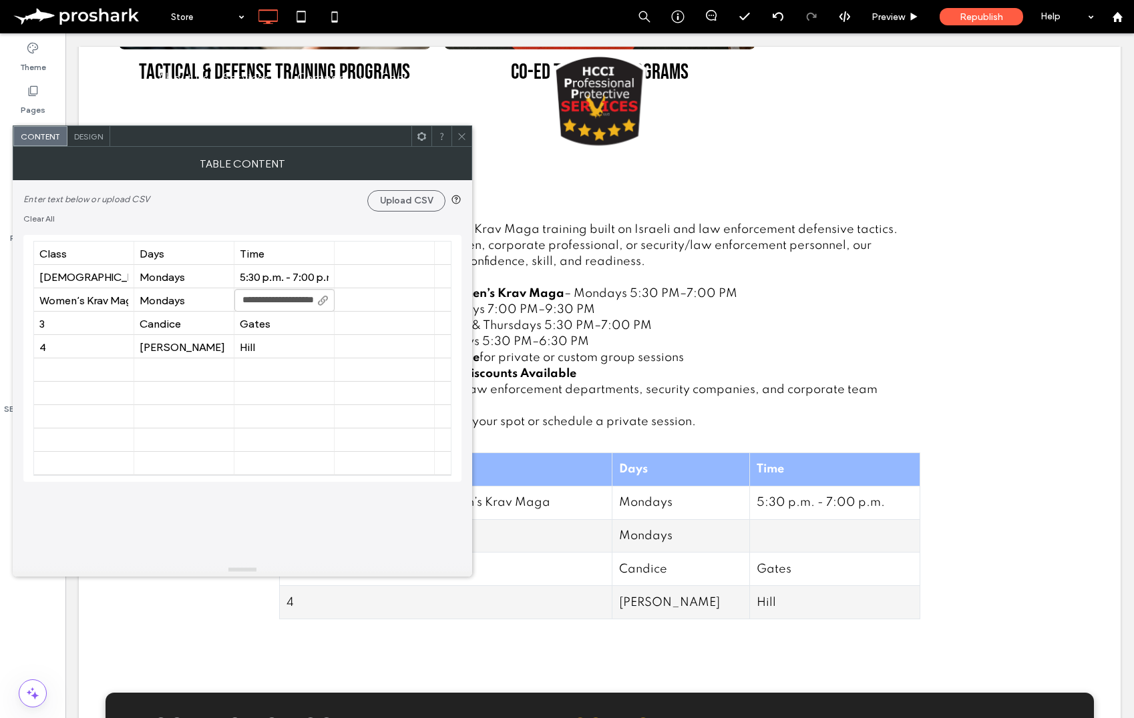
drag, startPoint x: 269, startPoint y: 300, endPoint x: 262, endPoint y: 298, distance: 6.8
click at [262, 298] on input "**********" at bounding box center [284, 300] width 100 height 23
click at [294, 275] on div "5:30 p.m. - 7:00 p.m." at bounding box center [284, 276] width 89 height 13
click at [292, 278] on div "5:30 p.m. - 7:00 p.m." at bounding box center [284, 276] width 89 height 13
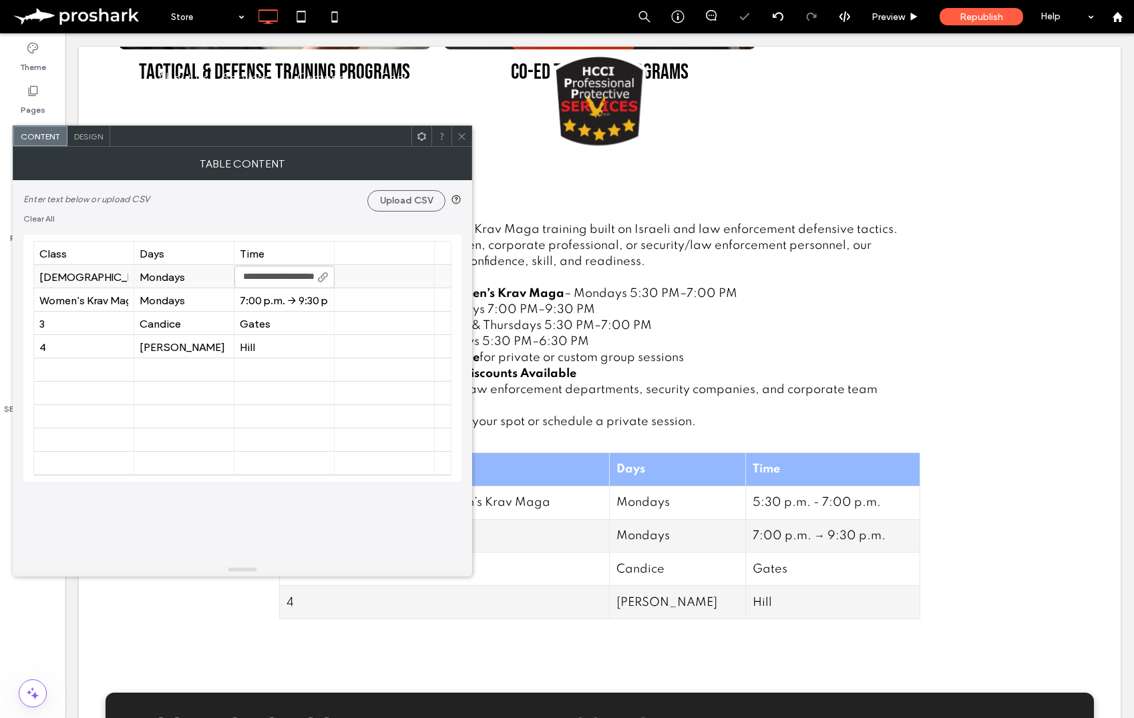
click at [292, 278] on input "**********" at bounding box center [284, 277] width 100 height 23
click at [290, 278] on input "**********" at bounding box center [284, 277] width 100 height 23
type input "**********"
drag, startPoint x: 378, startPoint y: 176, endPoint x: 898, endPoint y: 250, distance: 525.3
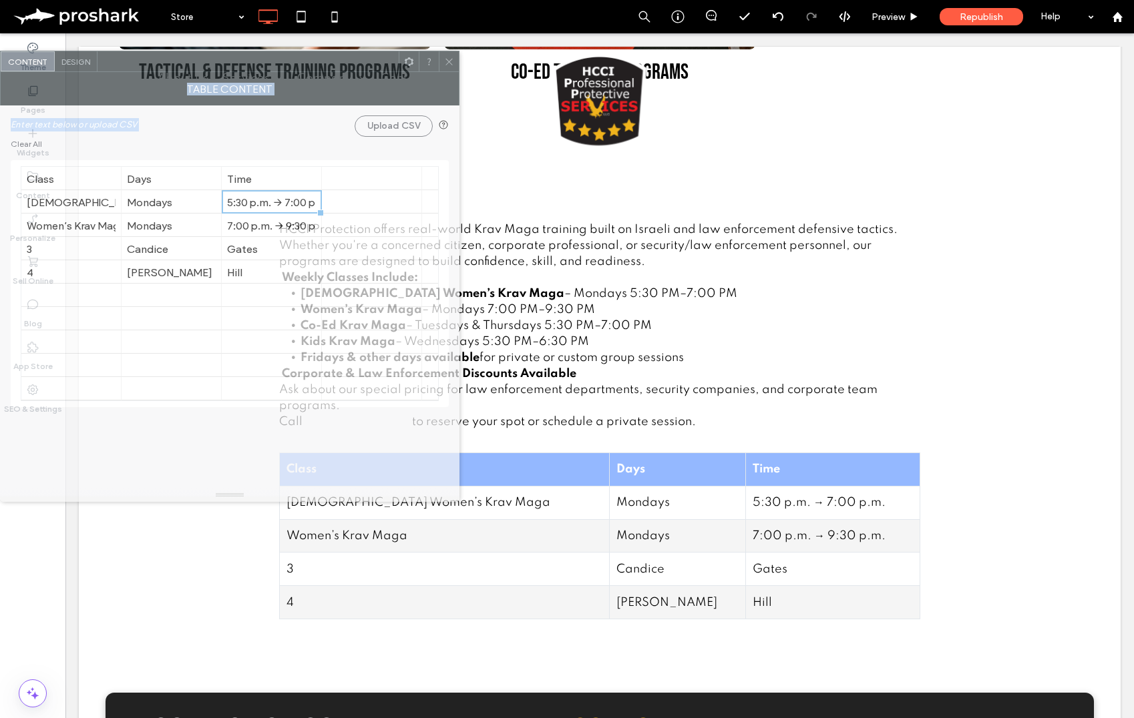
drag, startPoint x: 463, startPoint y: 163, endPoint x: 178, endPoint y: 78, distance: 296.8
click at [174, 65] on div at bounding box center [247, 61] width 301 height 20
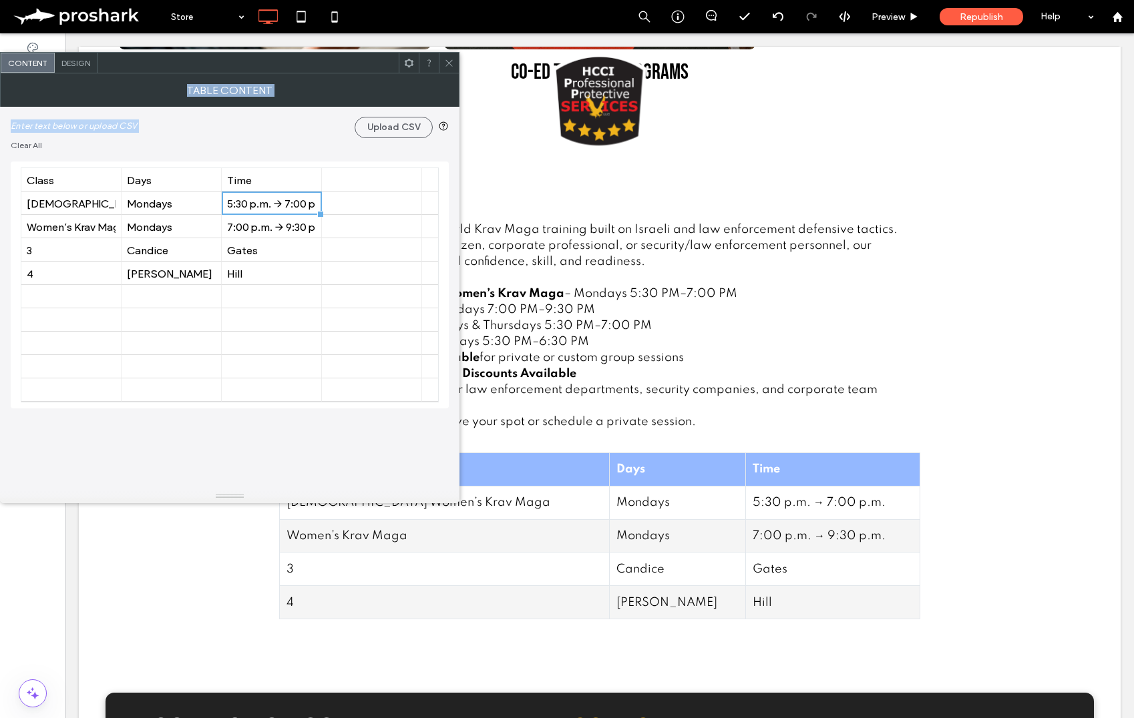
drag, startPoint x: 178, startPoint y: 78, endPoint x: 182, endPoint y: 95, distance: 17.7
click at [180, 81] on div "Table Content" at bounding box center [229, 89] width 459 height 33
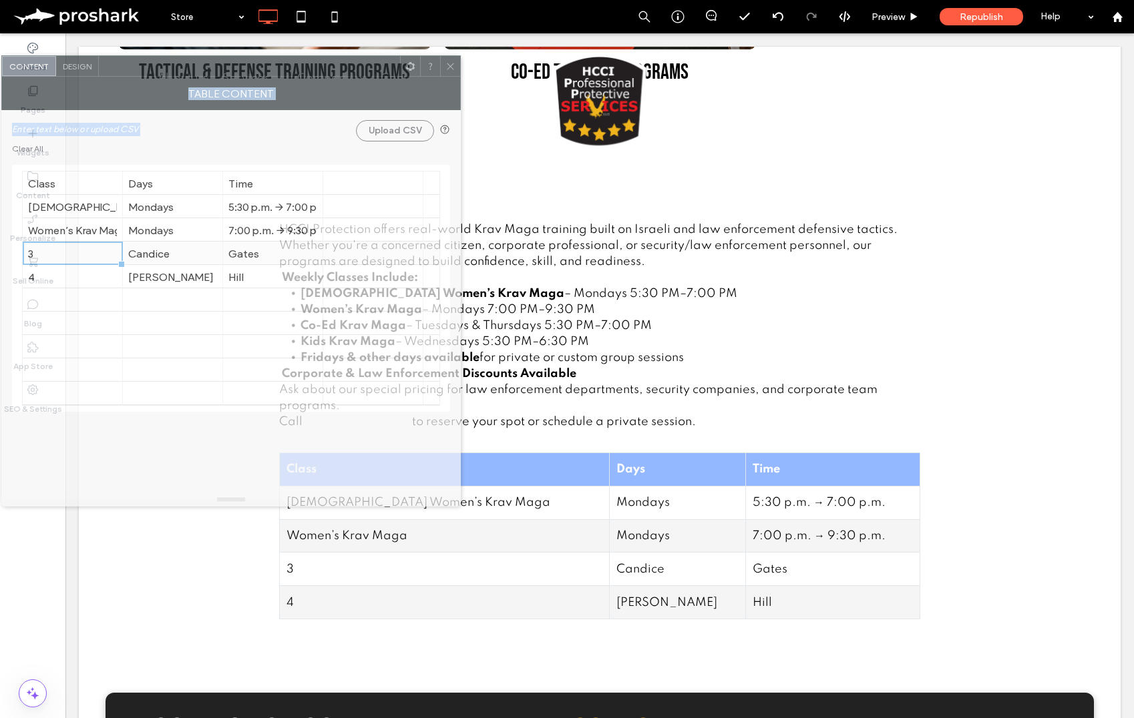
click at [73, 243] on div "3" at bounding box center [72, 253] width 89 height 23
type input "**********"
click at [178, 227] on div "Mondays" at bounding box center [172, 230] width 89 height 13
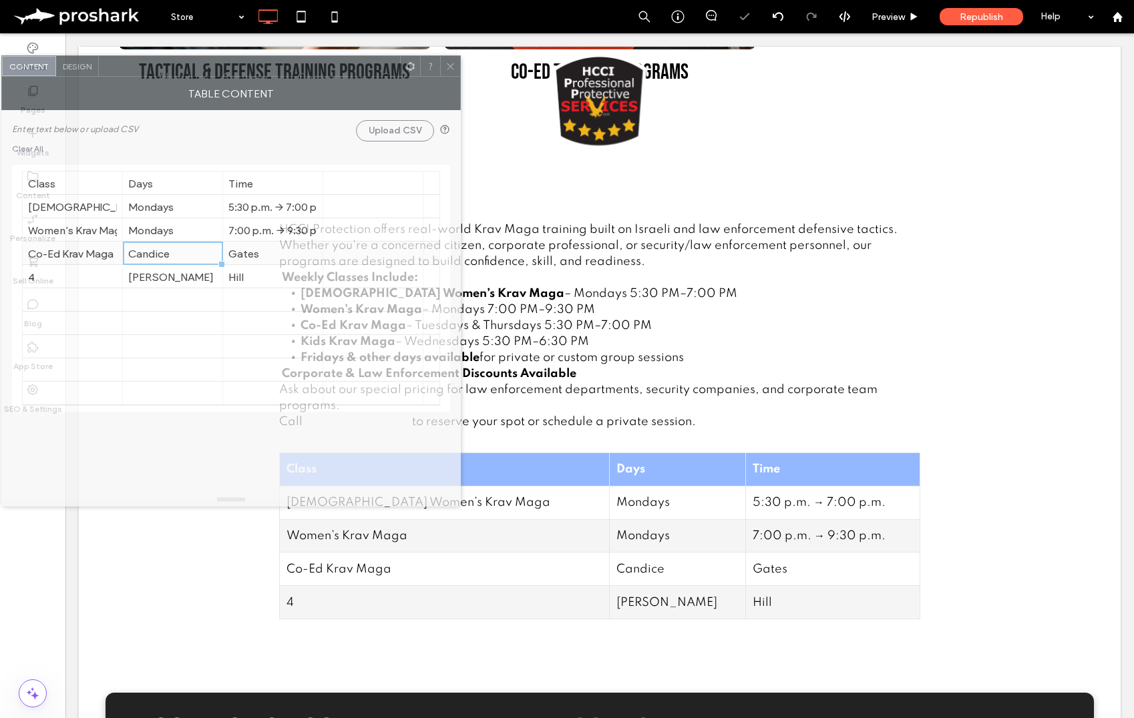
click at [164, 254] on div "Candice" at bounding box center [172, 253] width 89 height 13
type input "**********"
click at [274, 209] on div "5:30 p.m. → 7:00 p.m." at bounding box center [272, 206] width 89 height 13
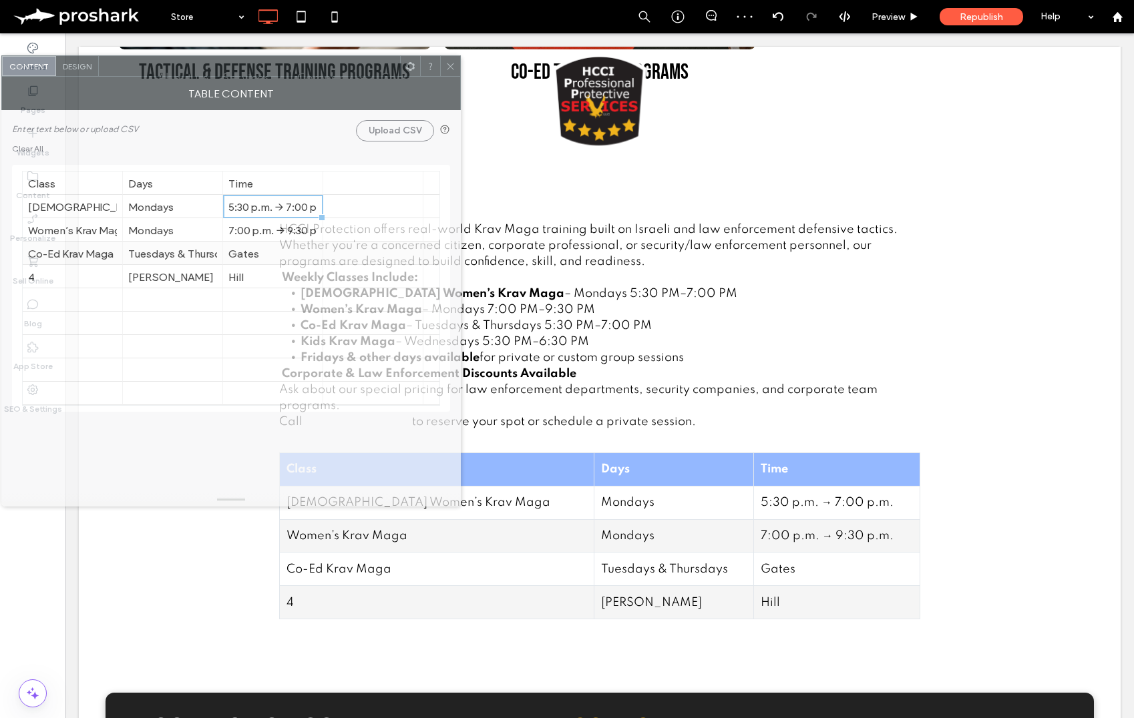
click at [272, 261] on div "Gates" at bounding box center [272, 253] width 89 height 23
click at [102, 274] on div "4" at bounding box center [72, 276] width 89 height 13
type input "**********"
click at [160, 272] on div "Dave" at bounding box center [172, 276] width 89 height 13
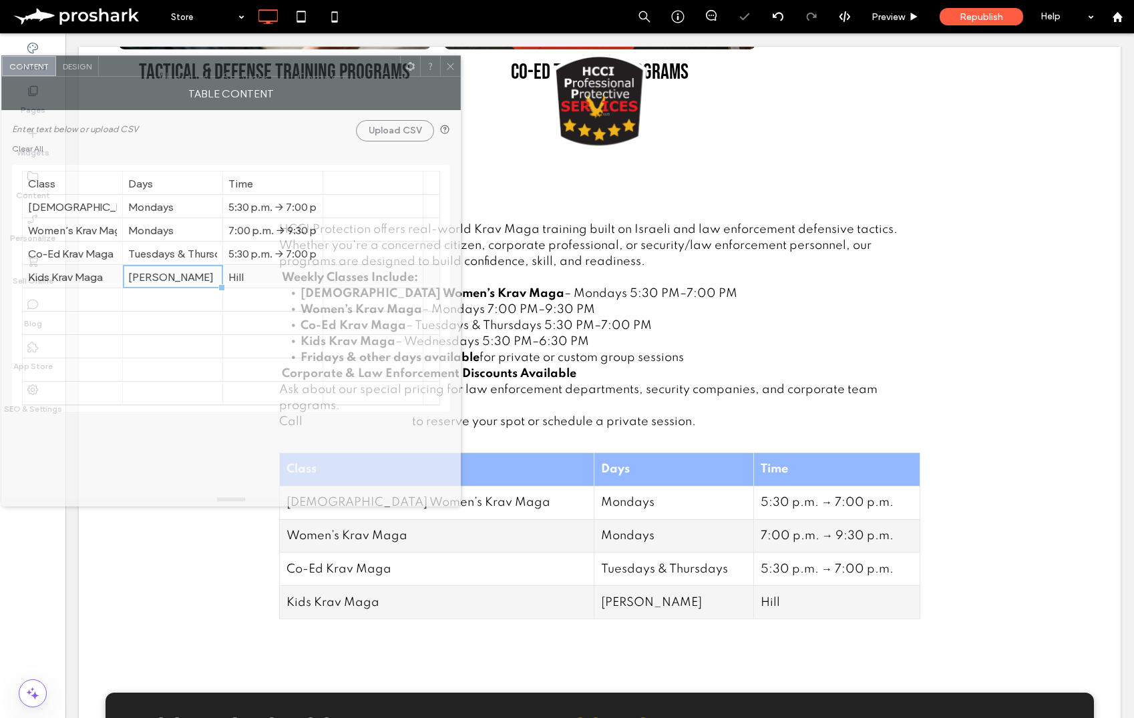
click at [160, 272] on div "Dave" at bounding box center [172, 276] width 89 height 13
type input "**********"
click at [252, 284] on div "Hill" at bounding box center [272, 276] width 89 height 23
click at [254, 280] on div "Hill" at bounding box center [272, 276] width 89 height 13
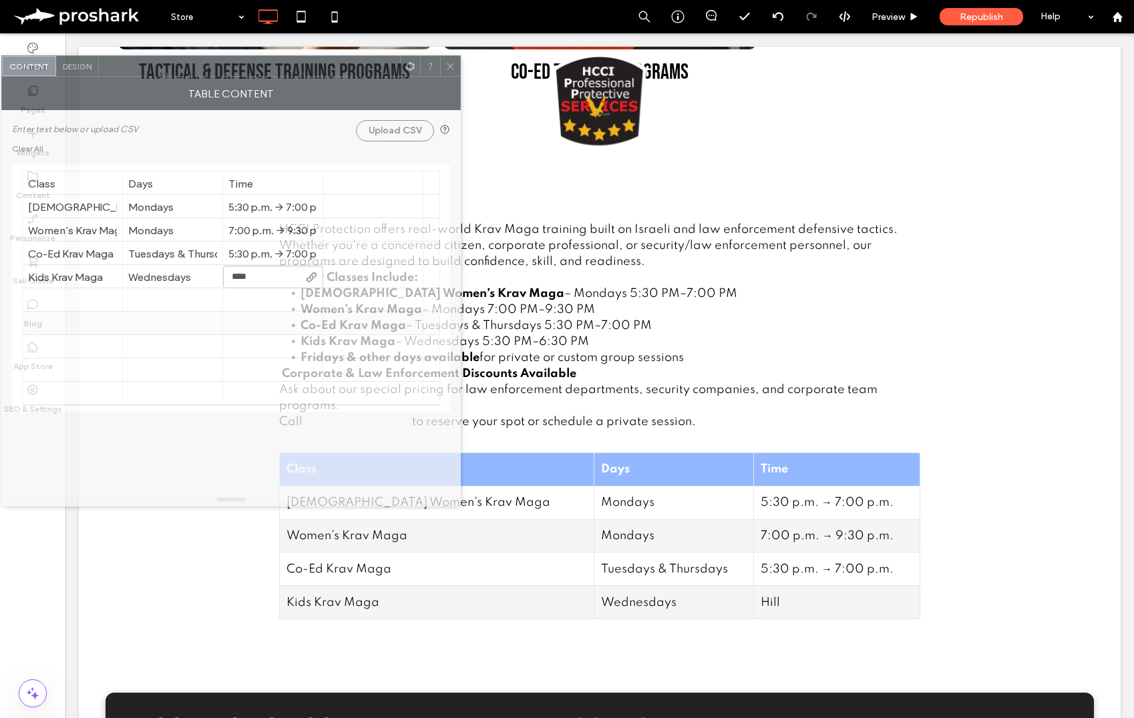
click at [248, 335] on div at bounding box center [272, 323] width 89 height 23
click at [243, 275] on div "Hill" at bounding box center [272, 276] width 89 height 13
click at [303, 274] on div "5:30 p.m. → 7:00 p.m." at bounding box center [272, 276] width 89 height 13
click at [302, 276] on div "5:30 p.m. → 7:00 p.m." at bounding box center [272, 276] width 89 height 13
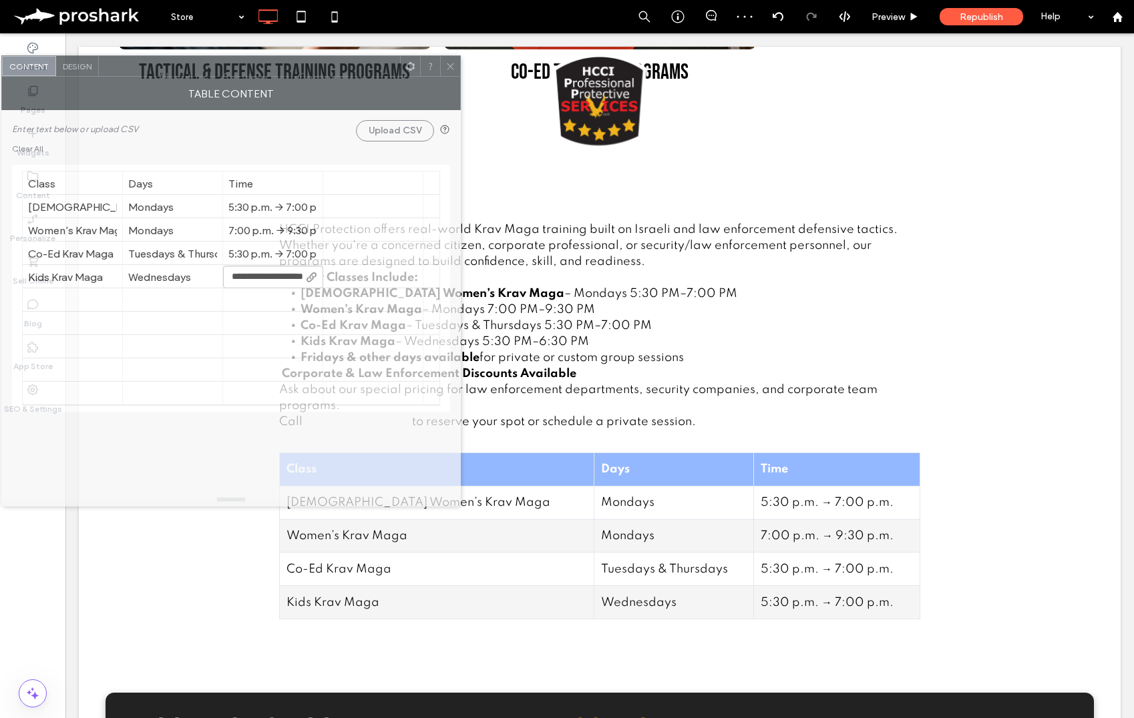
click at [296, 278] on input "**********" at bounding box center [273, 277] width 100 height 23
type input "**********"
click at [89, 301] on div at bounding box center [72, 299] width 89 height 23
type input "**********"
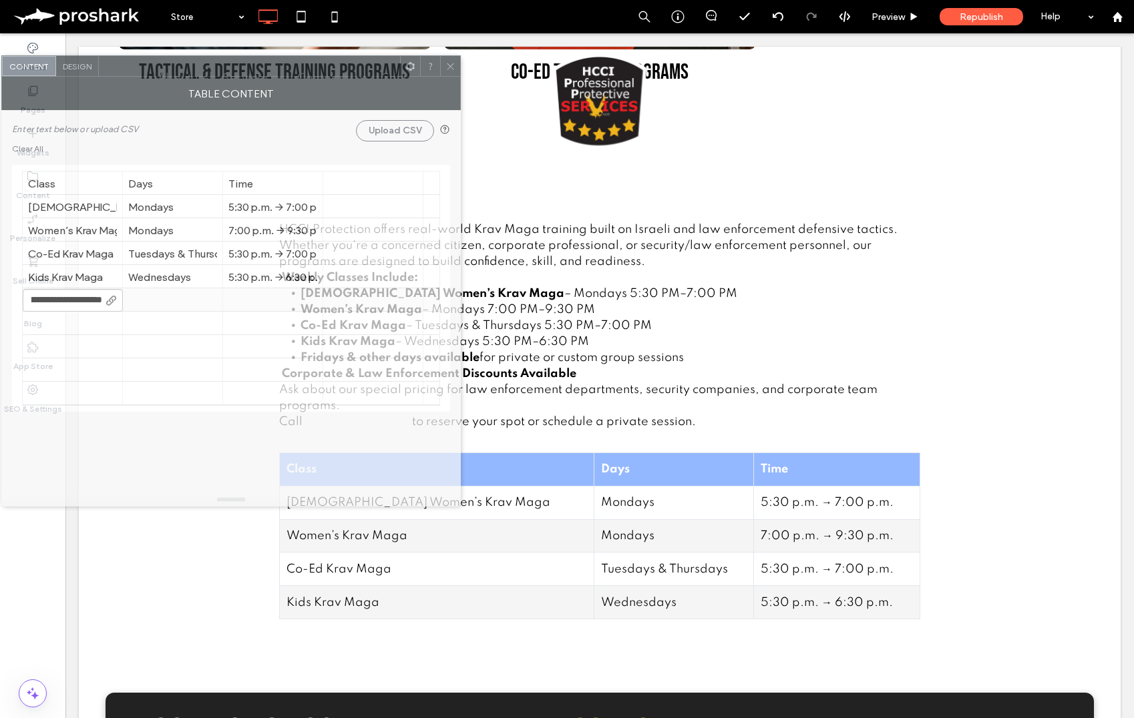
click at [149, 293] on div at bounding box center [172, 299] width 89 height 23
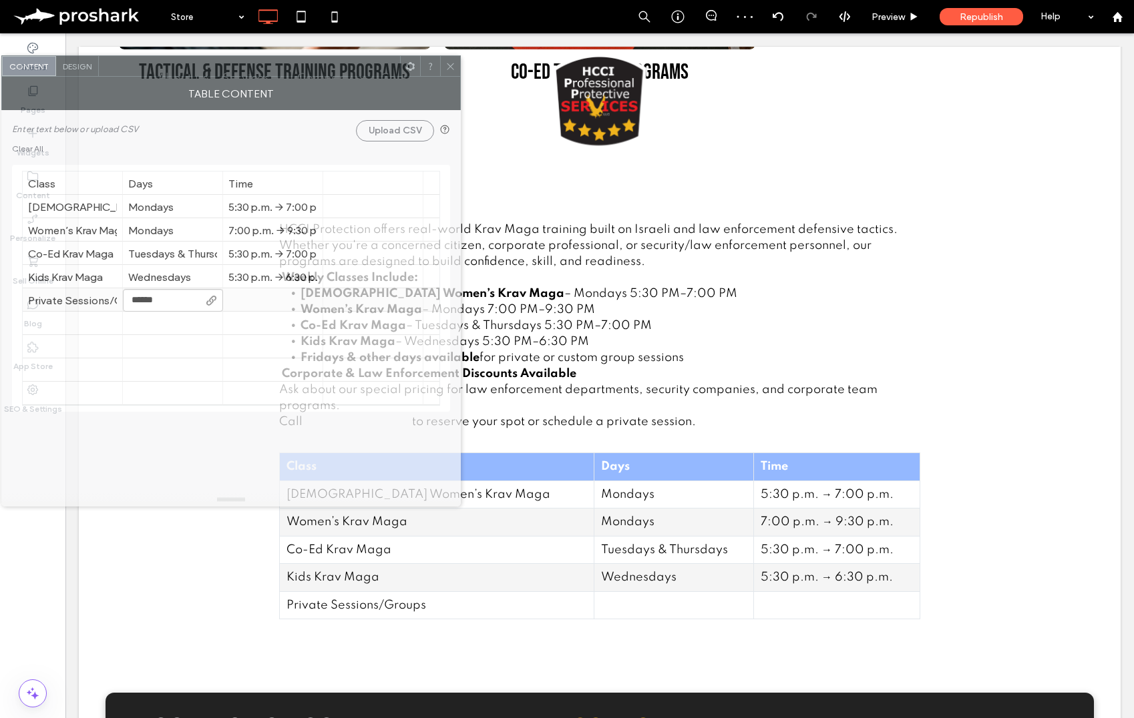
type input "*******"
click at [259, 298] on div at bounding box center [272, 299] width 89 height 23
type input "*"
type input "******"
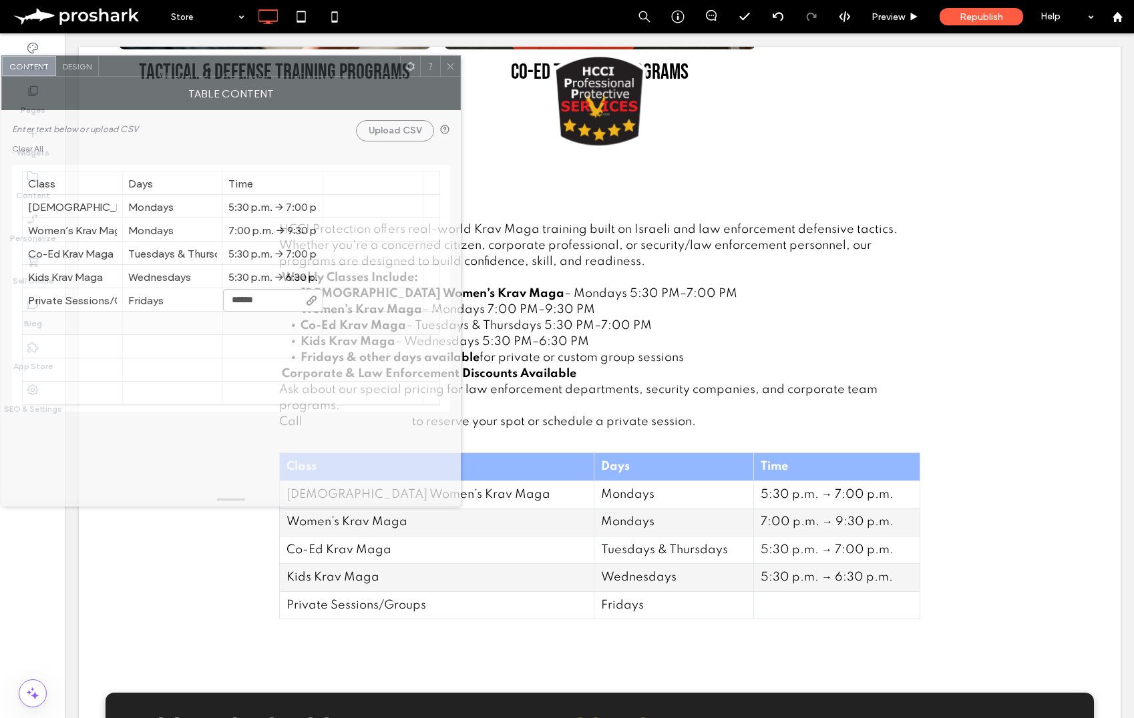
click at [170, 324] on div at bounding box center [172, 323] width 89 height 23
click at [266, 303] on div "varies" at bounding box center [272, 300] width 89 height 13
click at [266, 303] on input "******" at bounding box center [273, 300] width 100 height 23
type input "*"
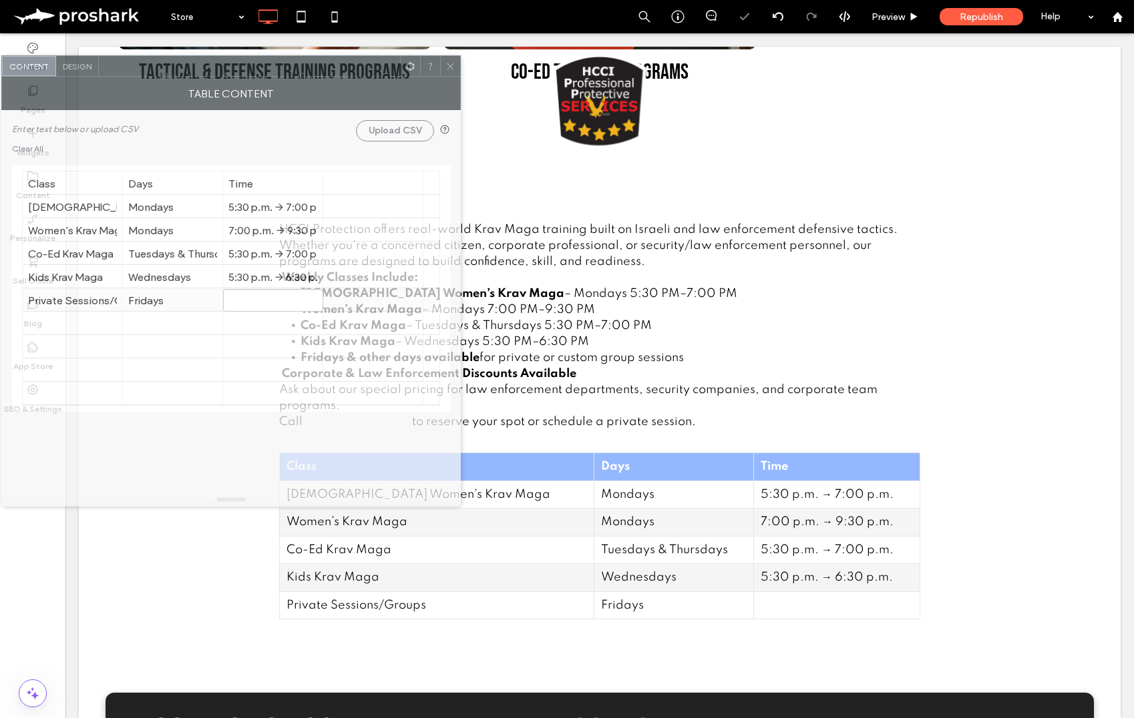
type input "*"
click at [176, 351] on div at bounding box center [172, 346] width 89 height 23
click at [453, 67] on icon at bounding box center [450, 66] width 10 height 10
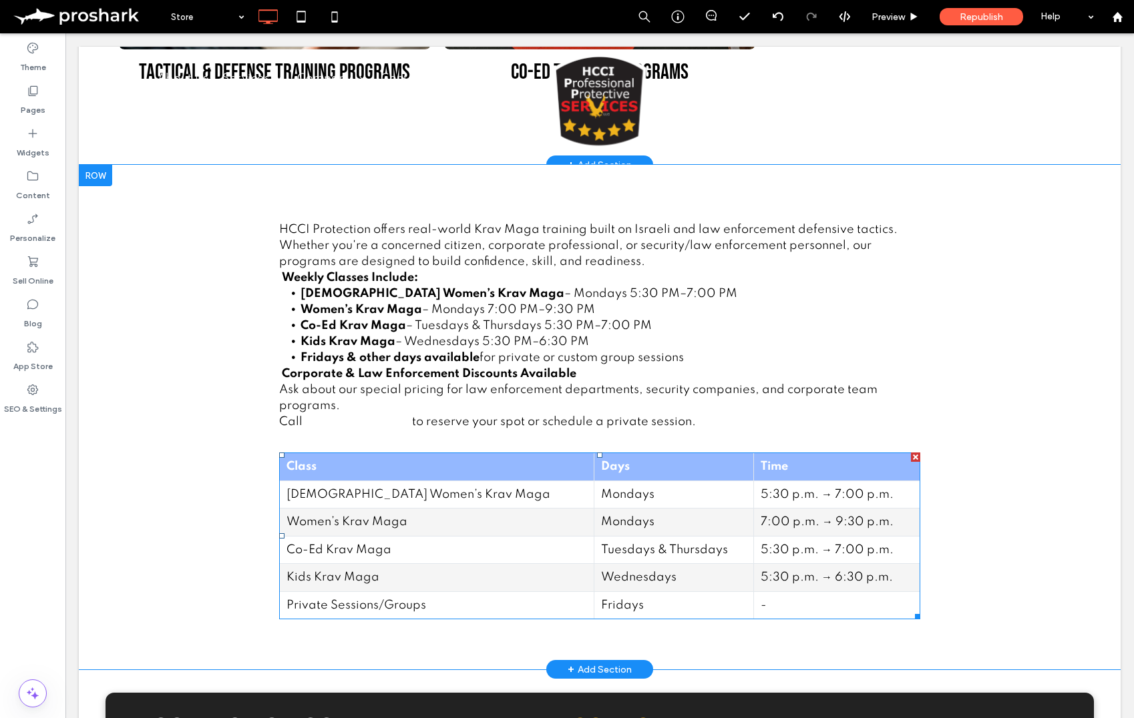
click at [505, 570] on td "Kids Krav Maga" at bounding box center [437, 578] width 314 height 28
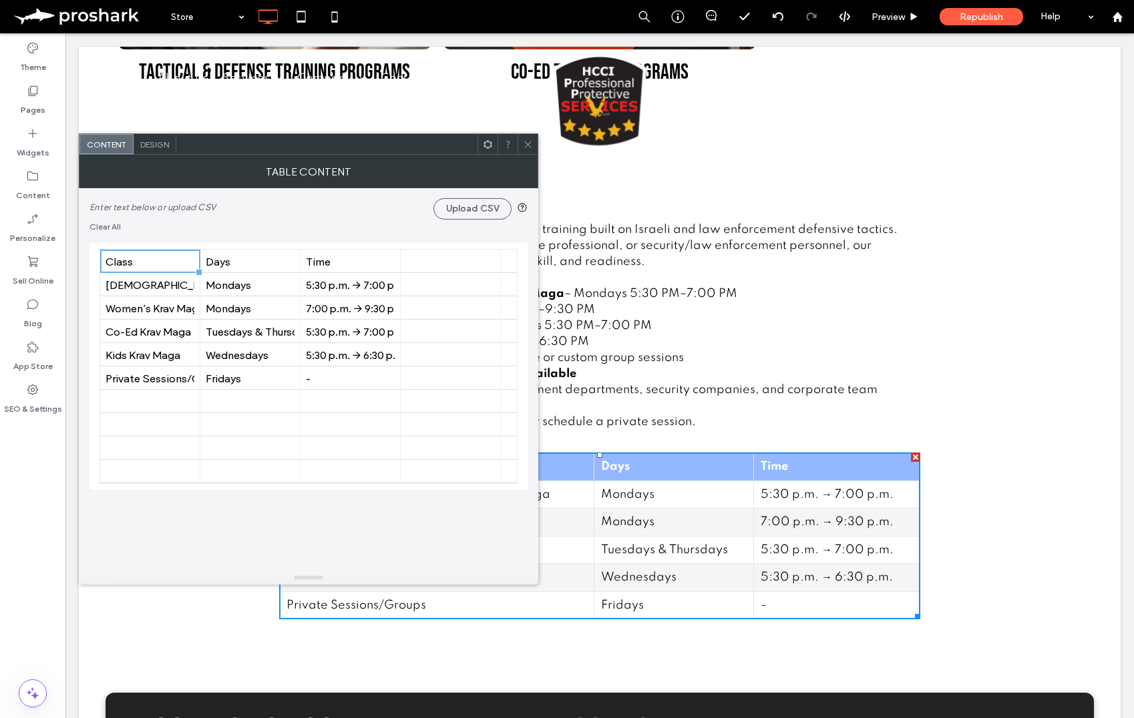
click at [161, 146] on span "Design" at bounding box center [154, 145] width 29 height 10
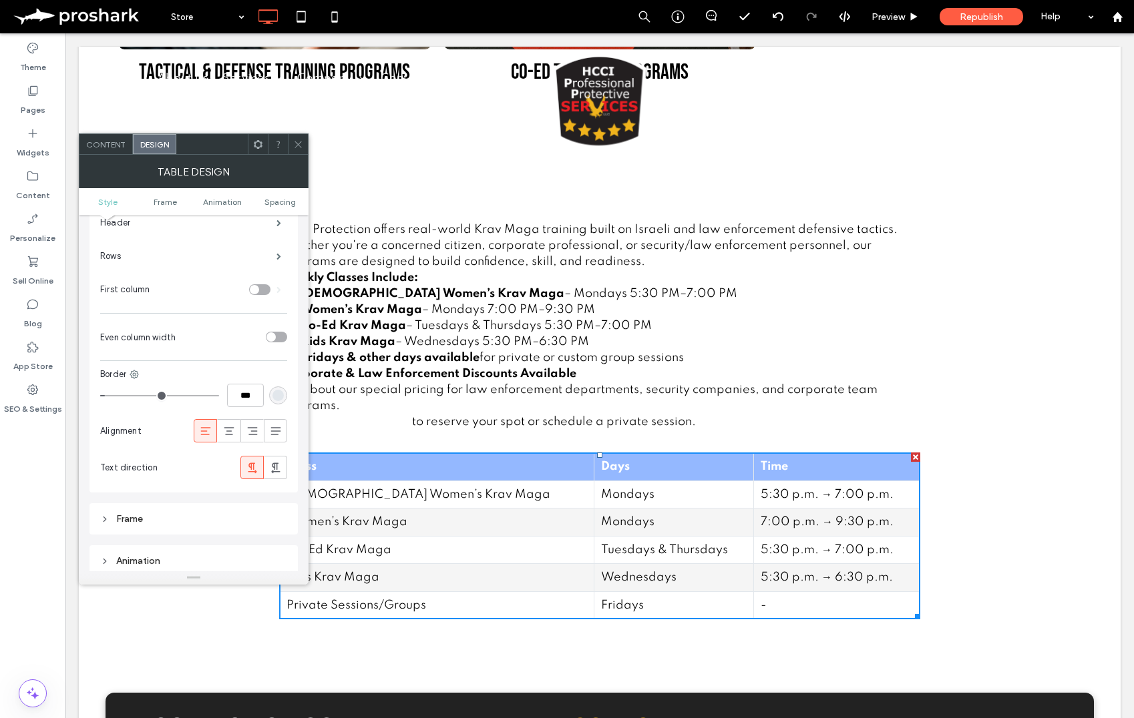
scroll to position [0, 0]
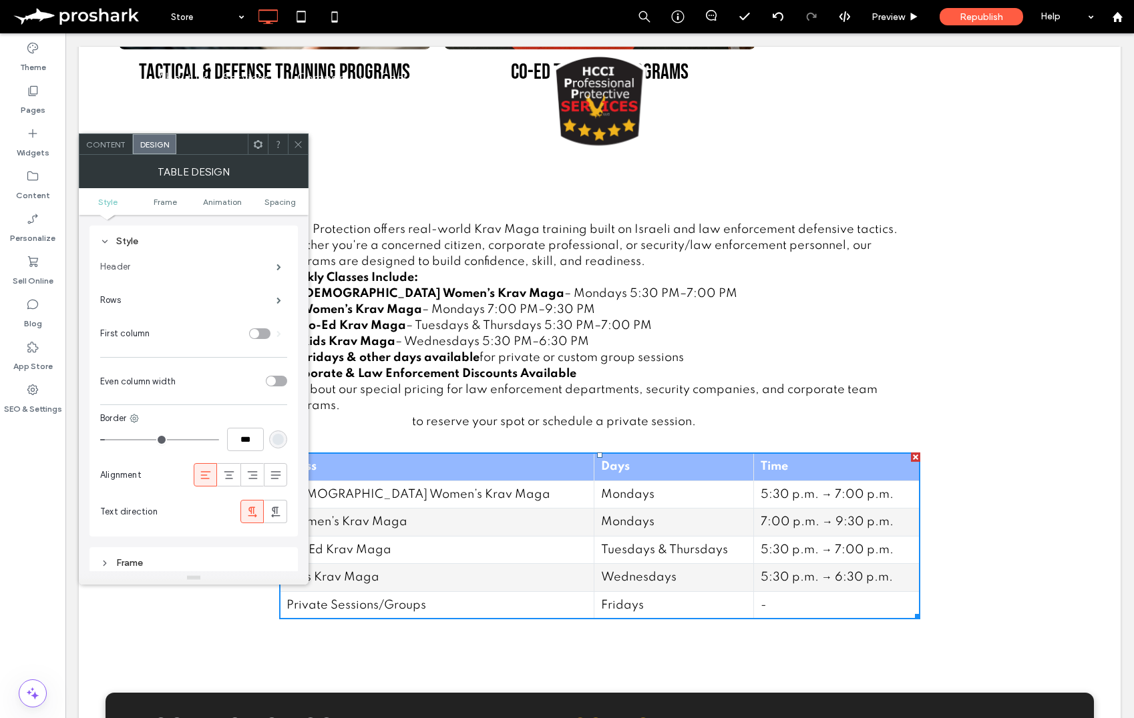
click at [250, 265] on label "Header" at bounding box center [188, 267] width 176 height 27
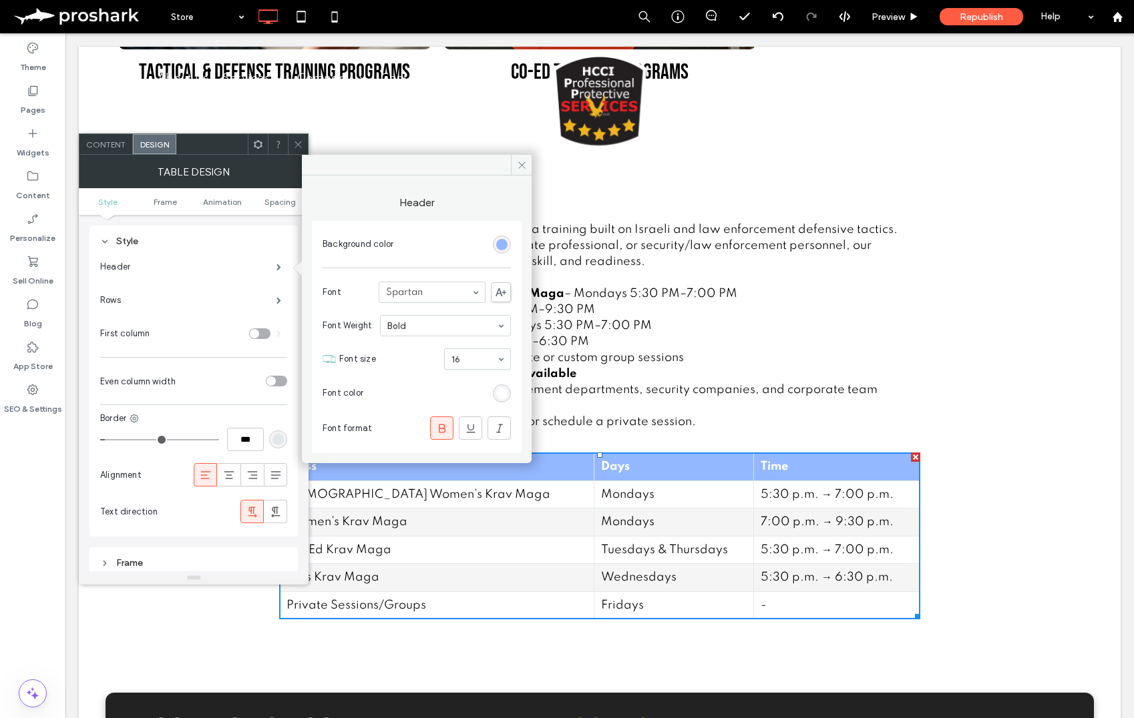
click at [496, 247] on div "rgb(148, 184, 255)" at bounding box center [501, 244] width 11 height 11
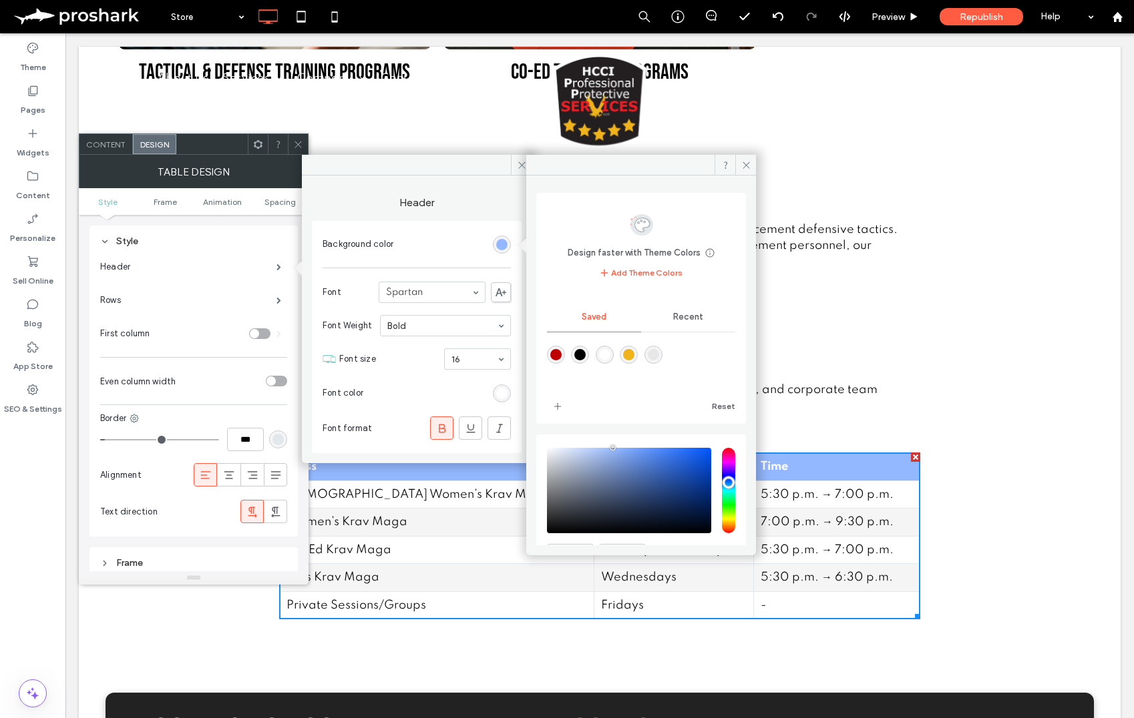
click at [585, 356] on div "rgba(0,0,0,1)" at bounding box center [579, 354] width 11 height 11
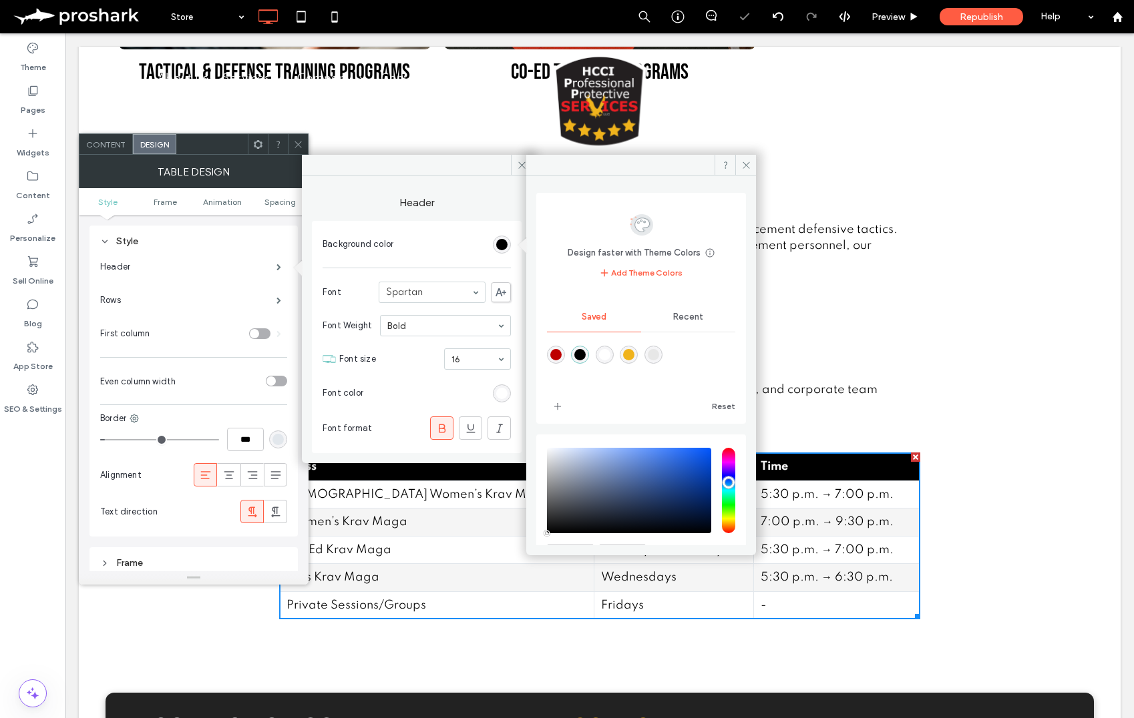
click at [557, 354] on div "rgba(190,0,0,1)" at bounding box center [555, 354] width 11 height 11
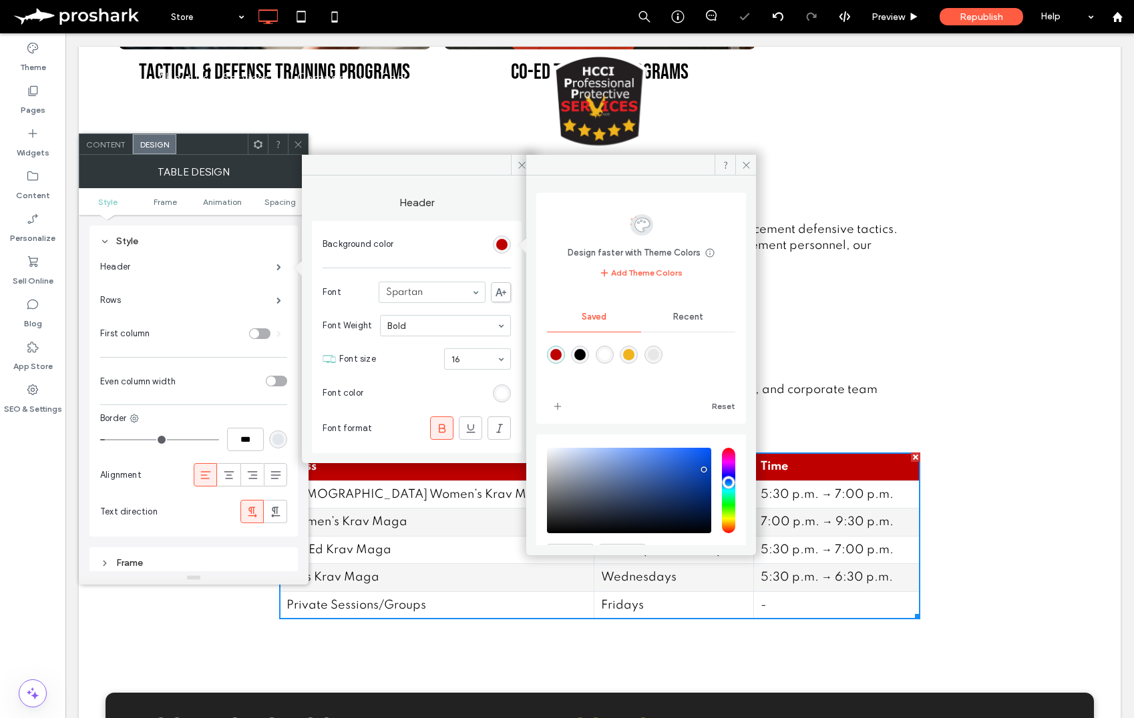
click at [582, 355] on div "rgba(0,0,0,1)" at bounding box center [579, 354] width 11 height 11
type input "*******"
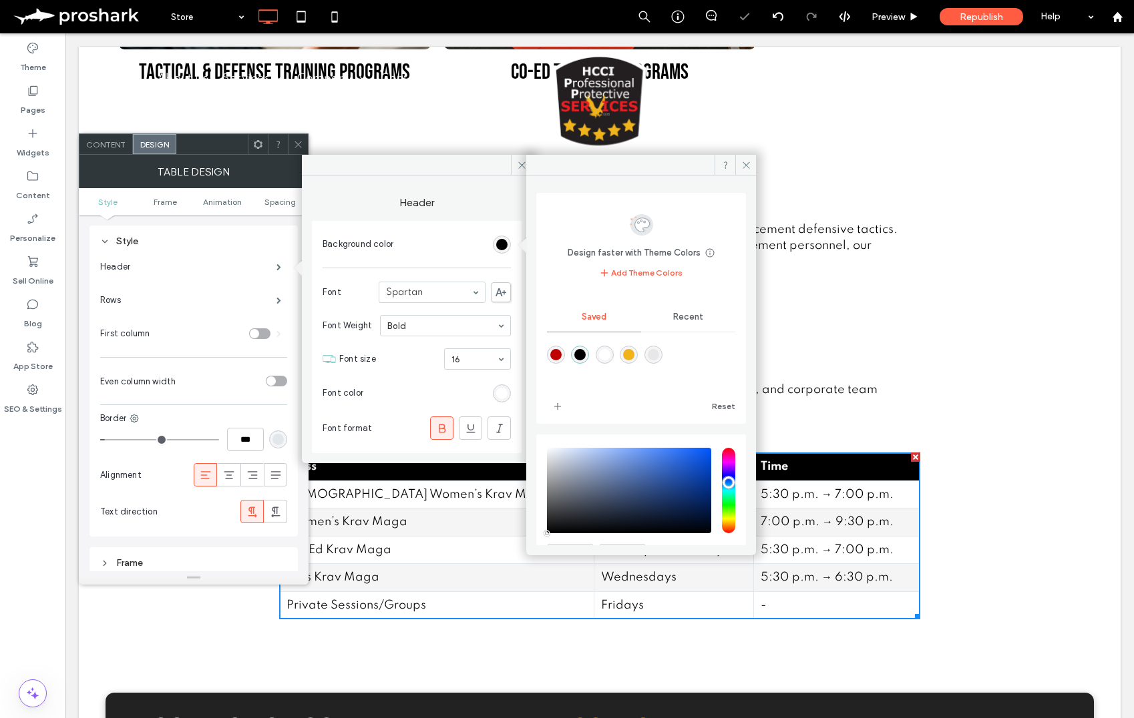
click at [295, 143] on icon at bounding box center [298, 145] width 10 height 10
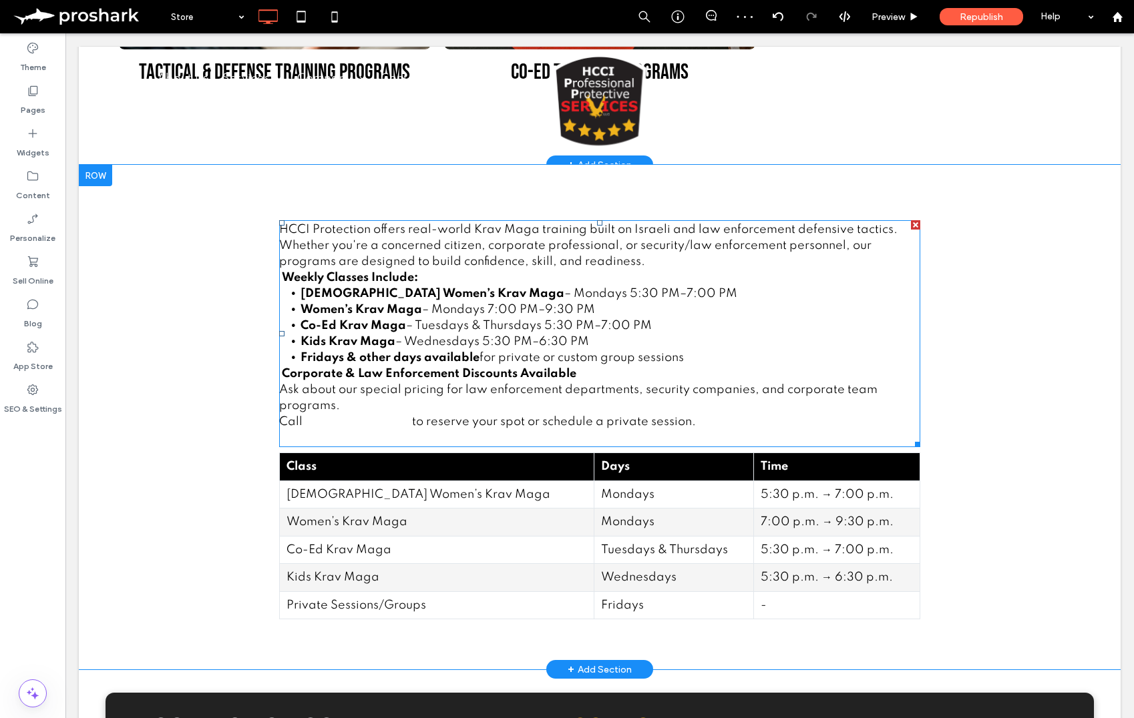
click at [481, 333] on li "Co-Ed Krav Maga – Tuesdays & Thursdays 5:30 PM–7:00 PM" at bounding box center [610, 326] width 620 height 16
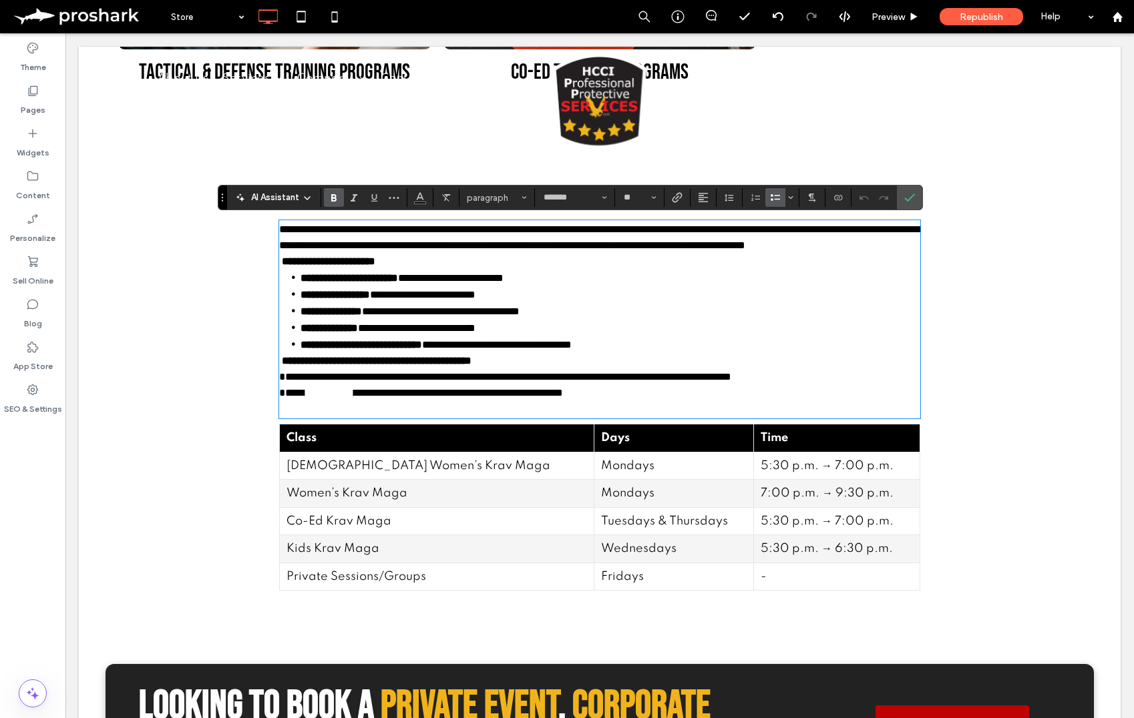
click at [572, 350] on span "**********" at bounding box center [497, 345] width 150 height 10
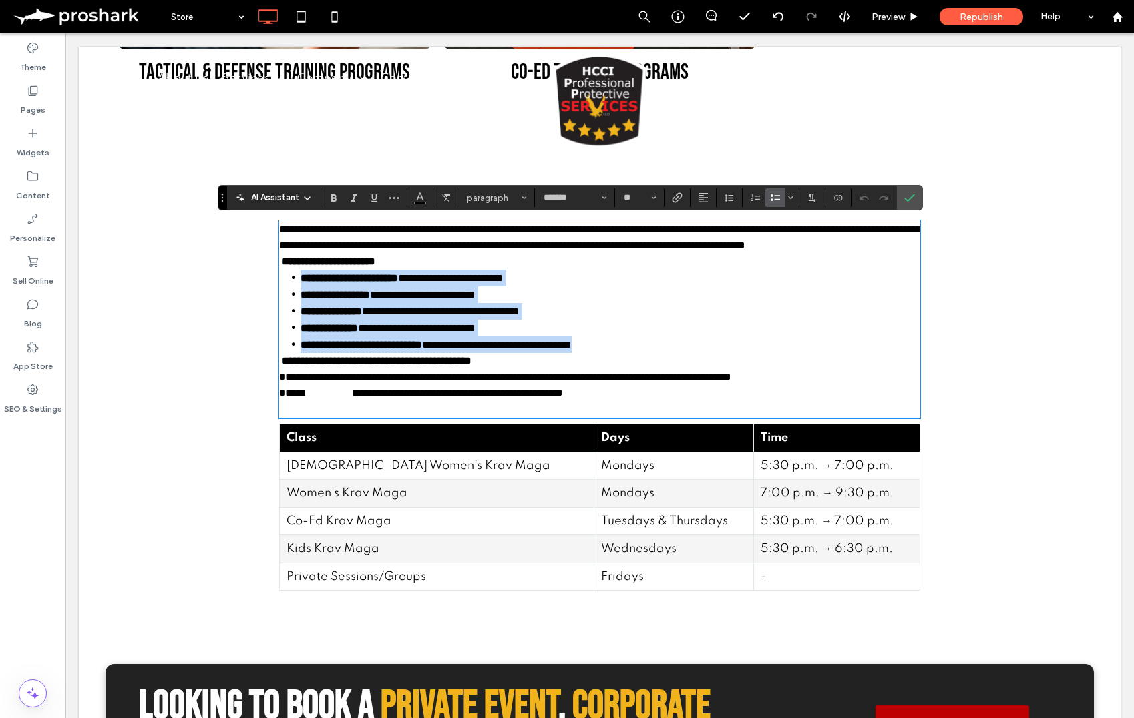
drag, startPoint x: 688, startPoint y: 361, endPoint x: 275, endPoint y: 287, distance: 419.9
click at [275, 287] on div "**********" at bounding box center [600, 403] width 1042 height 476
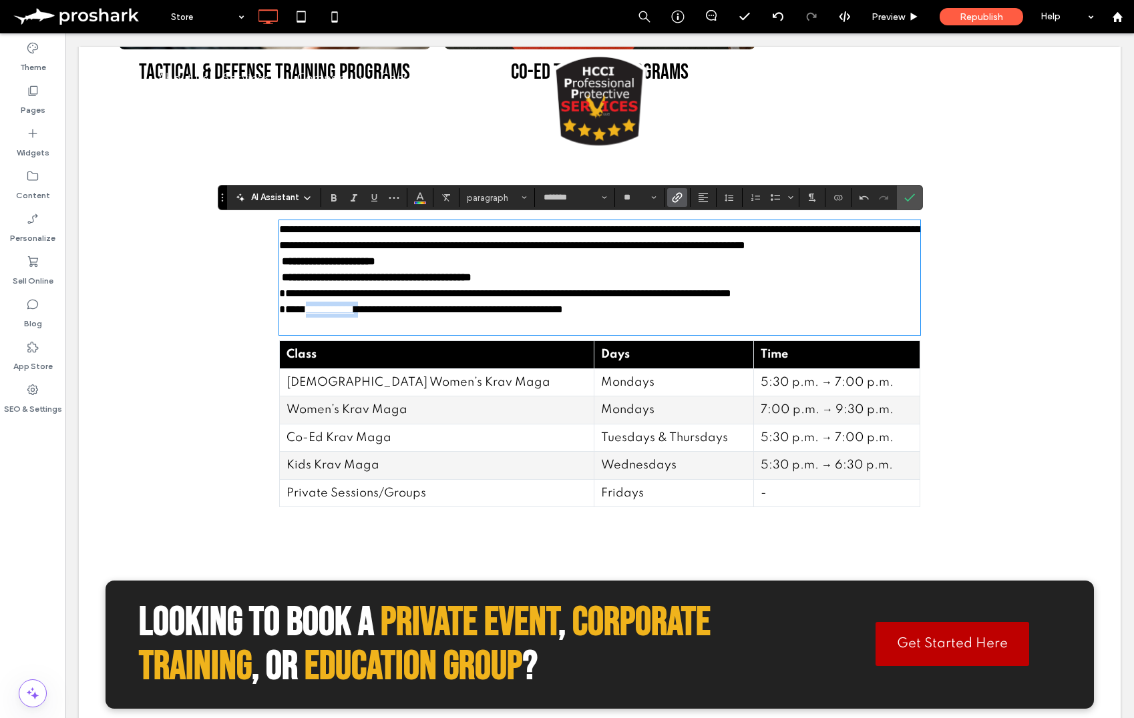
drag, startPoint x: 395, startPoint y: 343, endPoint x: 307, endPoint y: 335, distance: 88.6
click at [307, 318] on p "**********" at bounding box center [599, 294] width 641 height 48
click at [424, 193] on icon "Color" at bounding box center [420, 196] width 11 height 11
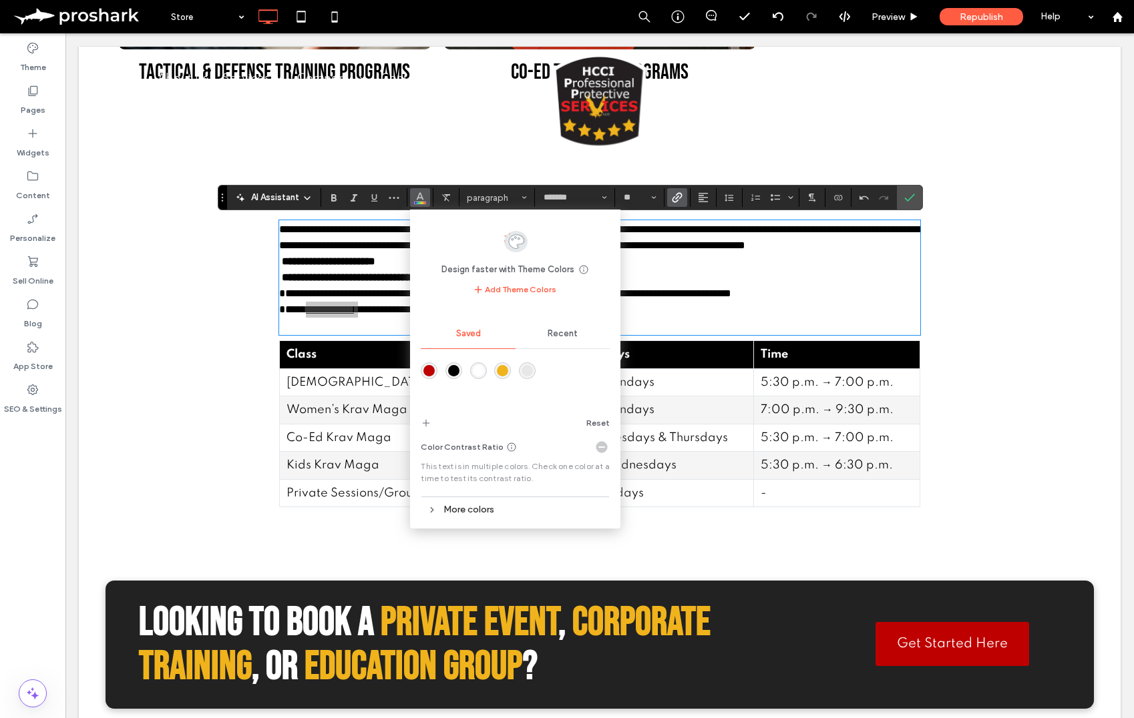
click at [432, 373] on div "rgba(190,0,0,1)" at bounding box center [428, 370] width 11 height 11
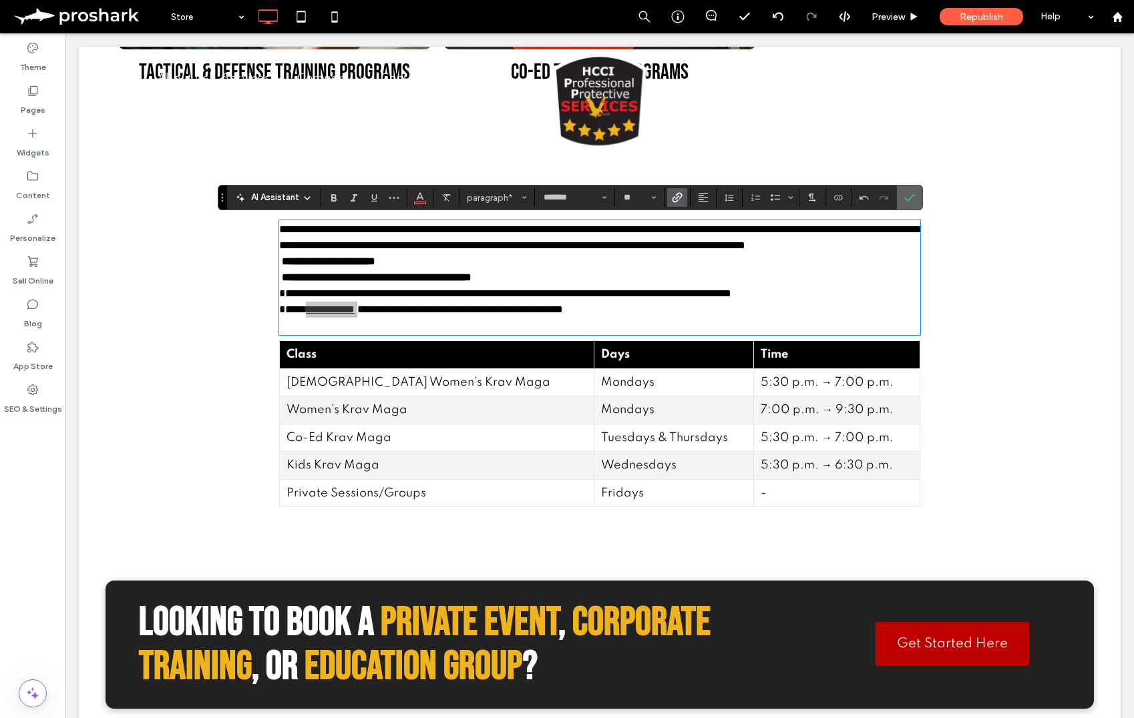
click at [901, 198] on label "Confirm" at bounding box center [909, 198] width 20 height 24
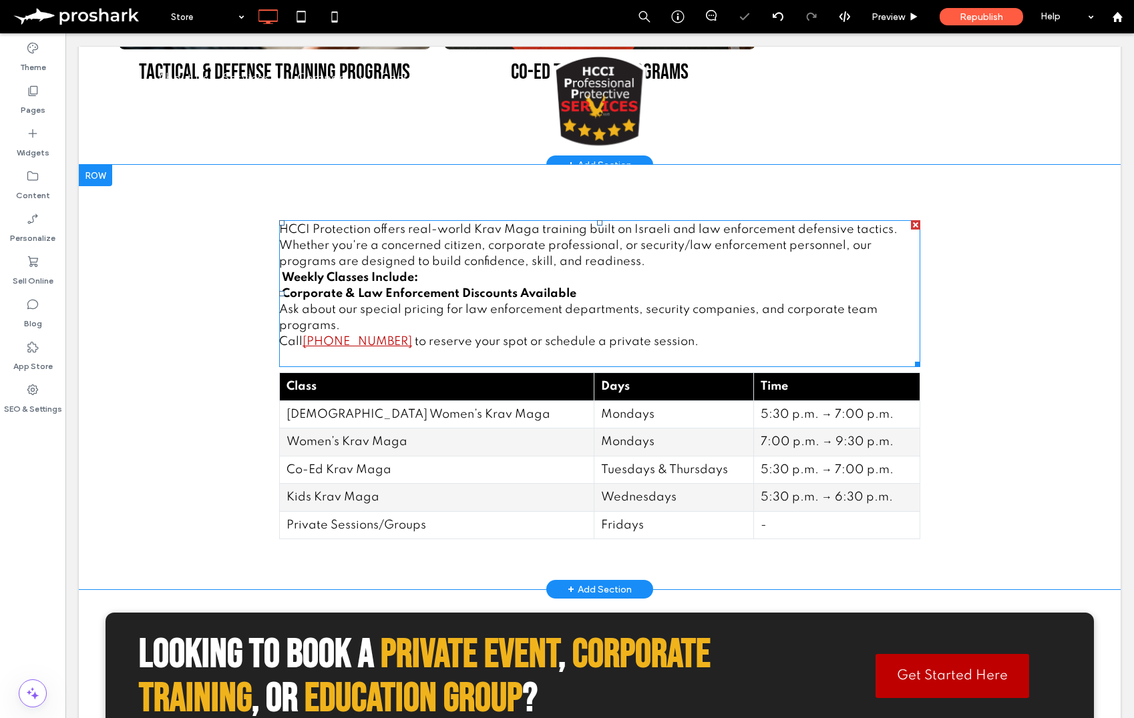
click at [363, 333] on p "Corporate & Law Enforcement Discounts Available Ask about our special pricing f…" at bounding box center [599, 318] width 641 height 64
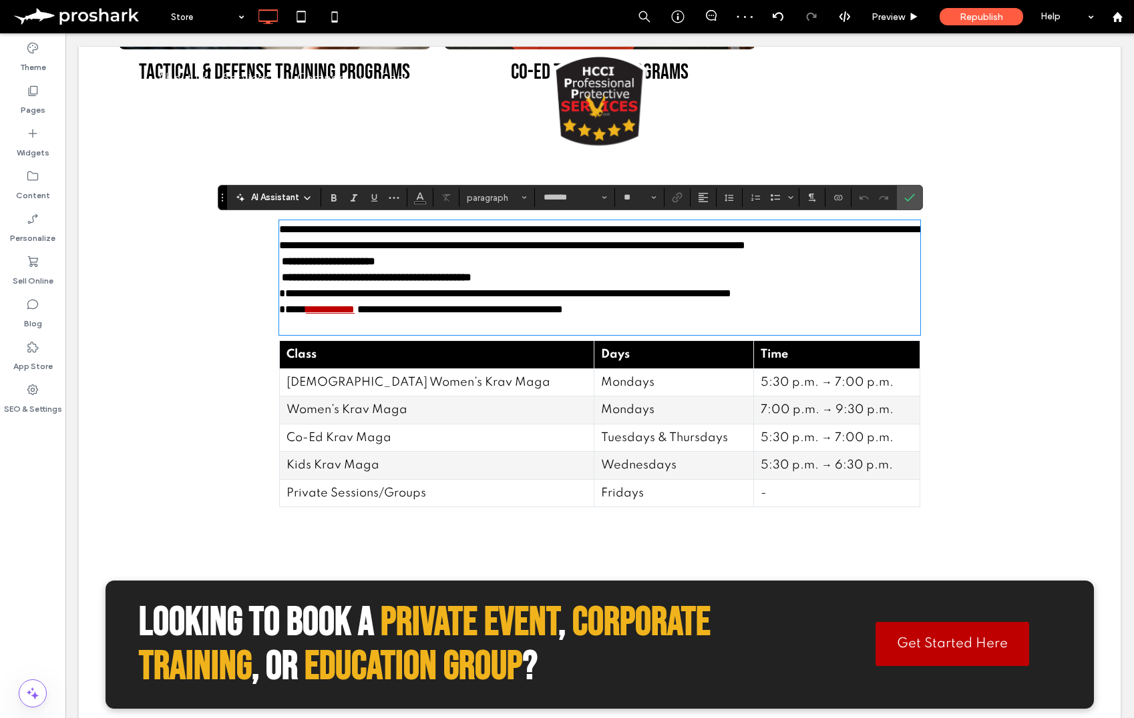
click at [463, 334] on p at bounding box center [599, 326] width 641 height 16
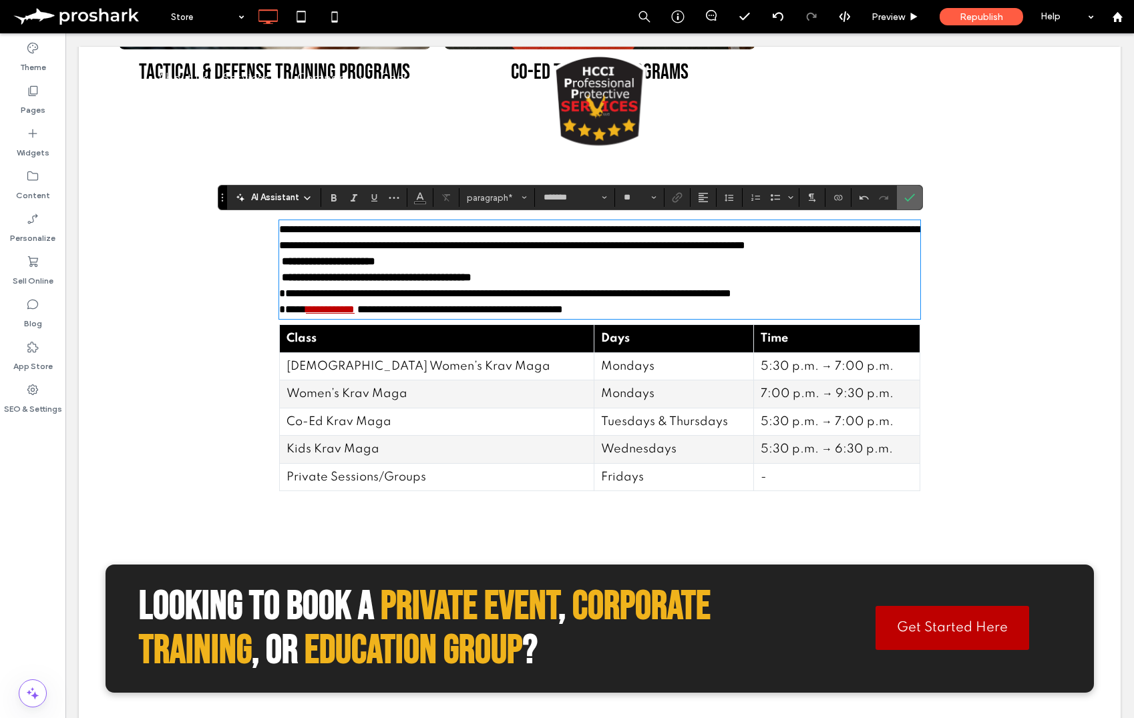
click at [909, 202] on icon "Confirm" at bounding box center [909, 197] width 11 height 11
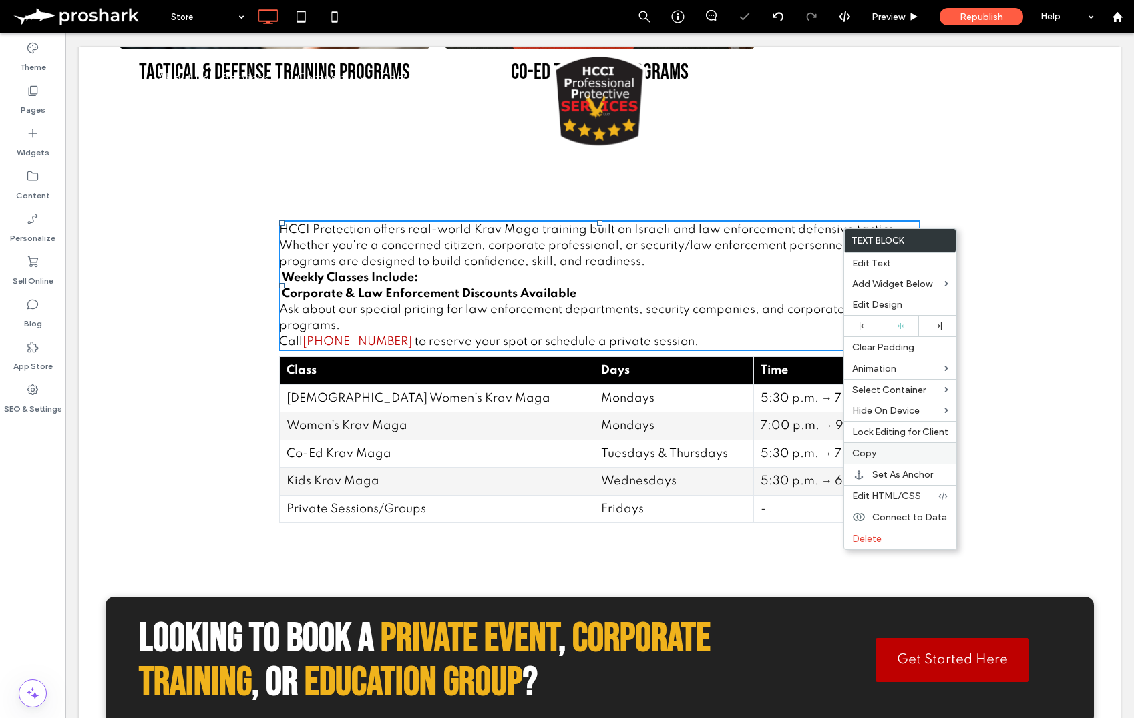
click at [873, 461] on div "Copy" at bounding box center [900, 453] width 112 height 21
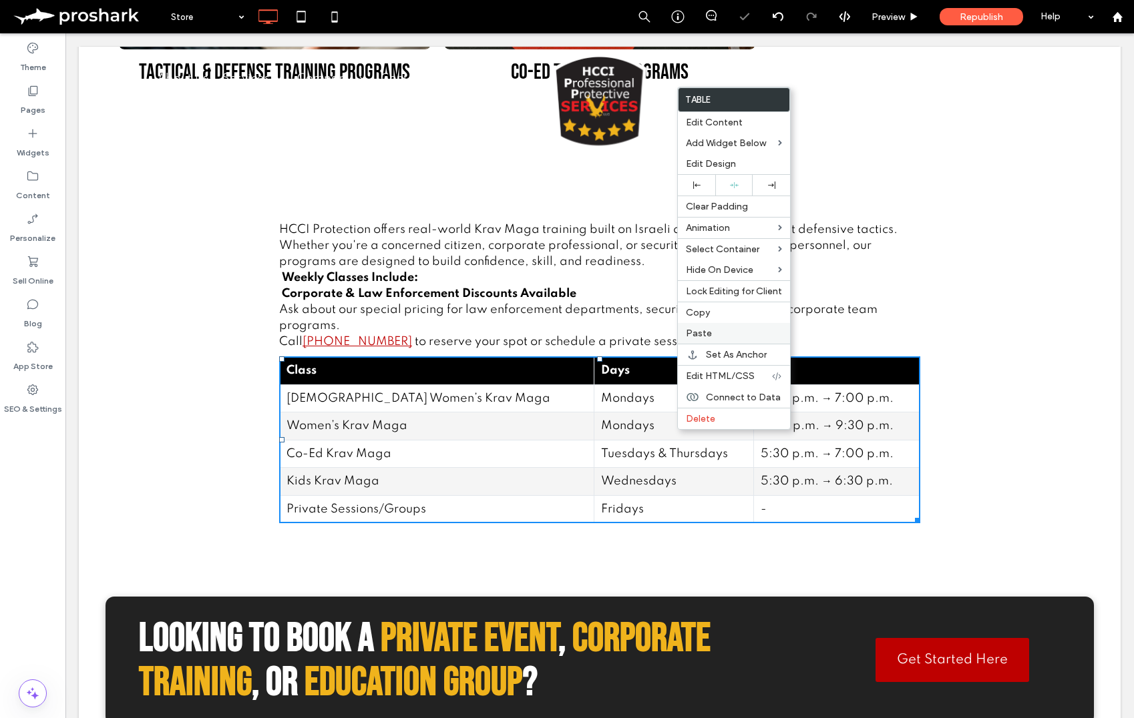
click at [710, 339] on span "Paste" at bounding box center [699, 333] width 26 height 11
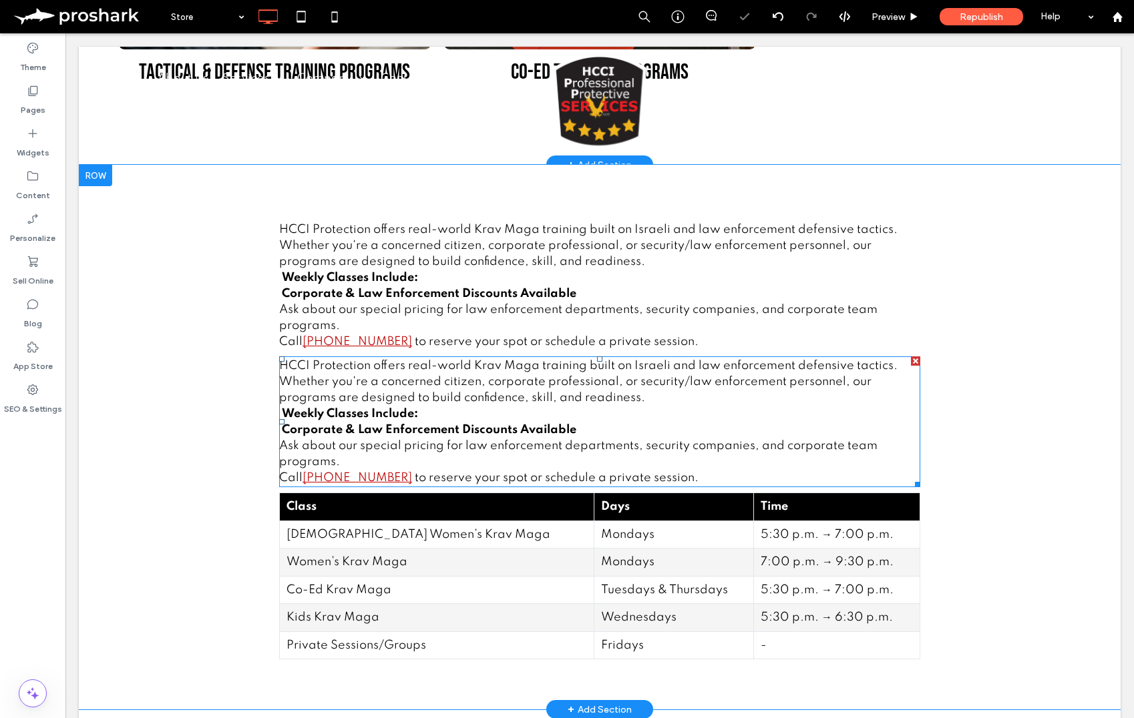
click at [461, 472] on span "to reserve your spot or schedule a private session." at bounding box center [557, 478] width 284 height 12
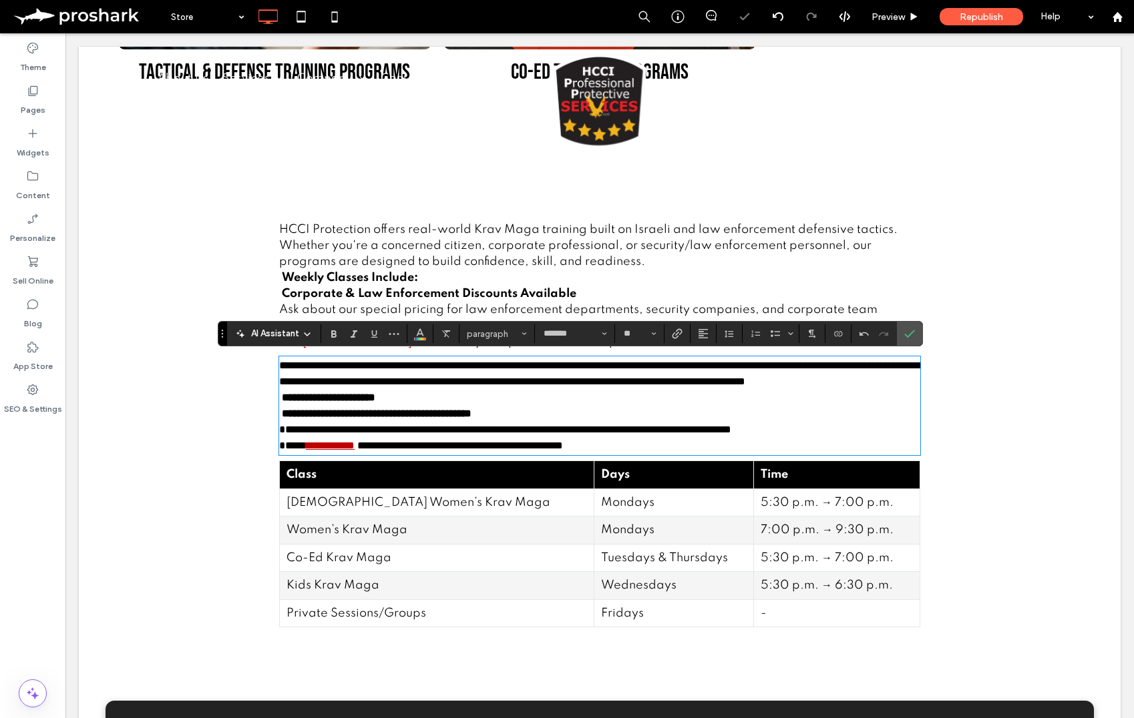
click at [709, 454] on p "**********" at bounding box center [599, 430] width 641 height 48
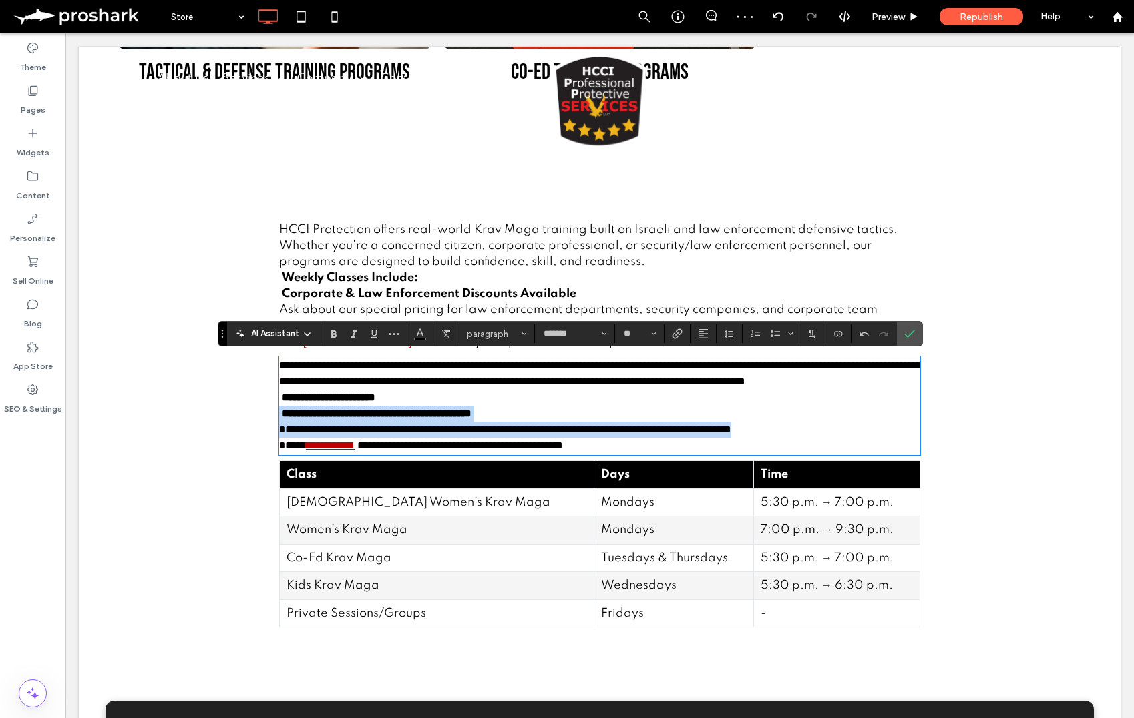
drag, startPoint x: 693, startPoint y: 473, endPoint x: 278, endPoint y: 433, distance: 417.2
click at [278, 433] on div "**********" at bounding box center [600, 421] width 1042 height 513
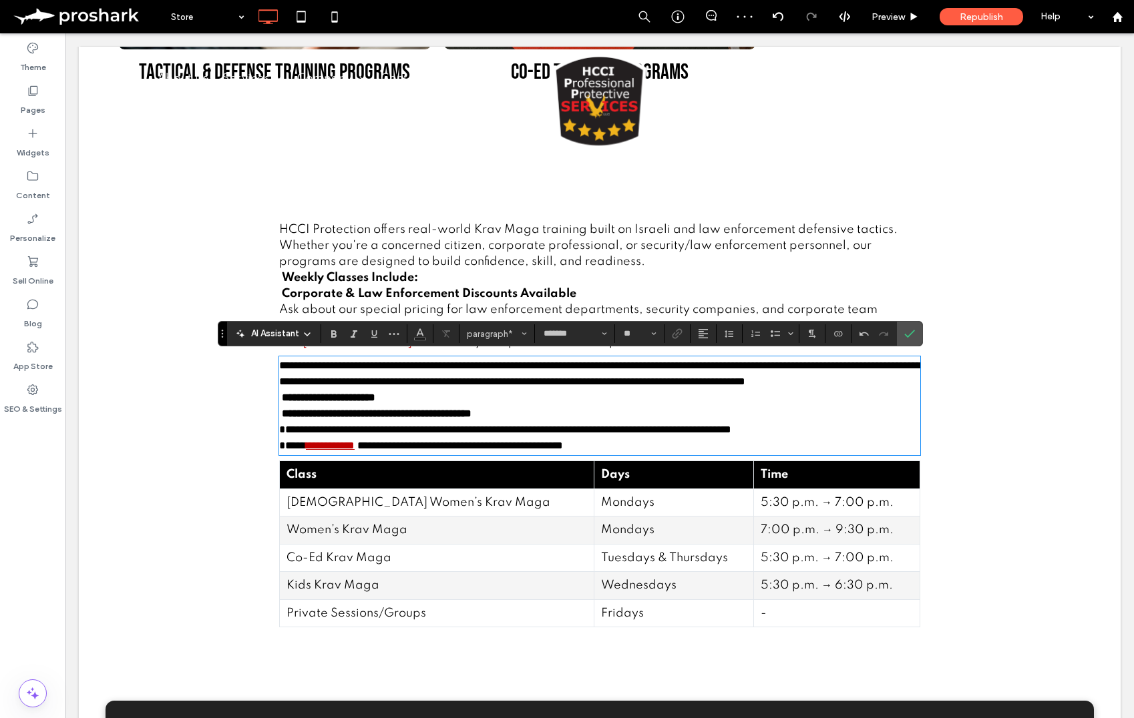
click at [279, 419] on span at bounding box center [280, 414] width 3 height 10
drag, startPoint x: 280, startPoint y: 427, endPoint x: 503, endPoint y: 453, distance: 224.5
click at [594, 454] on p "**********" at bounding box center [599, 430] width 641 height 48
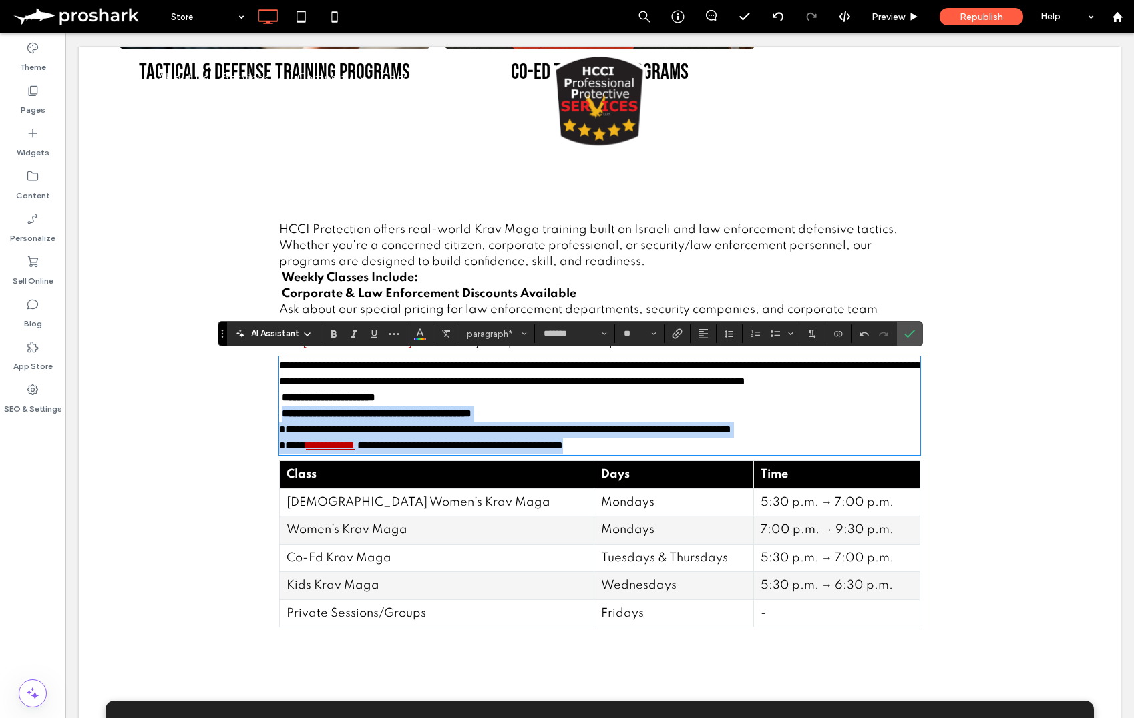
drag, startPoint x: 284, startPoint y: 427, endPoint x: 712, endPoint y: 497, distance: 434.2
click at [712, 497] on div "**********" at bounding box center [599, 421] width 641 height 413
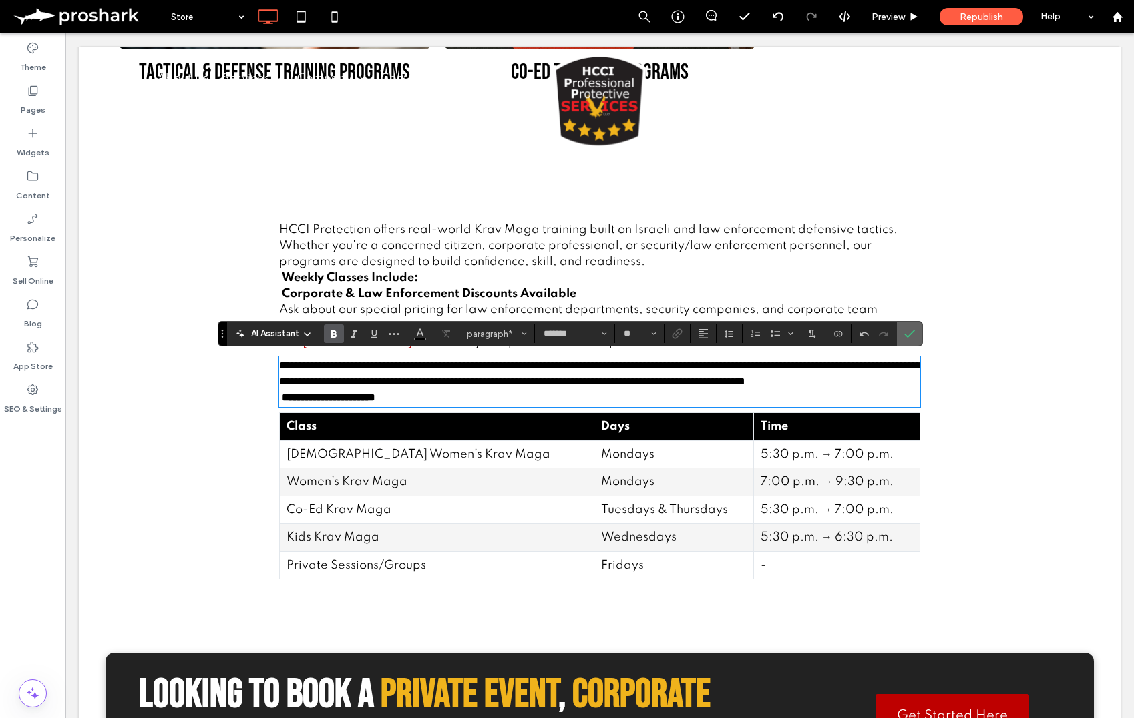
drag, startPoint x: 900, startPoint y: 334, endPoint x: 784, endPoint y: 298, distance: 121.6
click at [900, 334] on label "Confirm" at bounding box center [909, 334] width 20 height 24
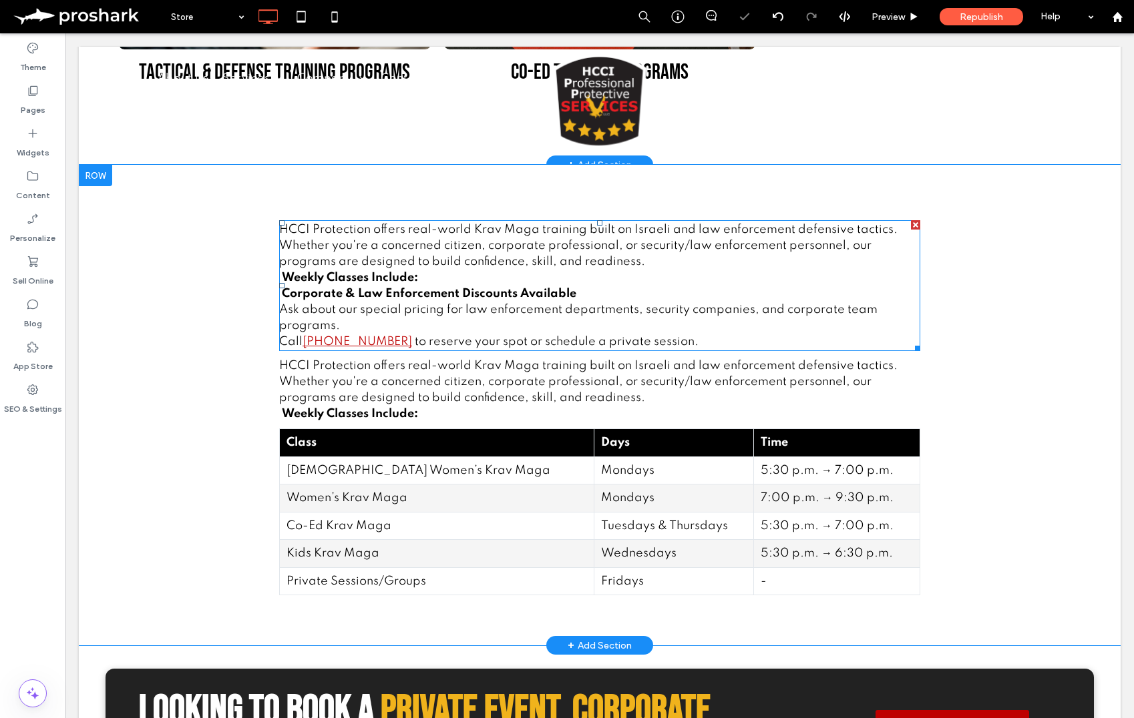
click at [381, 282] on strong "Weekly Classes Include:" at bounding box center [350, 278] width 136 height 12
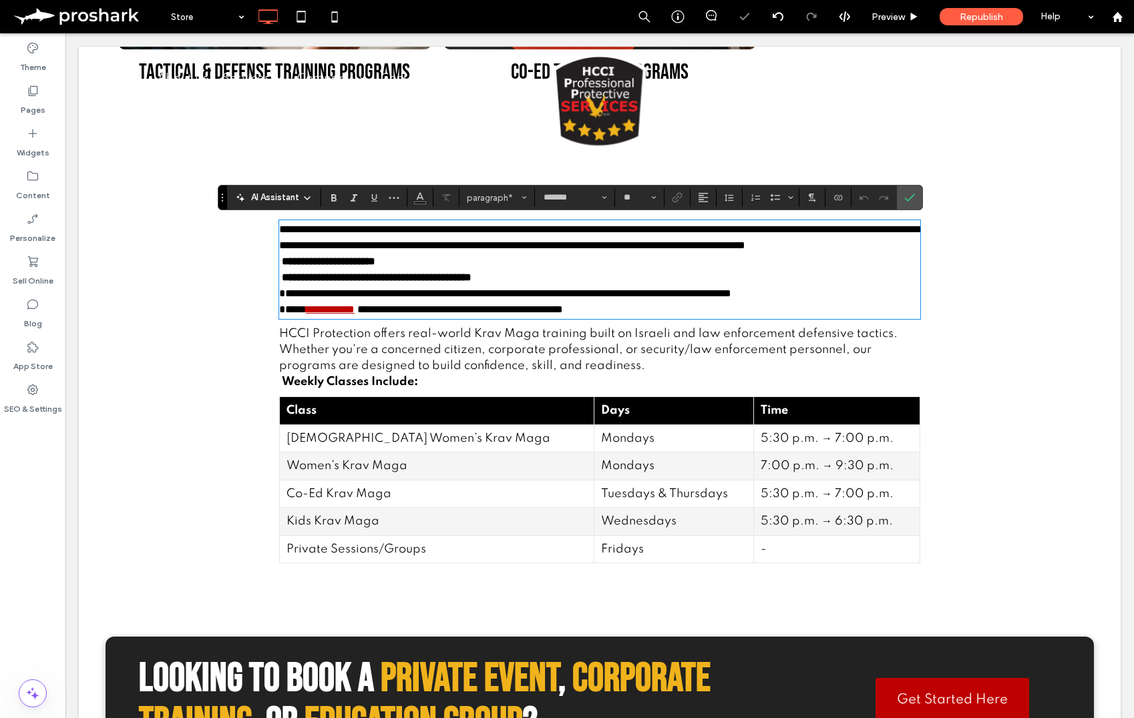
click at [375, 266] on strong "**********" at bounding box center [328, 261] width 93 height 10
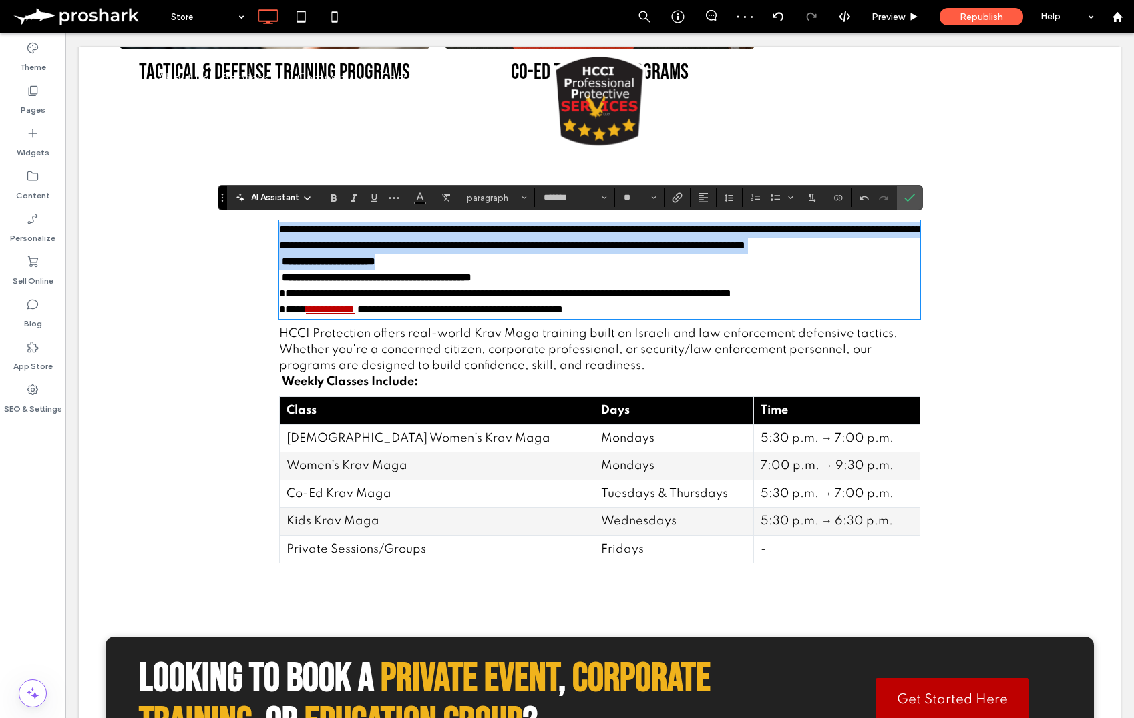
drag, startPoint x: 280, startPoint y: 230, endPoint x: 428, endPoint y: 272, distance: 154.3
click at [428, 270] on p "**********" at bounding box center [599, 246] width 641 height 48
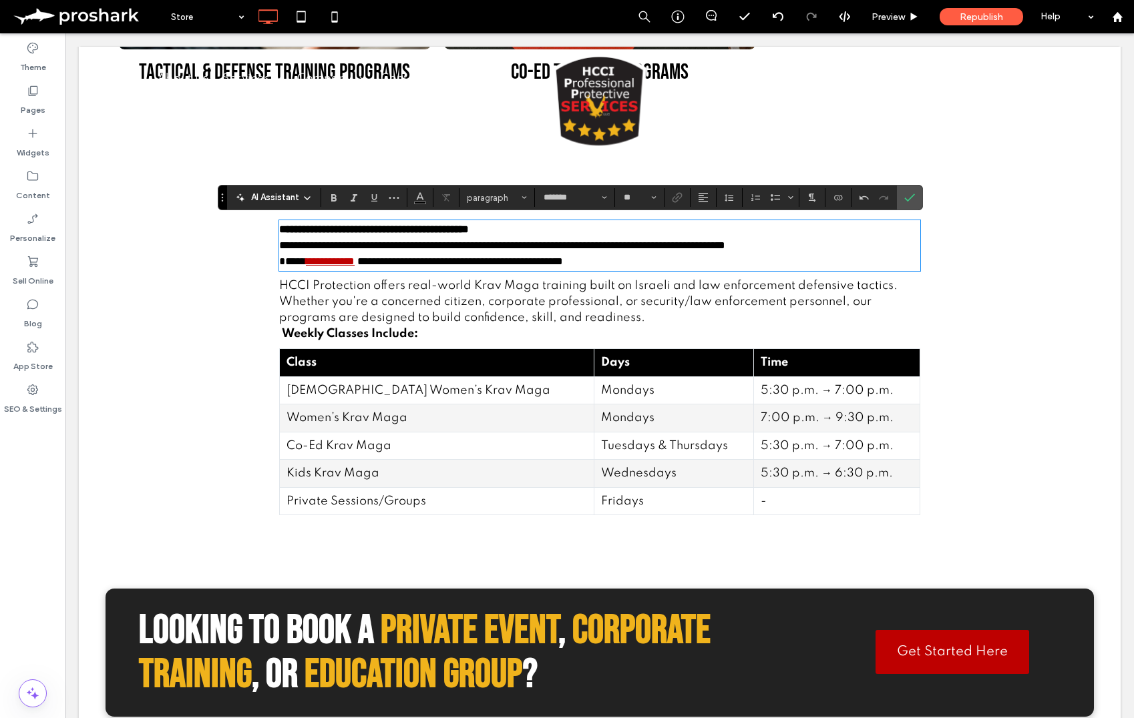
click at [366, 256] on p "**********" at bounding box center [599, 246] width 641 height 48
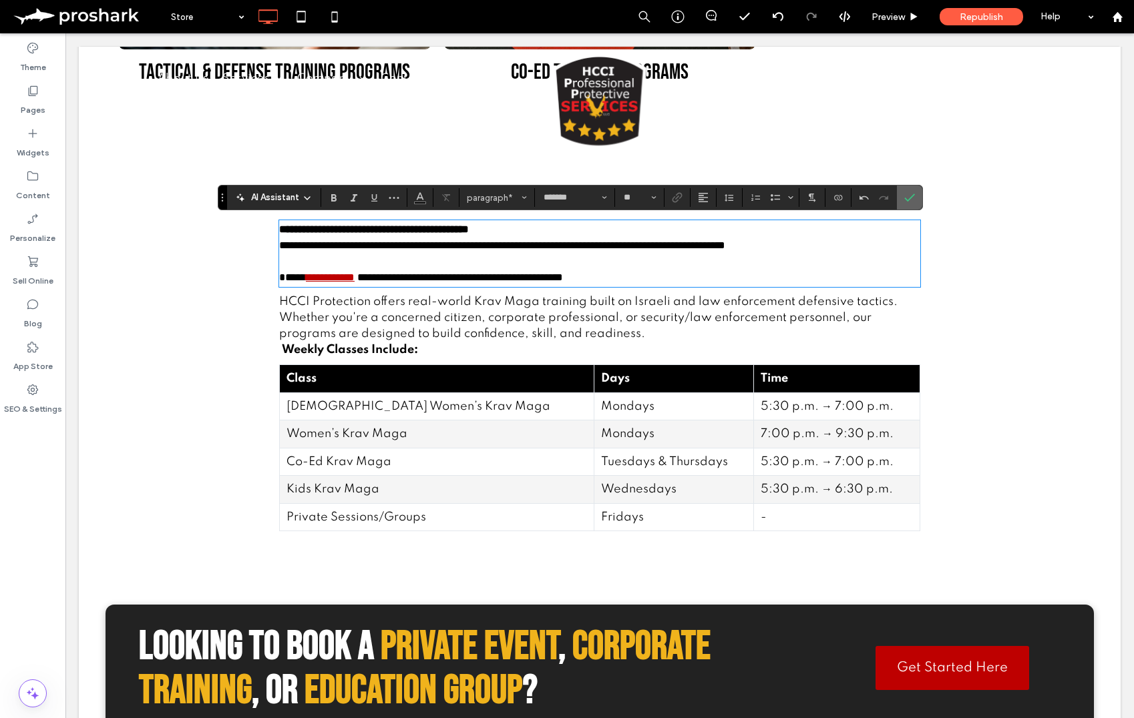
drag, startPoint x: 914, startPoint y: 192, endPoint x: 609, endPoint y: 172, distance: 305.8
click at [914, 192] on label "Confirm" at bounding box center [909, 198] width 20 height 24
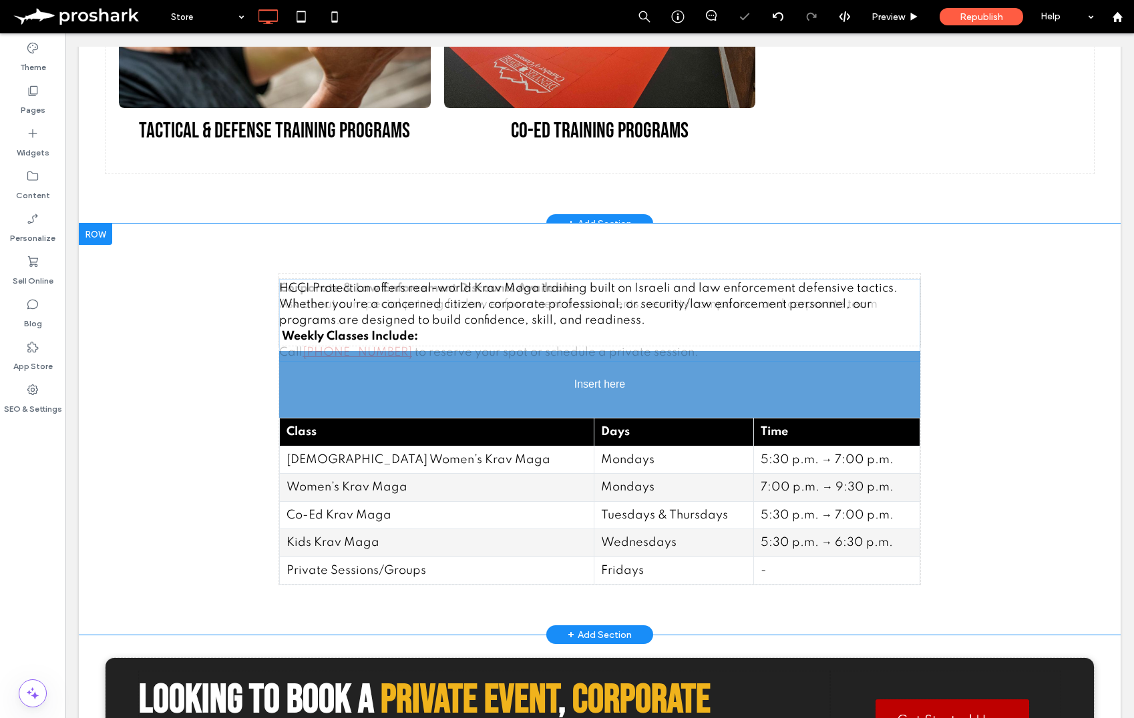
drag, startPoint x: 337, startPoint y: 312, endPoint x: 332, endPoint y: 497, distance: 184.3
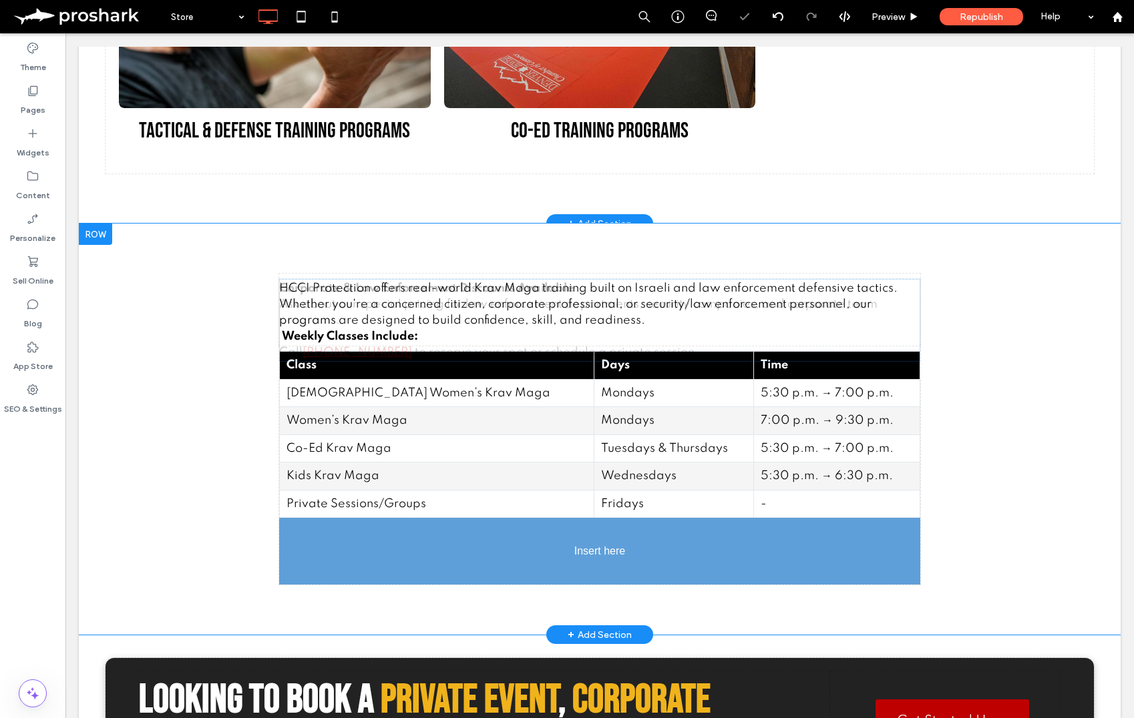
drag, startPoint x: 330, startPoint y: 336, endPoint x: 391, endPoint y: 486, distance: 162.0
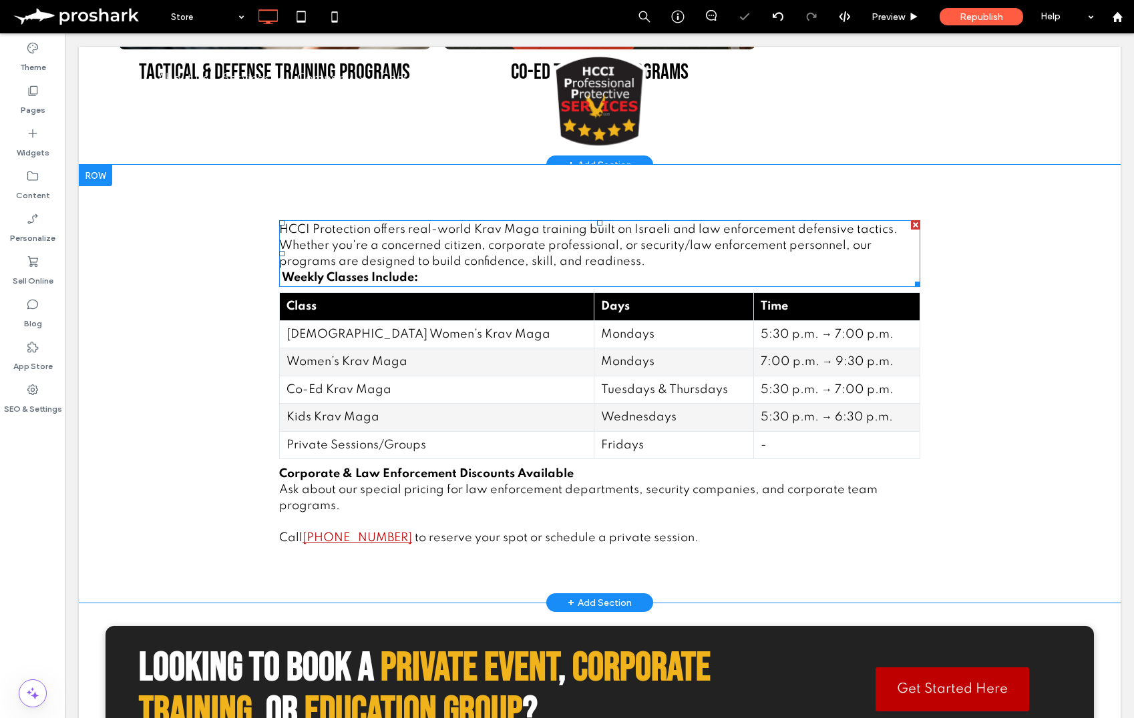
click at [525, 268] on p "HCCI Protection offers real-world Krav Maga training built on Israeli and law e…" at bounding box center [599, 254] width 641 height 64
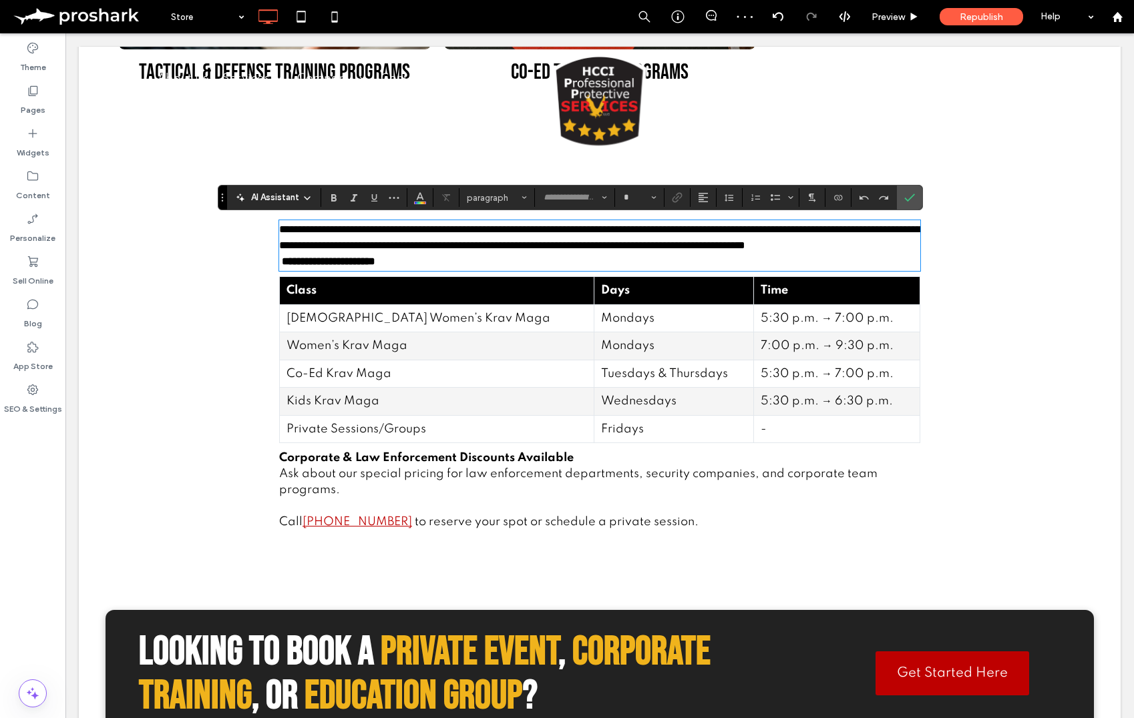
type input "*******"
type input "**"
click at [648, 264] on p "**********" at bounding box center [599, 246] width 641 height 48
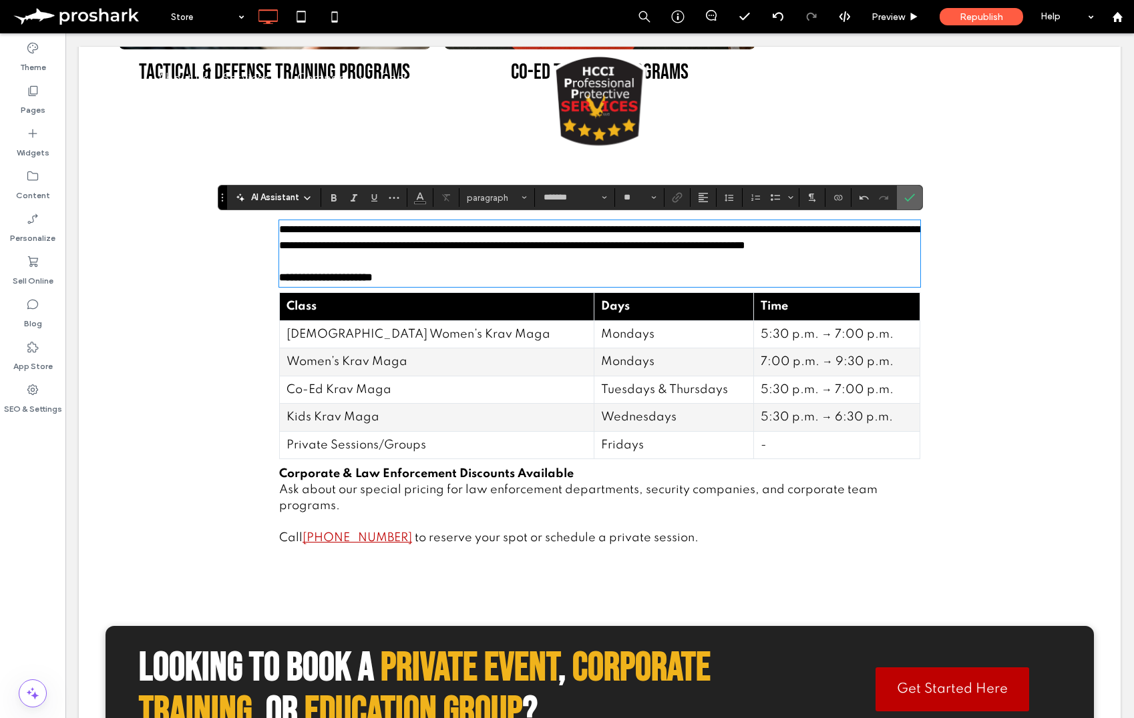
drag, startPoint x: 915, startPoint y: 188, endPoint x: 849, endPoint y: 156, distance: 72.6
click at [915, 188] on label "Confirm" at bounding box center [909, 198] width 20 height 24
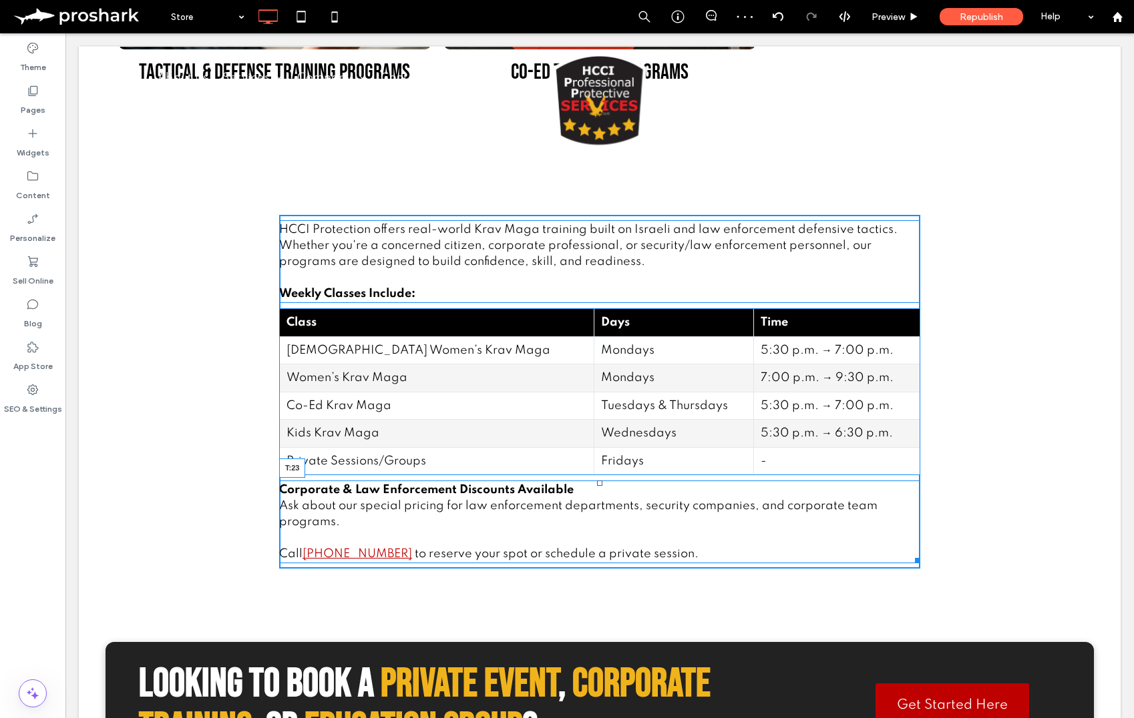
drag, startPoint x: 600, startPoint y: 483, endPoint x: 599, endPoint y: 494, distance: 10.7
click at [599, 486] on div at bounding box center [599, 483] width 5 height 5
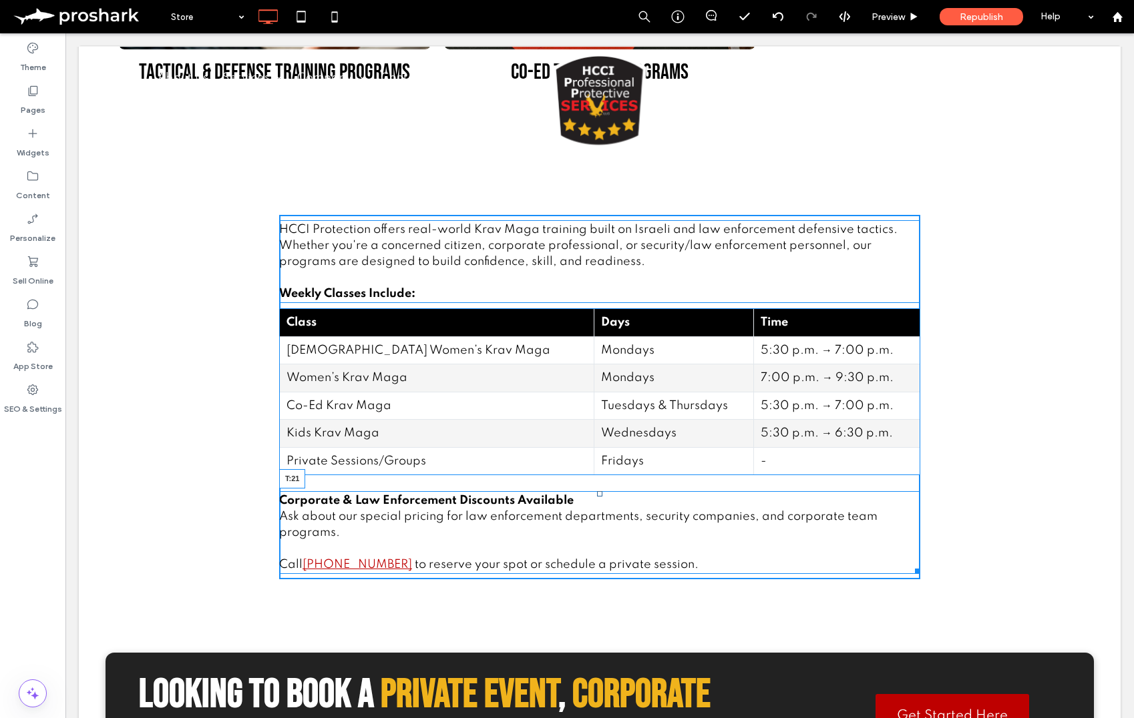
click at [601, 491] on div at bounding box center [599, 493] width 5 height 5
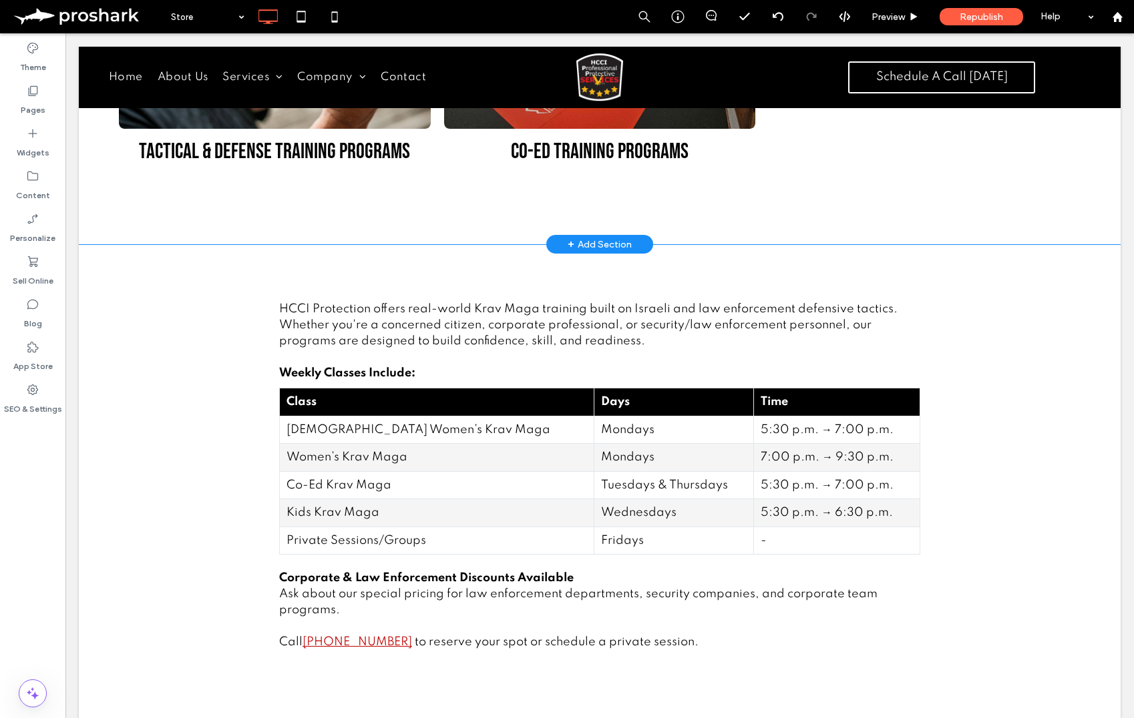
scroll to position [338, 0]
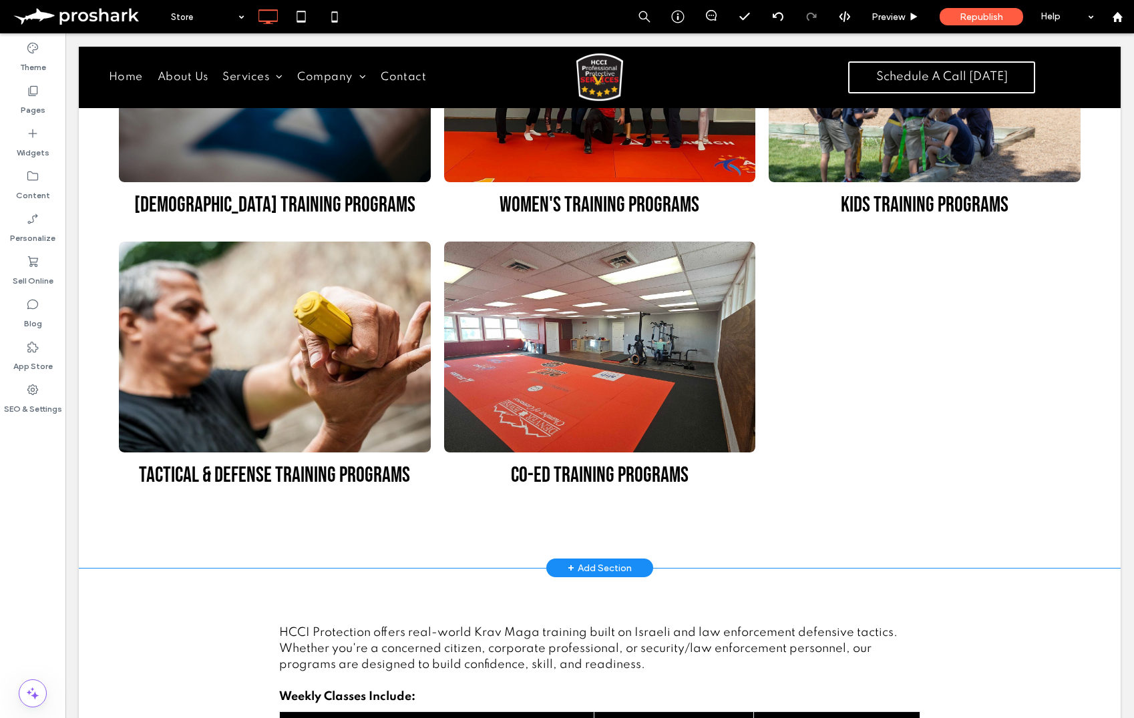
click at [89, 389] on div "Jewish Training Programs Go to Page Women's Training Programs Go to Page Kids T…" at bounding box center [600, 245] width 1042 height 646
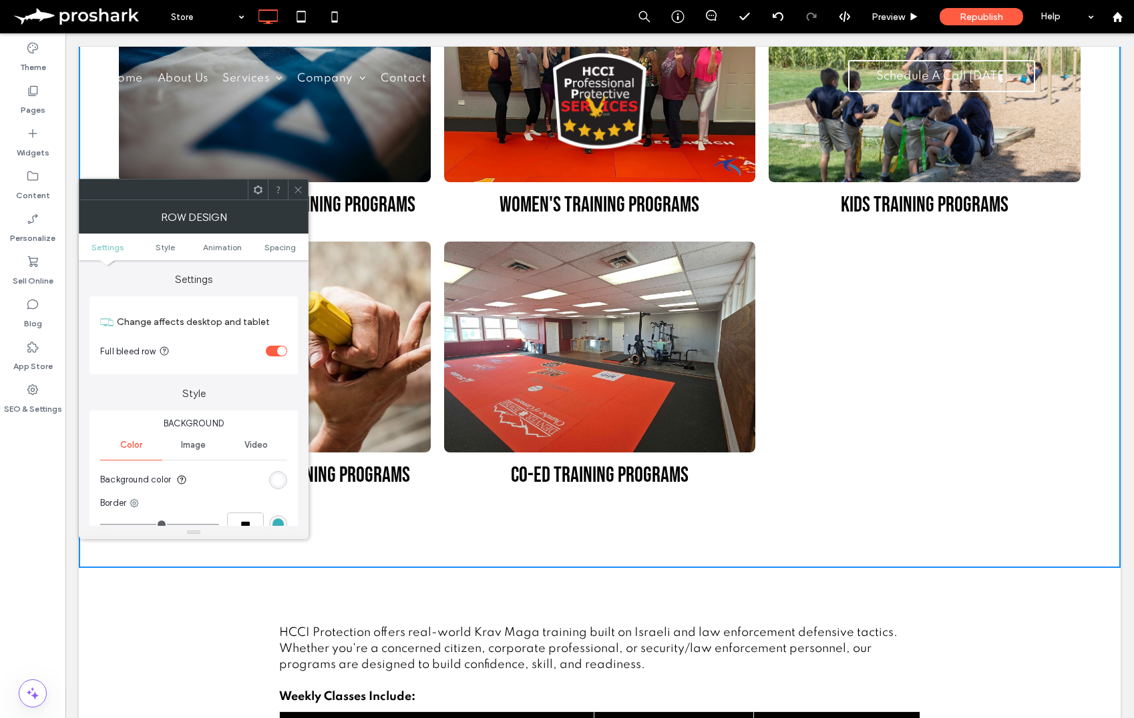
scroll to position [0, 0]
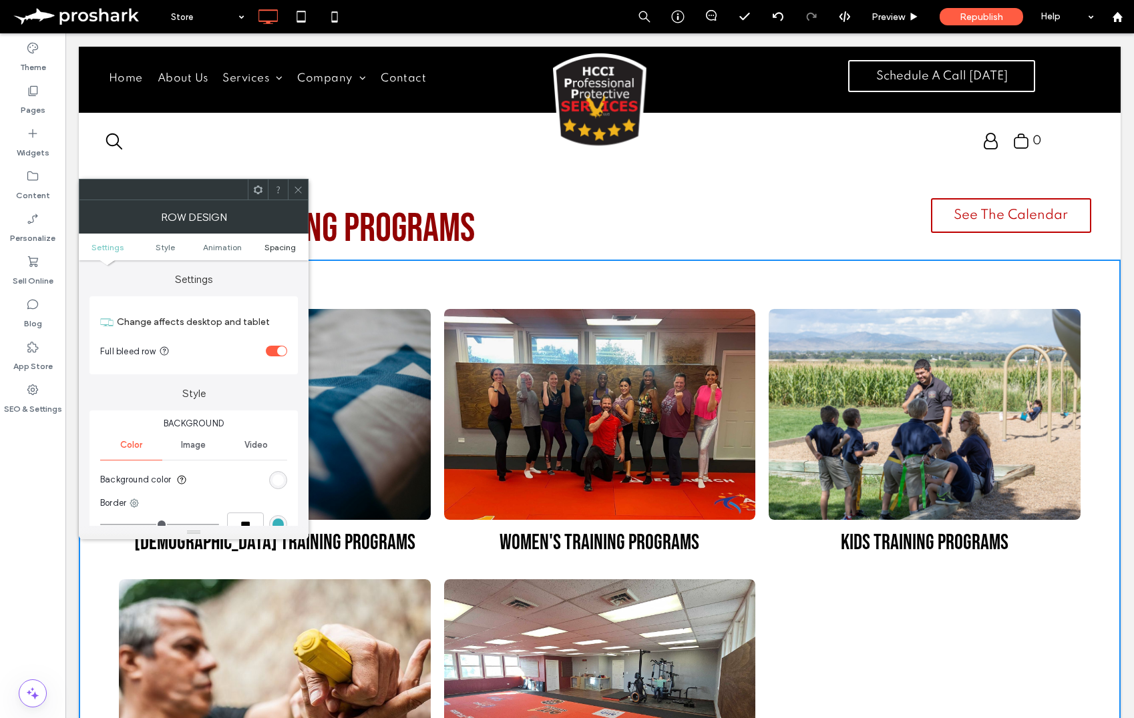
click at [270, 244] on span "Spacing" at bounding box center [279, 247] width 31 height 10
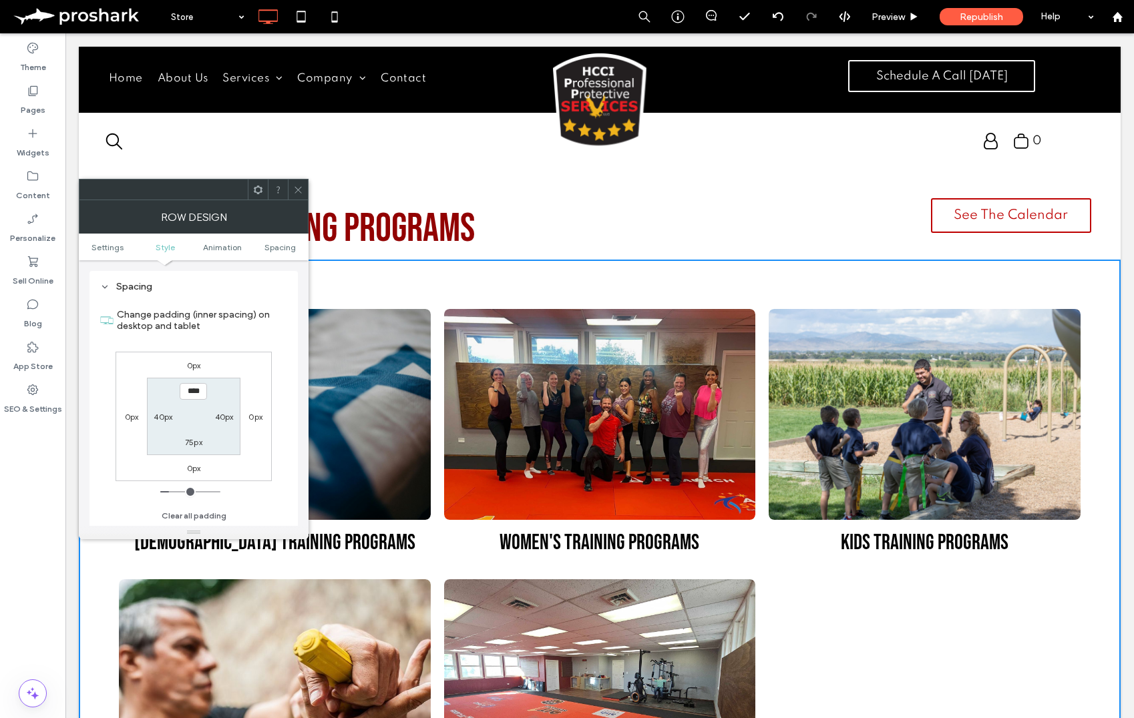
scroll to position [378, 0]
click at [297, 200] on div "Row Design" at bounding box center [194, 216] width 230 height 33
click at [294, 188] on icon at bounding box center [298, 190] width 10 height 10
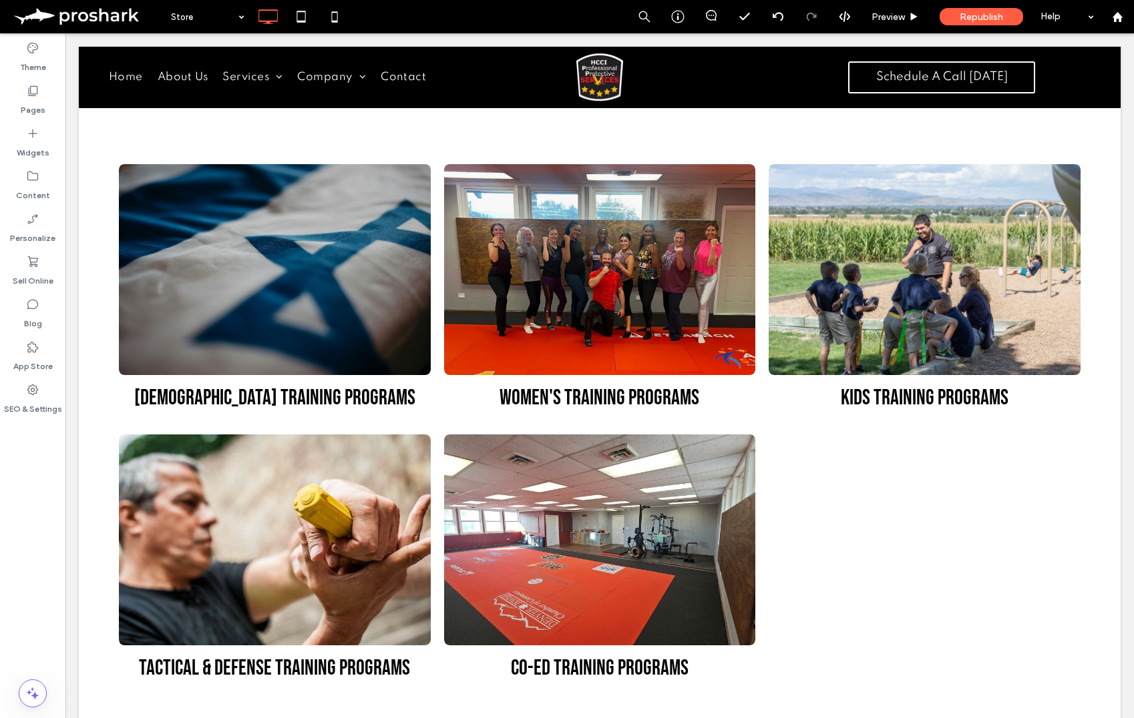
scroll to position [756, 0]
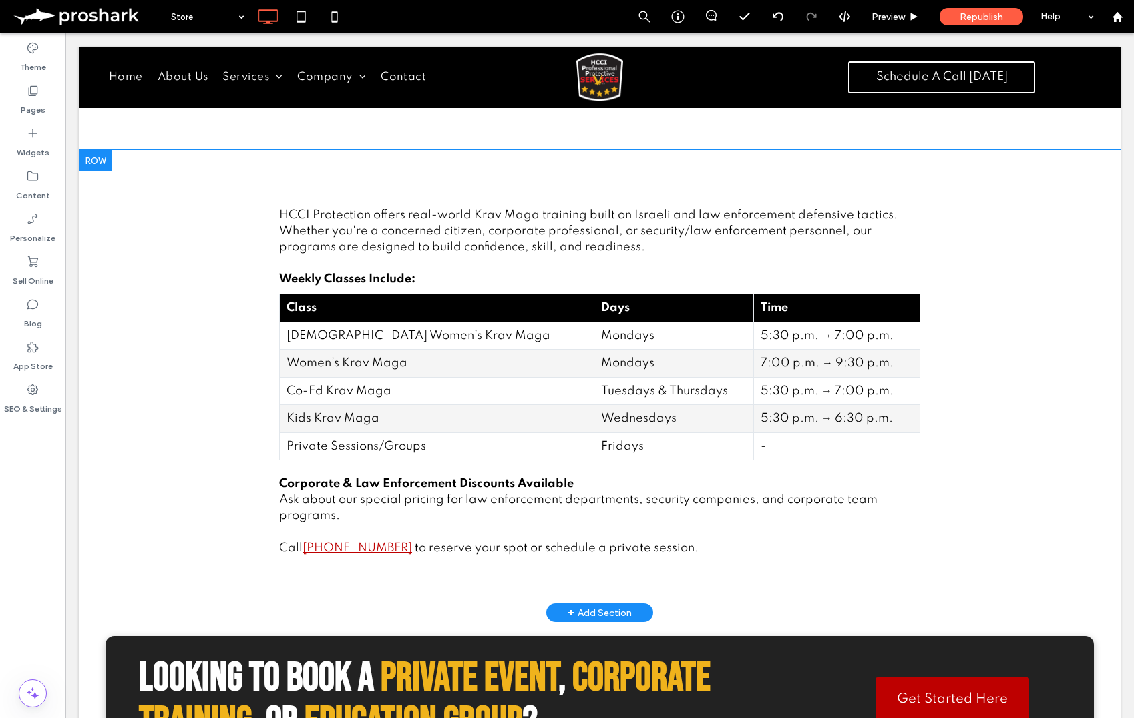
click at [219, 299] on div "Click To Paste Click To Paste HCCI Protection offers real-world Krav Maga train…" at bounding box center [600, 381] width 1042 height 463
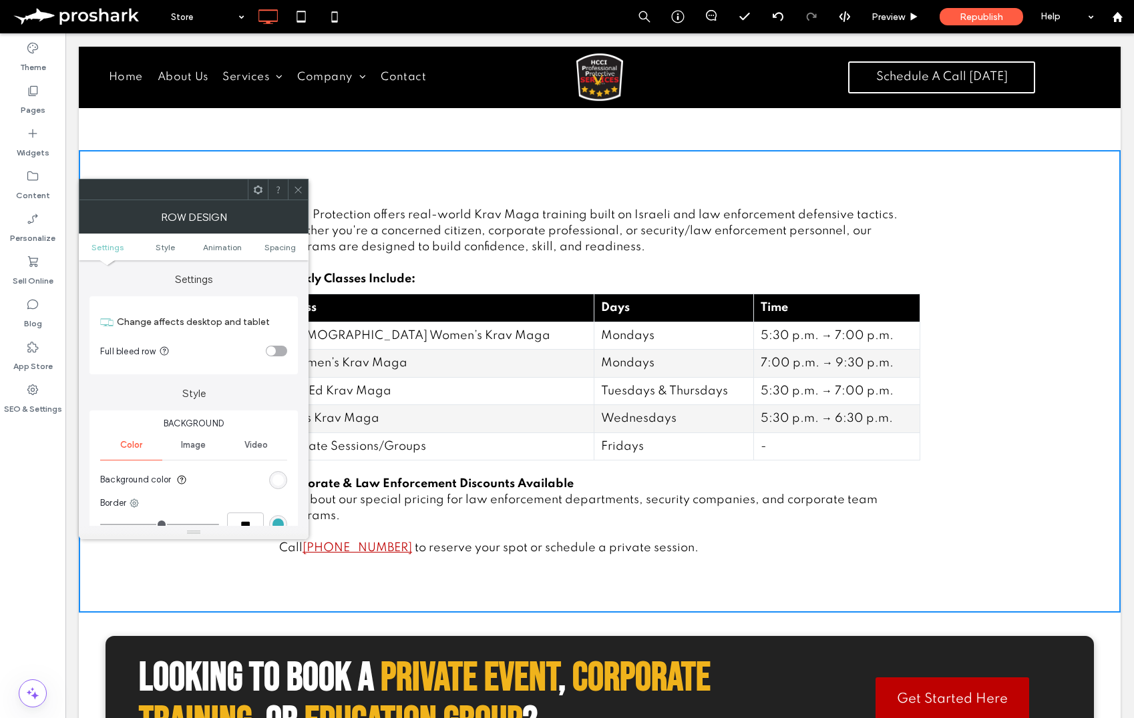
click at [264, 240] on ul "Settings Style Animation Spacing" at bounding box center [194, 247] width 230 height 27
click at [266, 243] on span "Spacing" at bounding box center [279, 247] width 31 height 10
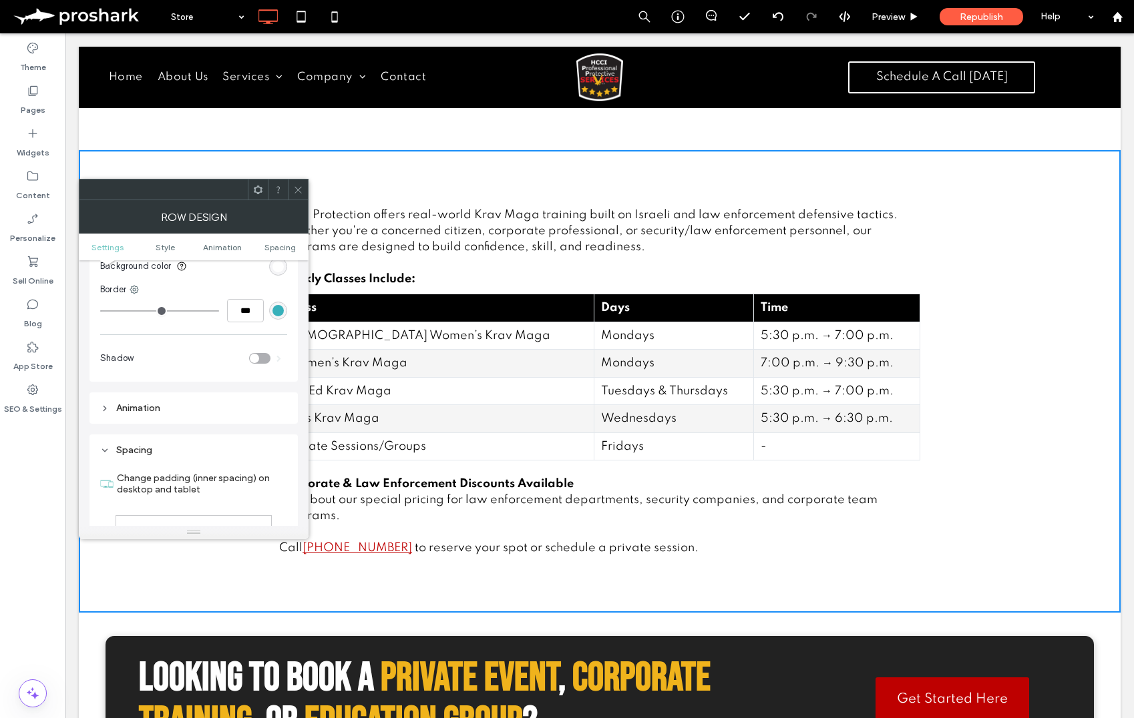
scroll to position [0, 0]
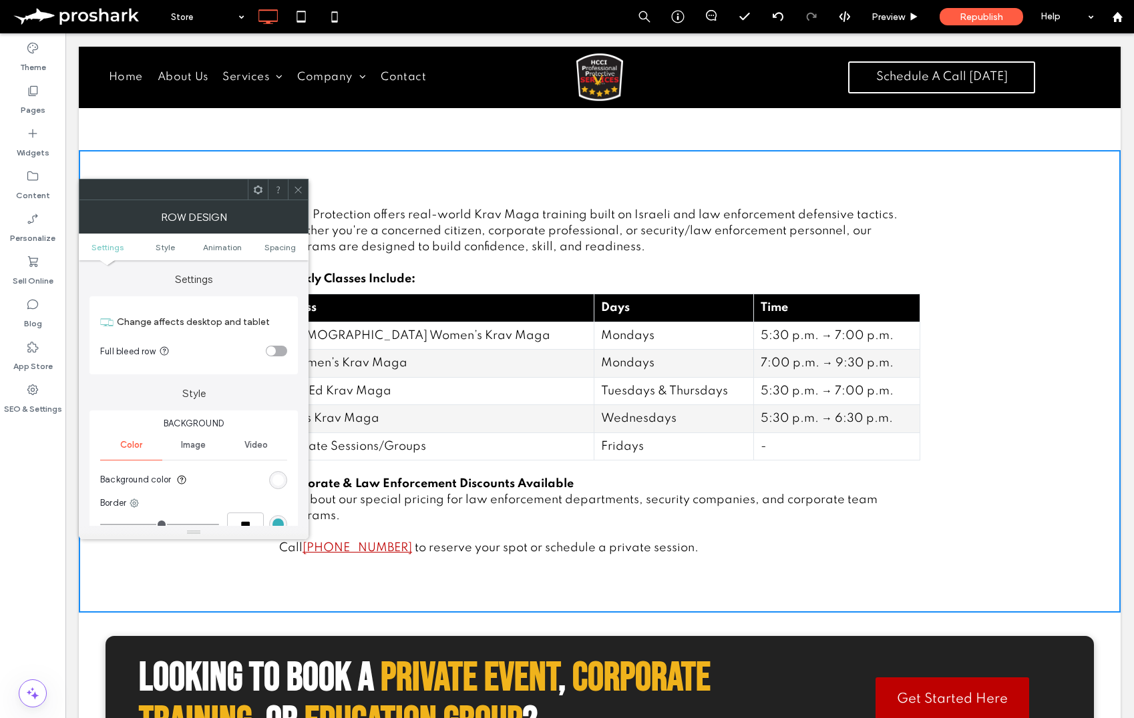
click at [276, 351] on div "toggle" at bounding box center [276, 351] width 21 height 11
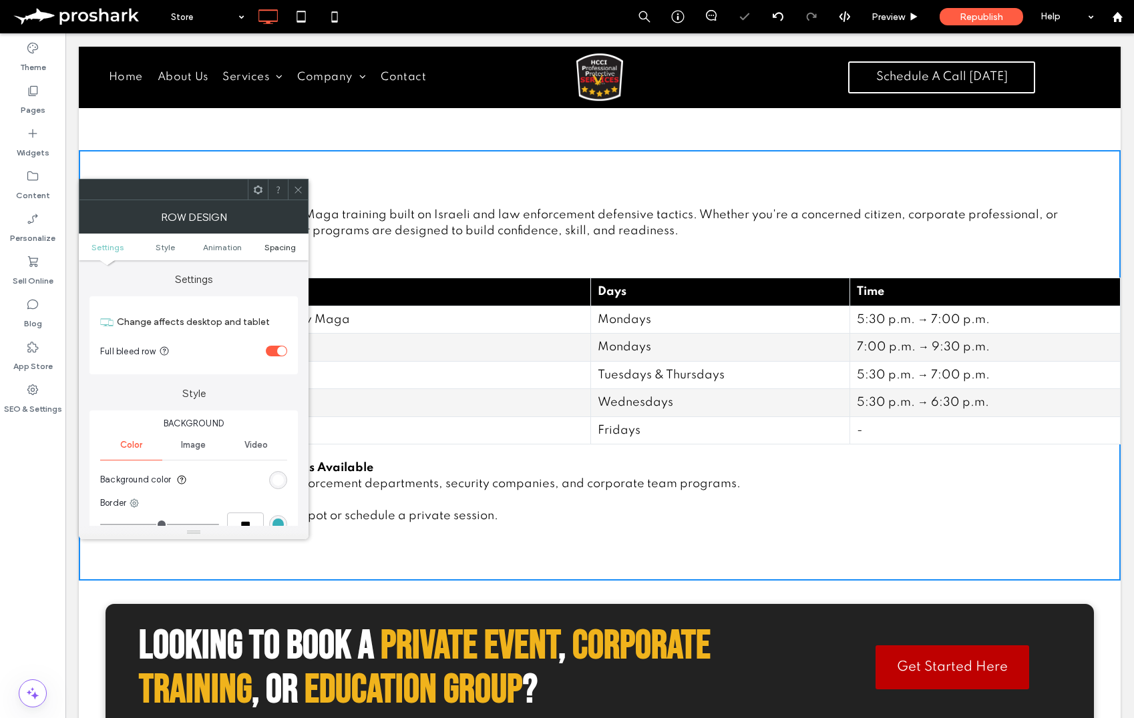
click at [270, 249] on span "Spacing" at bounding box center [279, 247] width 31 height 10
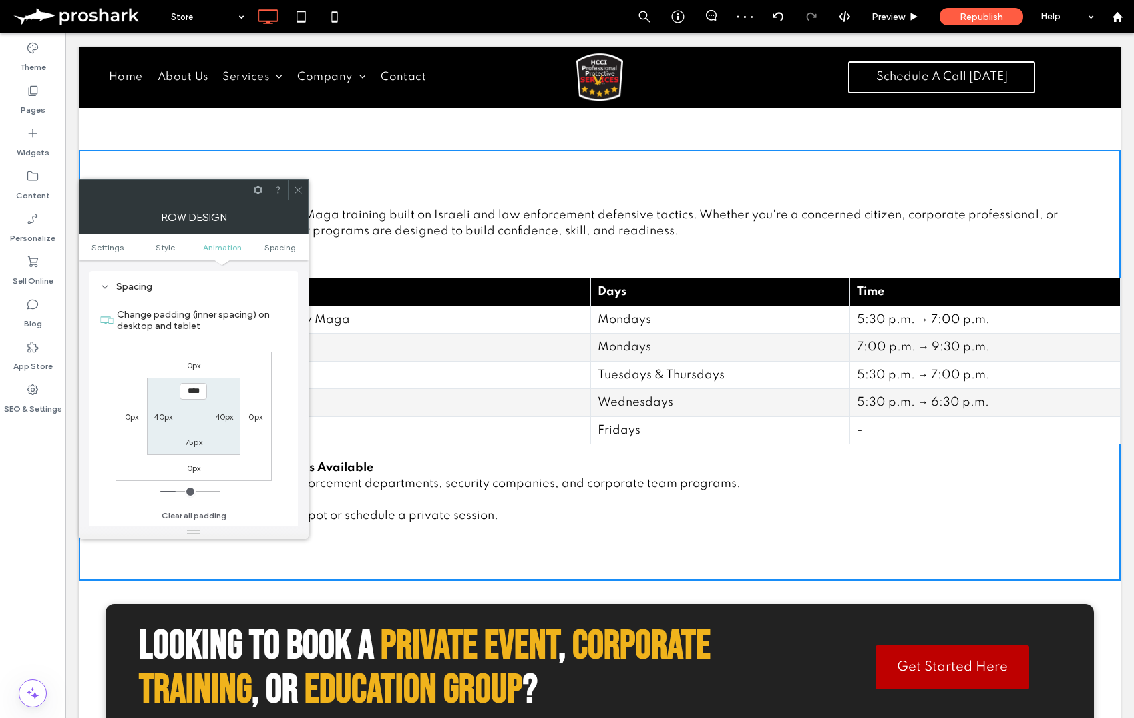
scroll to position [378, 0]
click at [162, 417] on label "40px" at bounding box center [163, 416] width 19 height 10
type input "**"
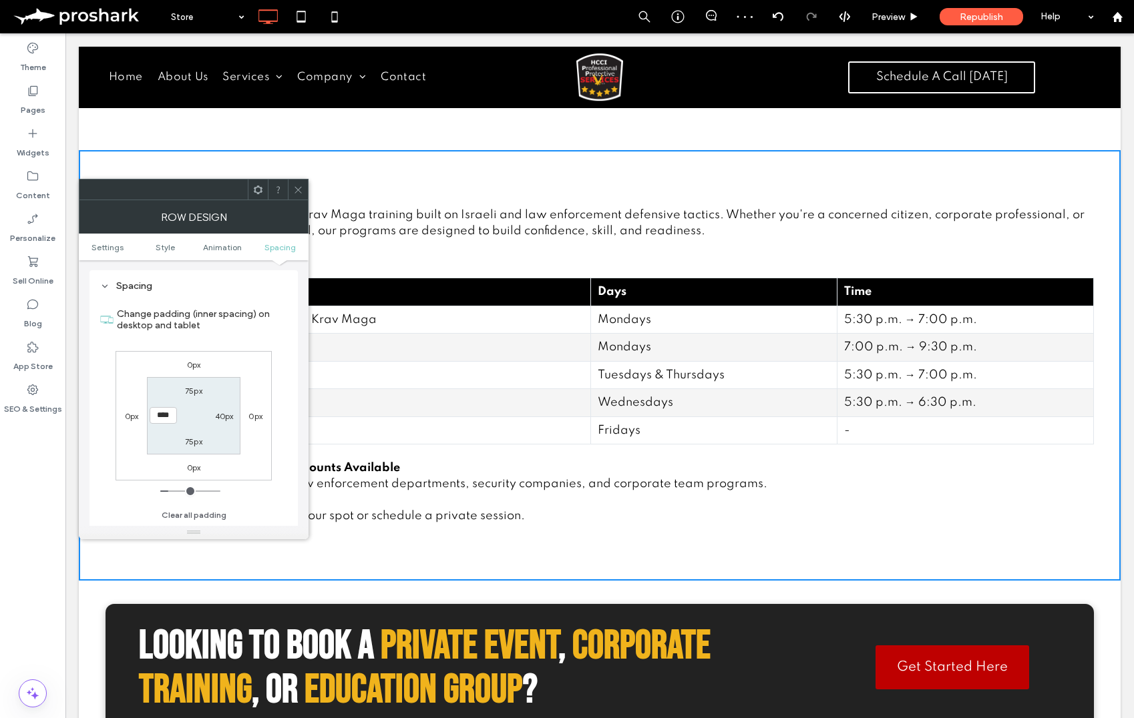
click at [296, 198] on span at bounding box center [298, 190] width 10 height 20
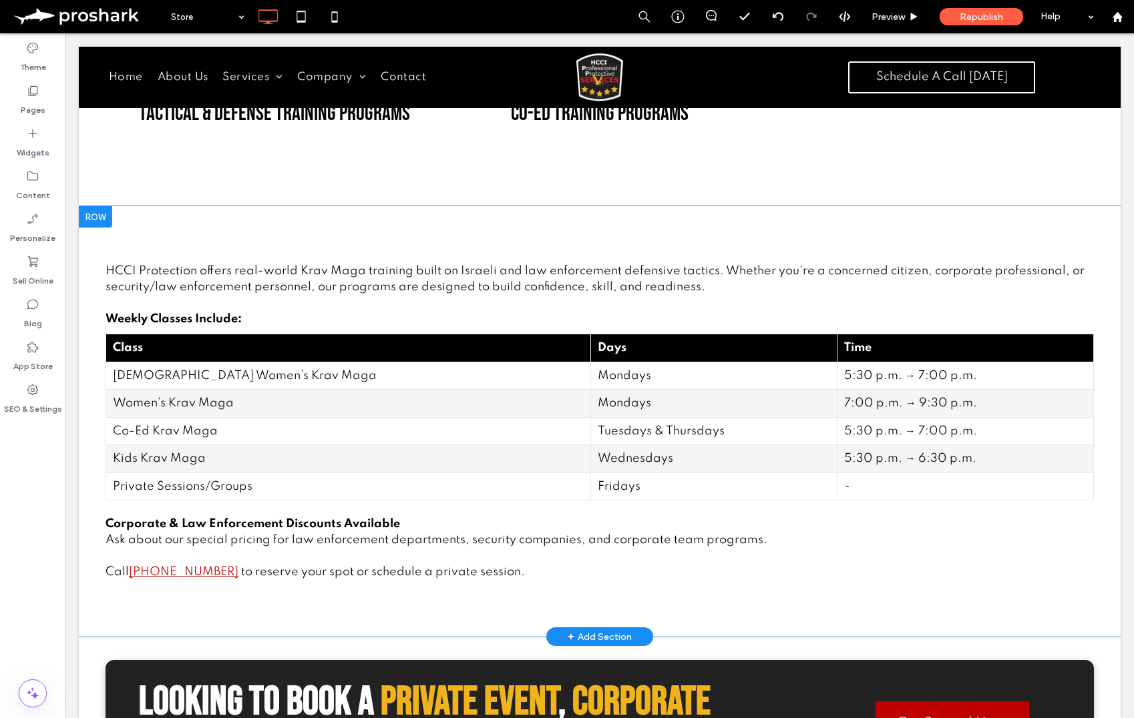
scroll to position [676, 0]
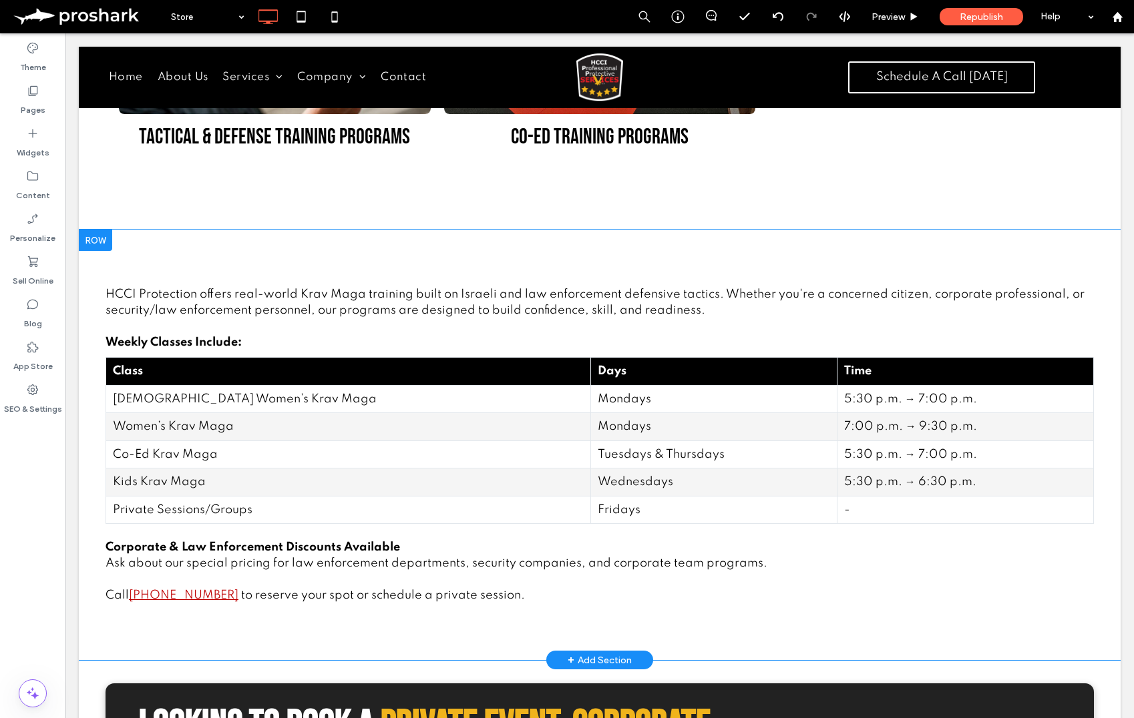
click at [552, 260] on div "Click To Paste Click To Paste HCCI Protection offers real-world Krav Maga train…" at bounding box center [600, 445] width 1042 height 431
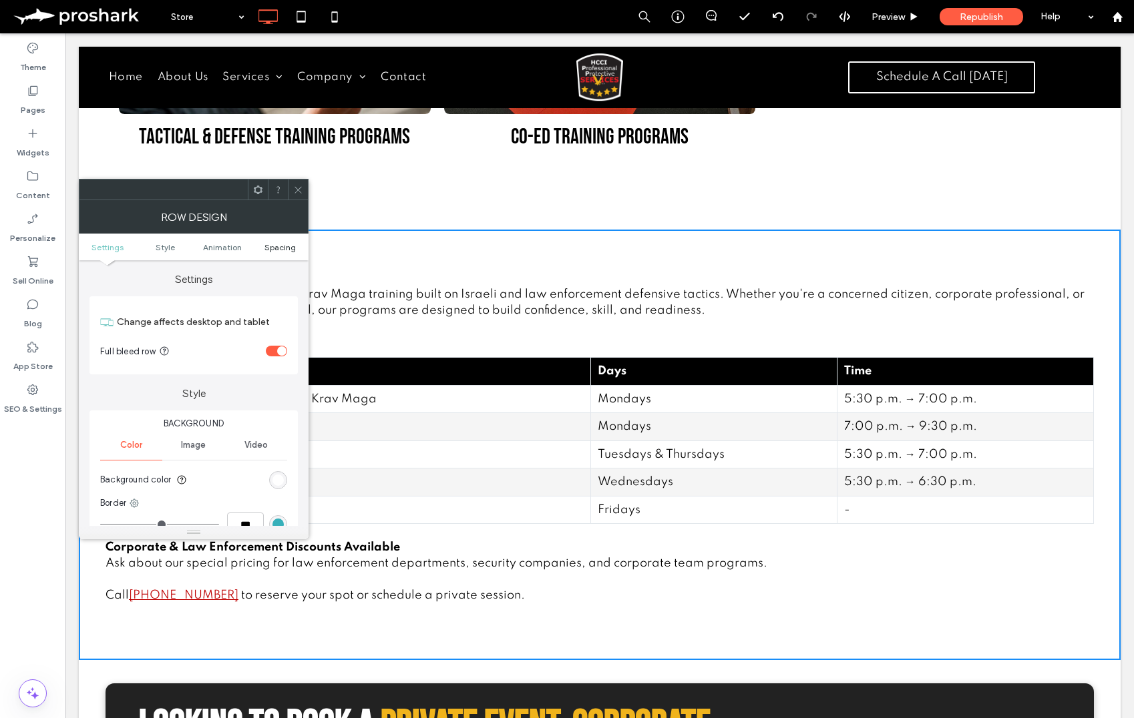
click at [274, 244] on span "Spacing" at bounding box center [279, 247] width 31 height 10
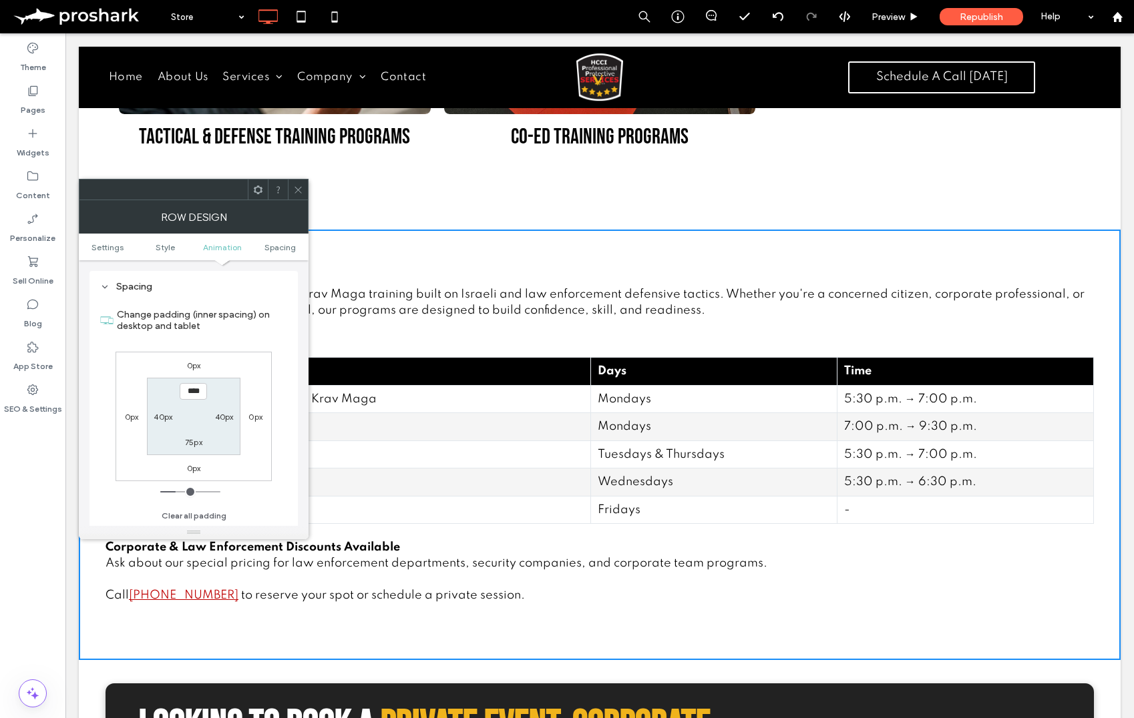
scroll to position [378, 0]
type input "***"
type input "*"
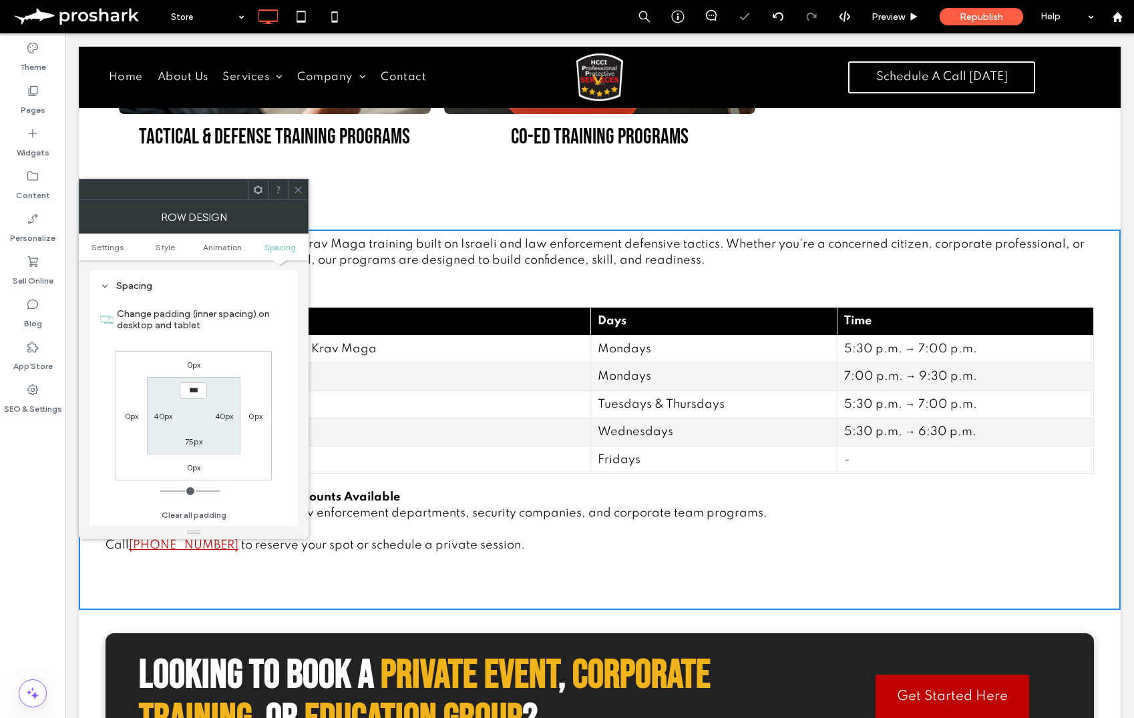
click at [296, 187] on icon at bounding box center [298, 190] width 10 height 10
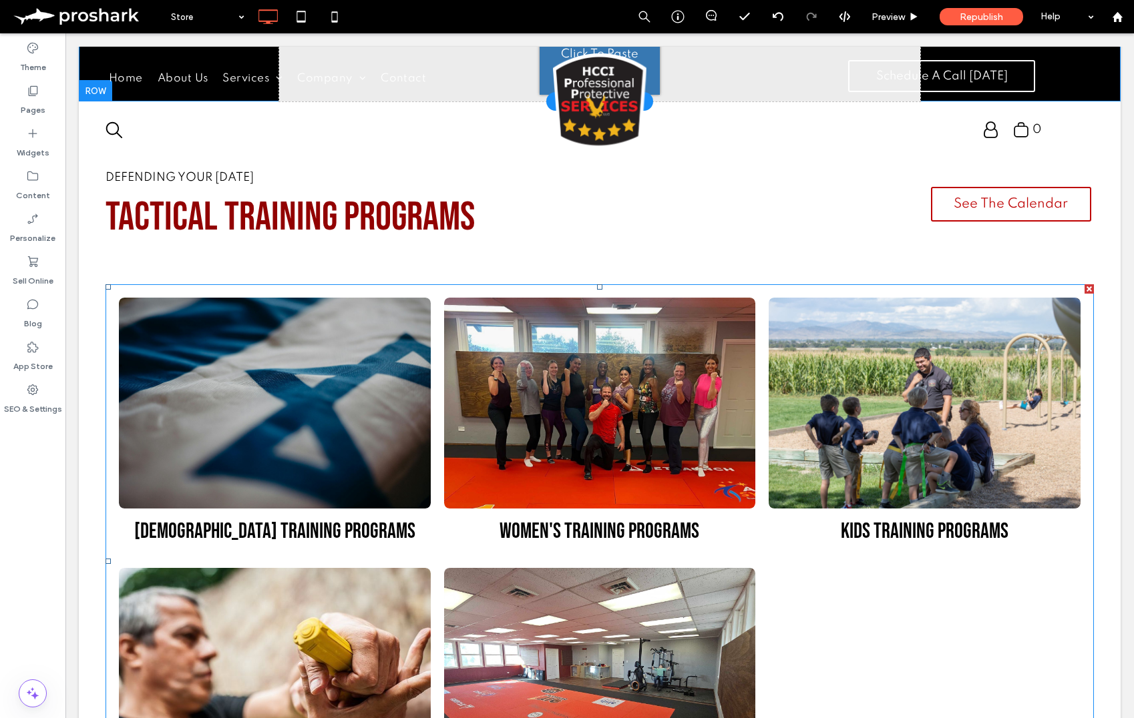
scroll to position [11, 0]
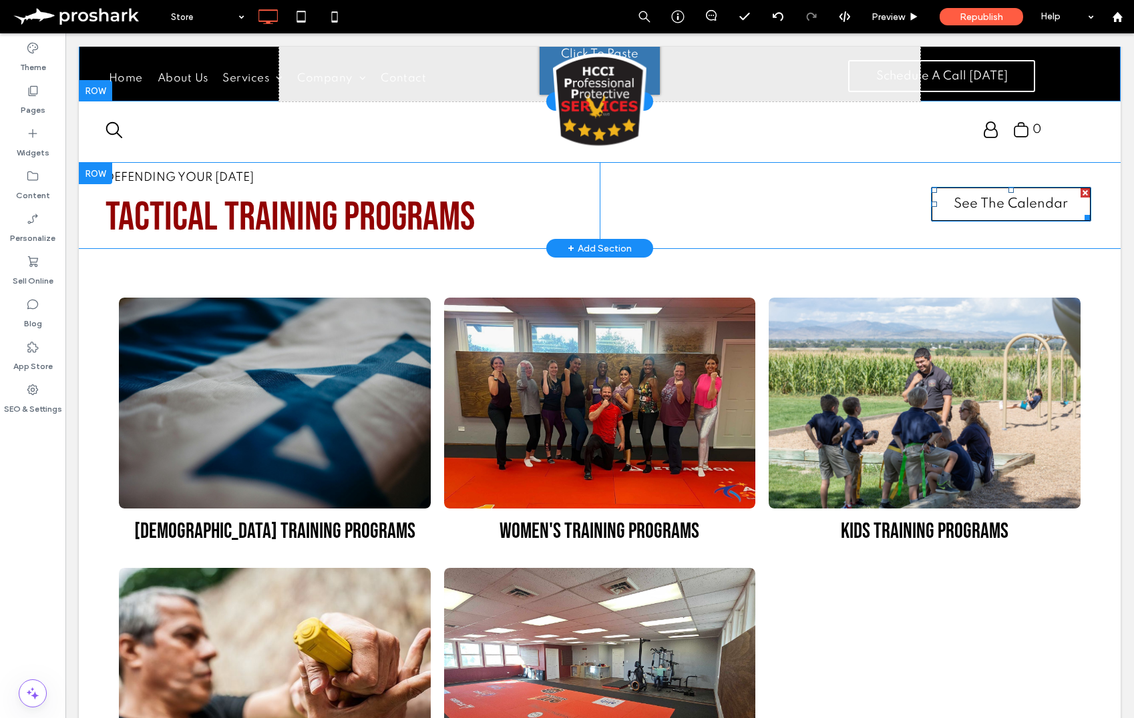
click at [1032, 202] on span "See The Calendar" at bounding box center [1010, 205] width 114 height 14
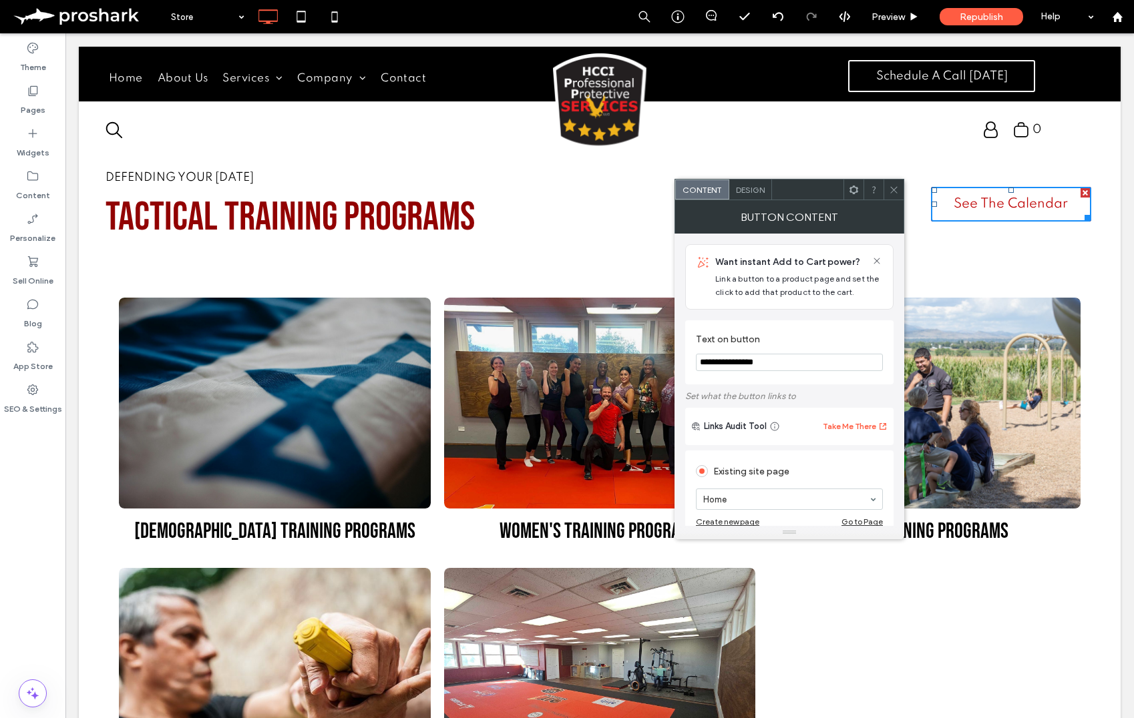
click at [893, 187] on icon at bounding box center [894, 190] width 10 height 10
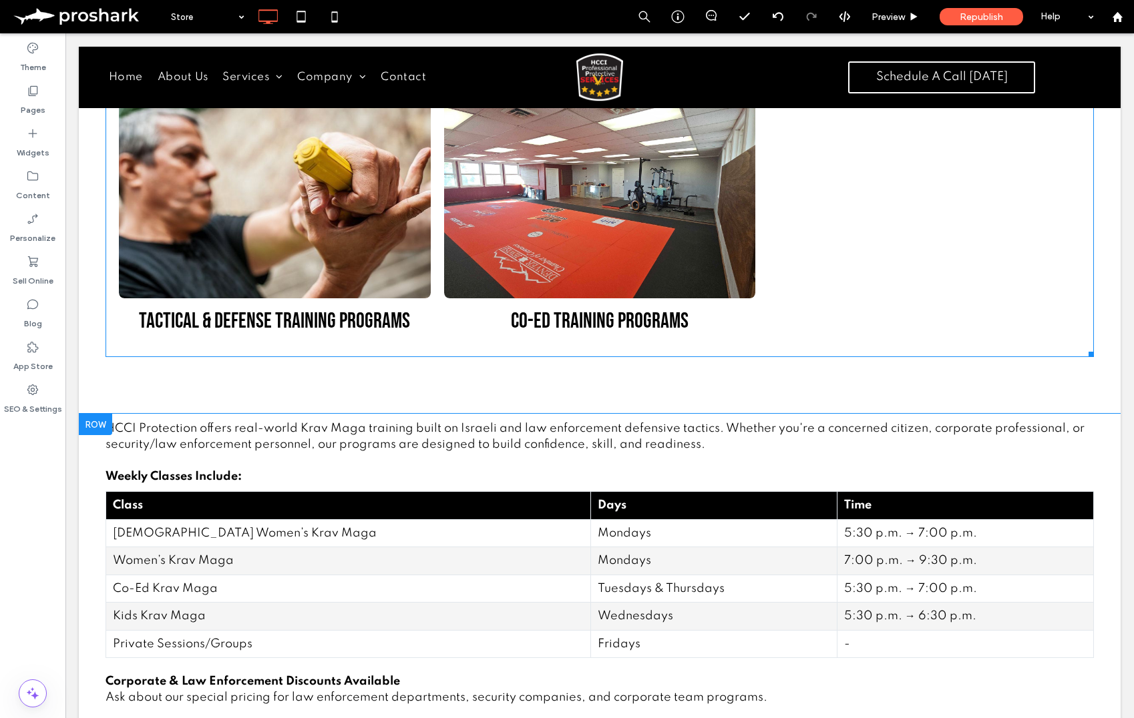
scroll to position [499, 0]
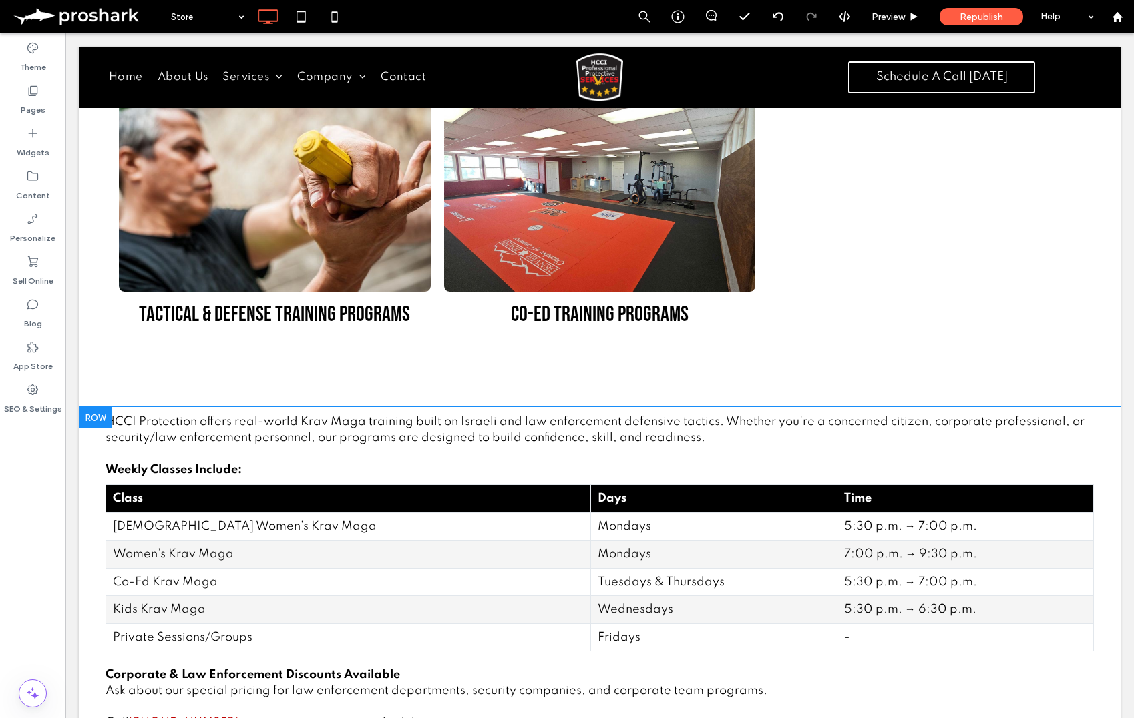
click at [90, 419] on div at bounding box center [95, 417] width 33 height 21
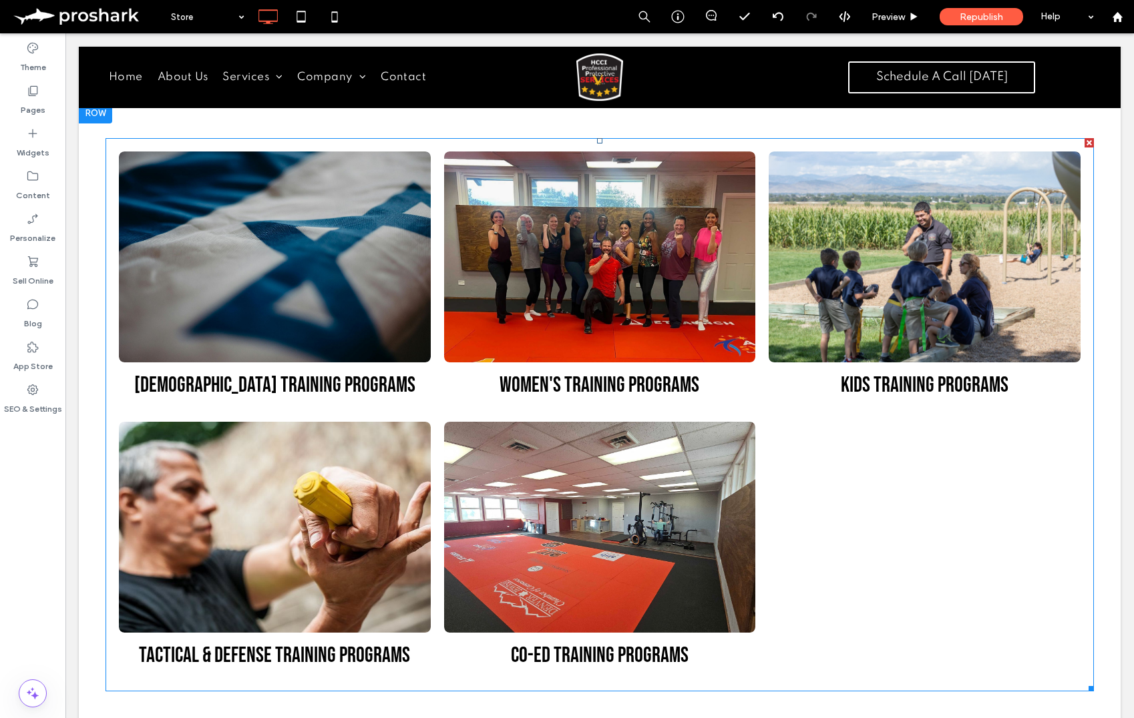
scroll to position [0, 0]
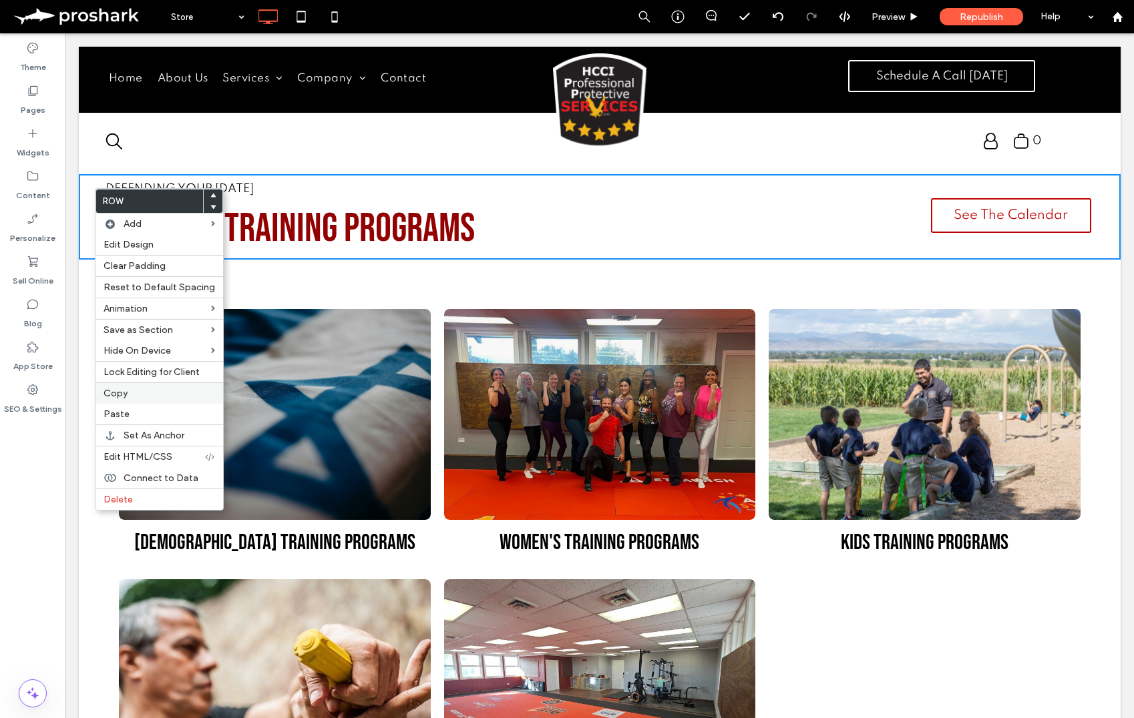
click at [114, 389] on span "Copy" at bounding box center [115, 393] width 24 height 11
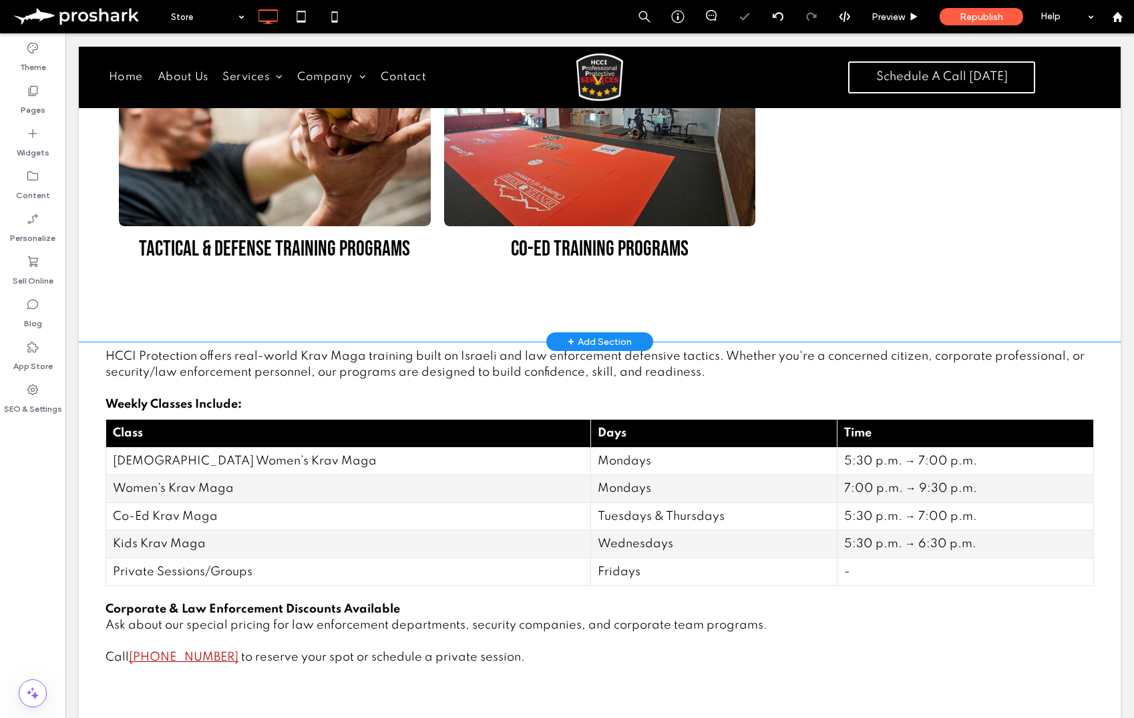
scroll to position [718, 0]
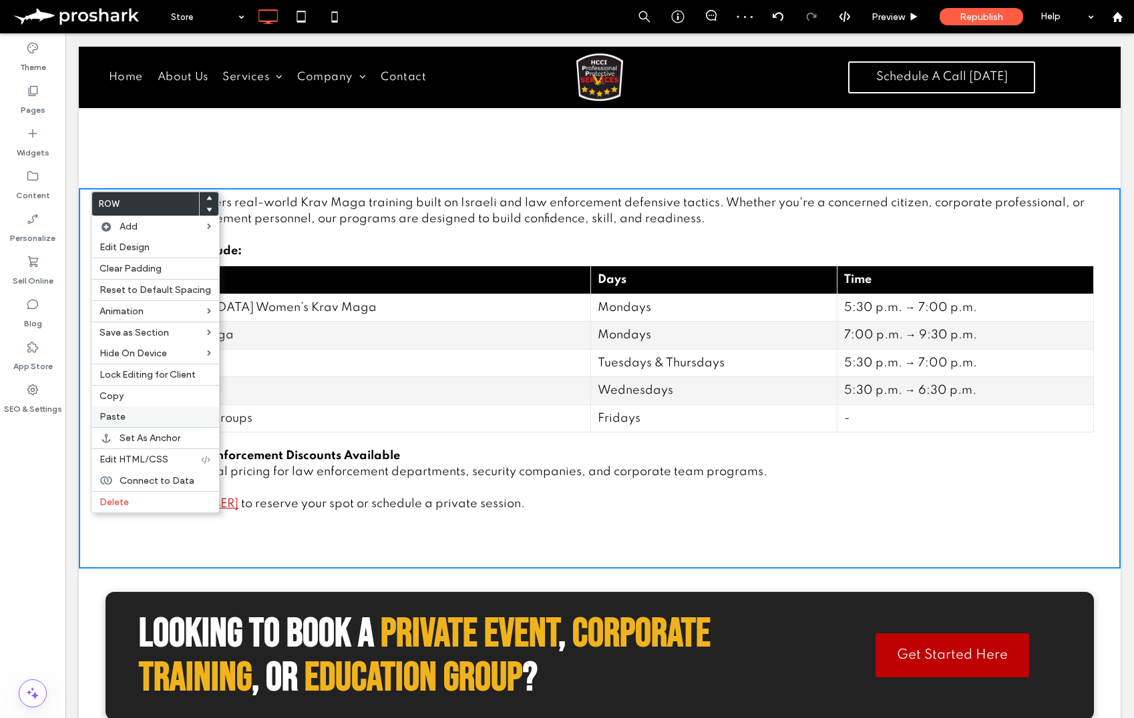
click at [116, 417] on span "Paste" at bounding box center [112, 416] width 26 height 11
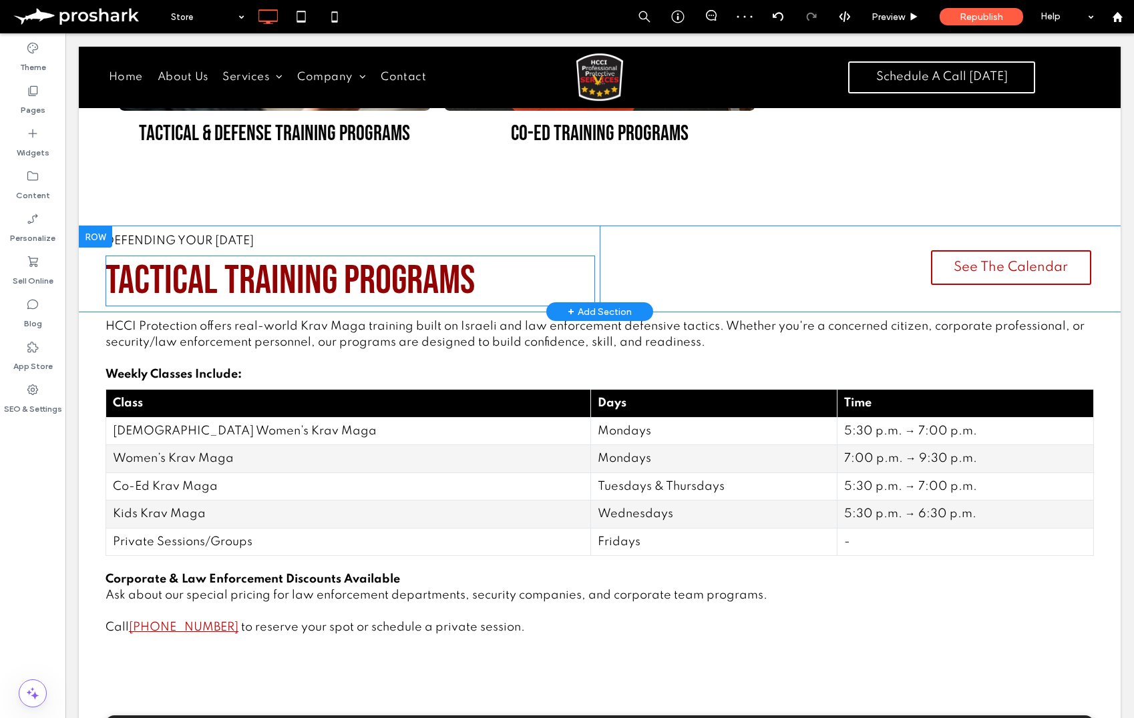
scroll to position [608, 0]
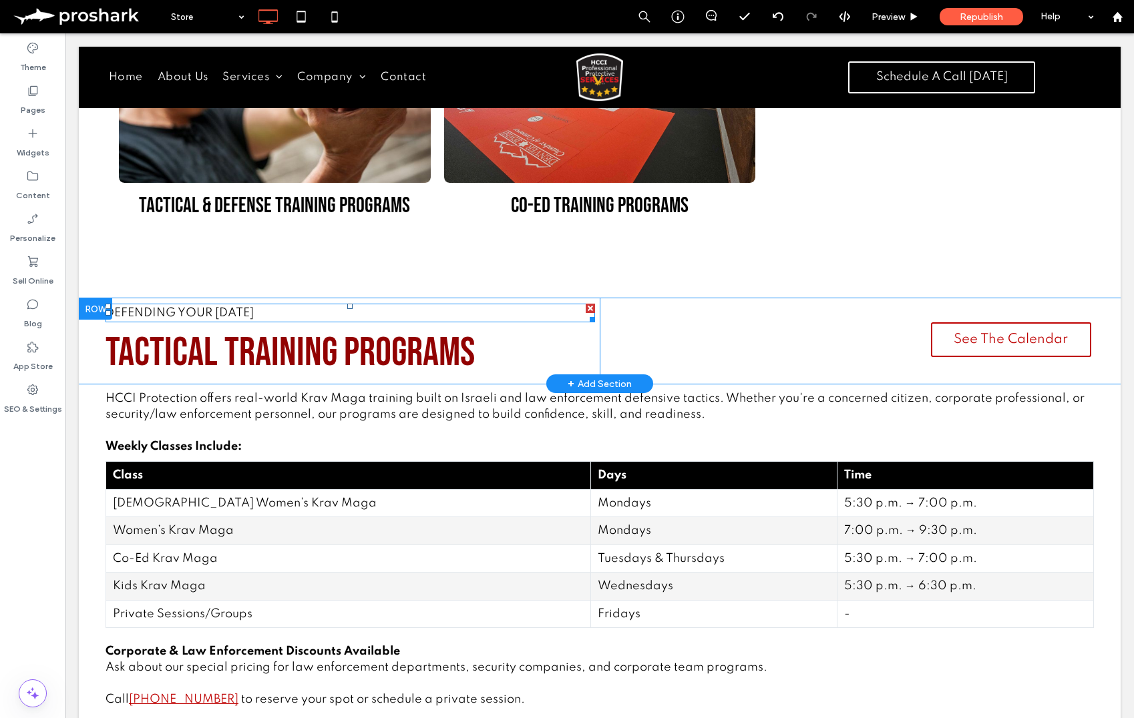
click at [241, 310] on span "Defending Your Tomorrow" at bounding box center [179, 313] width 148 height 12
type input "*******"
type input "**"
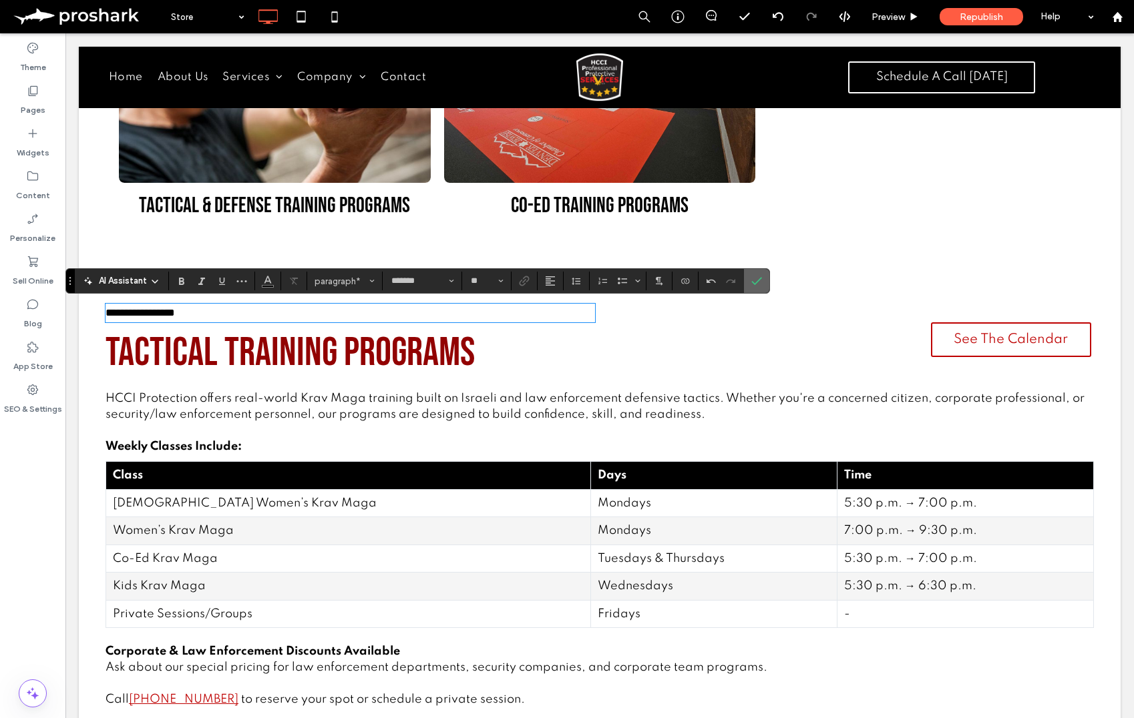
click at [751, 271] on span "Confirm" at bounding box center [754, 281] width 6 height 24
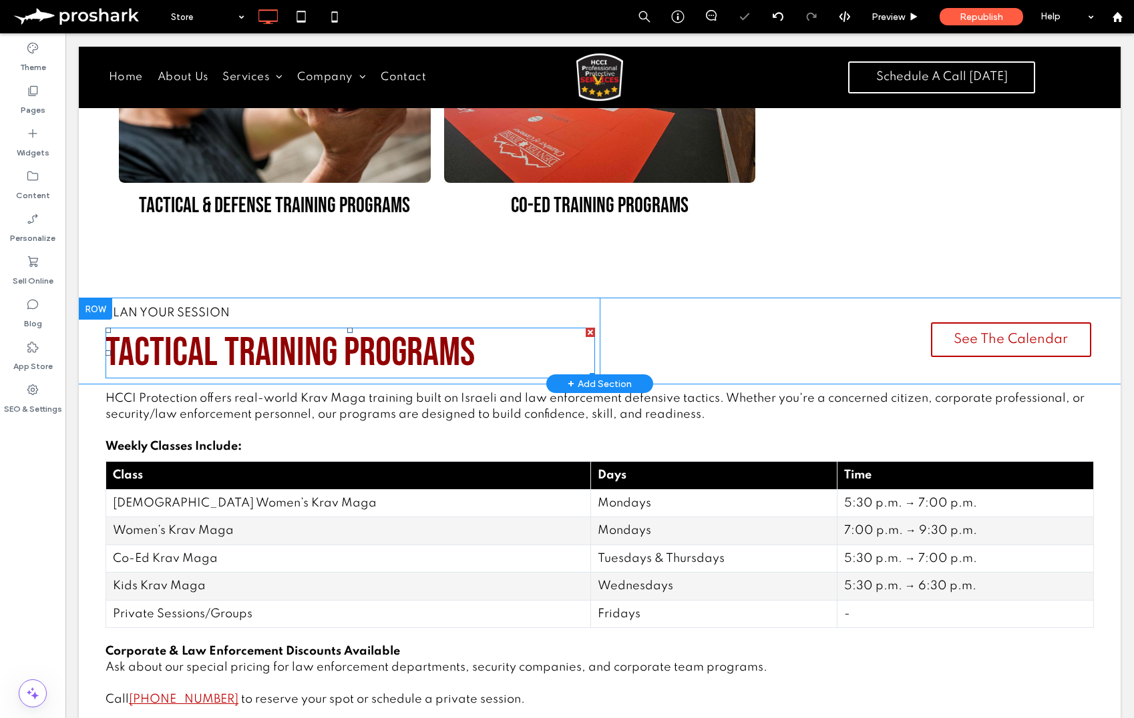
click at [420, 368] on span "Tactical Training Programs" at bounding box center [289, 353] width 369 height 48
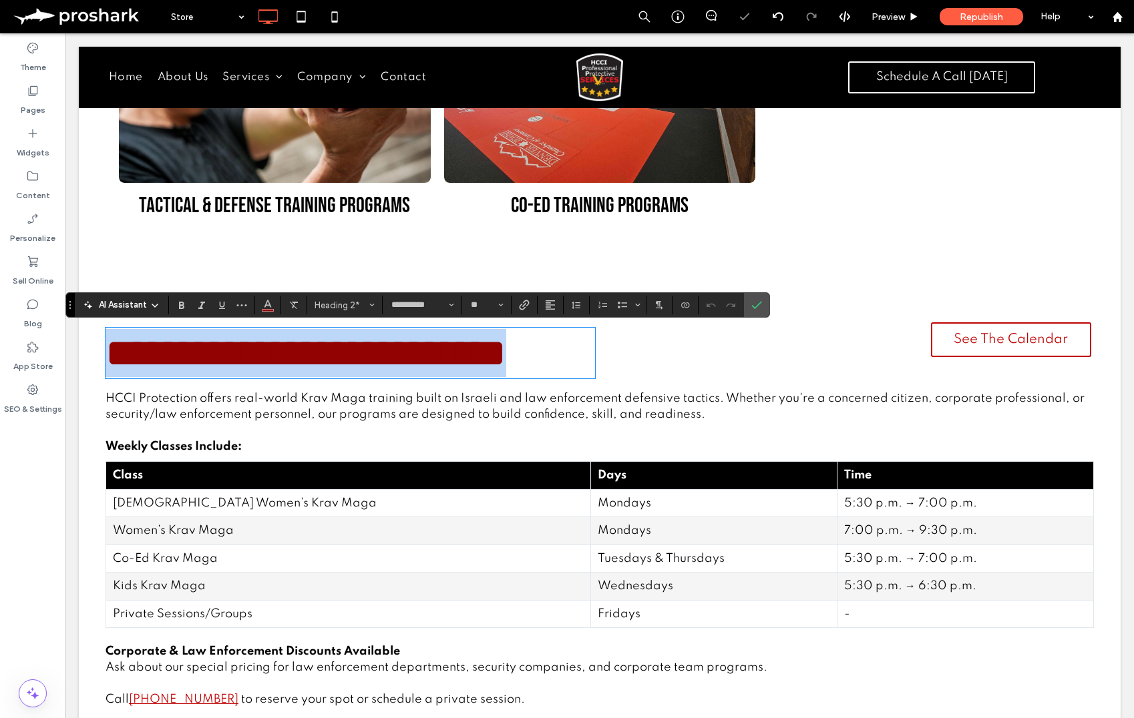
click at [343, 356] on span "**********" at bounding box center [305, 353] width 401 height 40
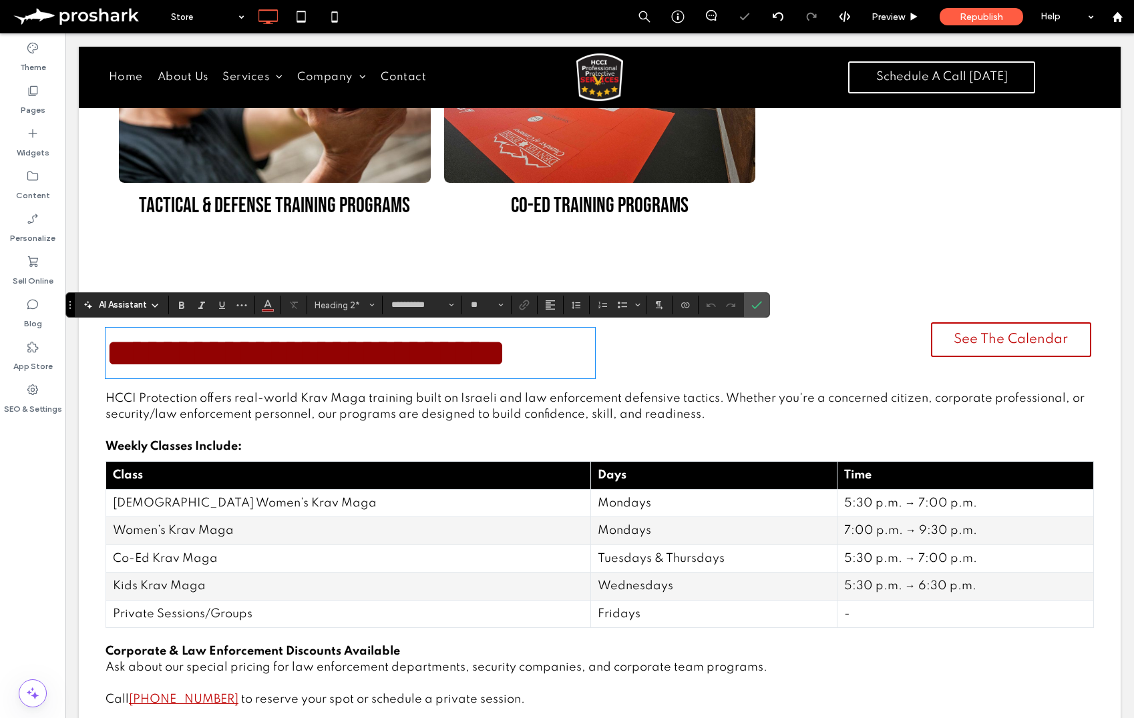
click at [491, 359] on h2 "**********" at bounding box center [349, 353] width 489 height 48
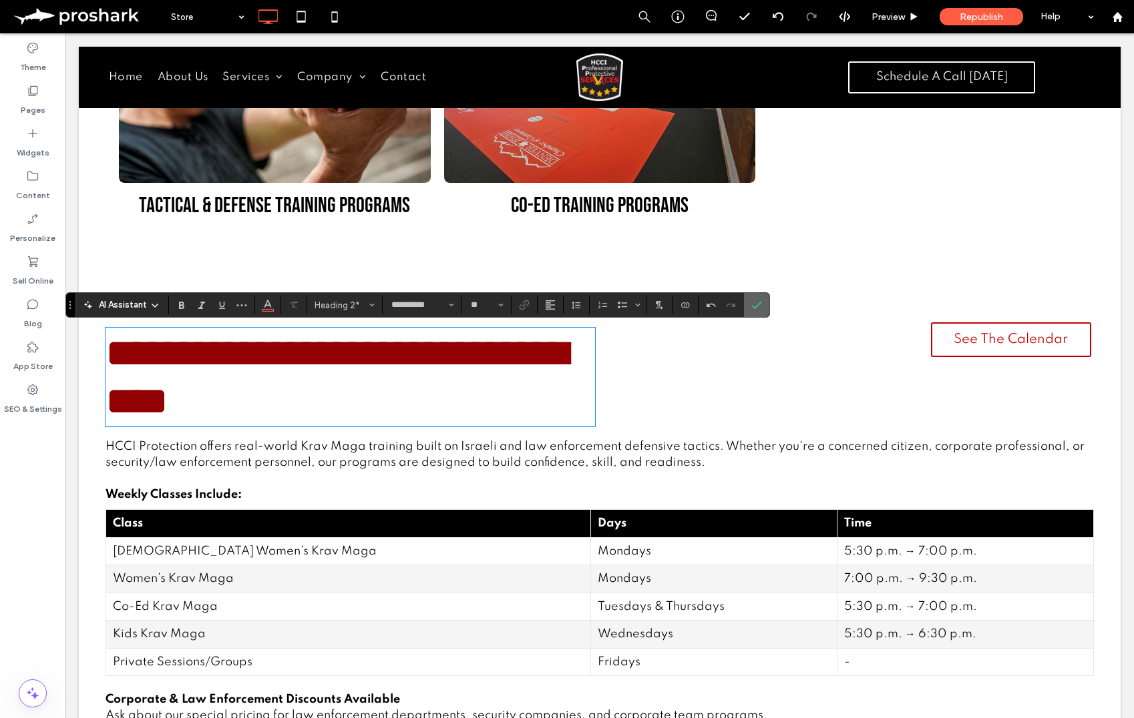
click at [748, 310] on label "Confirm" at bounding box center [756, 305] width 20 height 24
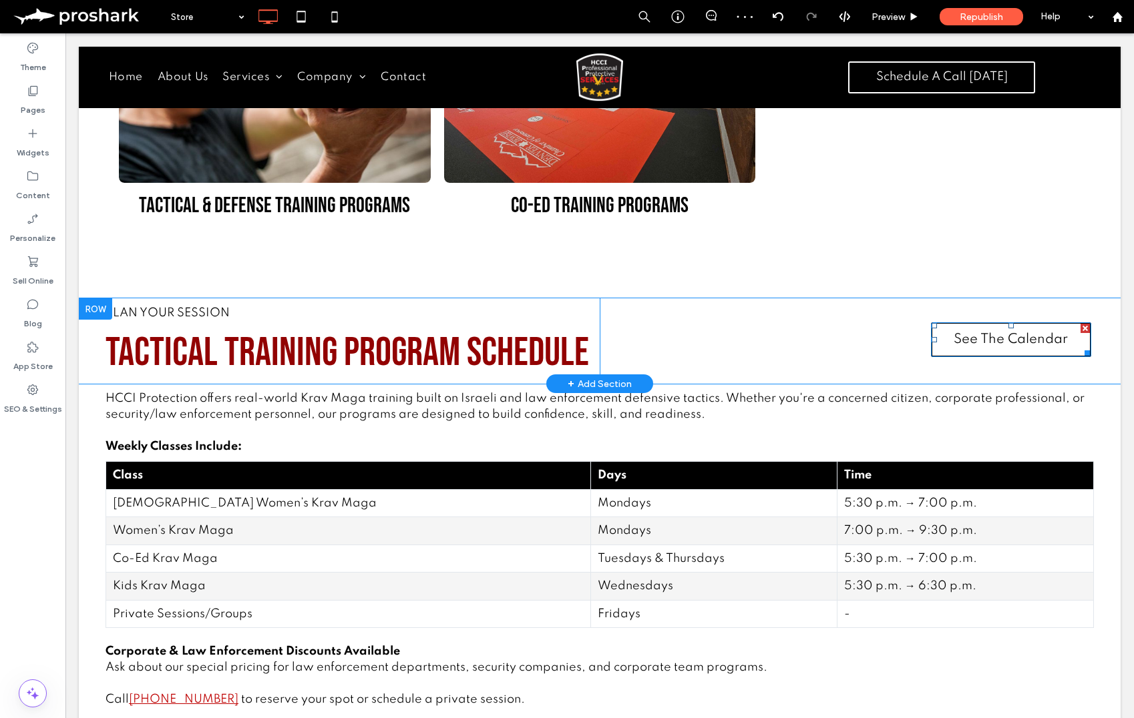
click at [1088, 326] on div at bounding box center [1084, 328] width 9 height 9
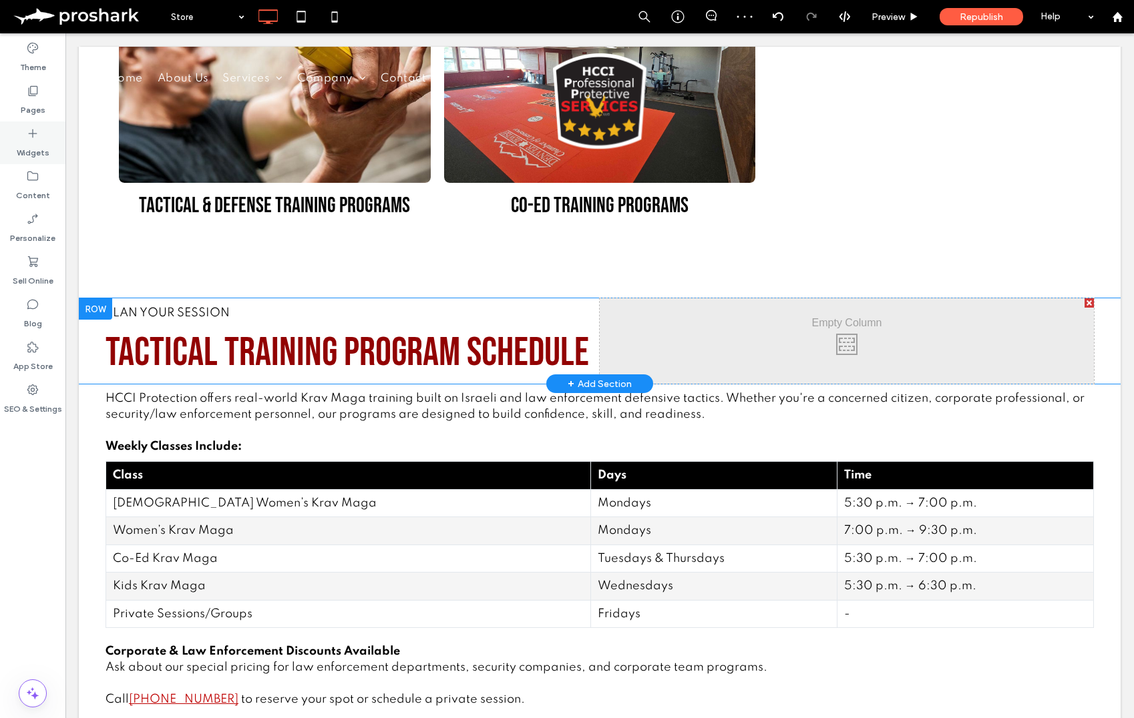
click at [39, 138] on icon at bounding box center [32, 133] width 13 height 13
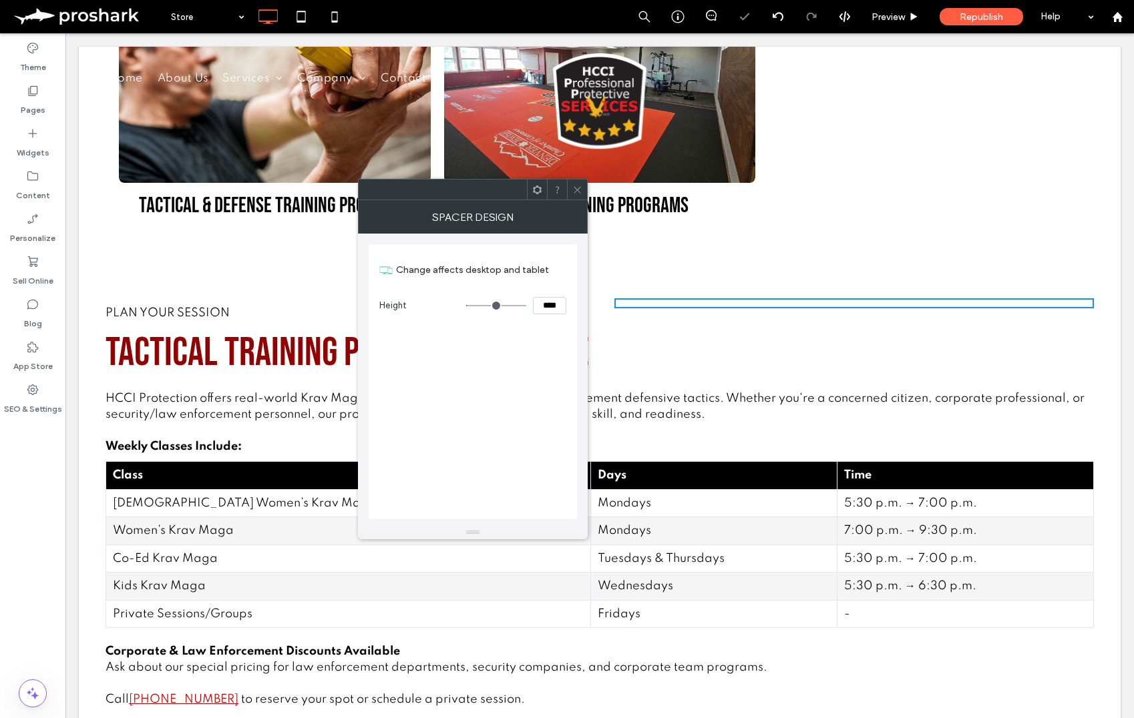
click at [573, 196] on span at bounding box center [577, 190] width 10 height 20
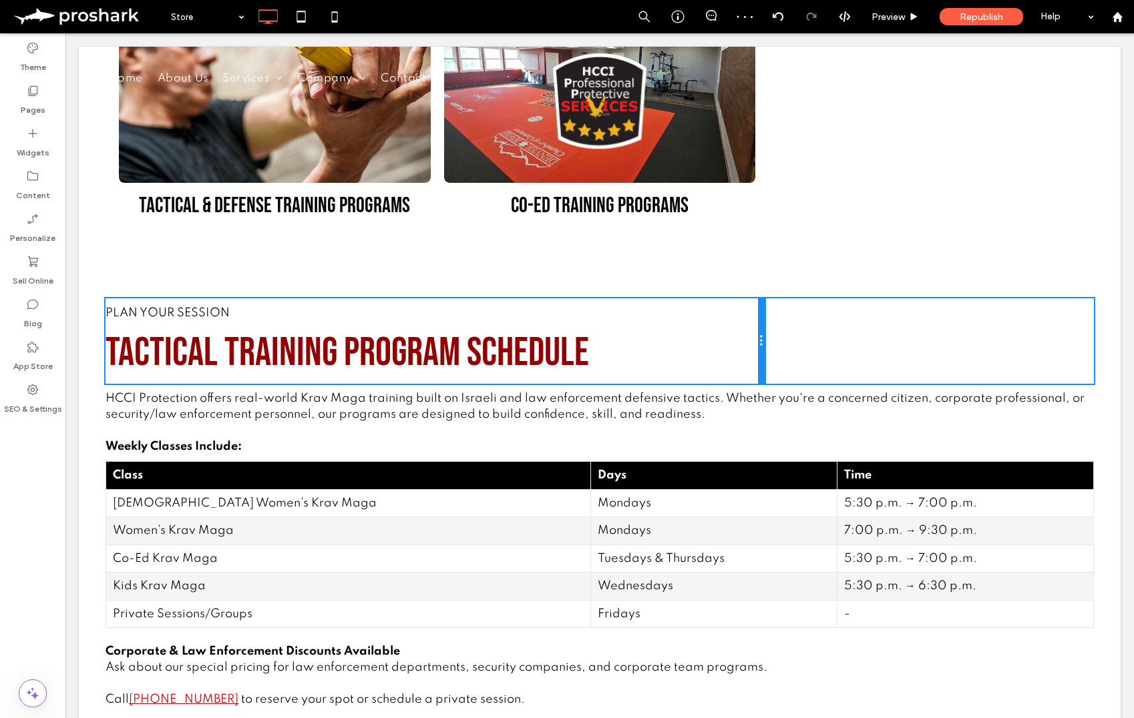
drag, startPoint x: 598, startPoint y: 338, endPoint x: 775, endPoint y: 333, distance: 176.3
click at [775, 333] on div "Plan Your Session Tactical Training Program Schedule Click To Paste Click To Pa…" at bounding box center [599, 340] width 988 height 85
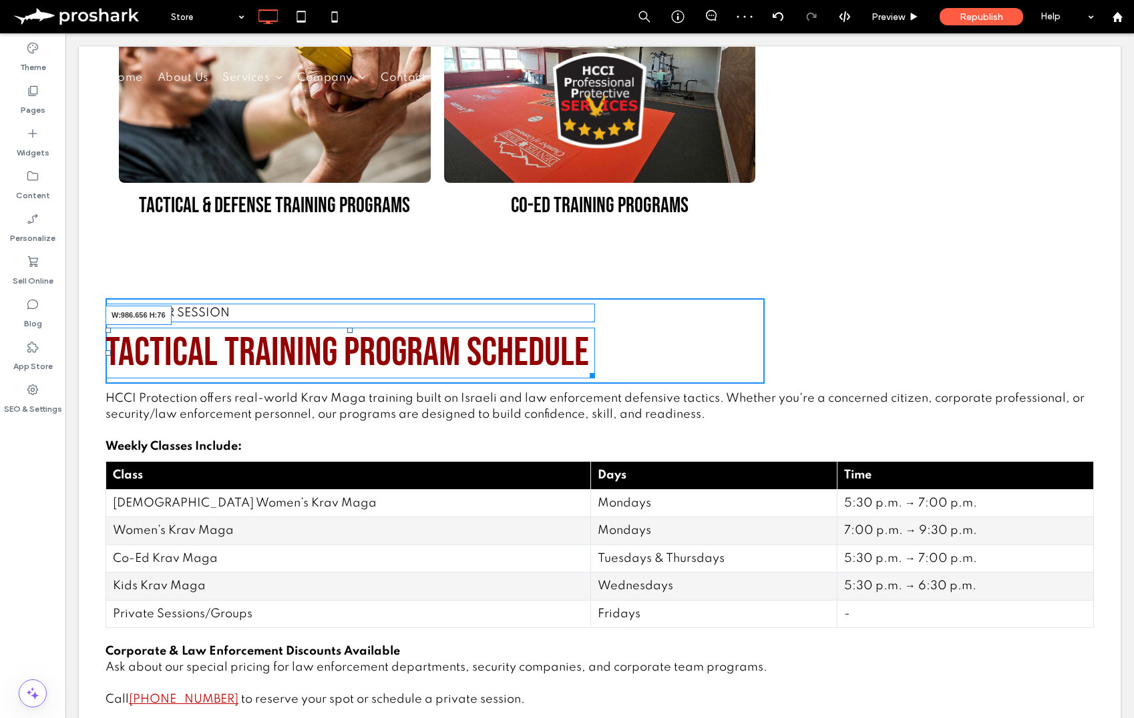
drag, startPoint x: 592, startPoint y: 373, endPoint x: 777, endPoint y: 362, distance: 184.6
click at [777, 362] on div "Plan Your Session Tactical Training Program Schedule W:986.656 H:76 Click To Pa…" at bounding box center [599, 340] width 988 height 85
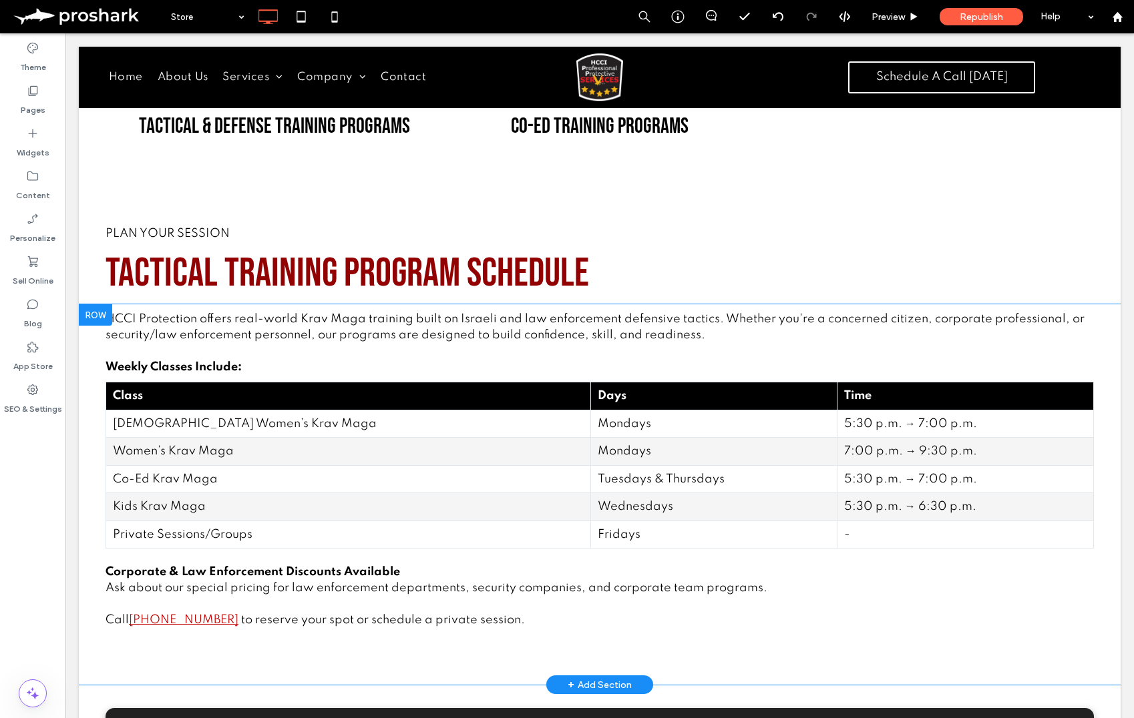
scroll to position [688, 0]
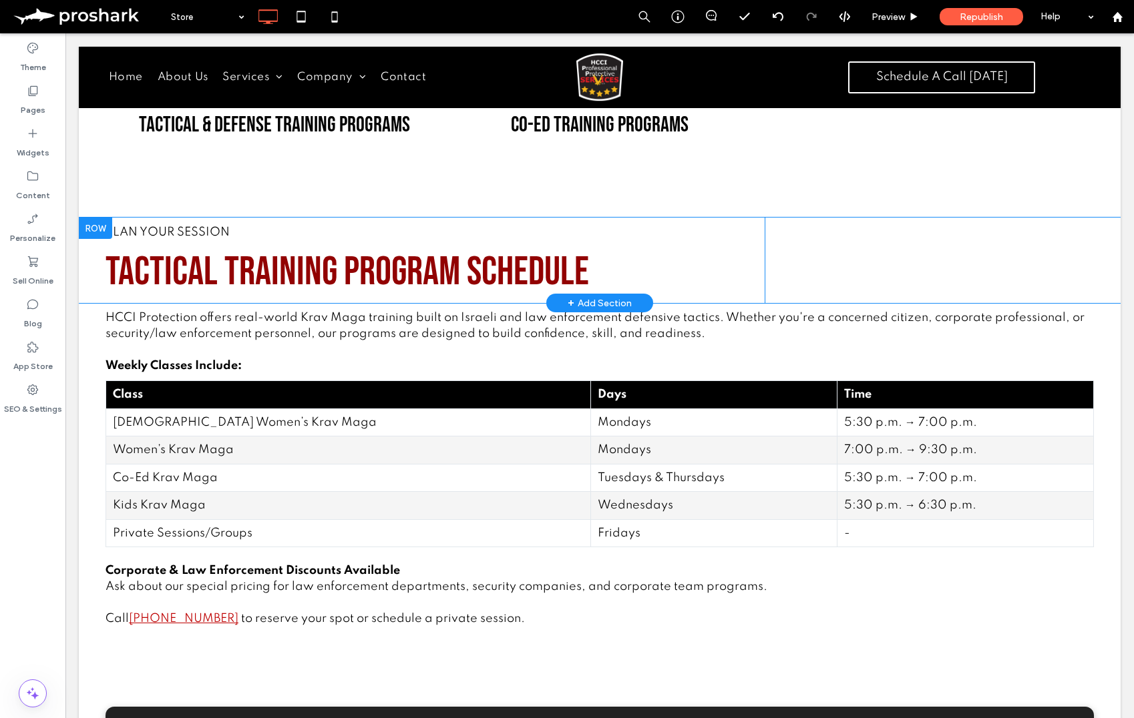
click at [99, 222] on div at bounding box center [95, 228] width 33 height 21
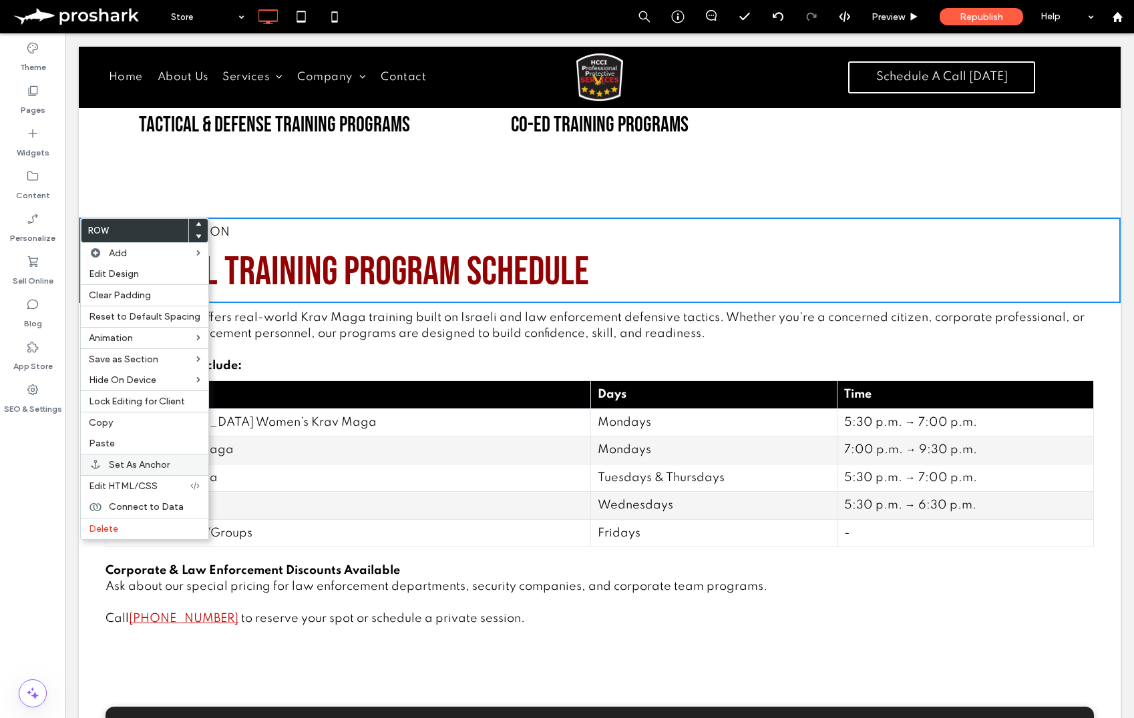
click at [120, 466] on span "Set As Anchor" at bounding box center [139, 464] width 61 height 11
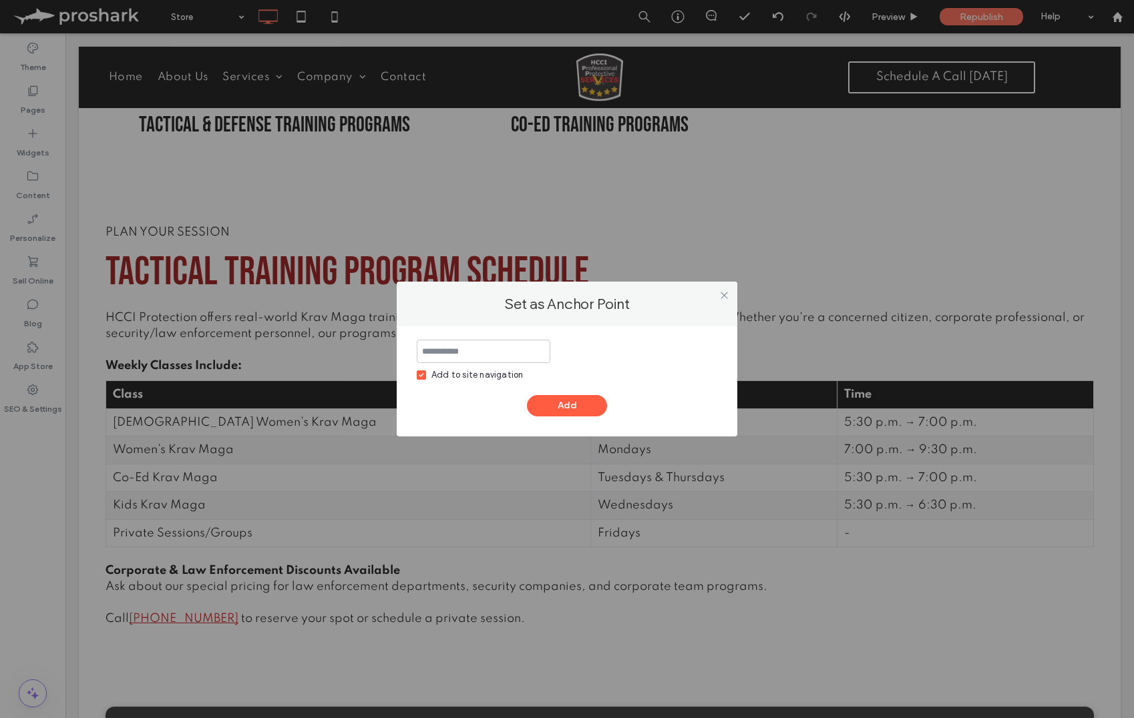
click at [421, 377] on icon at bounding box center [421, 375] width 5 height 4
click at [490, 352] on input at bounding box center [484, 351] width 134 height 23
type input "**********"
click at [566, 398] on button "Add" at bounding box center [567, 405] width 80 height 21
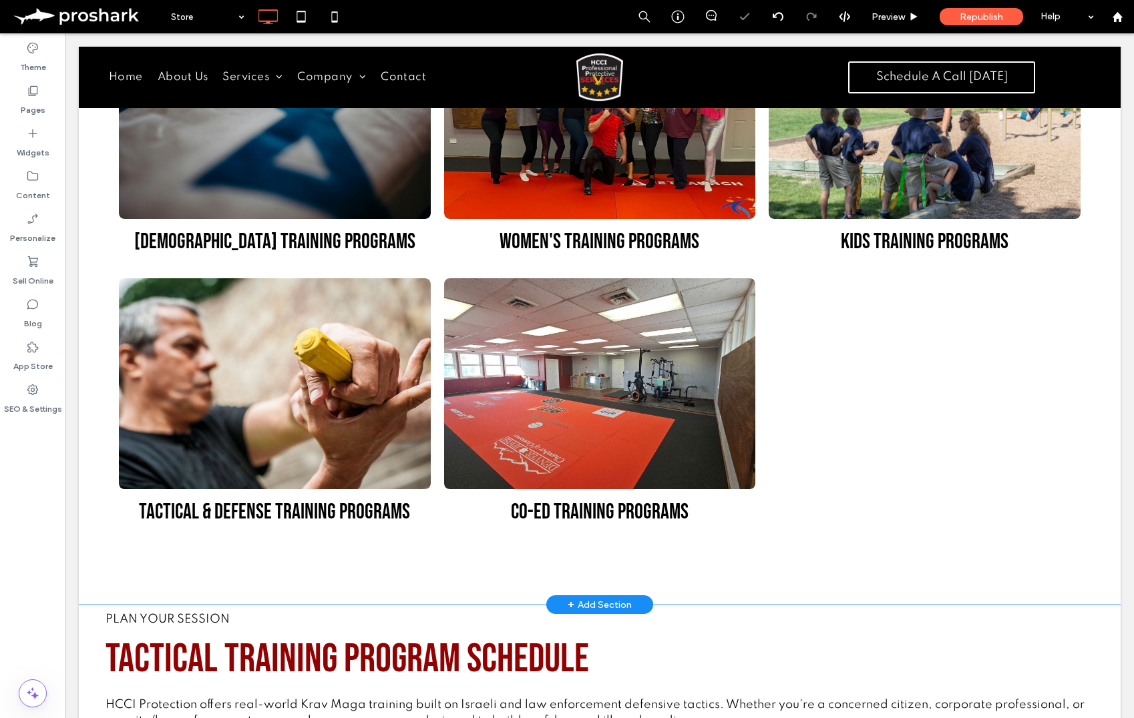
scroll to position [67, 0]
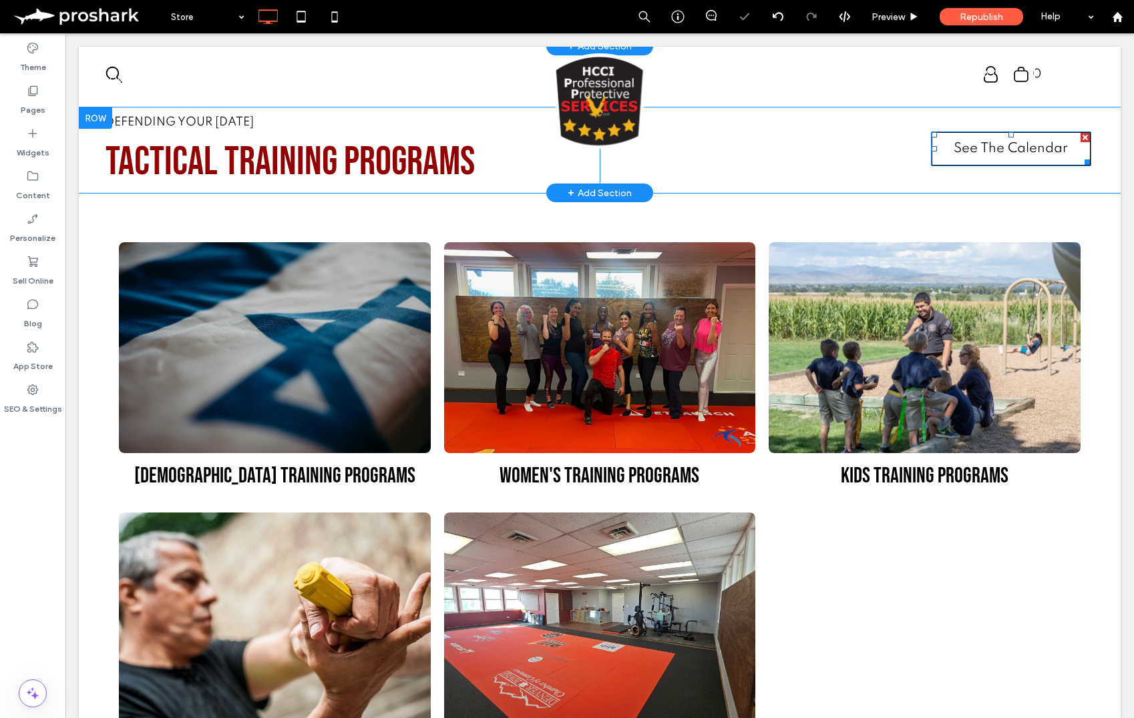
click at [981, 150] on span "See The Calendar" at bounding box center [1010, 149] width 114 height 14
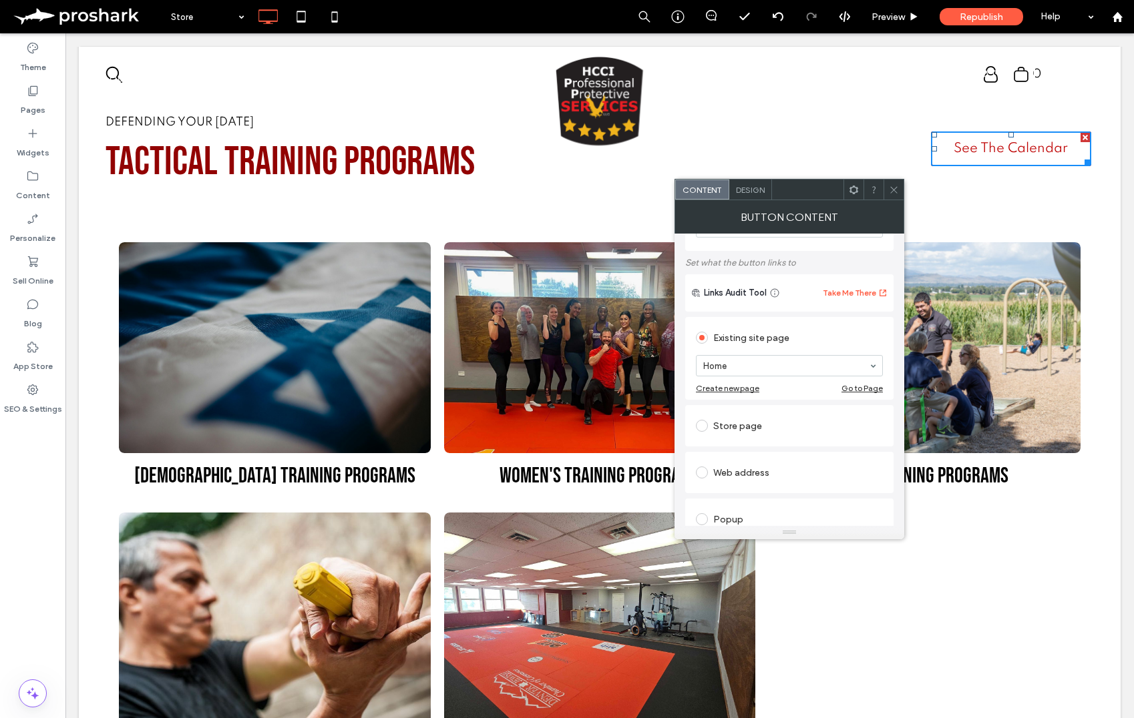
scroll to position [201, 0]
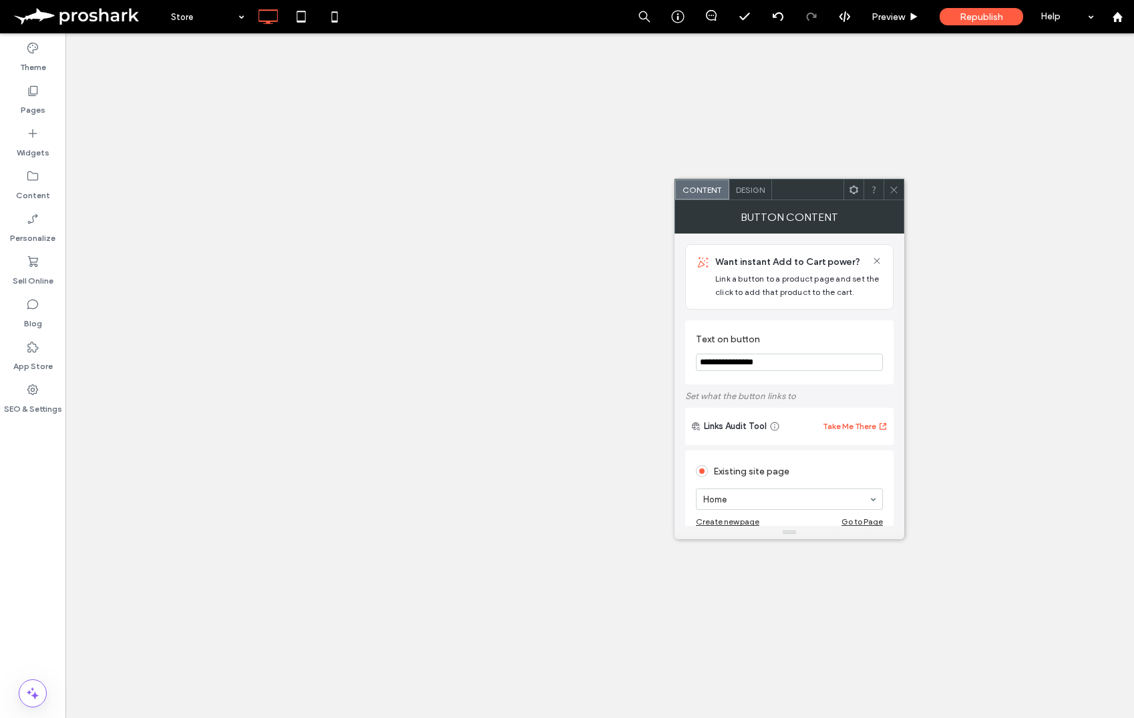
click at [724, 689] on div "Anchor" at bounding box center [789, 699] width 187 height 21
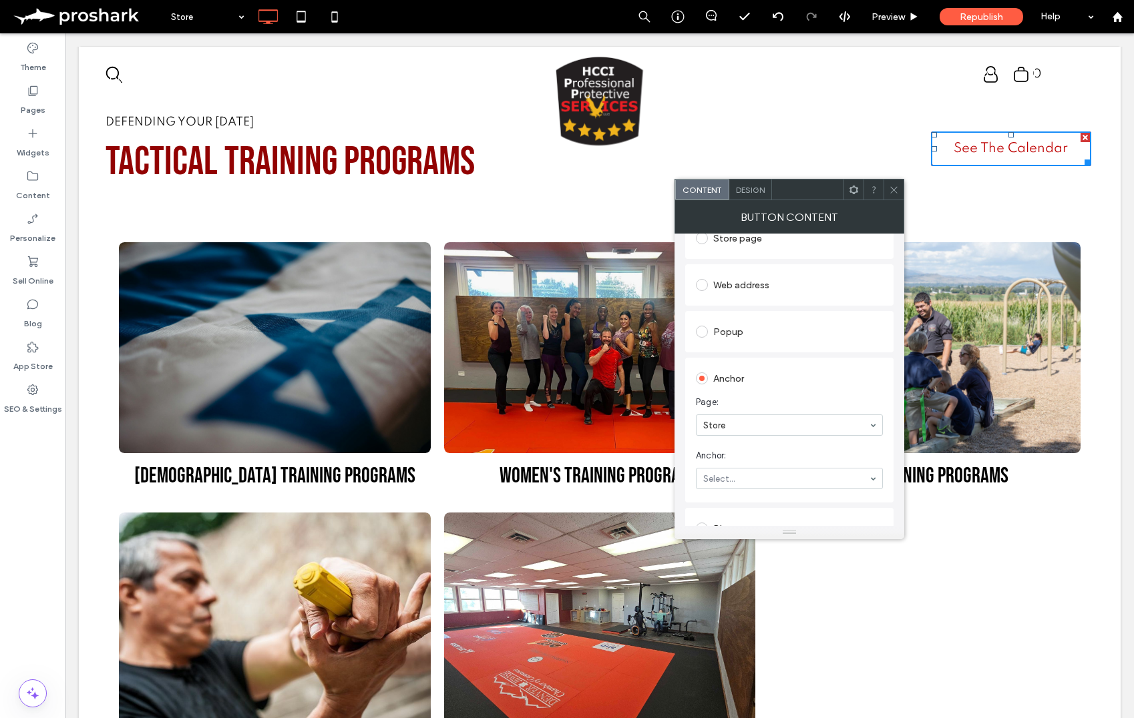
scroll to position [287, 0]
click at [892, 194] on icon at bounding box center [894, 190] width 10 height 10
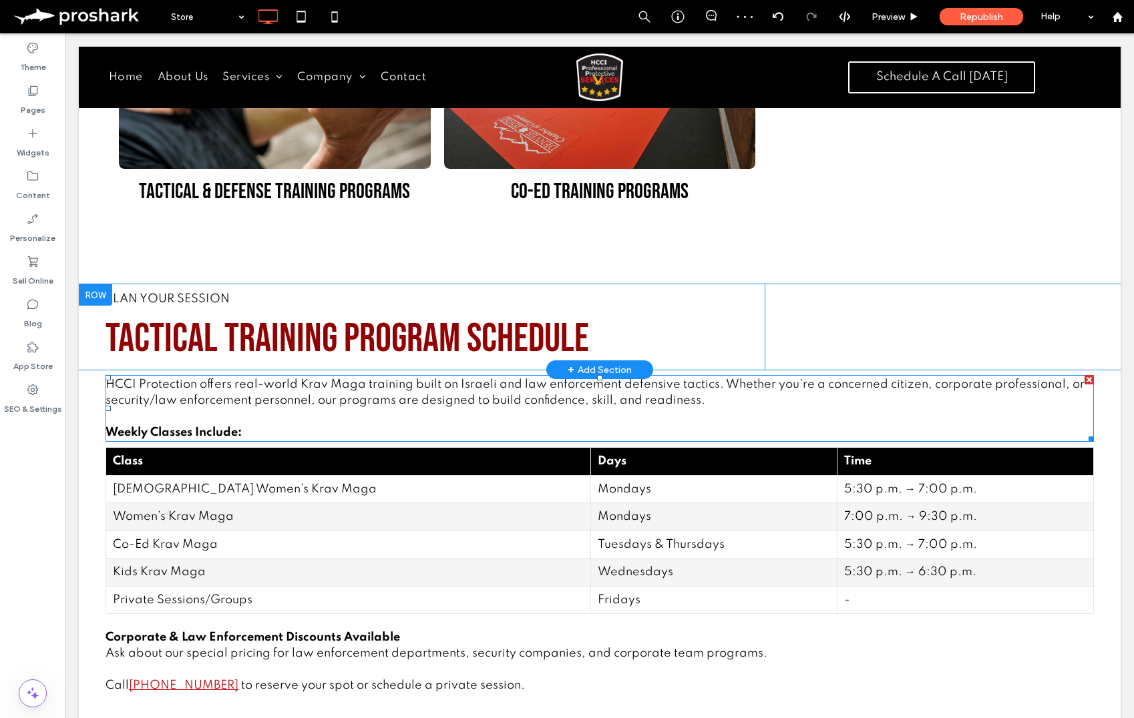
scroll to position [629, 0]
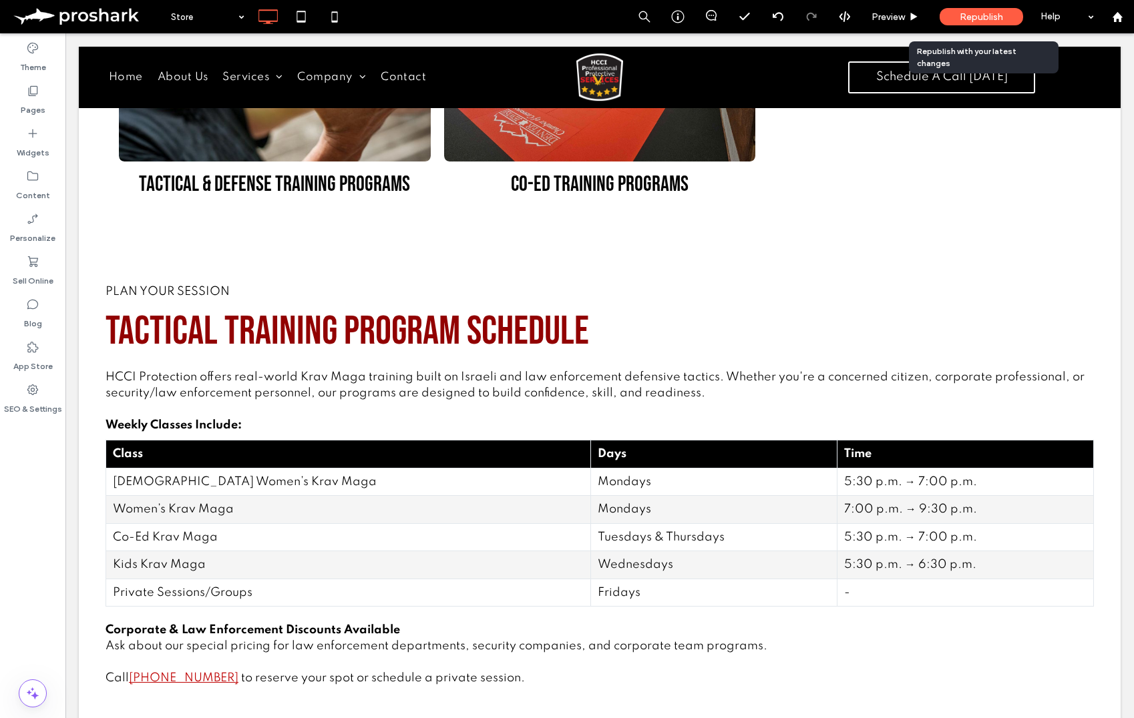
click at [991, 11] on span "Republish" at bounding box center [980, 16] width 43 height 11
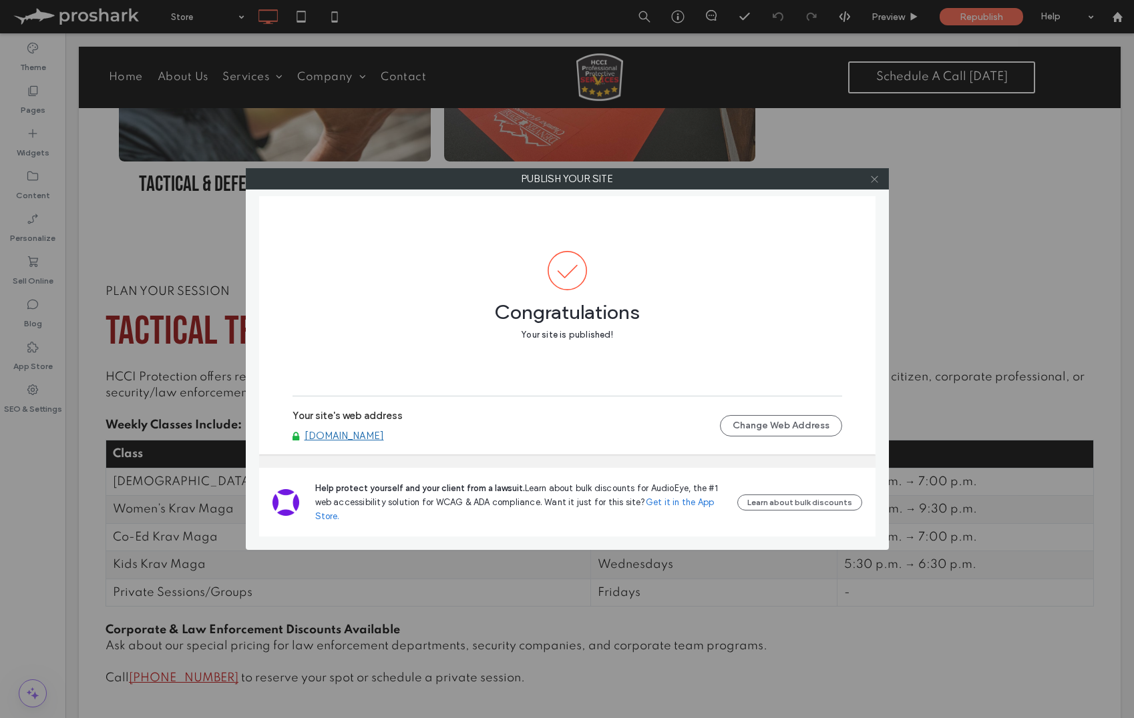
click at [876, 177] on icon at bounding box center [874, 179] width 10 height 10
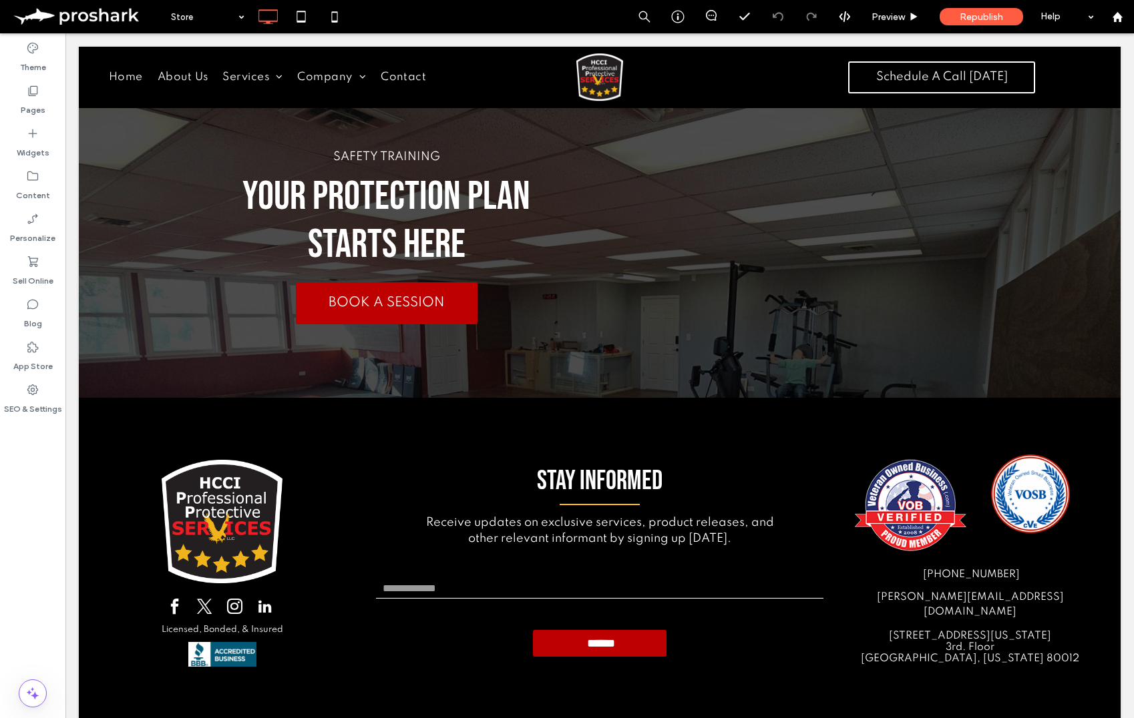
scroll to position [1548, 0]
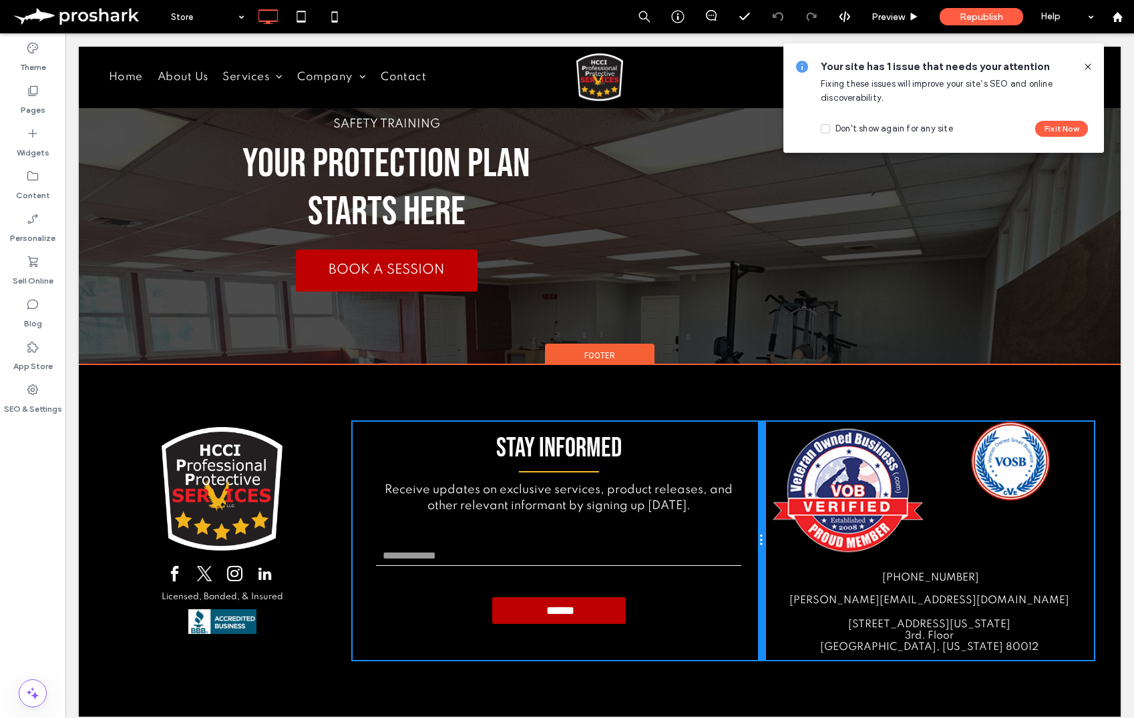
drag, startPoint x: 844, startPoint y: 541, endPoint x: 751, endPoint y: 536, distance: 92.9
click at [751, 536] on div "Stay Informed Receive updates on exclusive services, product releases, and othe…" at bounding box center [559, 541] width 412 height 238
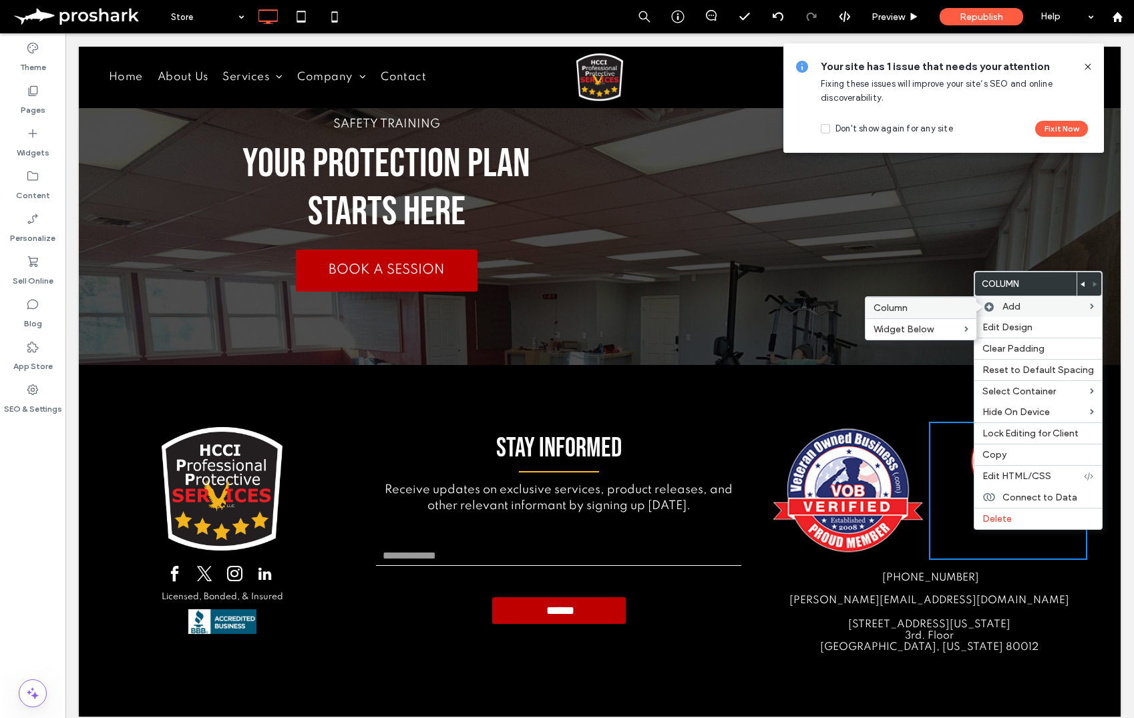
click at [935, 308] on label "Column" at bounding box center [920, 307] width 95 height 11
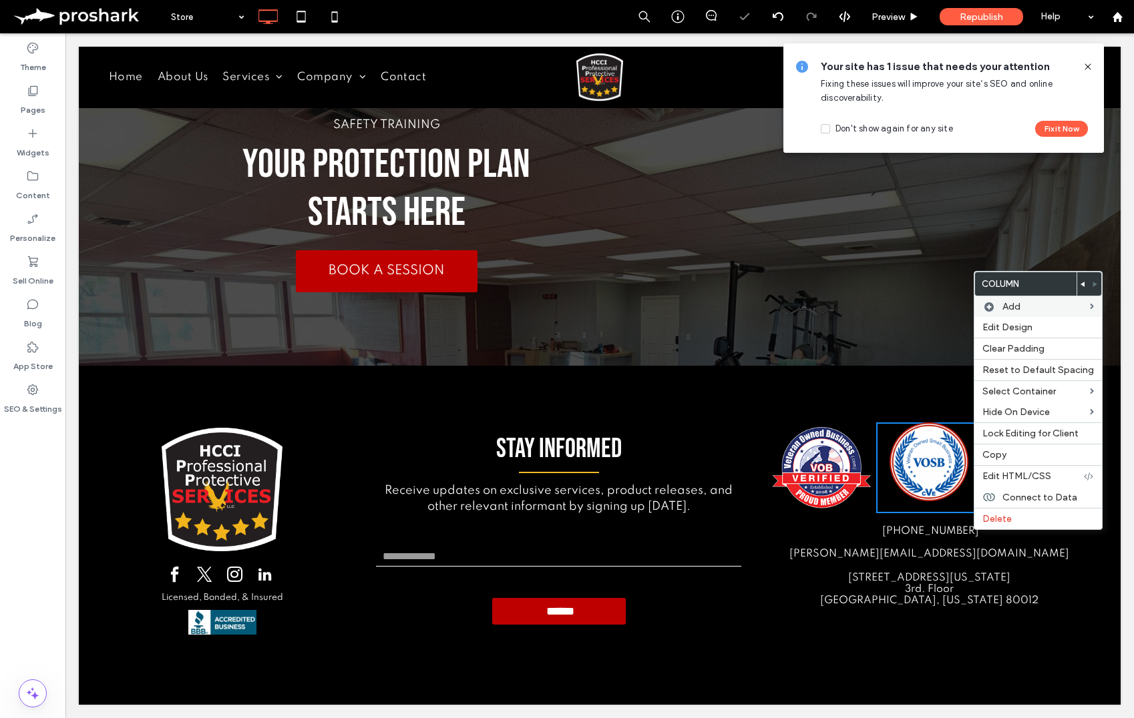
click at [829, 574] on h5 "11150 E Mississippi Ave 3rd. Floor" at bounding box center [929, 584] width 316 height 23
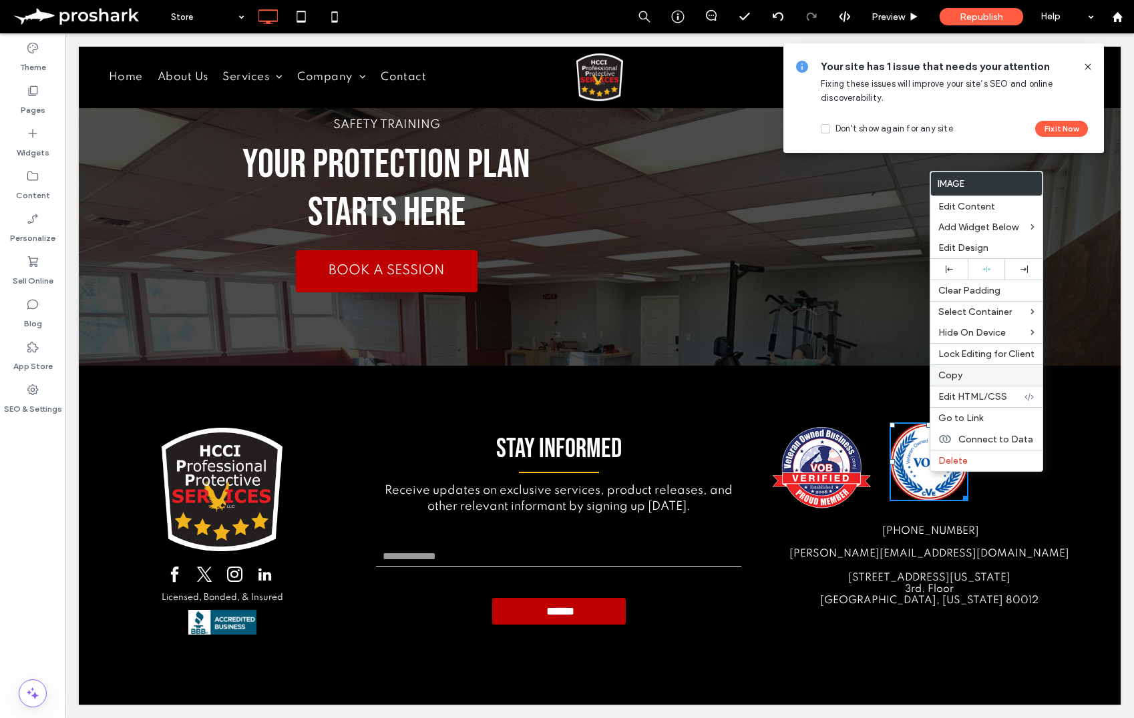
click at [959, 372] on span "Copy" at bounding box center [950, 375] width 24 height 11
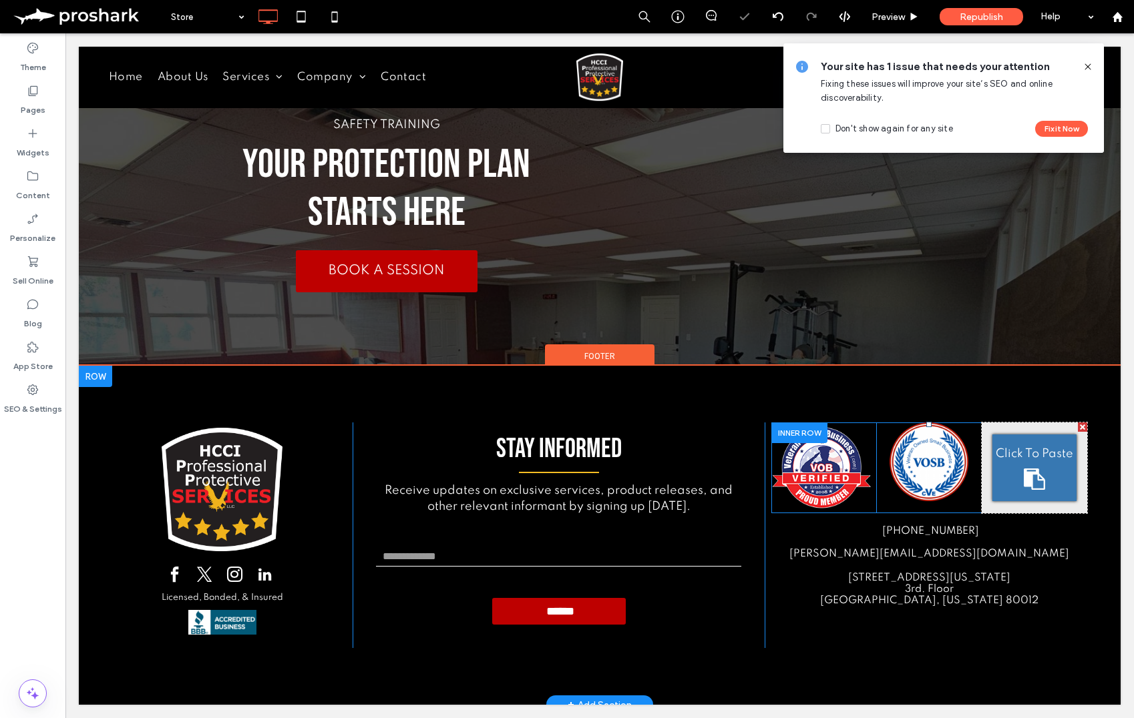
drag, startPoint x: 1029, startPoint y: 463, endPoint x: 1078, endPoint y: 576, distance: 123.5
click at [1029, 463] on div "Click To Paste" at bounding box center [1034, 468] width 84 height 67
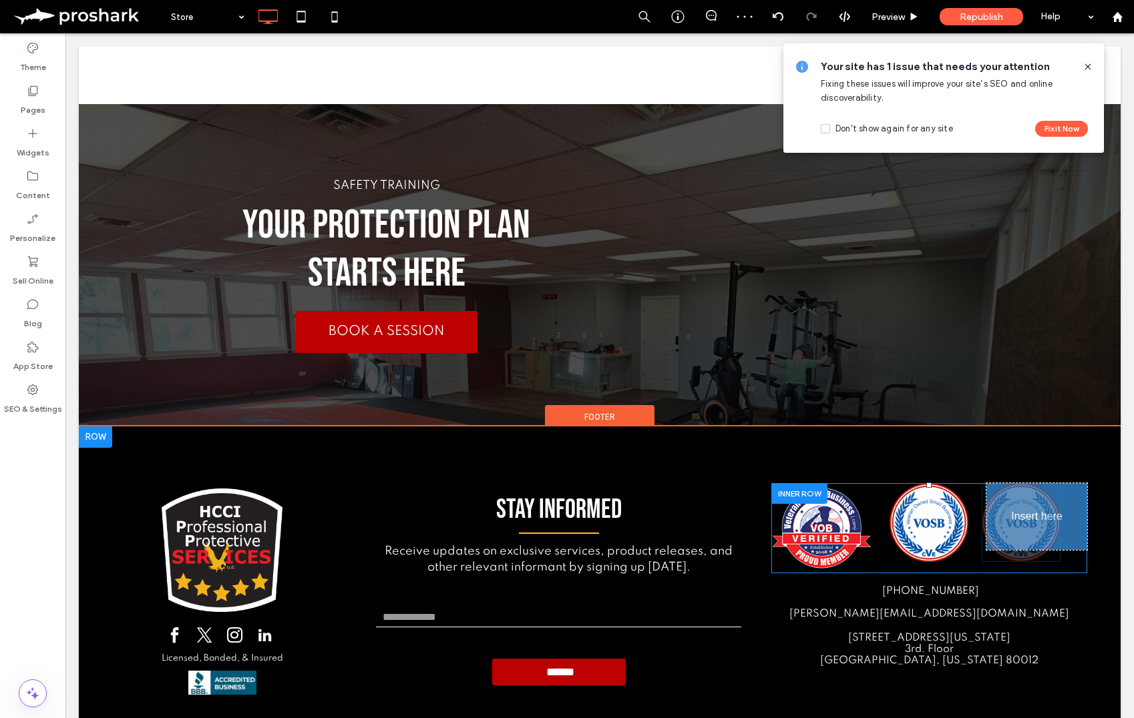
drag, startPoint x: 1025, startPoint y: 454, endPoint x: 1073, endPoint y: 545, distance: 102.7
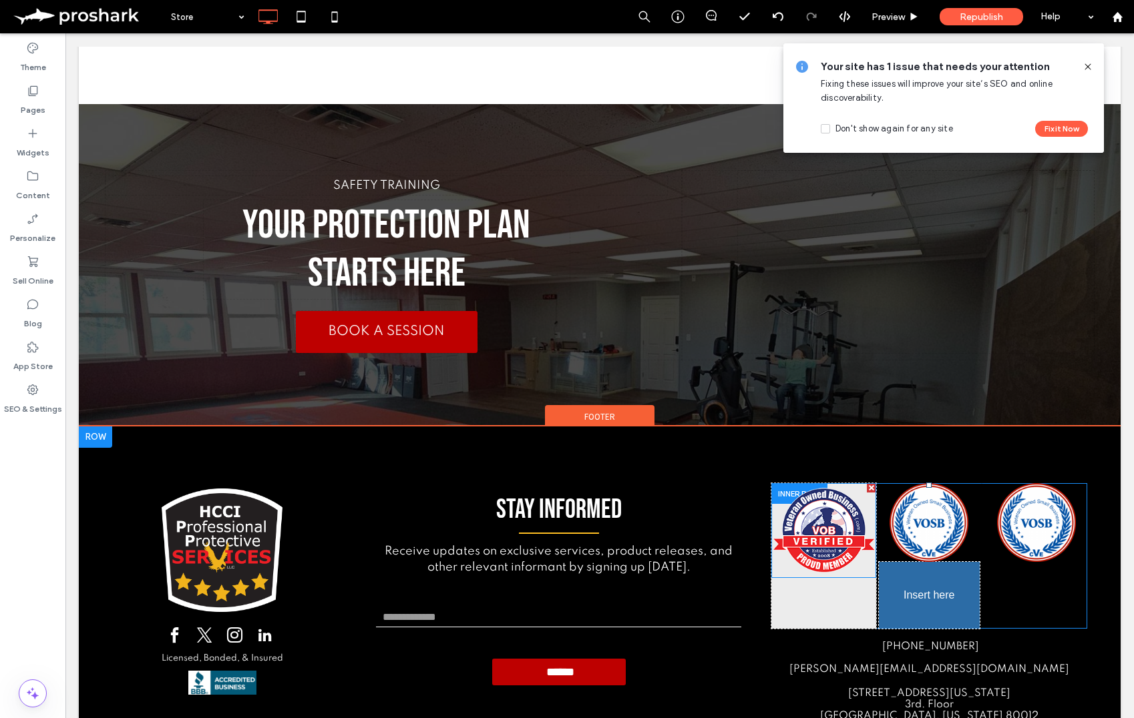
drag, startPoint x: 822, startPoint y: 470, endPoint x: 942, endPoint y: 516, distance: 128.7
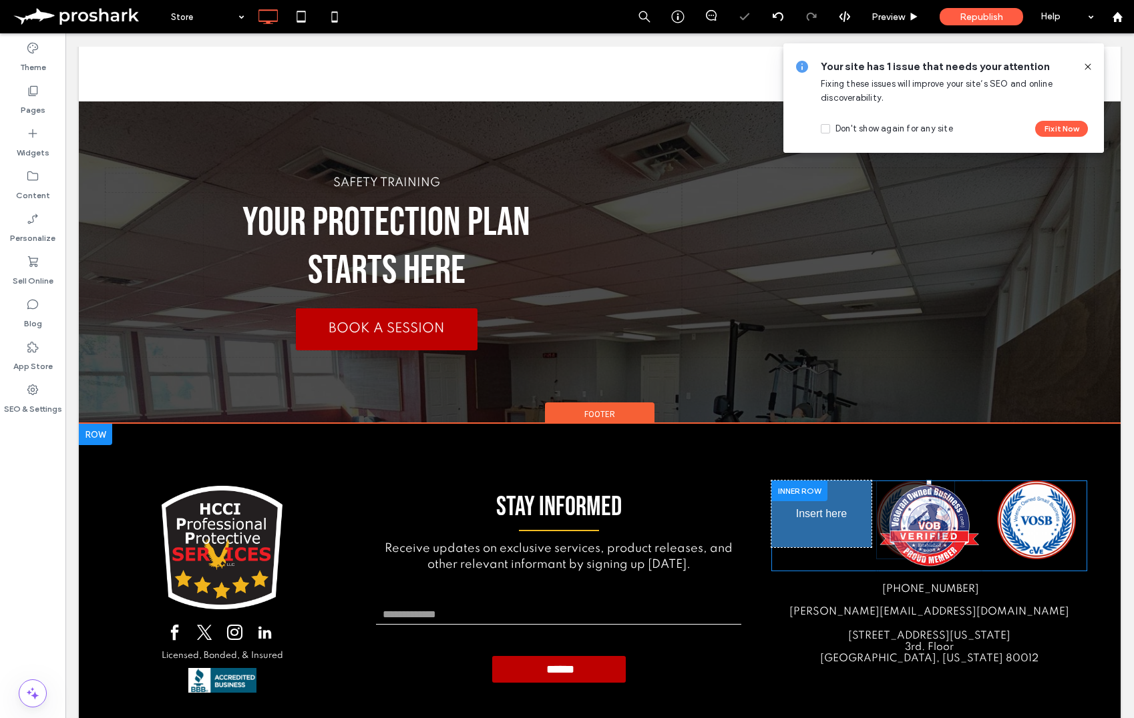
drag, startPoint x: 935, startPoint y: 467, endPoint x: 901, endPoint y: 538, distance: 79.1
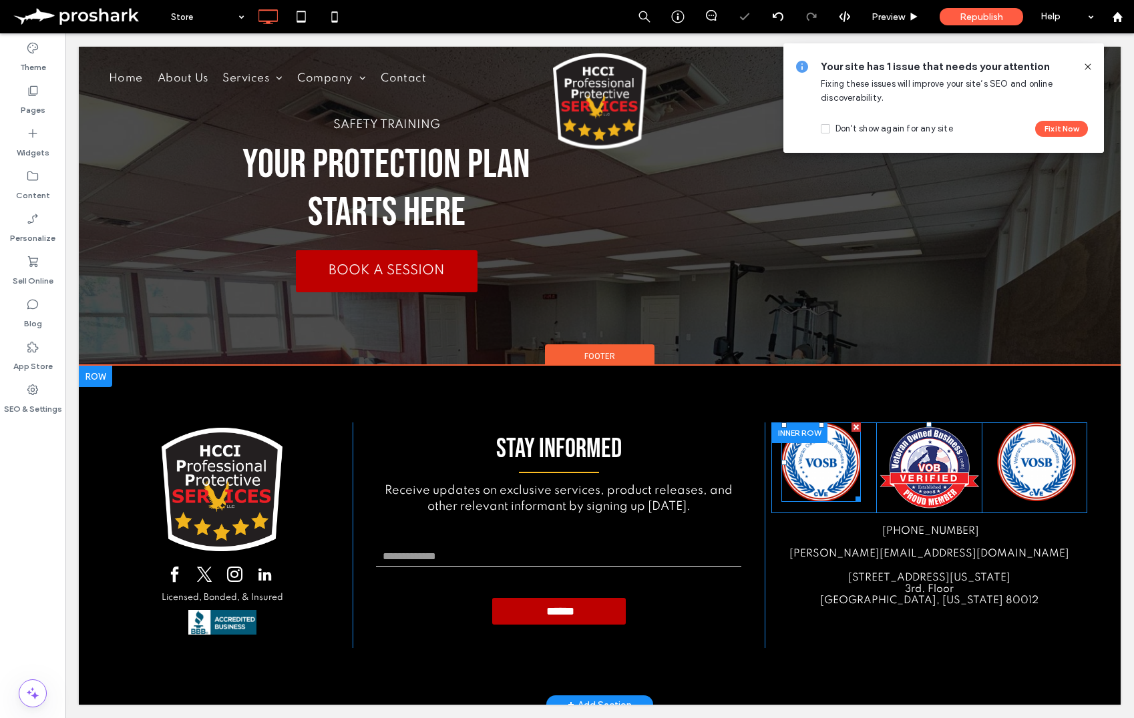
click at [824, 475] on img at bounding box center [820, 462] width 79 height 79
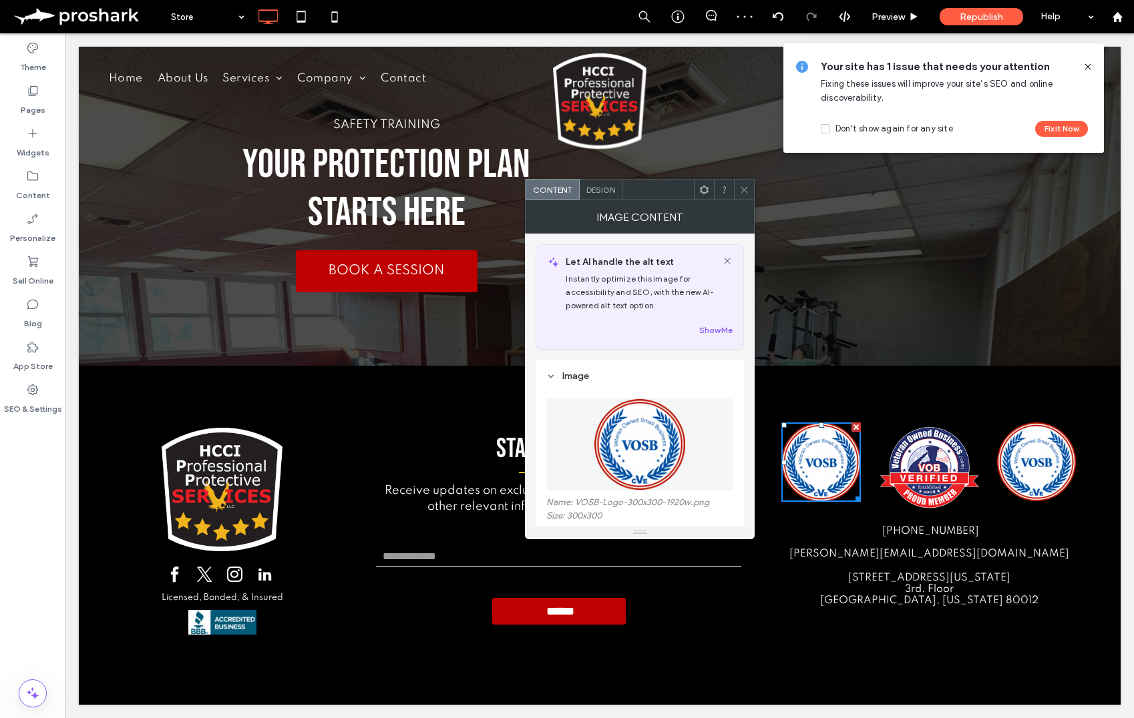
scroll to position [105, 0]
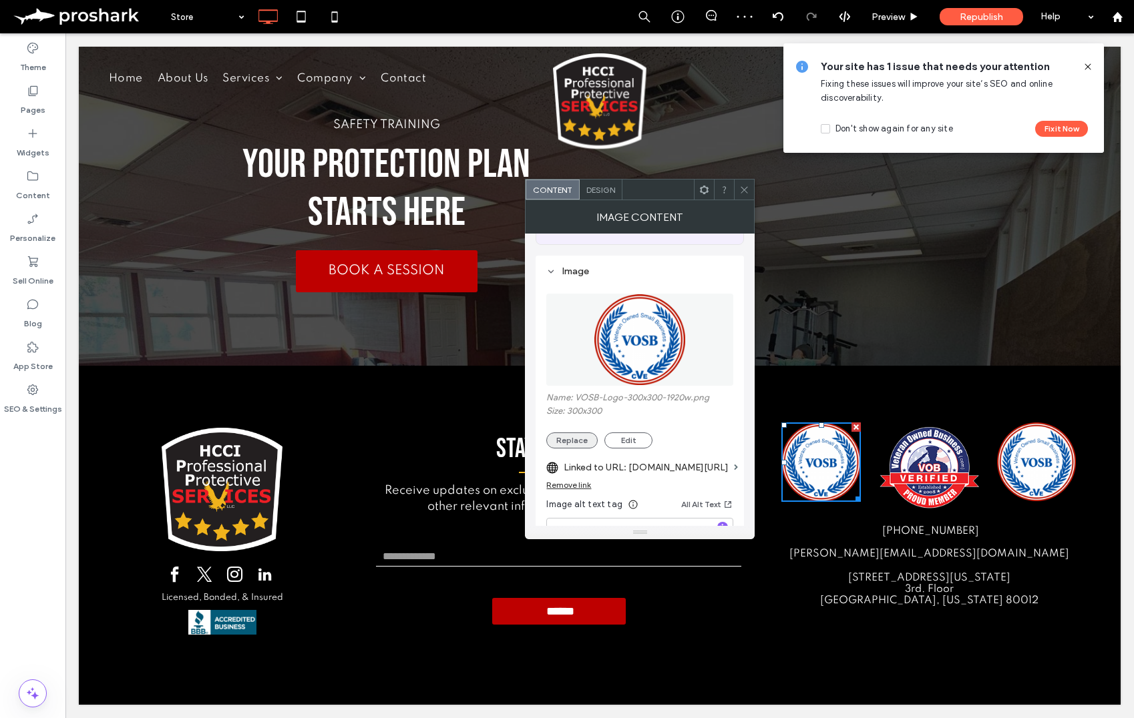
click at [576, 449] on button "Replace" at bounding box center [571, 441] width 51 height 16
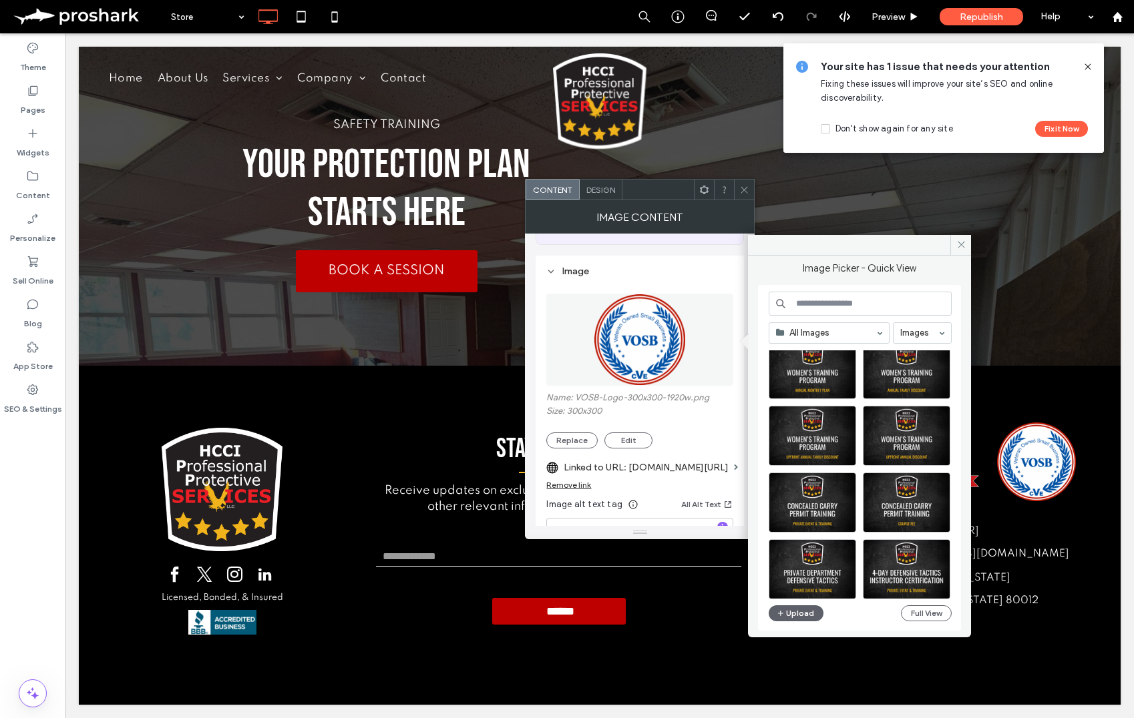
scroll to position [258, 0]
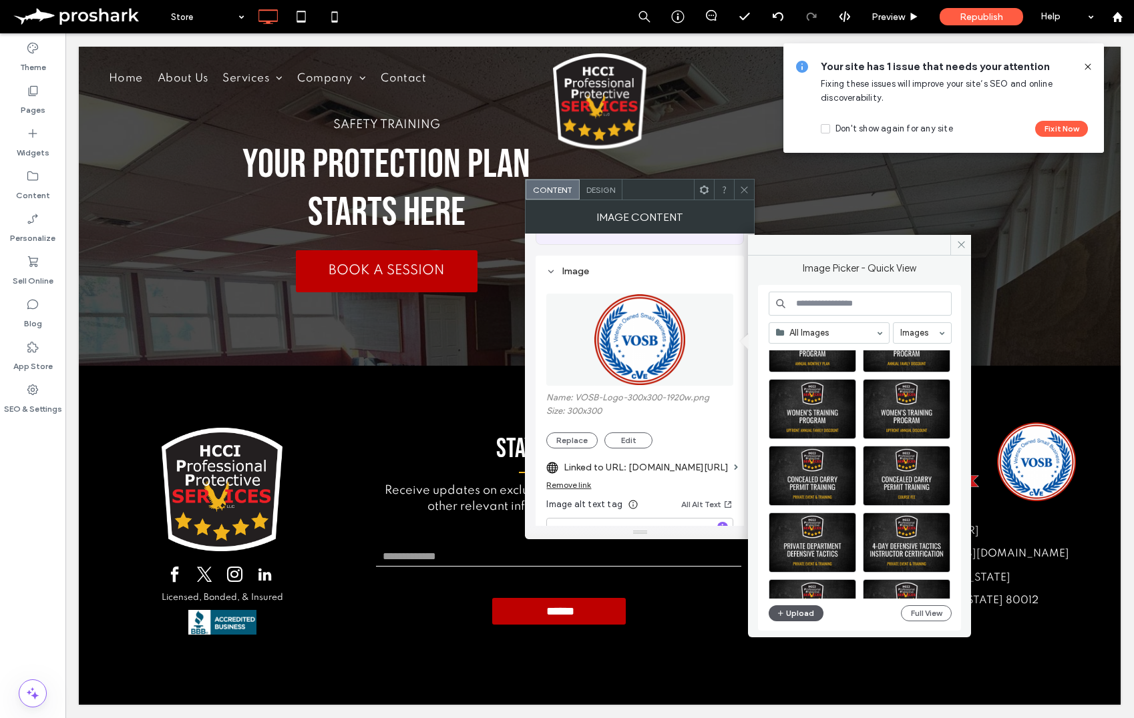
click at [791, 618] on button "Upload" at bounding box center [795, 614] width 55 height 16
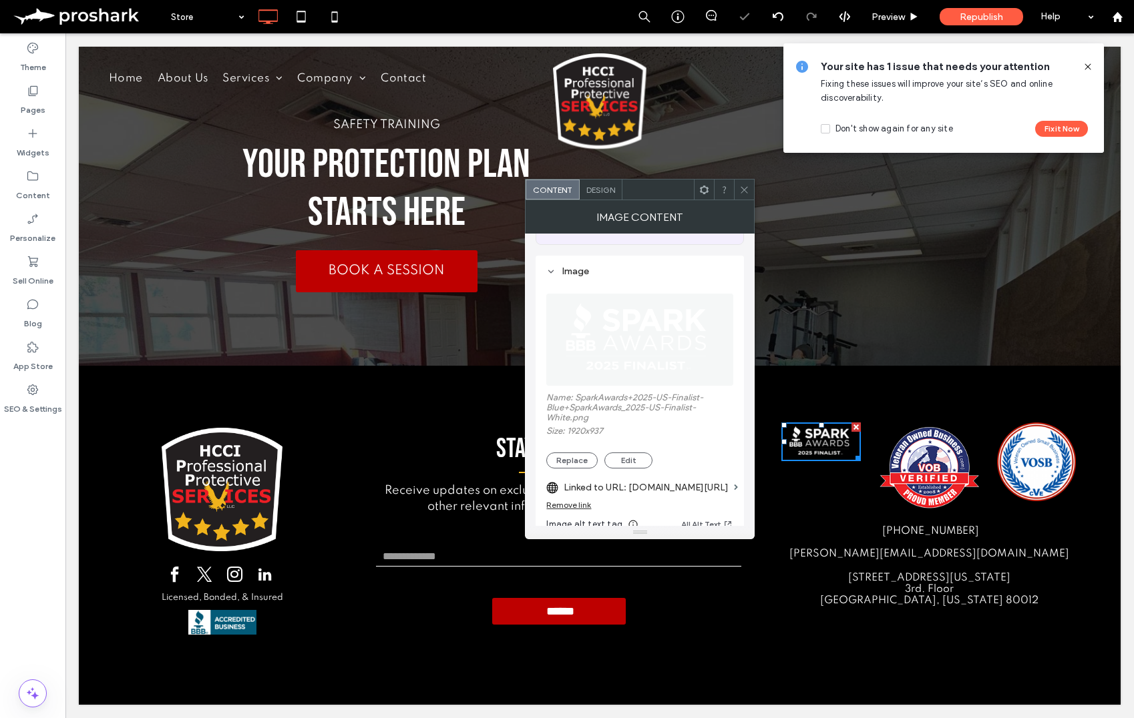
click at [743, 189] on use at bounding box center [744, 189] width 7 height 7
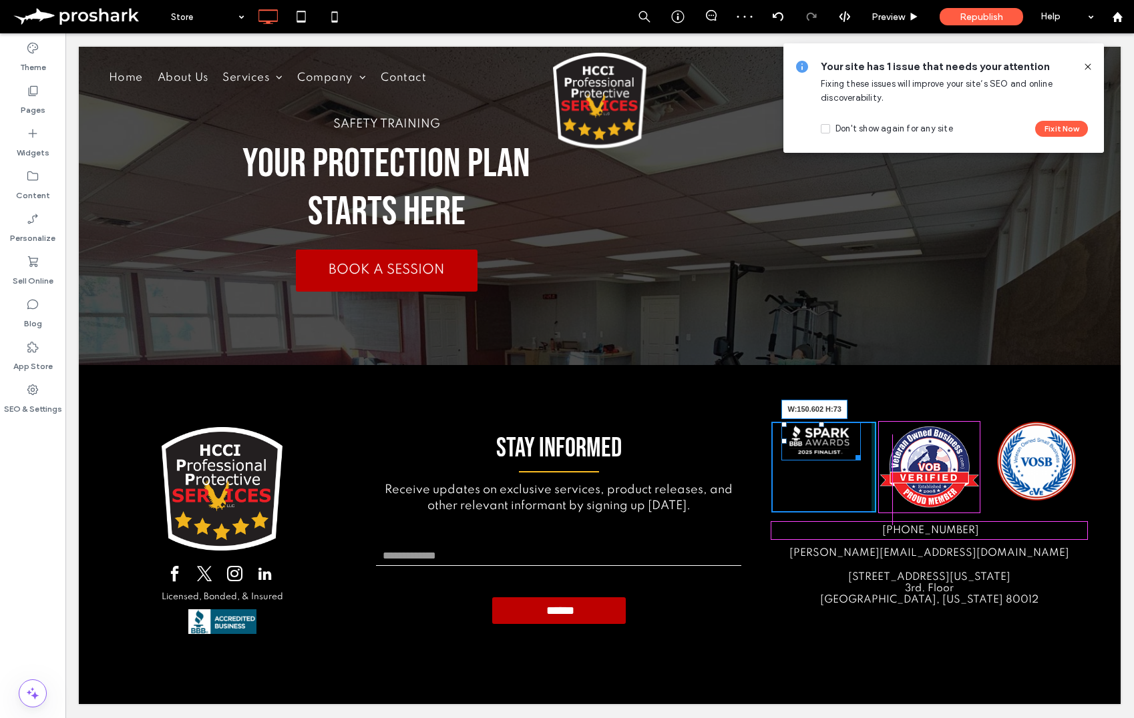
drag, startPoint x: 855, startPoint y: 455, endPoint x: 952, endPoint y: 510, distance: 112.1
click at [893, 479] on div "Click To Paste W:150.602 H:73 Click To Paste Click To Paste Click To Paste" at bounding box center [929, 467] width 316 height 91
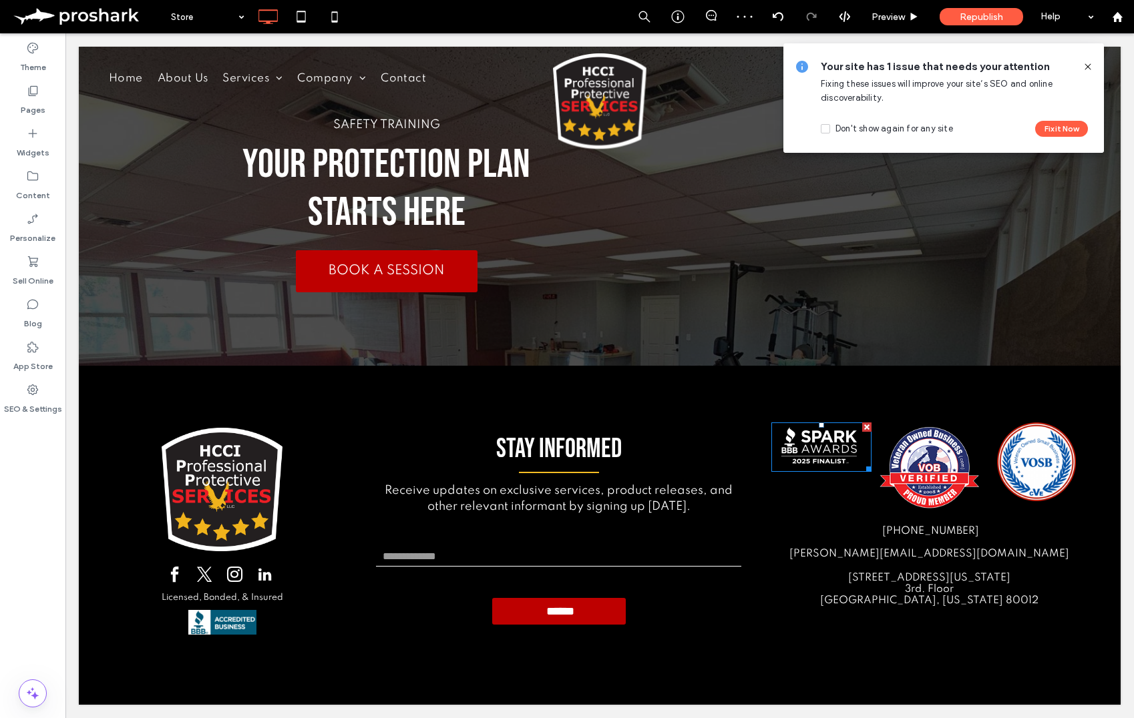
click at [835, 440] on img at bounding box center [821, 447] width 101 height 49
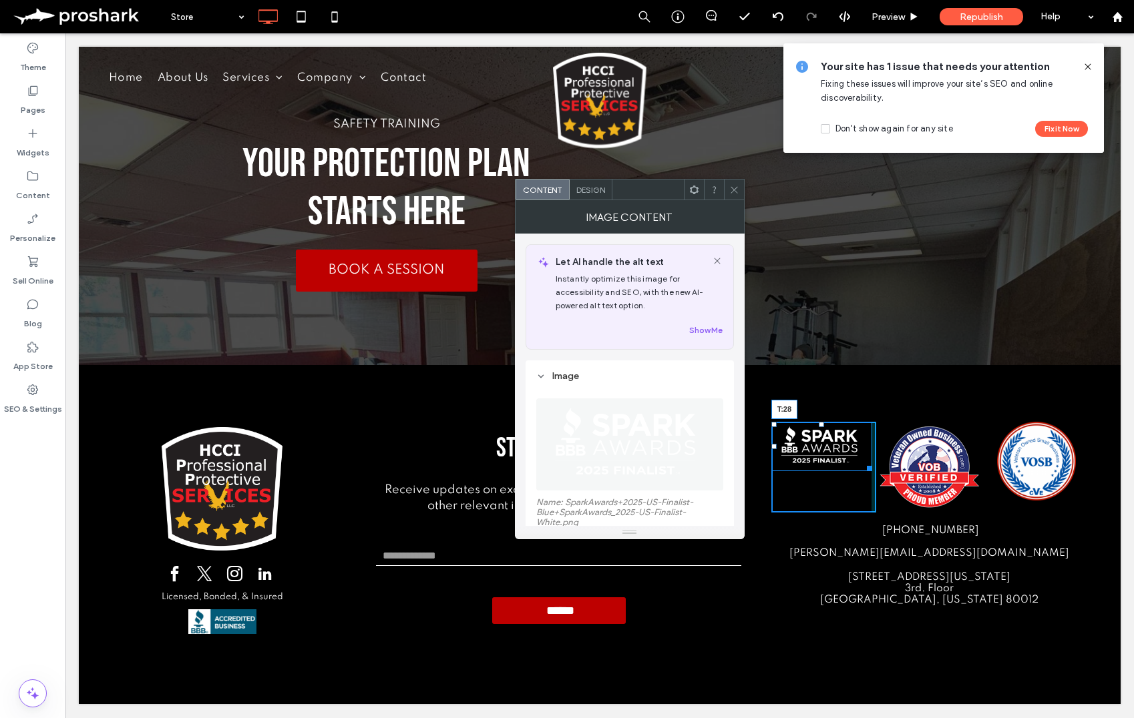
drag, startPoint x: 821, startPoint y: 425, endPoint x: 822, endPoint y: 443, distance: 18.7
click at [822, 427] on div at bounding box center [821, 424] width 5 height 5
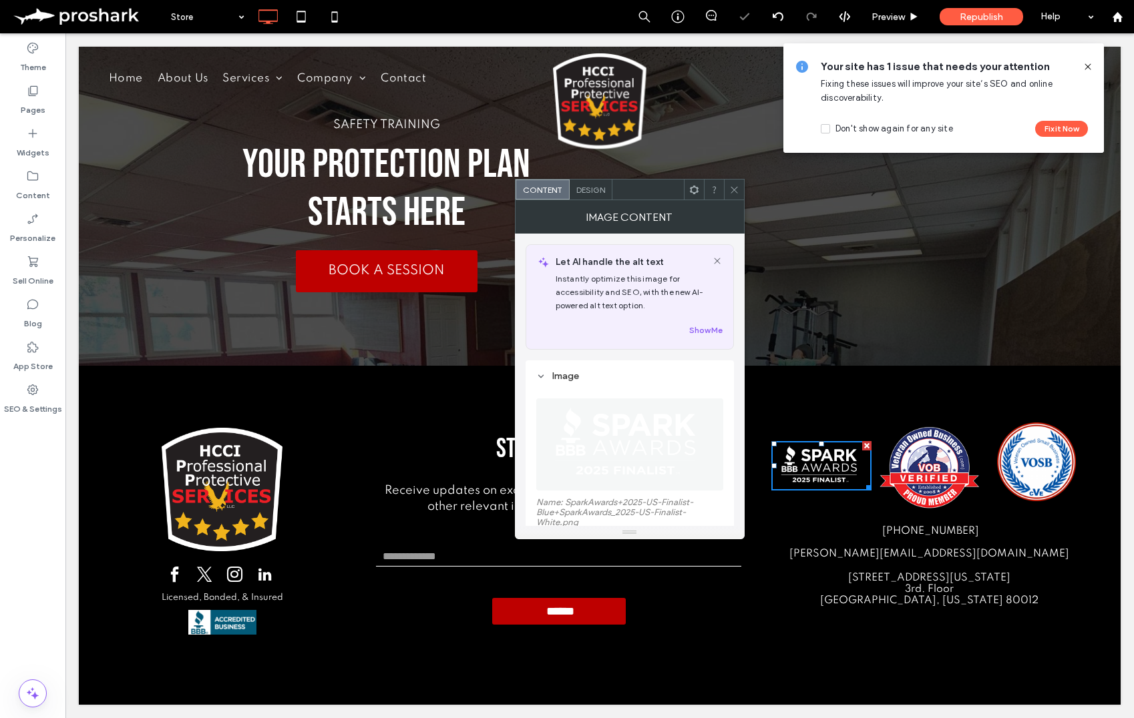
drag, startPoint x: 727, startPoint y: 185, endPoint x: 742, endPoint y: 274, distance: 90.1
click at [727, 185] on div at bounding box center [734, 190] width 20 height 20
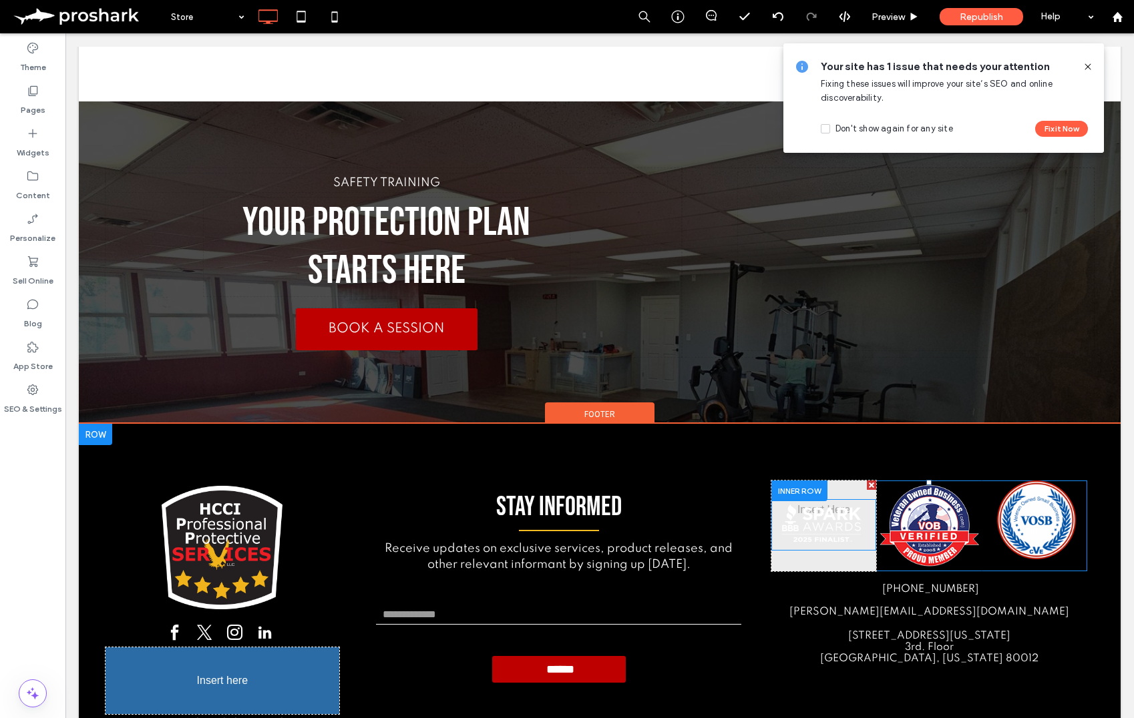
drag, startPoint x: 821, startPoint y: 462, endPoint x: 240, endPoint y: 696, distance: 625.5
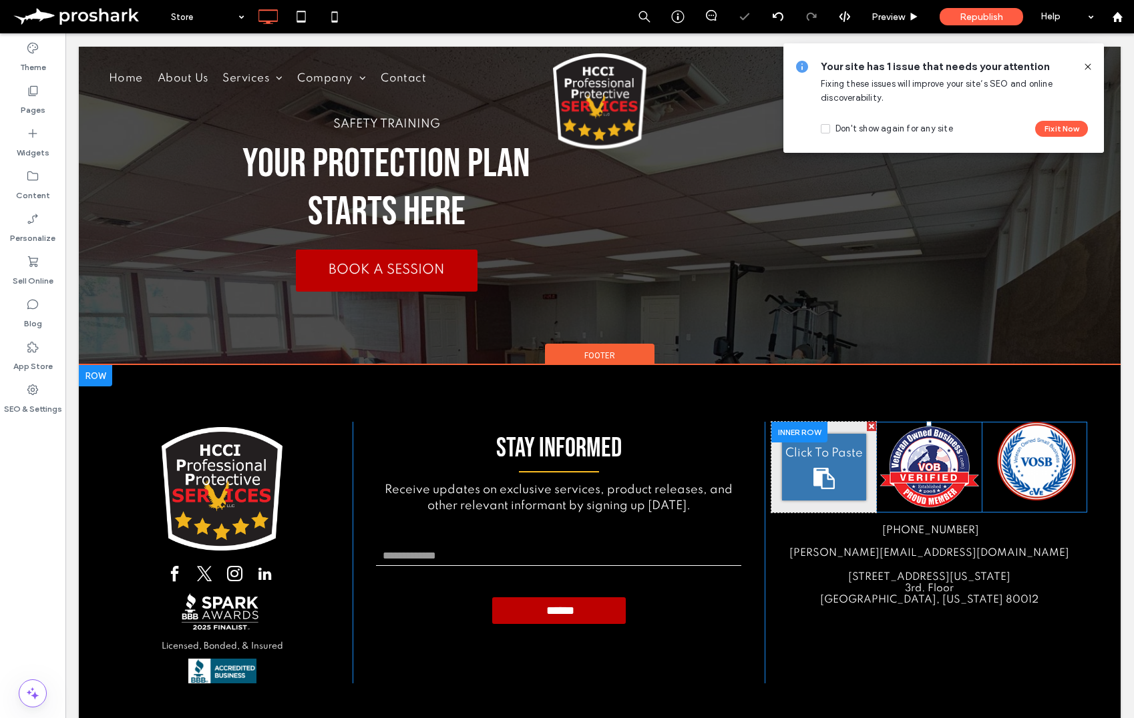
click at [872, 425] on div at bounding box center [871, 426] width 9 height 9
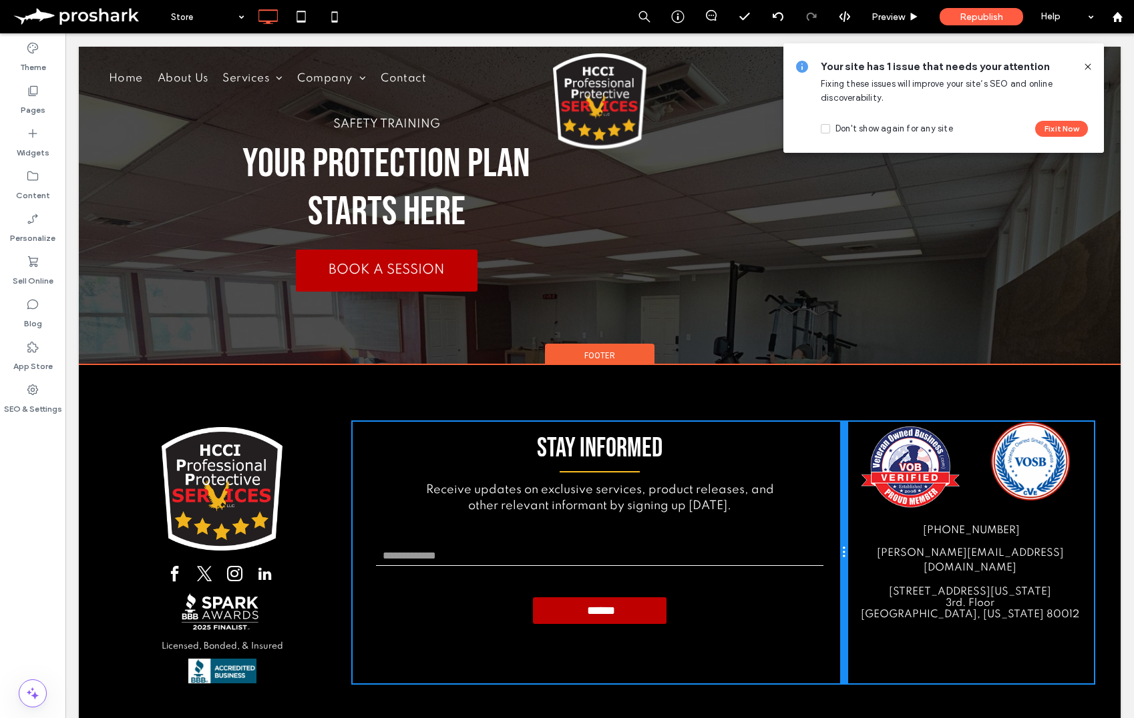
drag, startPoint x: 762, startPoint y: 544, endPoint x: 893, endPoint y: 584, distance: 137.5
click at [829, 541] on div "Stay Informed Receive updates on exclusive services, product releases, and othe…" at bounding box center [600, 553] width 494 height 262
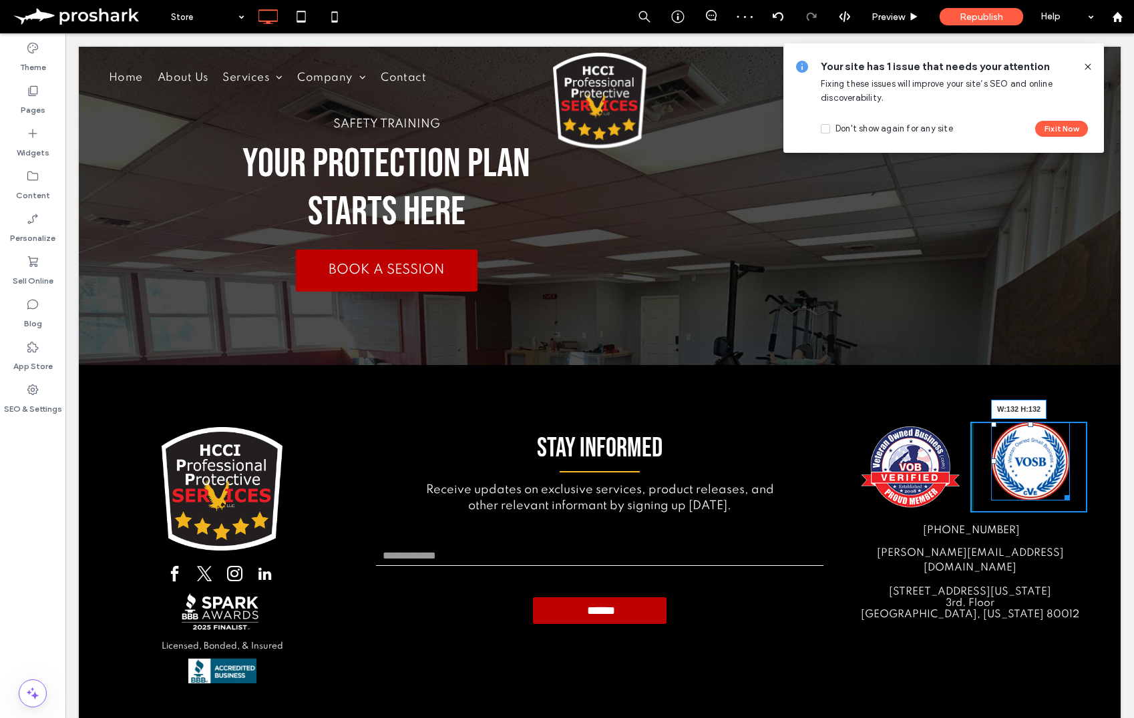
click at [1068, 499] on div "W:132 H:132" at bounding box center [1030, 461] width 79 height 79
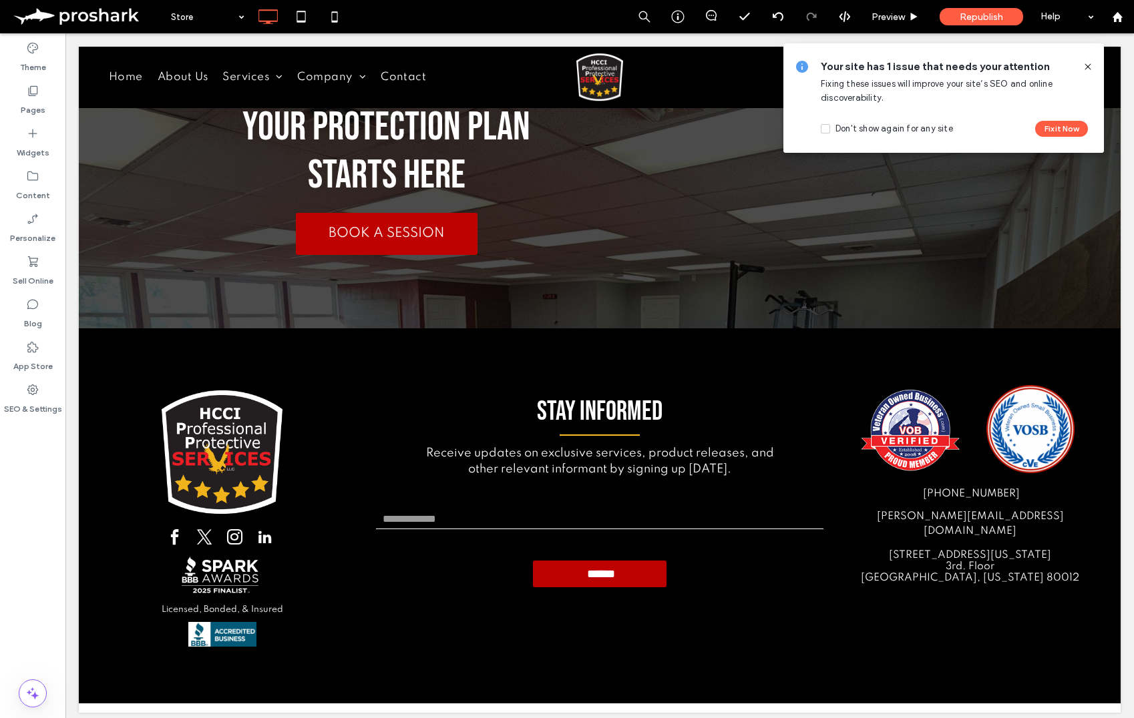
scroll to position [1582, 0]
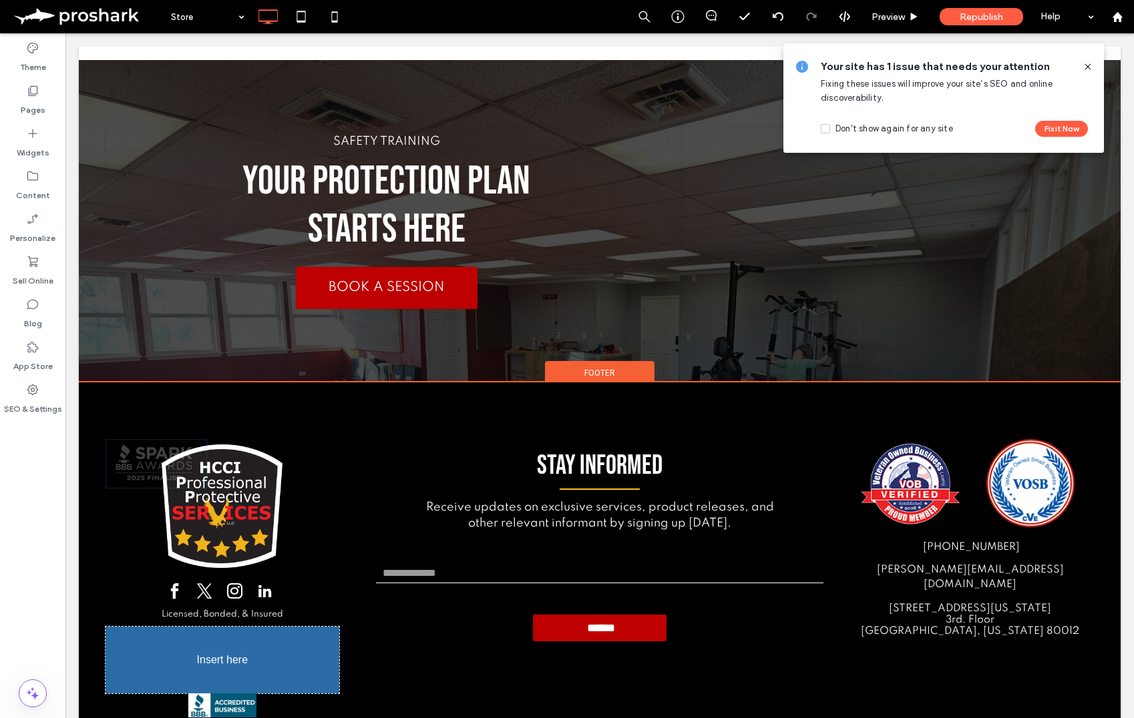
drag, startPoint x: 226, startPoint y: 571, endPoint x: 204, endPoint y: 676, distance: 107.8
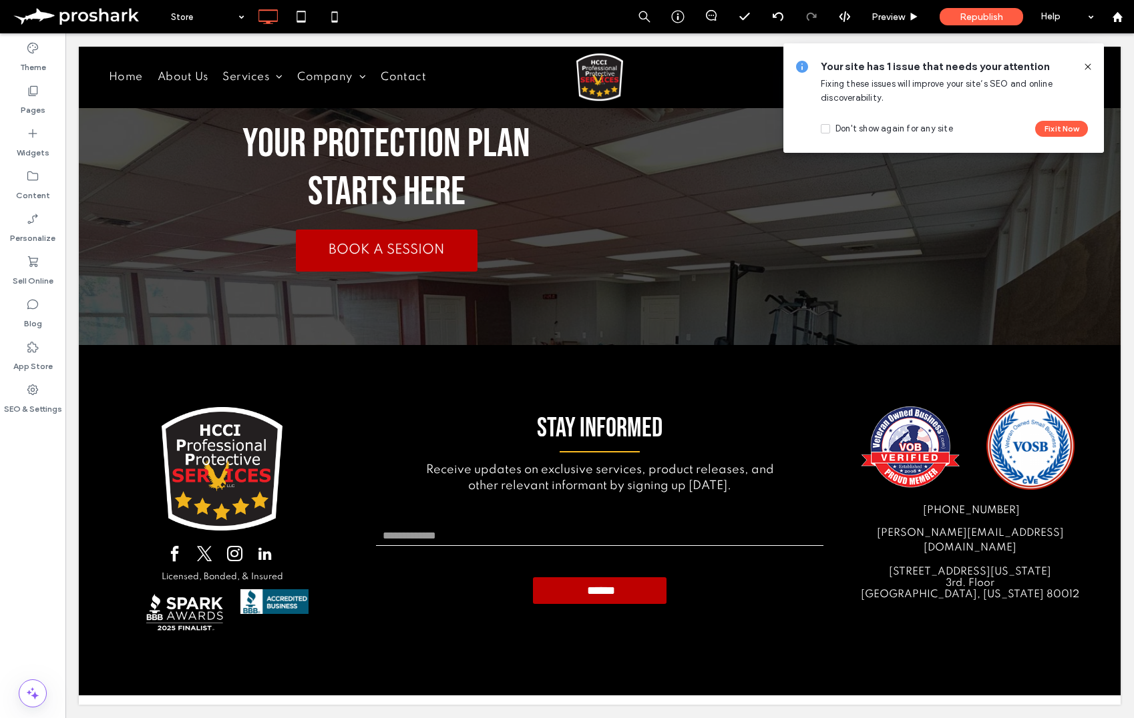
scroll to position [1558, 0]
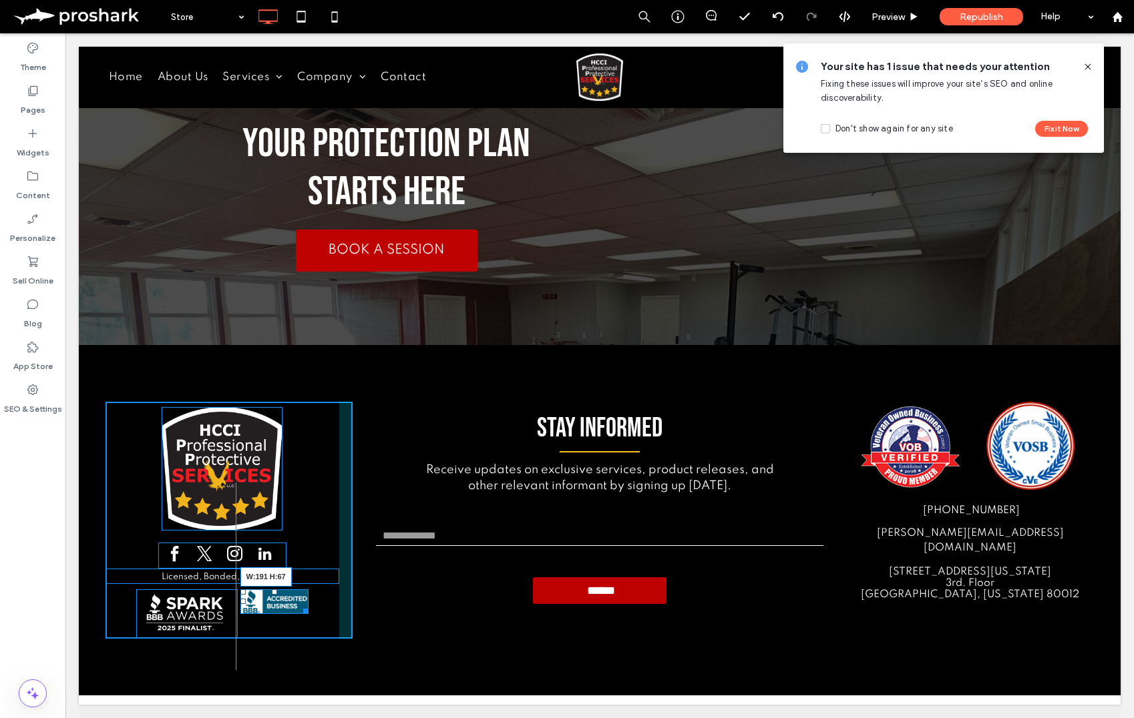
drag, startPoint x: 304, startPoint y: 612, endPoint x: 331, endPoint y: 622, distance: 29.4
click at [308, 614] on div "W:191 H:67" at bounding box center [274, 602] width 68 height 24
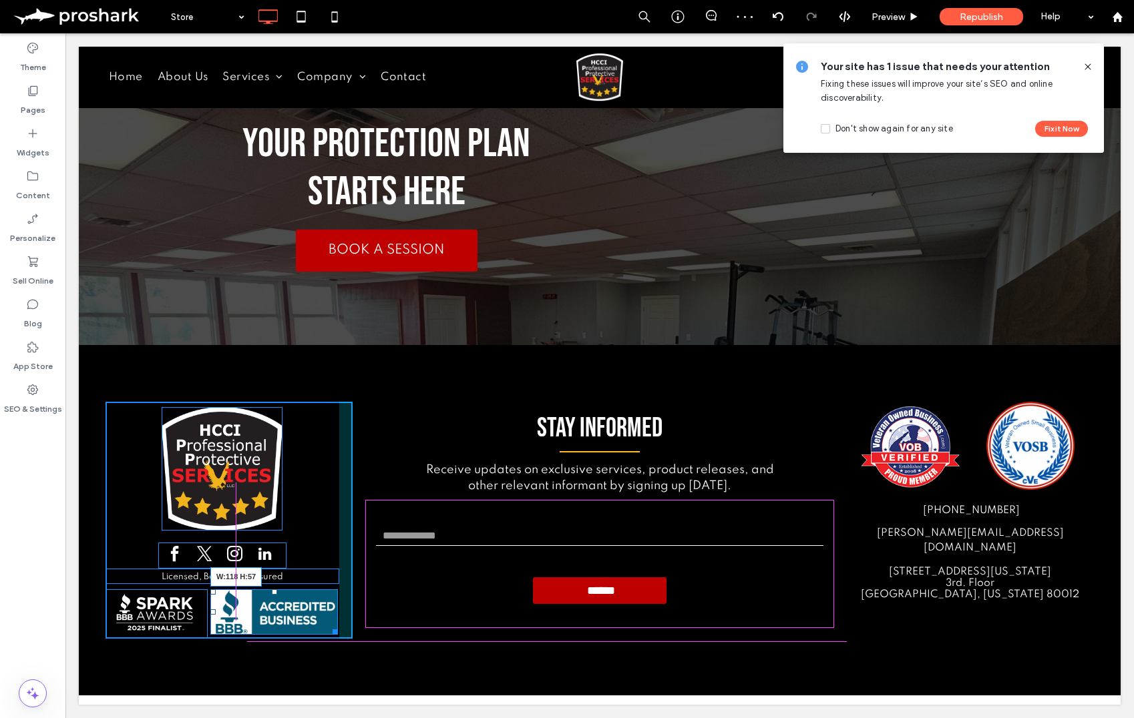
drag, startPoint x: 334, startPoint y: 630, endPoint x: 373, endPoint y: 653, distance: 45.8
click at [328, 625] on div at bounding box center [333, 630] width 10 height 10
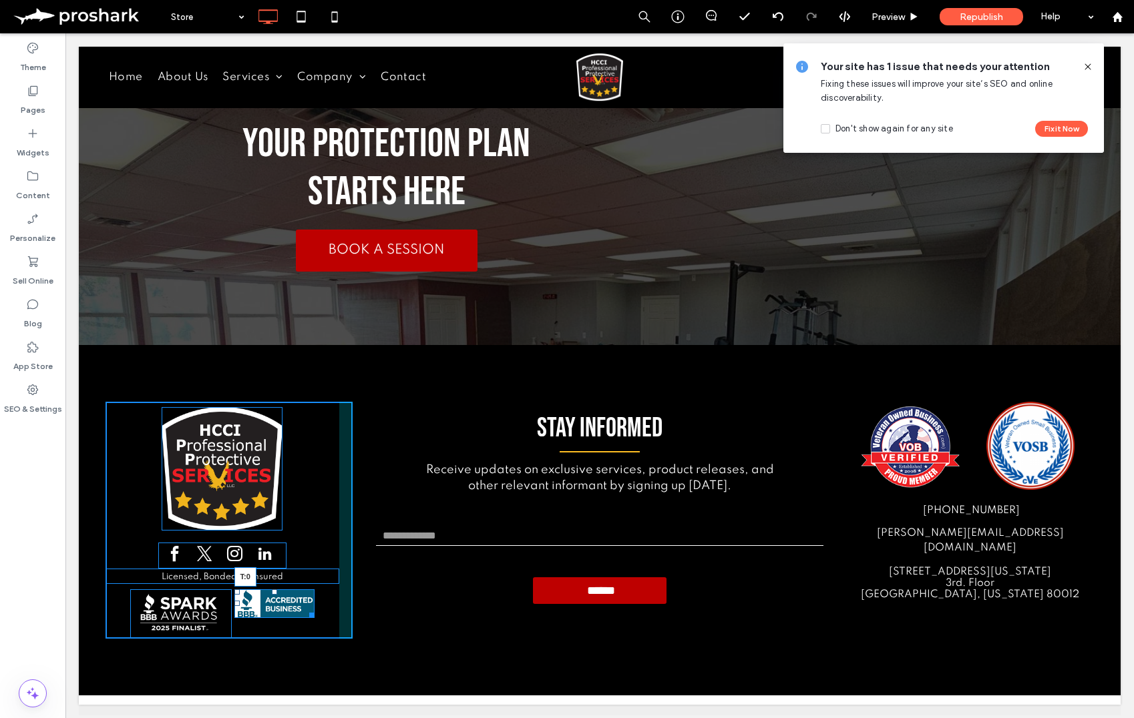
click at [276, 595] on div "T:0" at bounding box center [274, 604] width 80 height 28
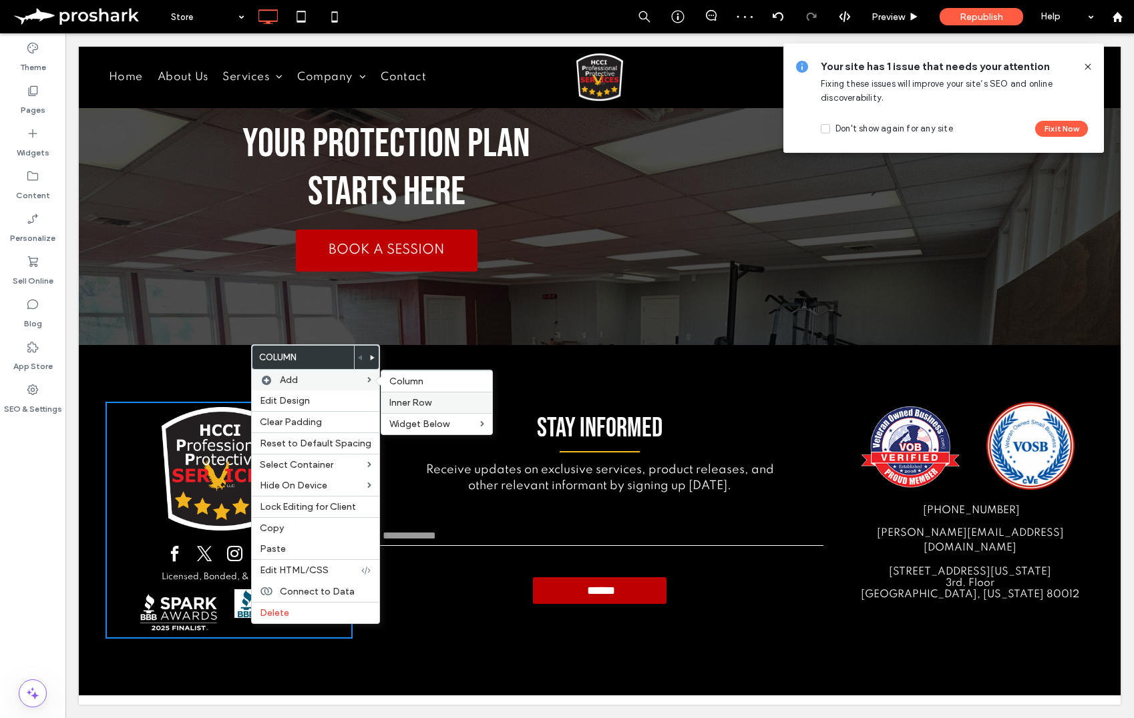
click at [439, 407] on label "Inner Row" at bounding box center [436, 402] width 95 height 11
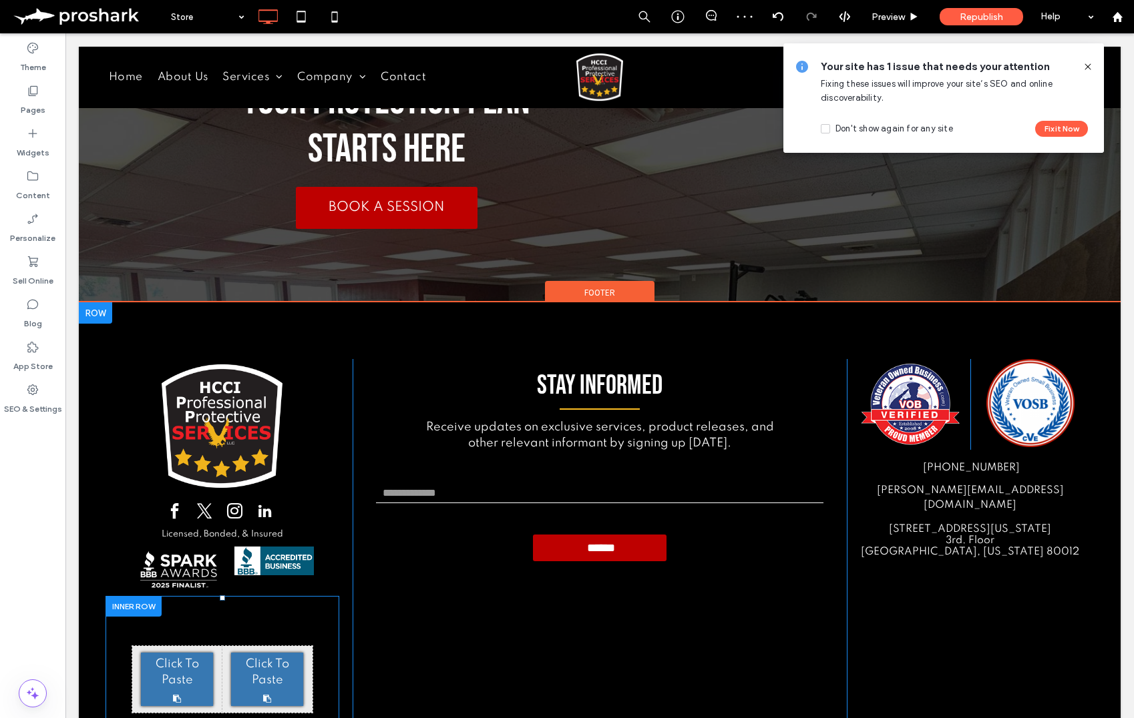
scroll to position [1669, 0]
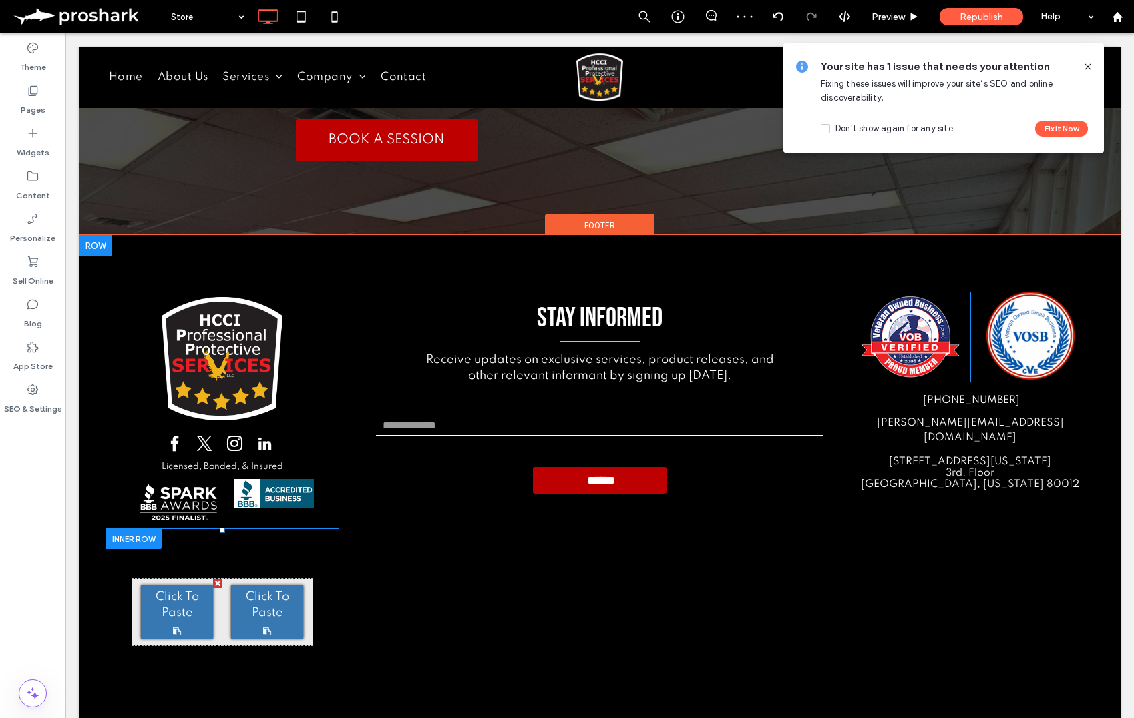
click at [140, 535] on div at bounding box center [133, 539] width 56 height 21
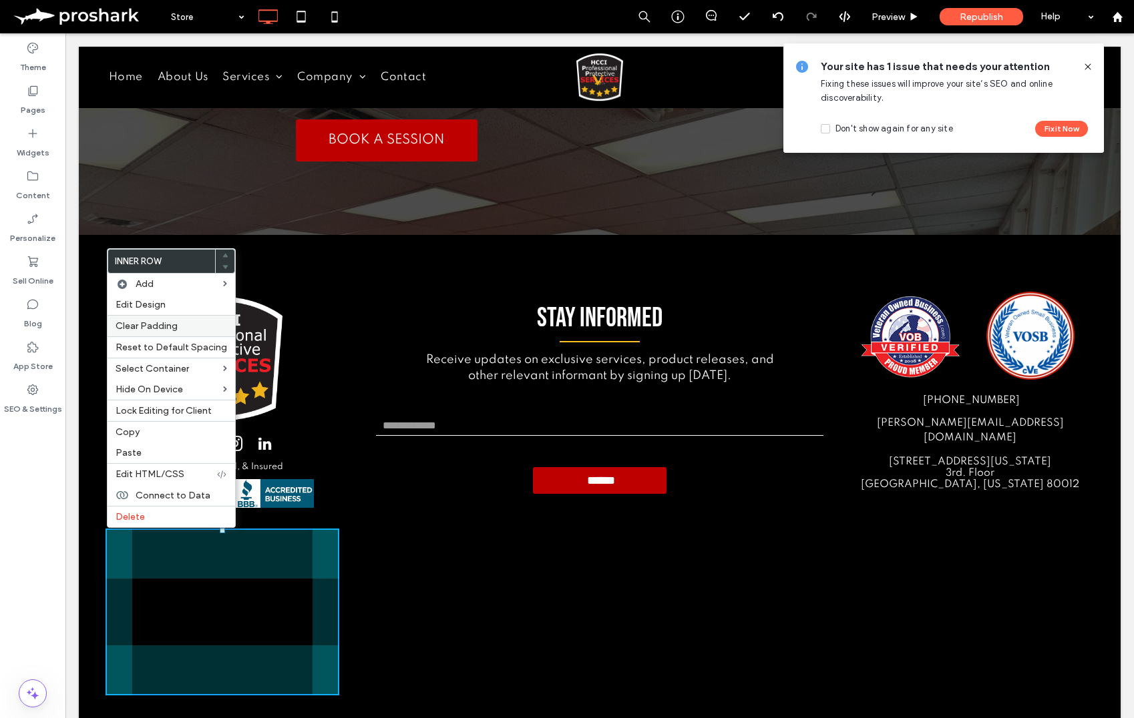
click at [153, 330] on span "Clear Padding" at bounding box center [147, 325] width 62 height 11
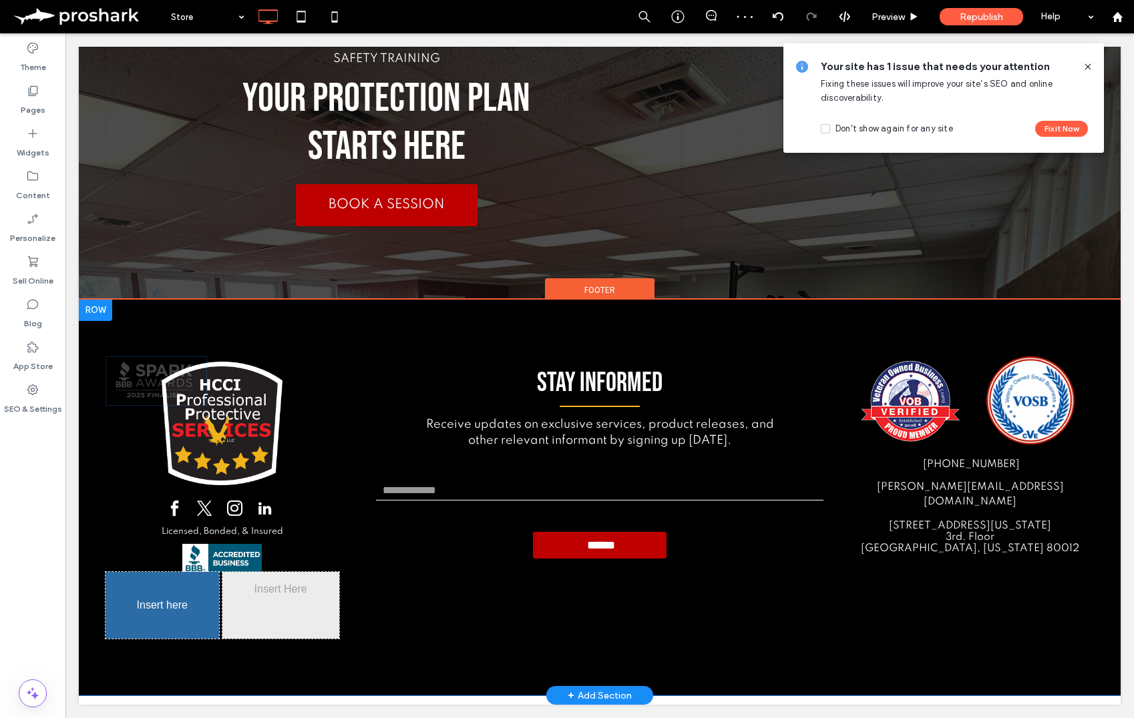
drag, startPoint x: 179, startPoint y: 545, endPoint x: 162, endPoint y: 616, distance: 72.2
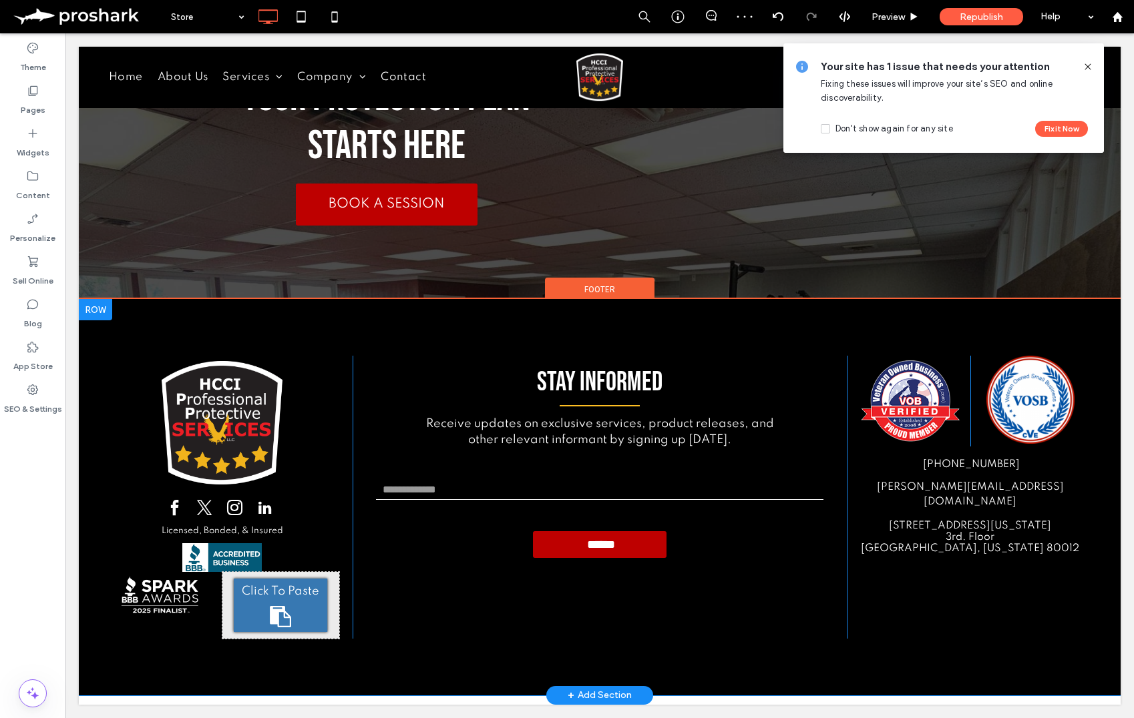
scroll to position [1604, 0]
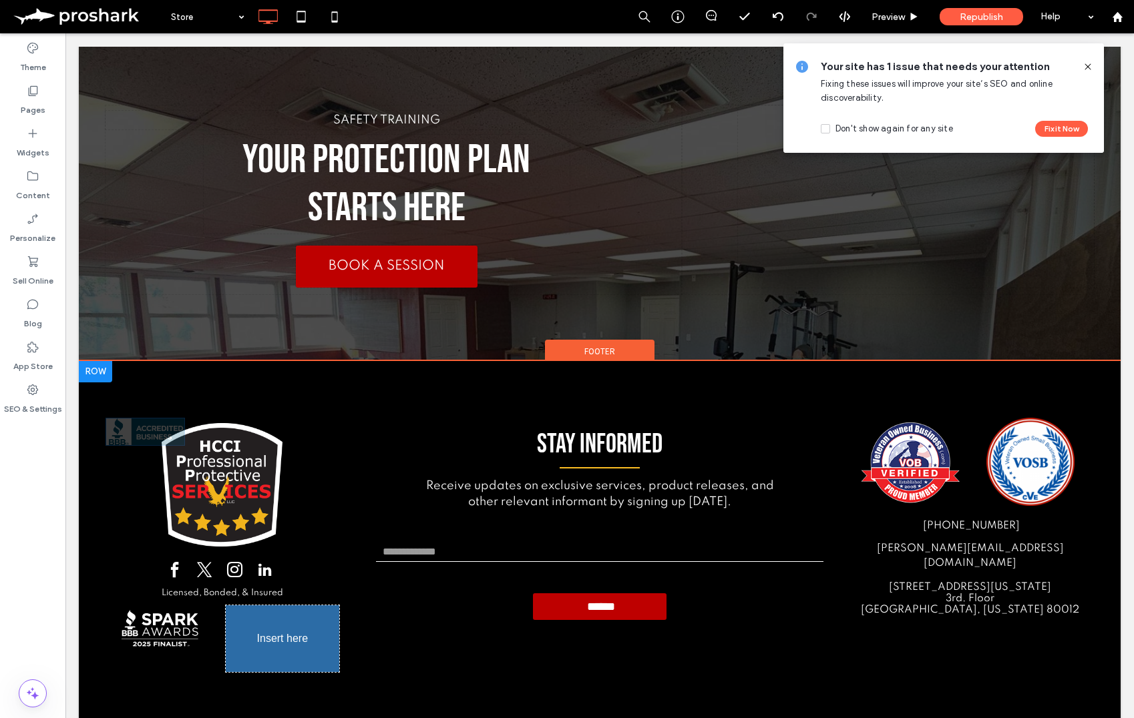
drag, startPoint x: 226, startPoint y: 556, endPoint x: 288, endPoint y: 644, distance: 107.8
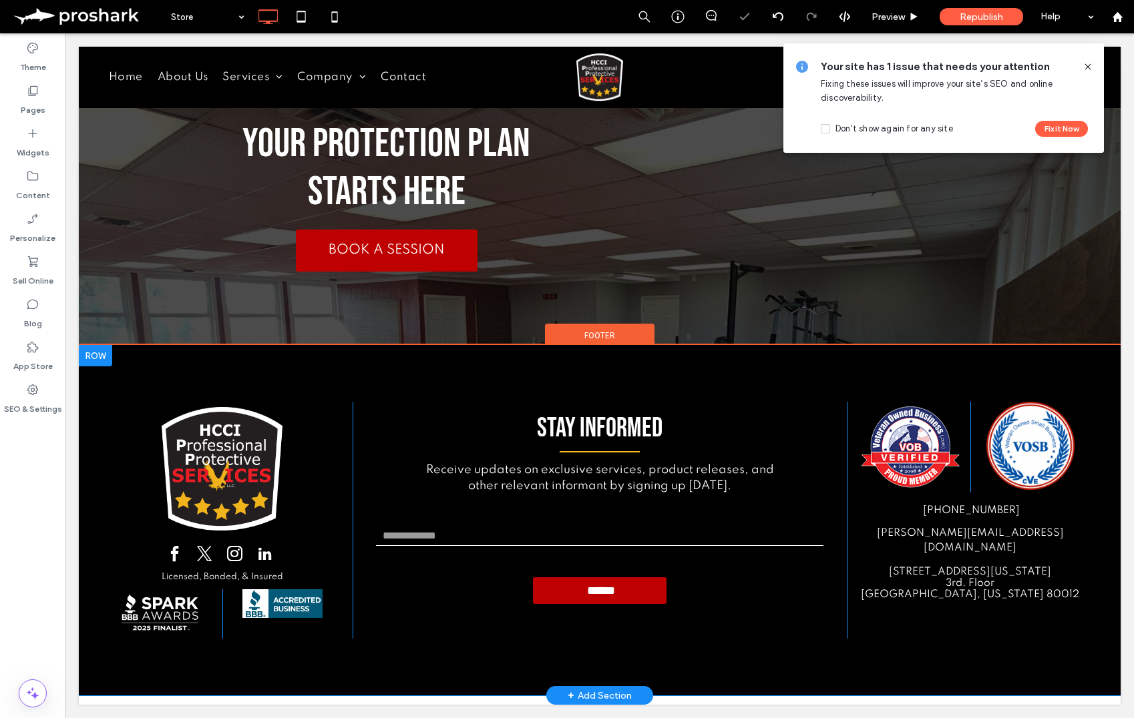
scroll to position [1558, 0]
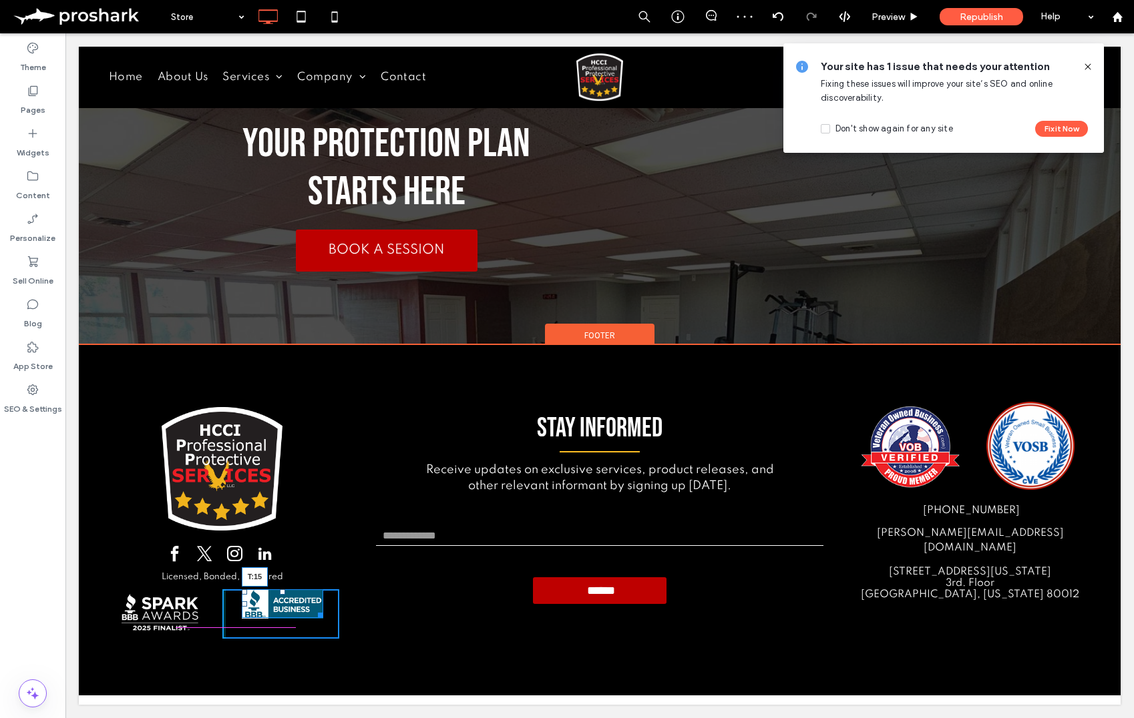
drag, startPoint x: 282, startPoint y: 590, endPoint x: 342, endPoint y: 634, distance: 74.1
click at [280, 595] on div at bounding box center [282, 592] width 5 height 5
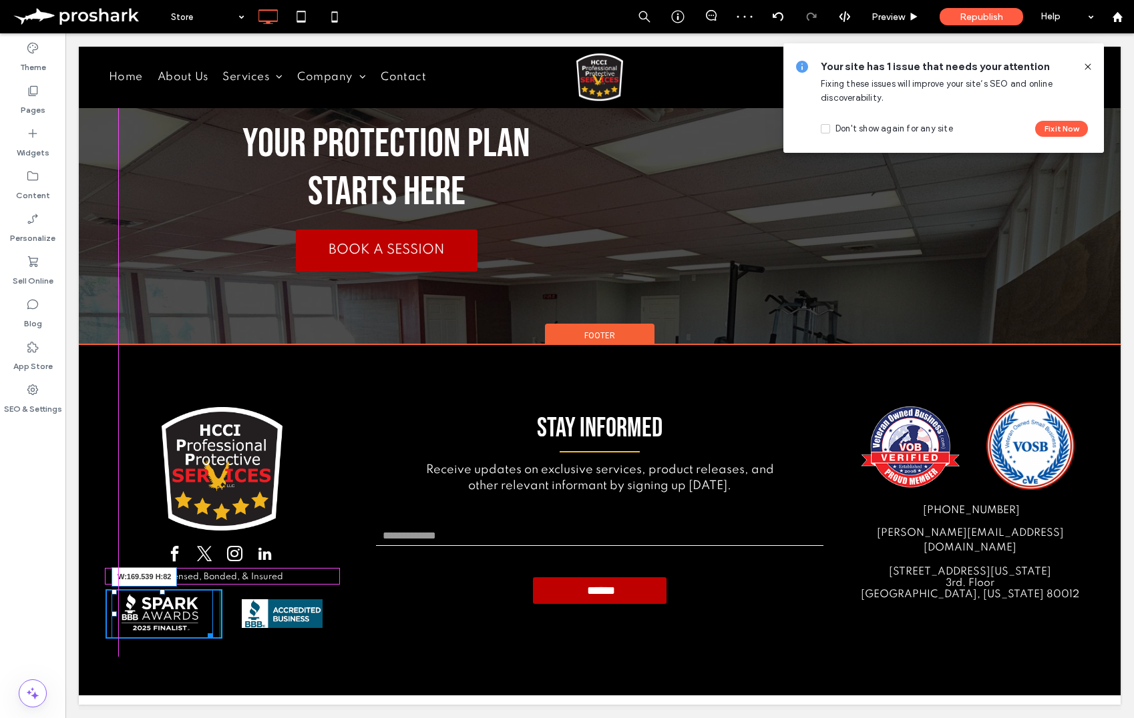
drag, startPoint x: 208, startPoint y: 636, endPoint x: 330, endPoint y: 674, distance: 128.6
click at [223, 648] on div "Licensed, Bonded, & Insured Click To Paste Click To Paste Click To Paste W:169.…" at bounding box center [600, 520] width 1042 height 351
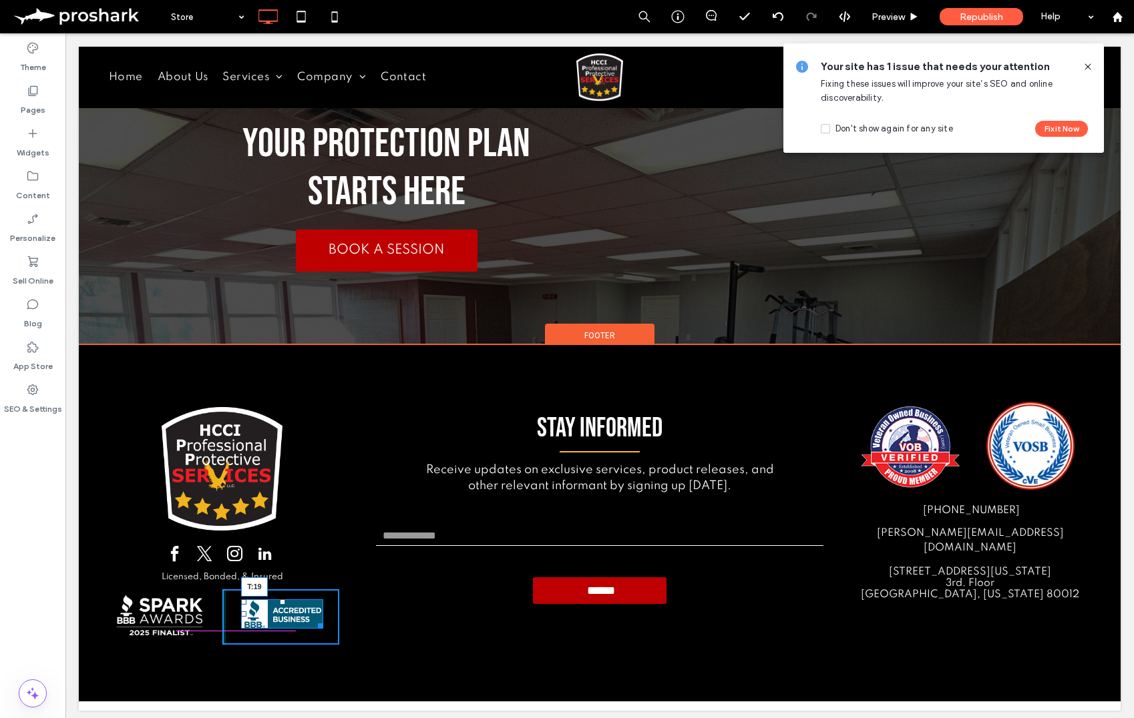
drag, startPoint x: 282, startPoint y: 602, endPoint x: 349, endPoint y: 645, distance: 79.3
click at [286, 605] on div "T:19" at bounding box center [282, 614] width 82 height 29
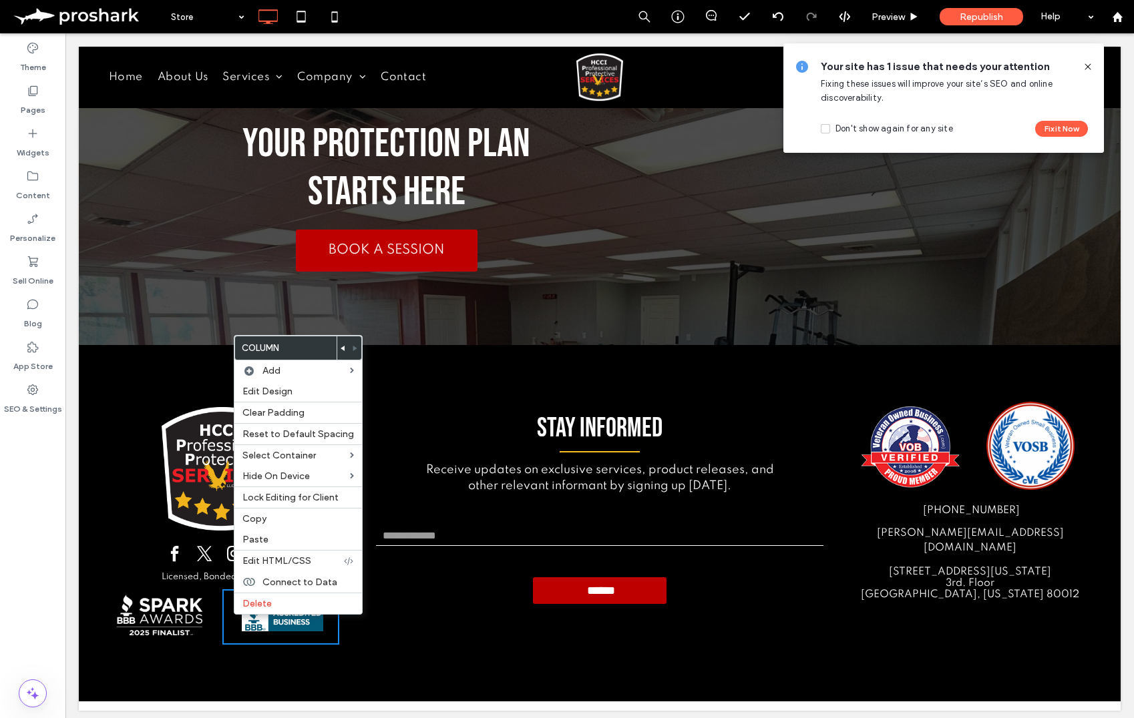
click at [341, 349] on icon at bounding box center [343, 348] width 5 height 5
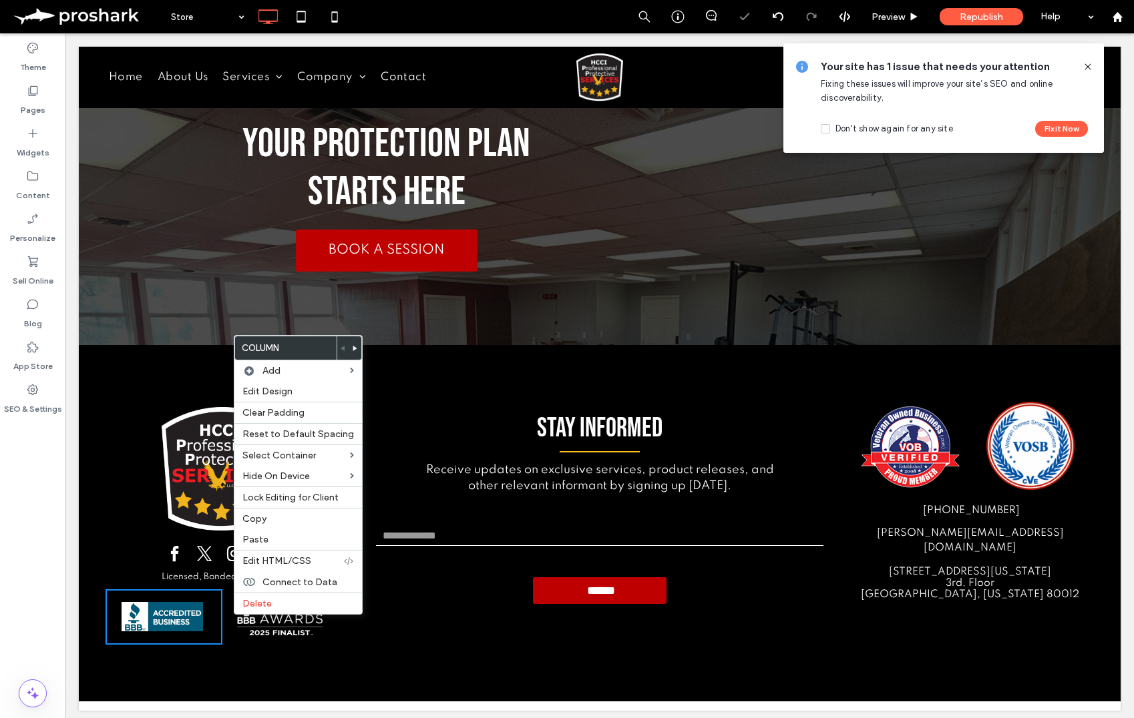
click at [376, 658] on div "Licensed, Bonded, & Insured Click To Paste Click To Paste Click To Paste Click …" at bounding box center [600, 523] width 1042 height 357
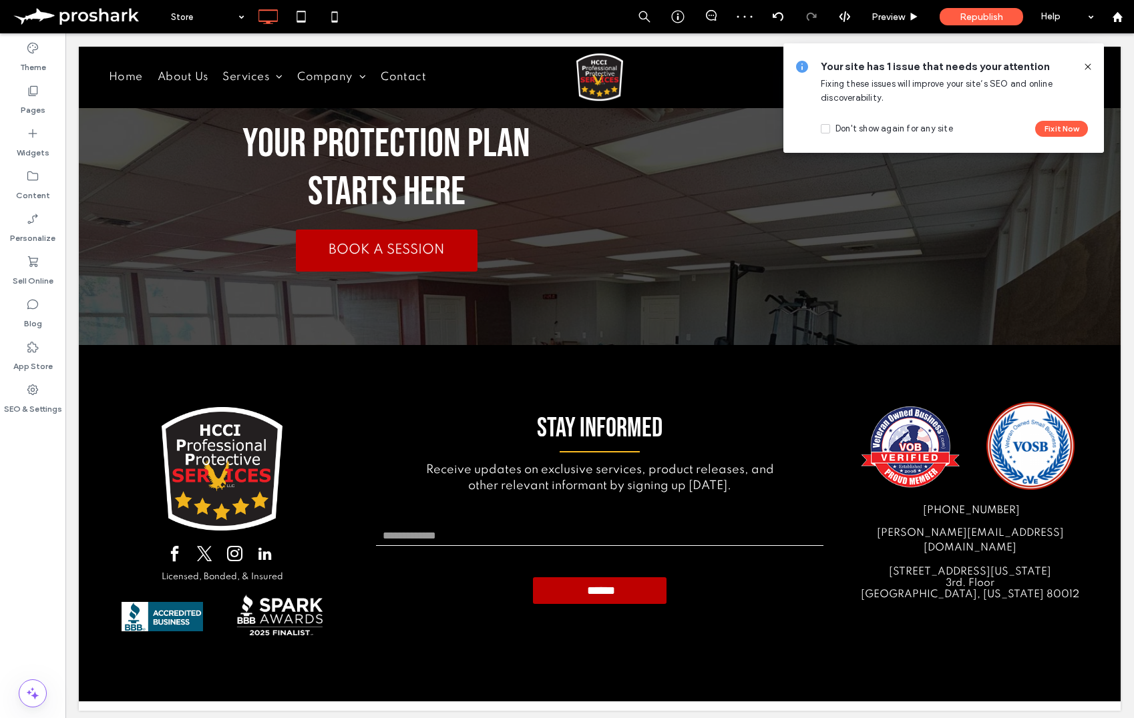
click at [1087, 67] on icon at bounding box center [1087, 66] width 11 height 11
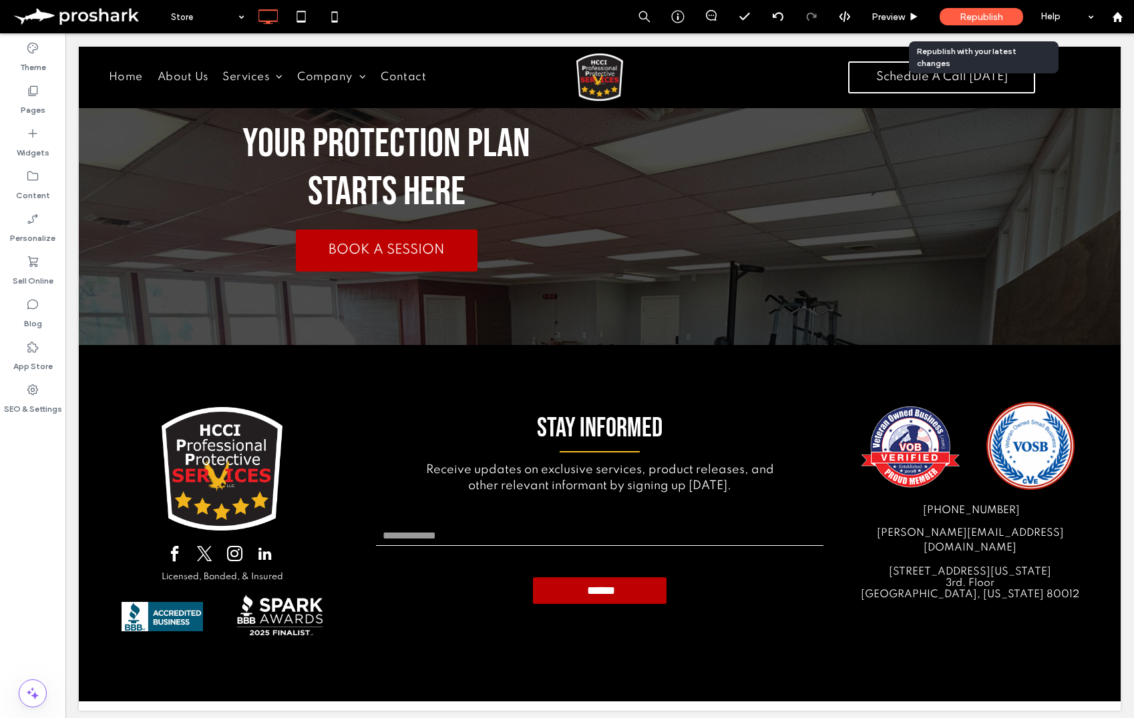
click at [957, 19] on div "Republish" at bounding box center [980, 16] width 83 height 17
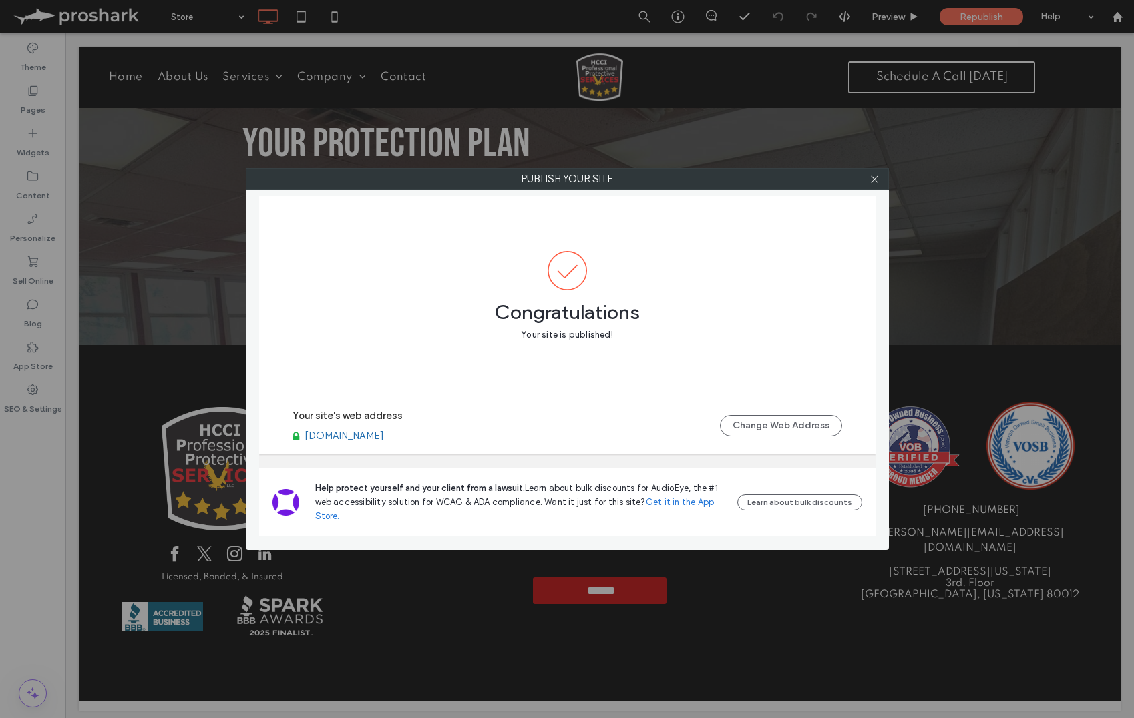
click at [877, 182] on use at bounding box center [874, 179] width 7 height 7
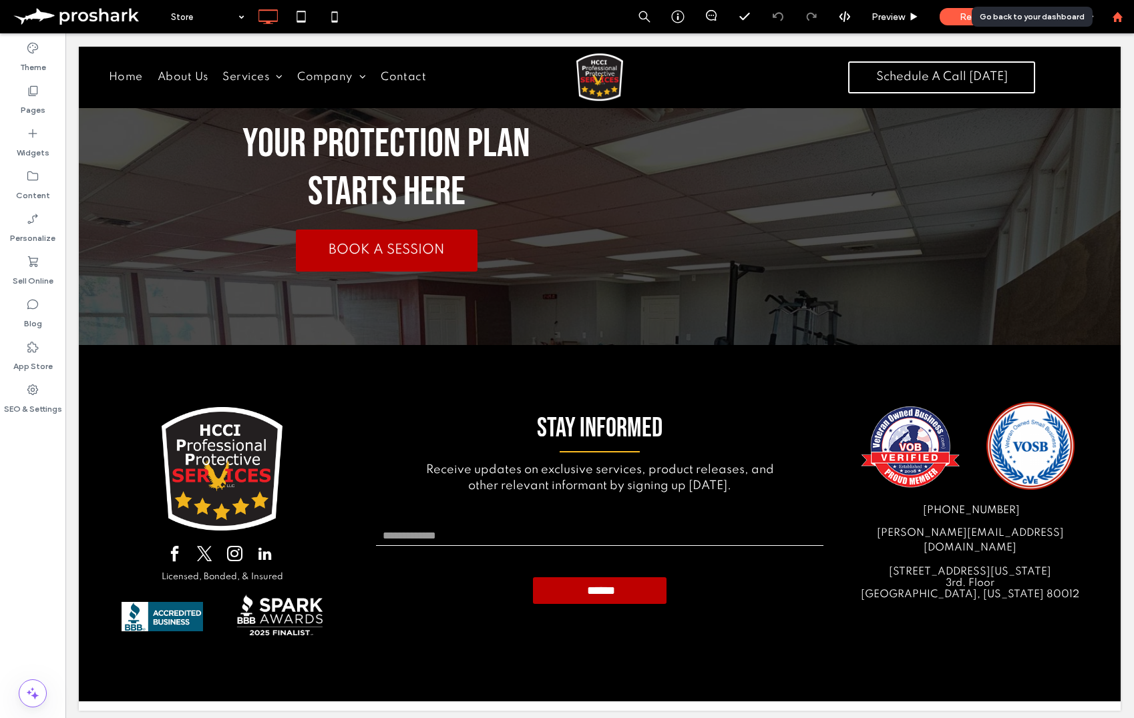
click at [1111, 15] on div at bounding box center [1117, 16] width 32 height 11
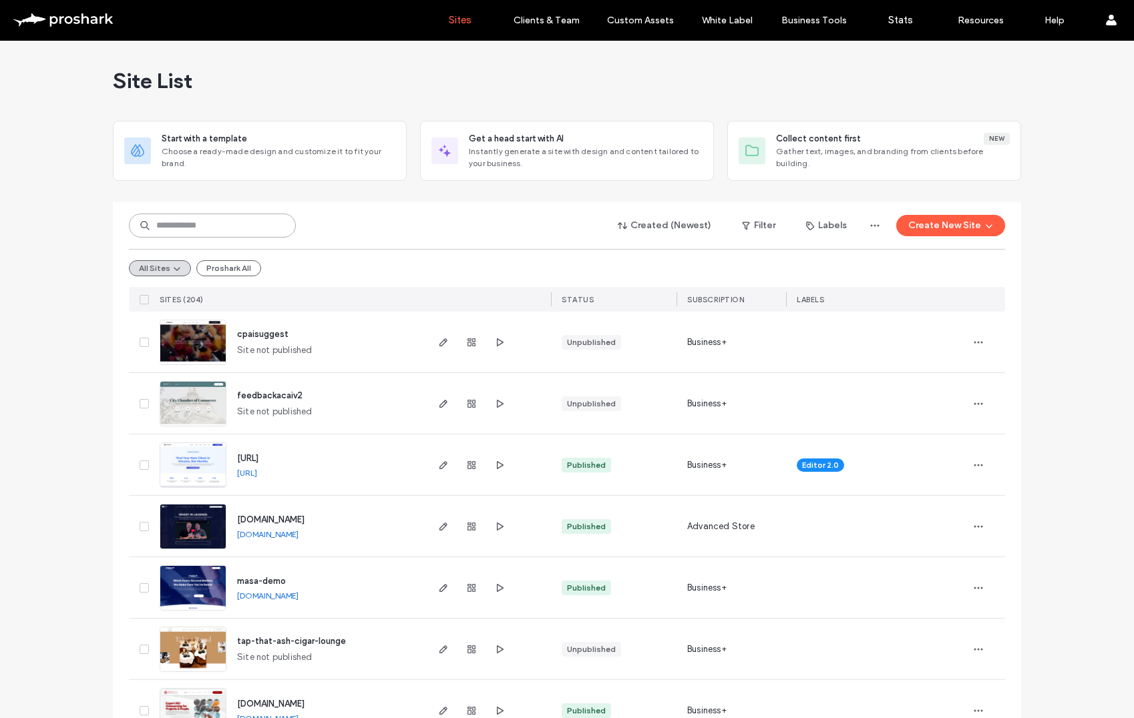
click at [217, 234] on input at bounding box center [212, 226] width 167 height 24
type input "***"
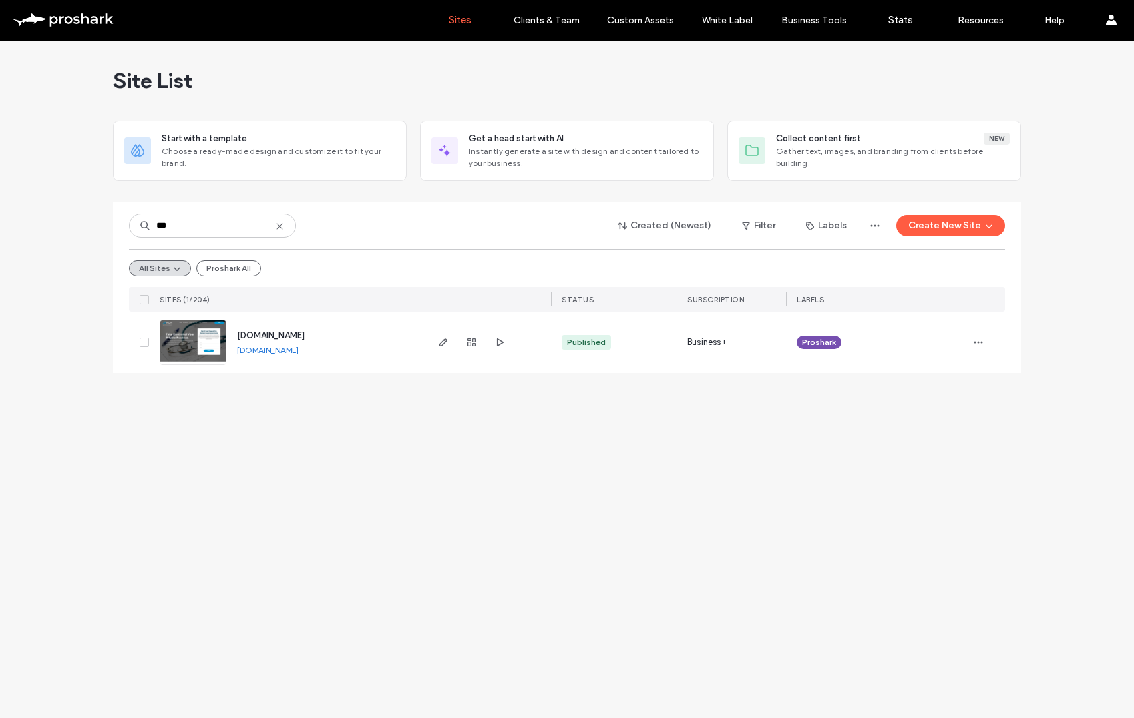
click at [304, 333] on span "[DOMAIN_NAME]" at bounding box center [270, 335] width 67 height 10
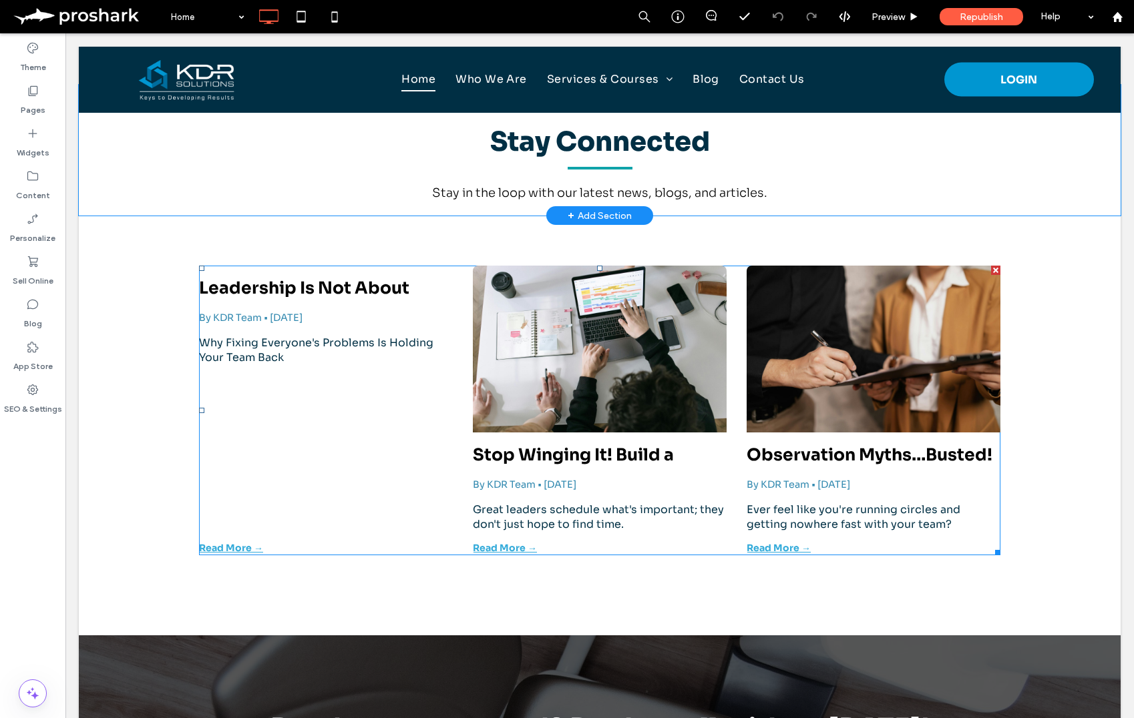
scroll to position [2651, 0]
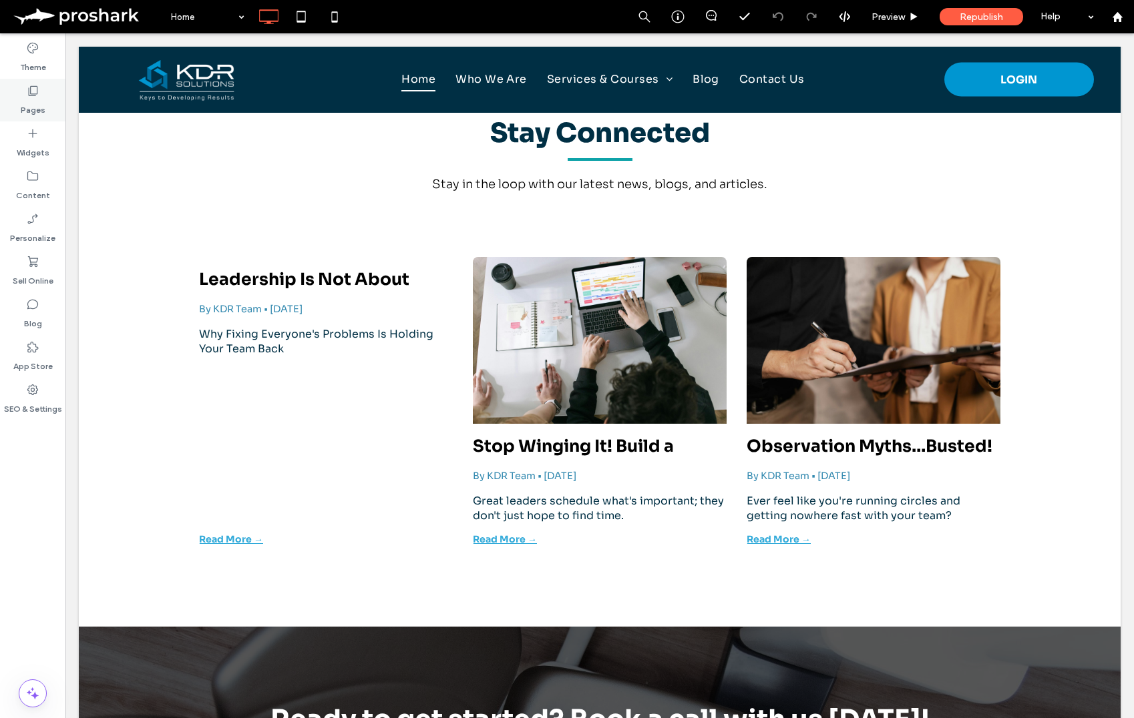
click at [33, 97] on label "Pages" at bounding box center [33, 106] width 25 height 19
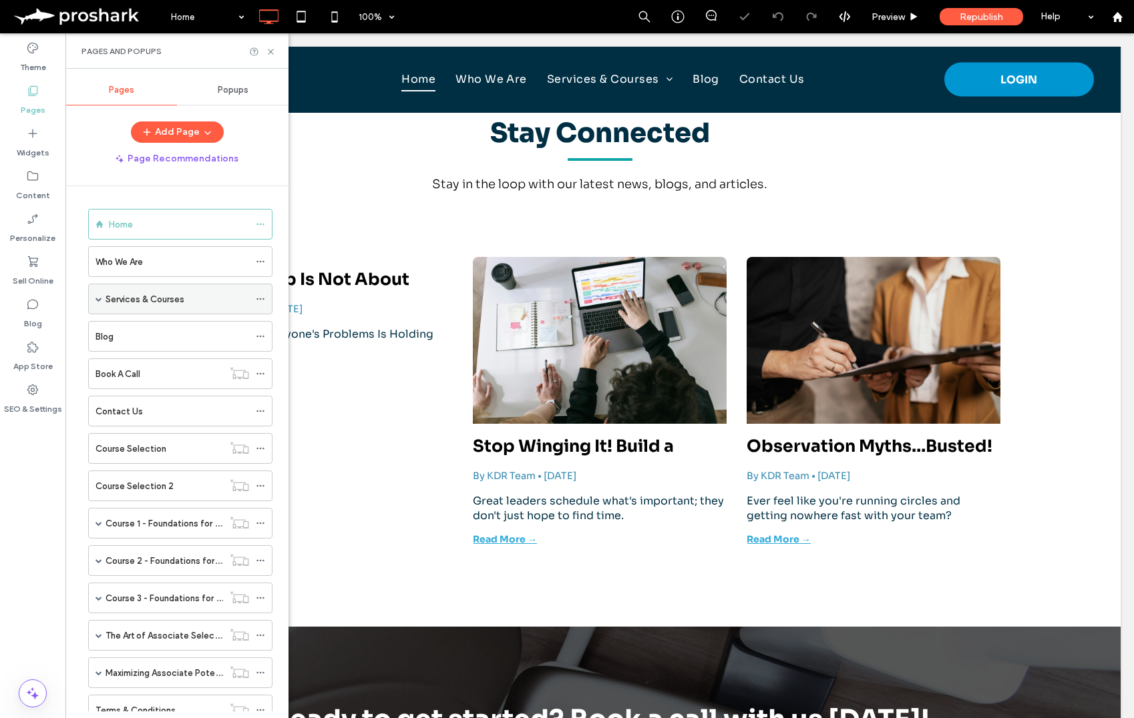
click at [97, 300] on span at bounding box center [98, 299] width 7 height 7
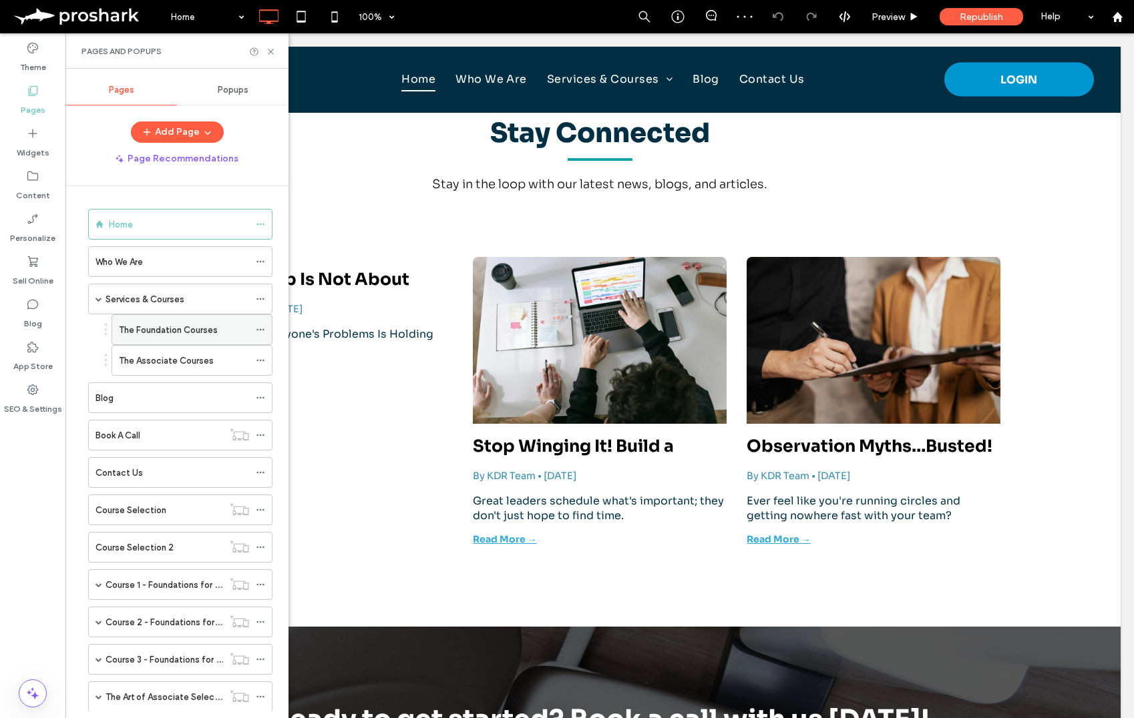
click at [161, 333] on label "The Foundation Courses" at bounding box center [168, 329] width 99 height 23
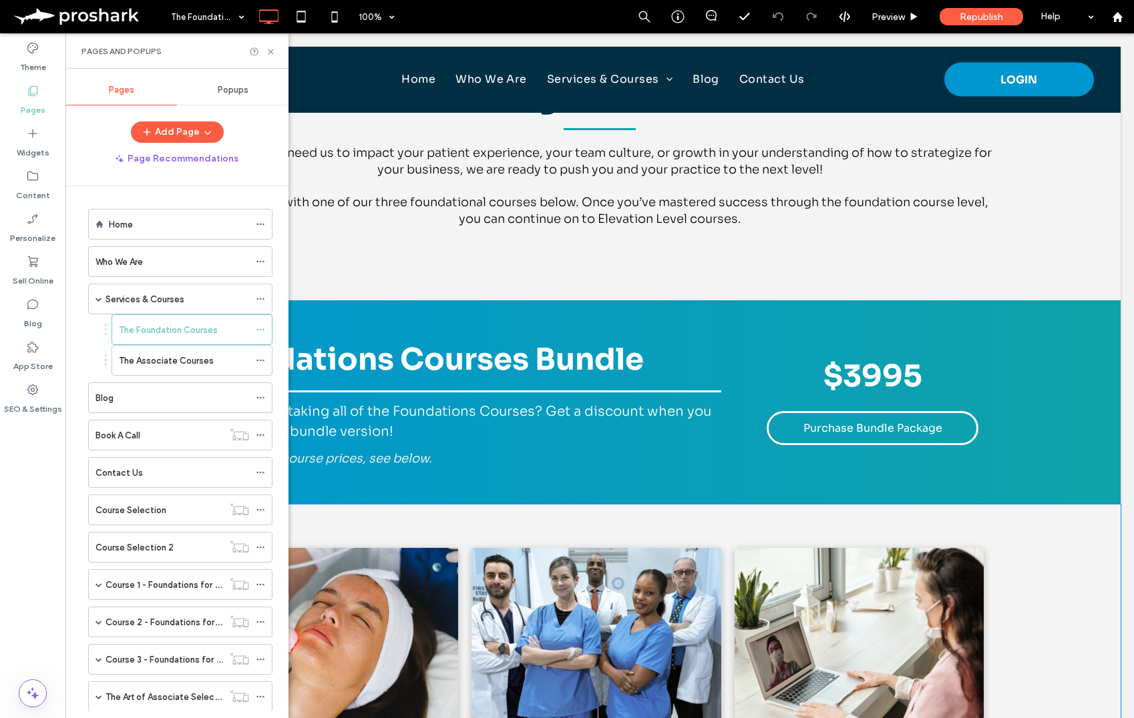
scroll to position [1170, 0]
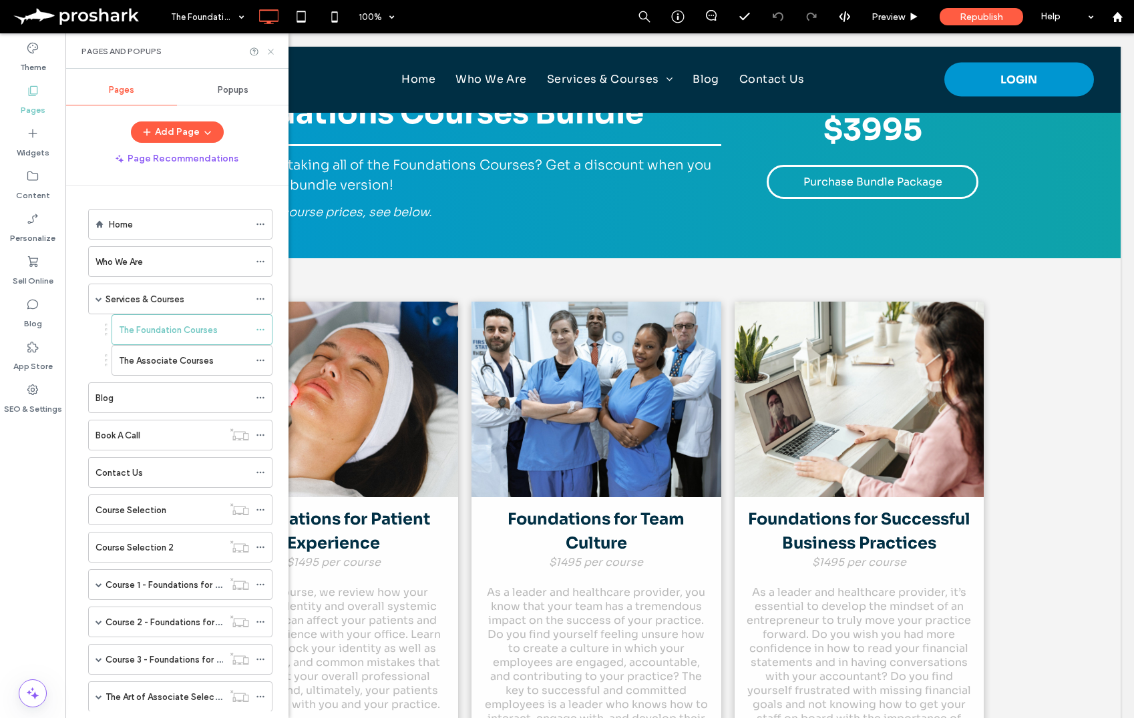
click at [270, 54] on icon at bounding box center [271, 52] width 10 height 10
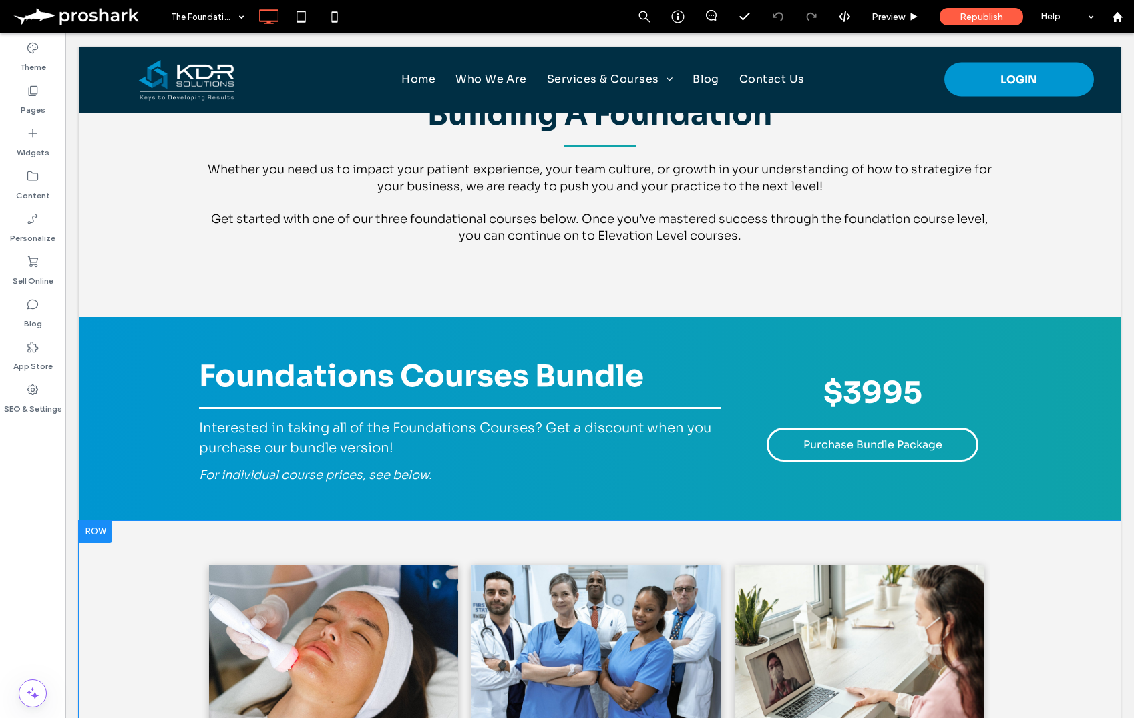
scroll to position [856, 0]
